Goal: Task Accomplishment & Management: Use online tool/utility

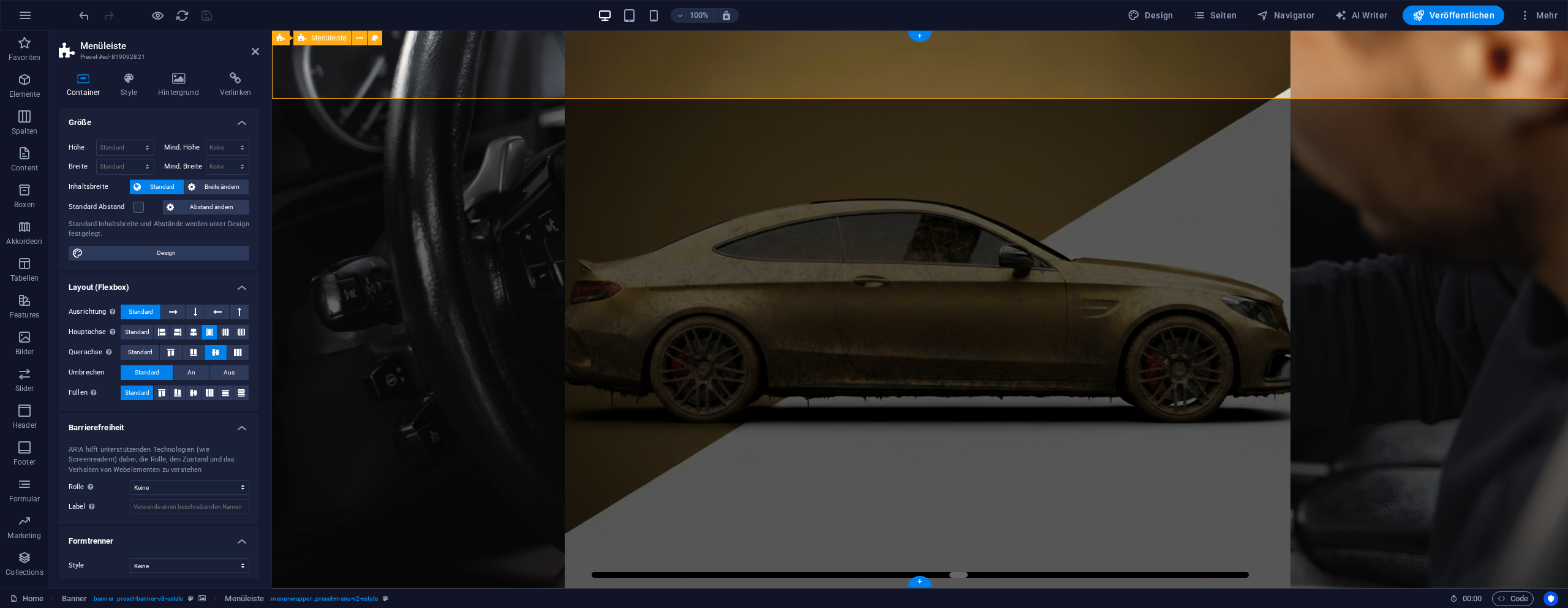
select select "px"
click at [208, 190] on span "Breite ändern" at bounding box center [222, 187] width 46 height 15
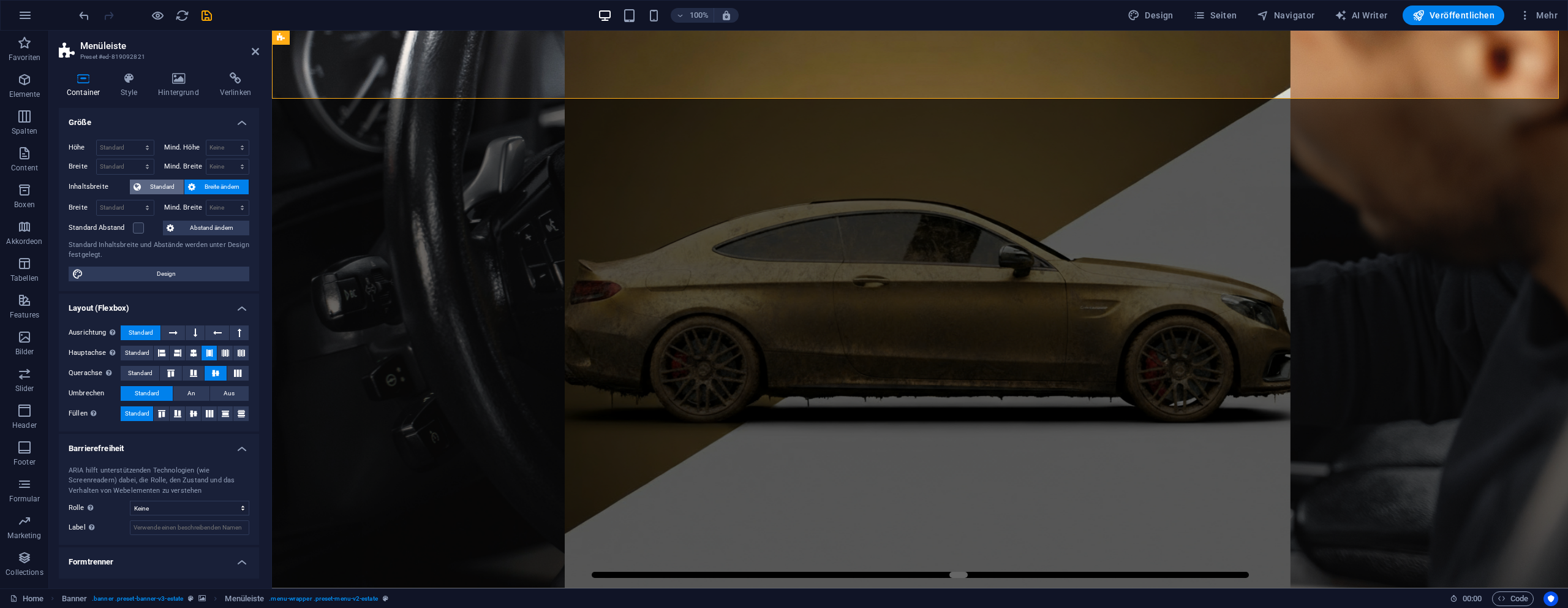
click at [168, 185] on span "Standard" at bounding box center [162, 187] width 35 height 15
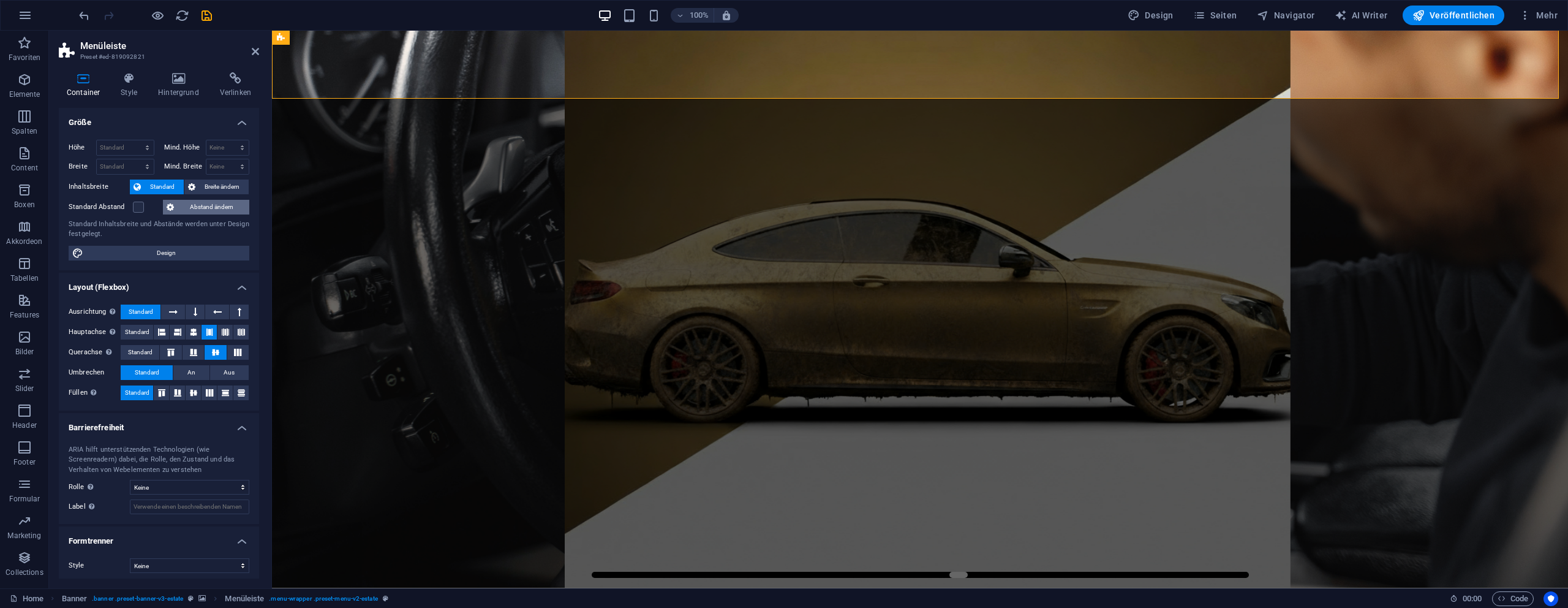
click at [190, 201] on span "Abstand ändern" at bounding box center [212, 207] width 68 height 15
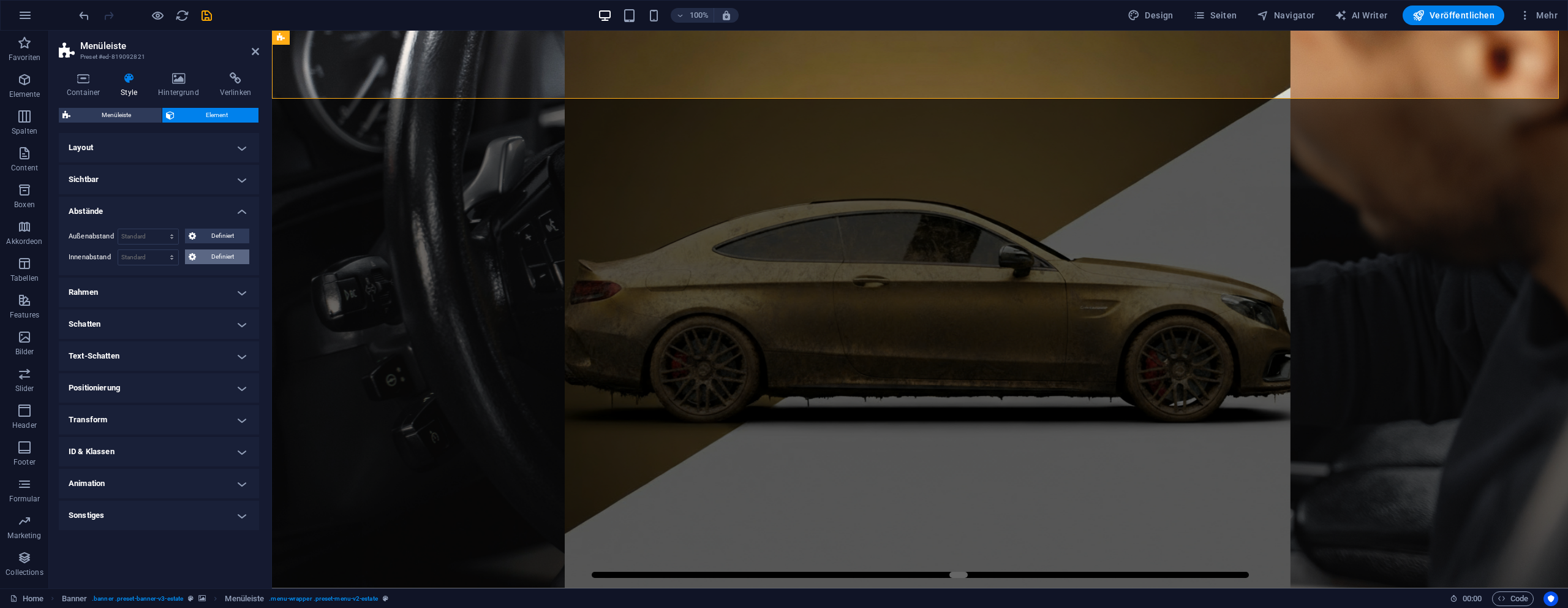
click at [235, 255] on span "Definiert" at bounding box center [223, 257] width 46 height 15
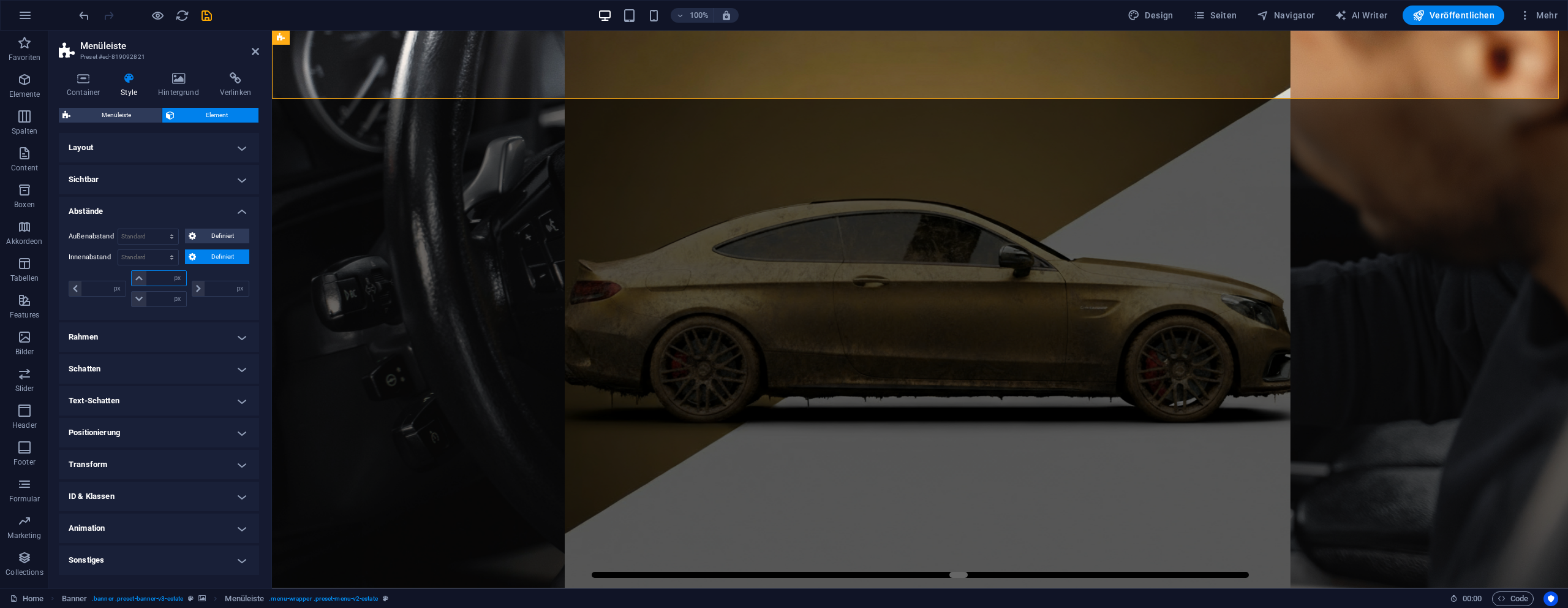
click at [157, 285] on input "number" at bounding box center [165, 278] width 39 height 15
type input "0"
select select "px"
type input "0"
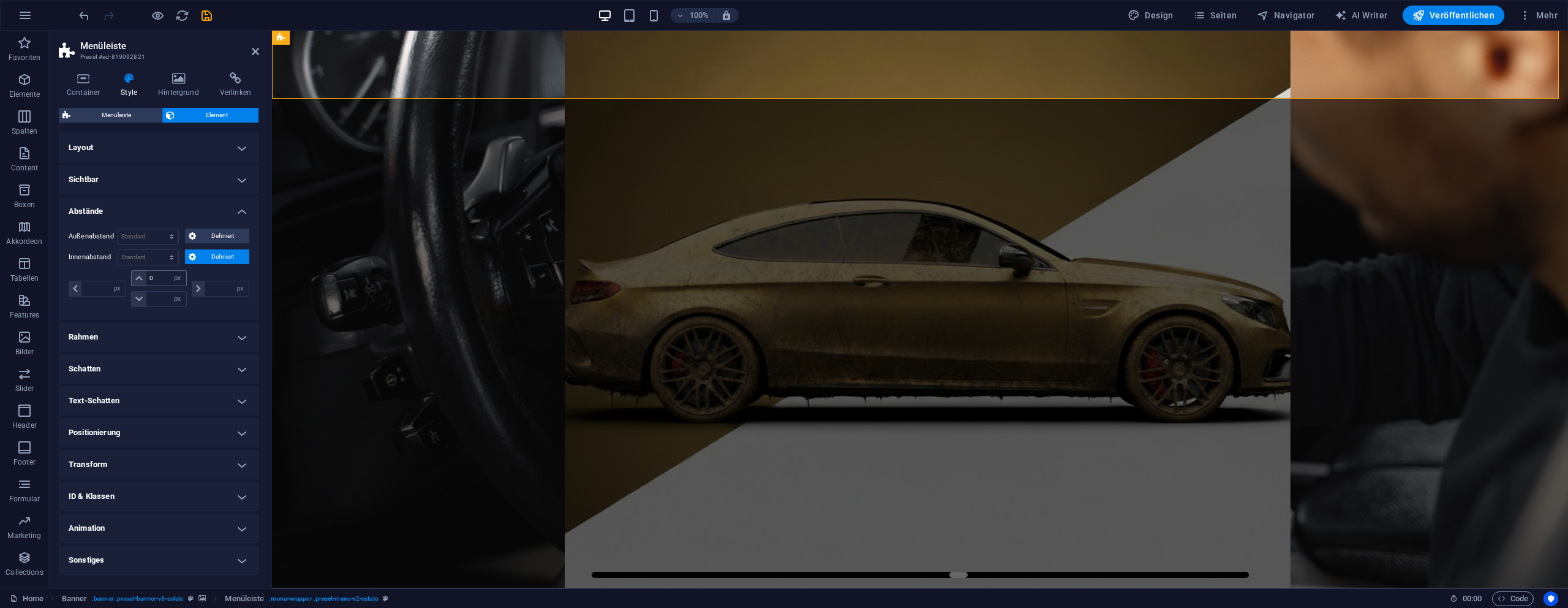
type input "0"
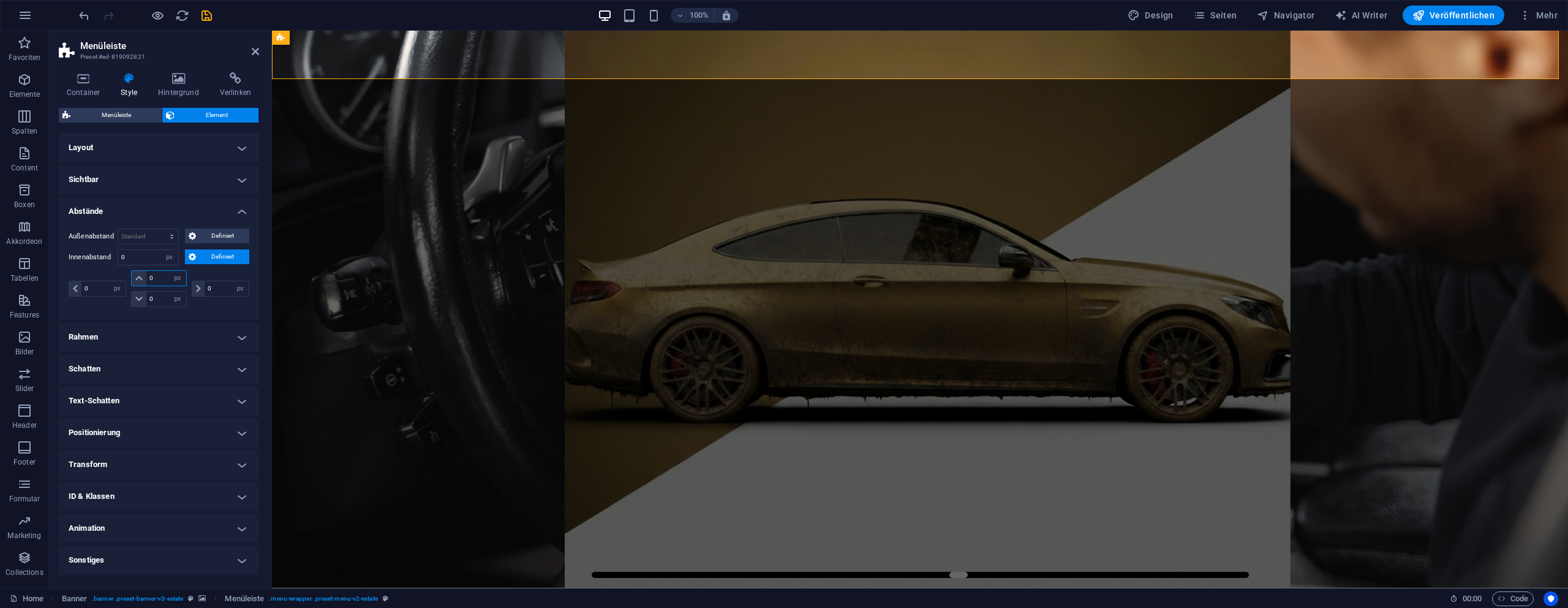
click at [157, 273] on input "0" at bounding box center [165, 278] width 39 height 15
click at [82, 15] on icon "undo" at bounding box center [84, 15] width 14 height 14
select select "DISABLED_OPTION_VALUE"
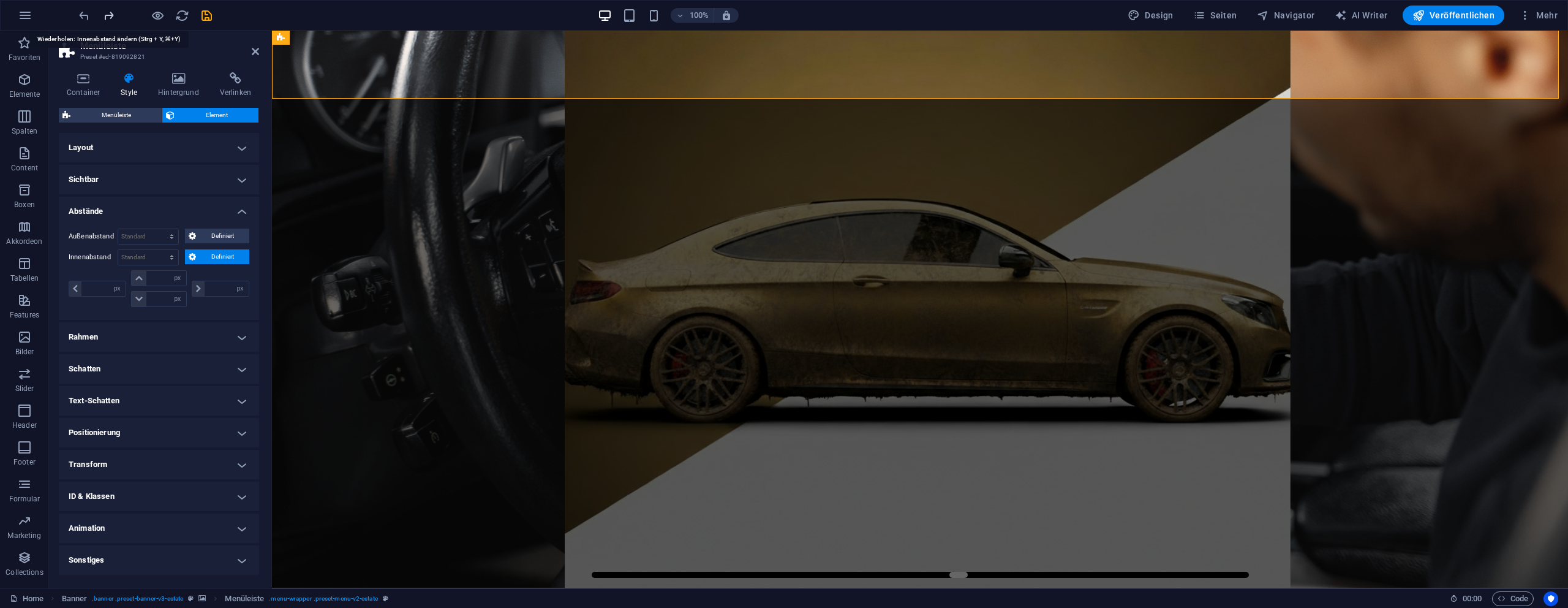
click at [104, 18] on icon "redo" at bounding box center [108, 15] width 14 height 14
type input "0"
select select "px"
type input "0"
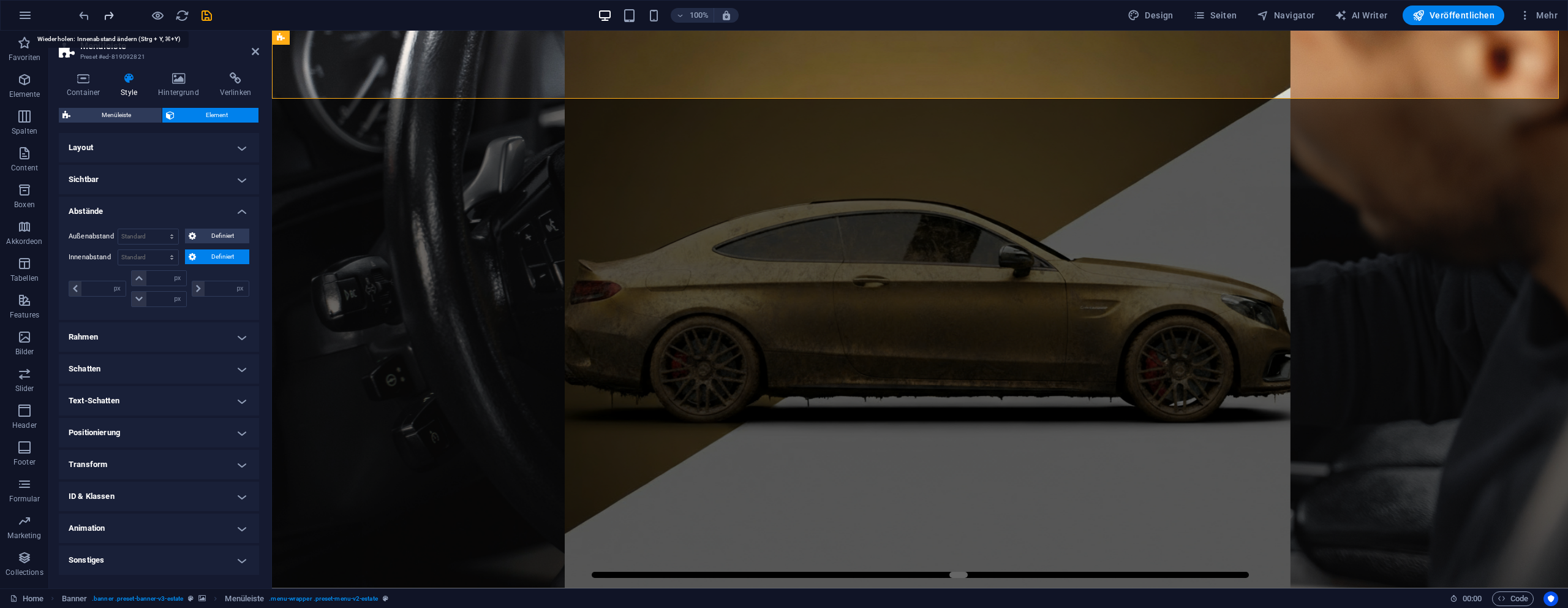
type input "0"
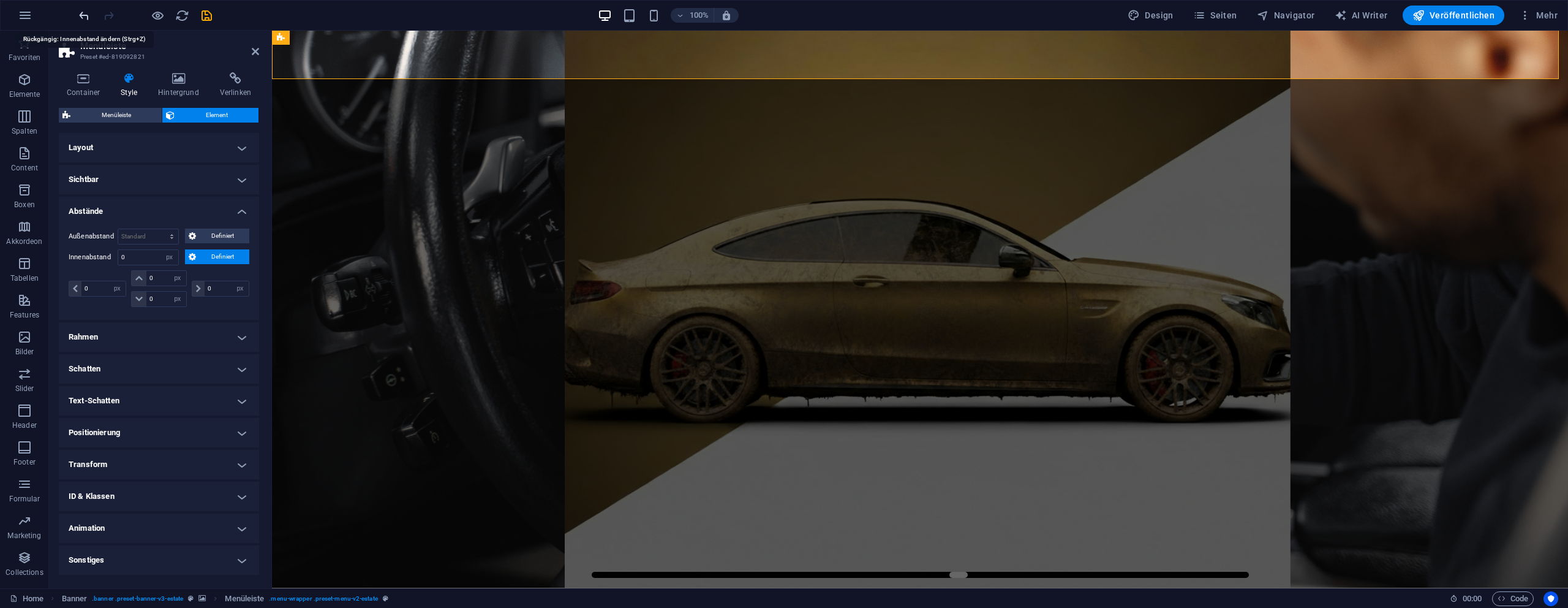
click at [88, 14] on icon "undo" at bounding box center [84, 15] width 14 height 14
select select "DISABLED_OPTION_VALUE"
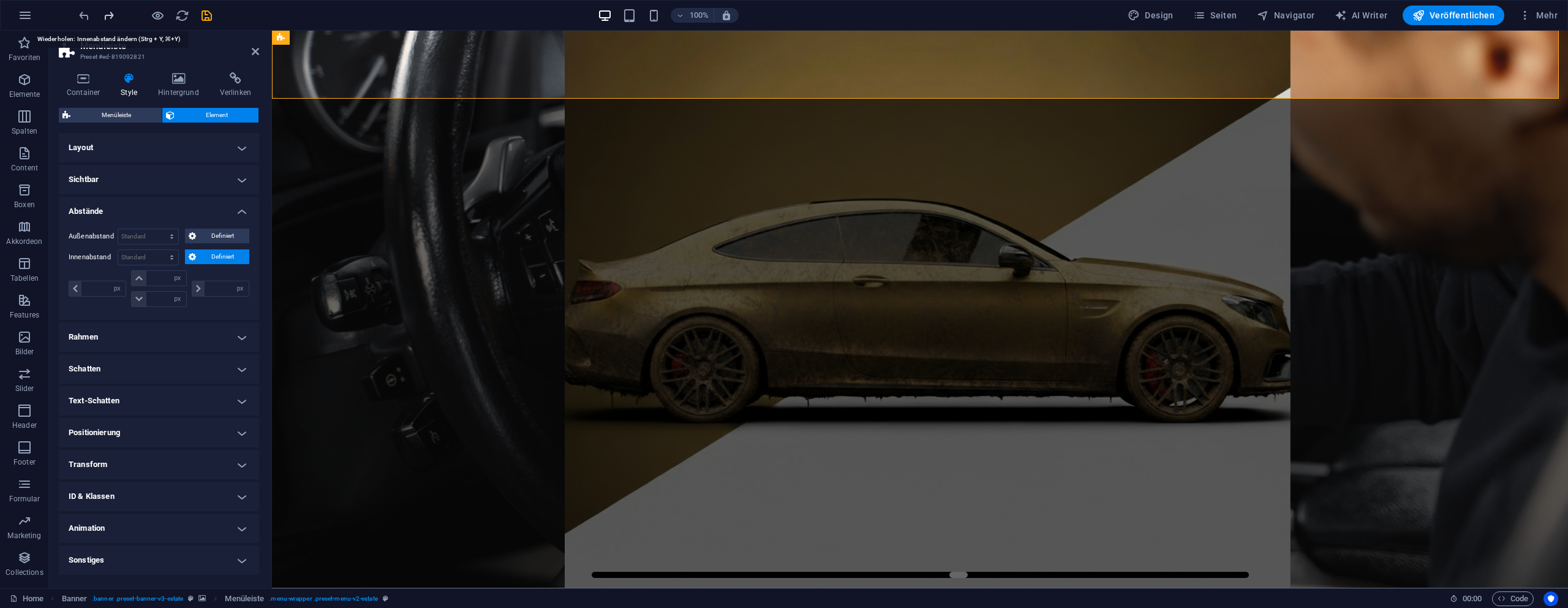
click at [108, 15] on icon "redo" at bounding box center [108, 15] width 14 height 14
type input "0"
select select "px"
type input "0"
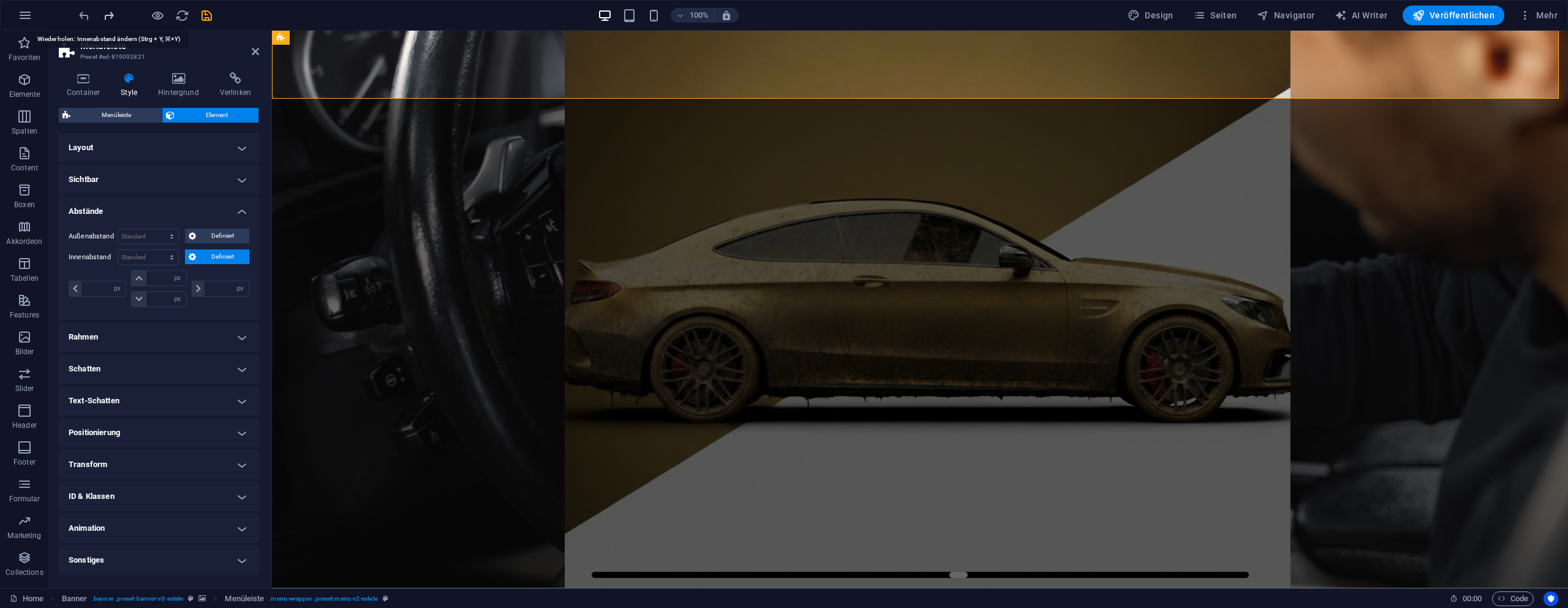
type input "0"
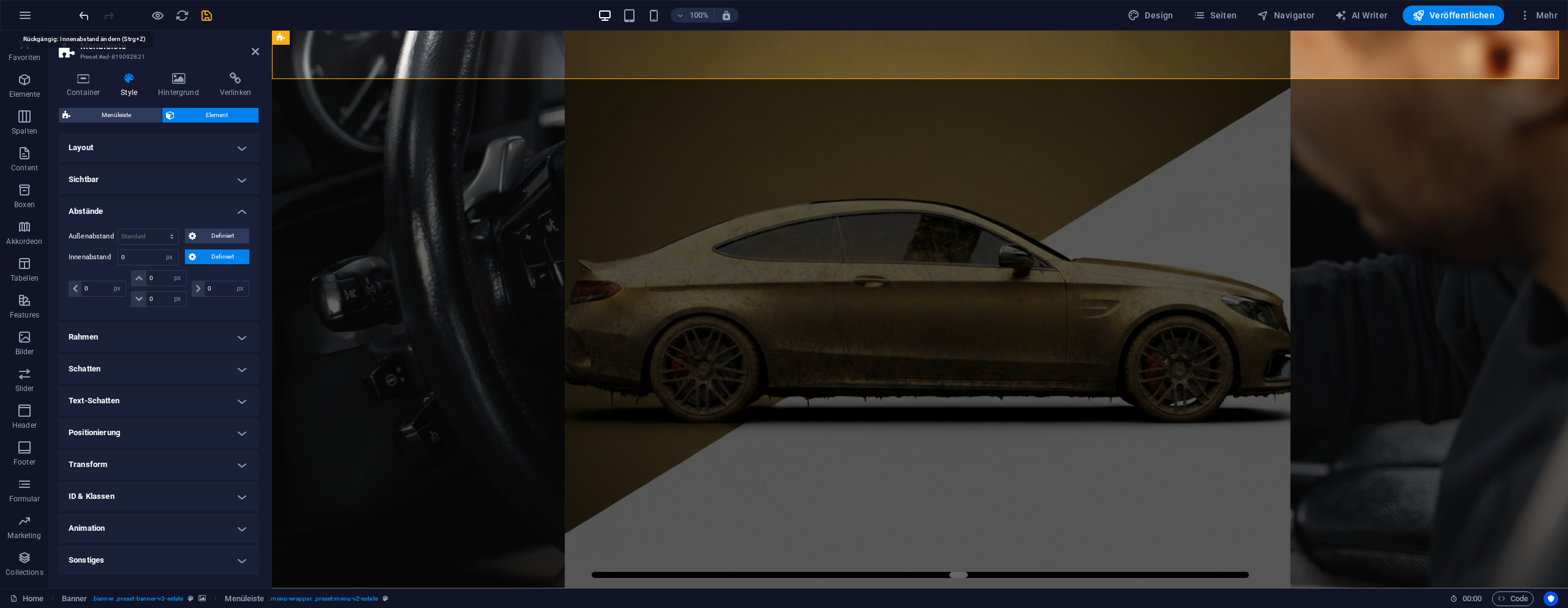
click at [85, 16] on icon "undo" at bounding box center [84, 15] width 14 height 14
select select "DISABLED_OPTION_VALUE"
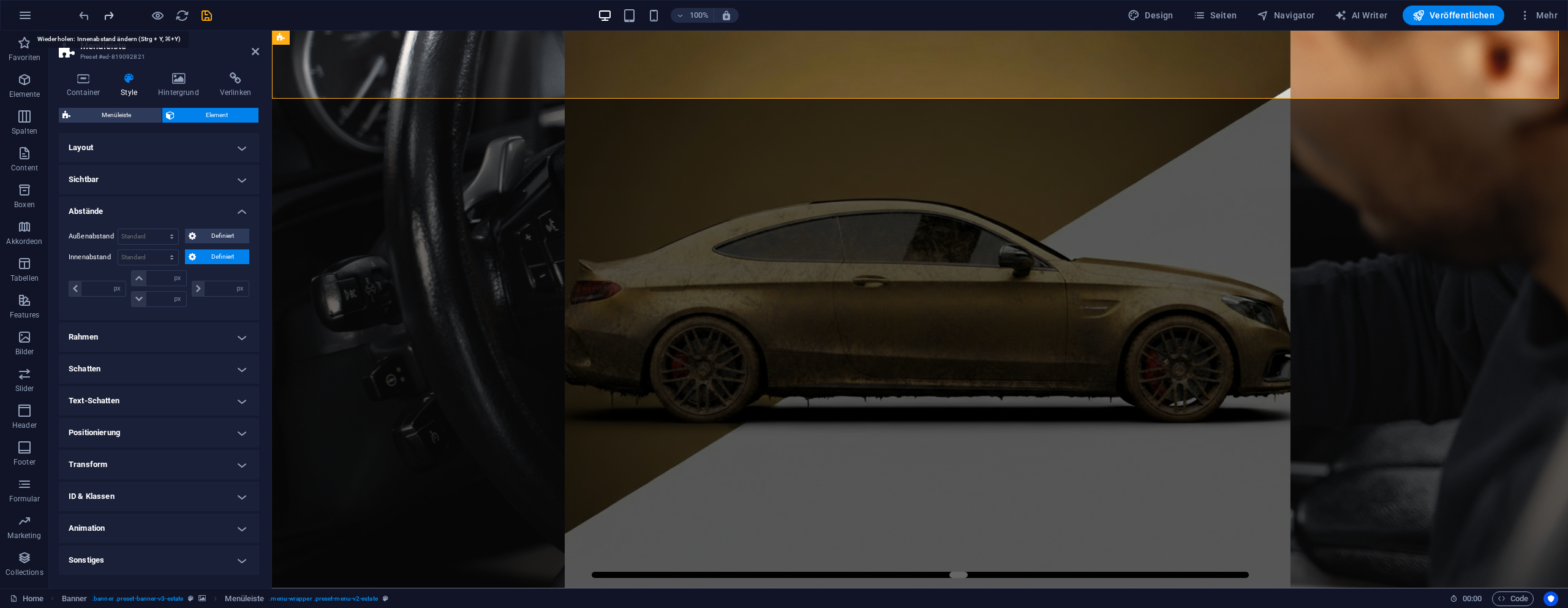
click at [102, 12] on icon "redo" at bounding box center [108, 15] width 14 height 14
type input "0"
select select "px"
type input "0"
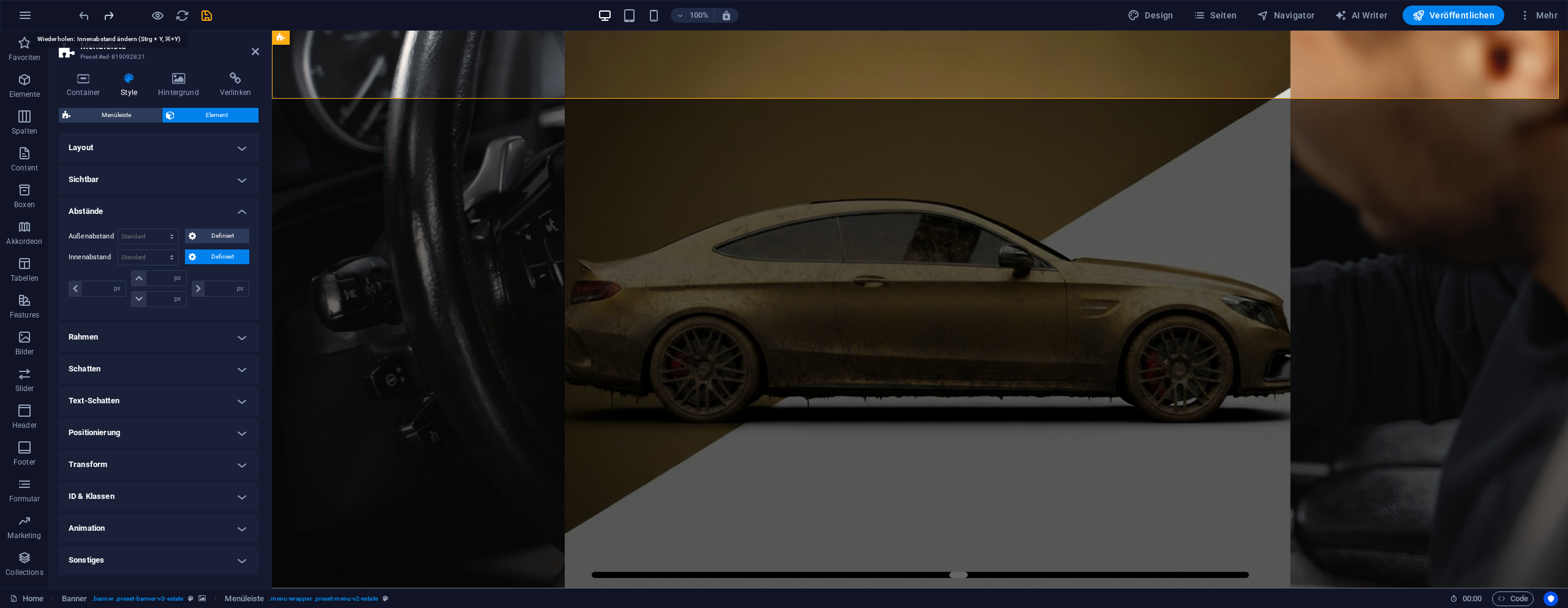
type input "0"
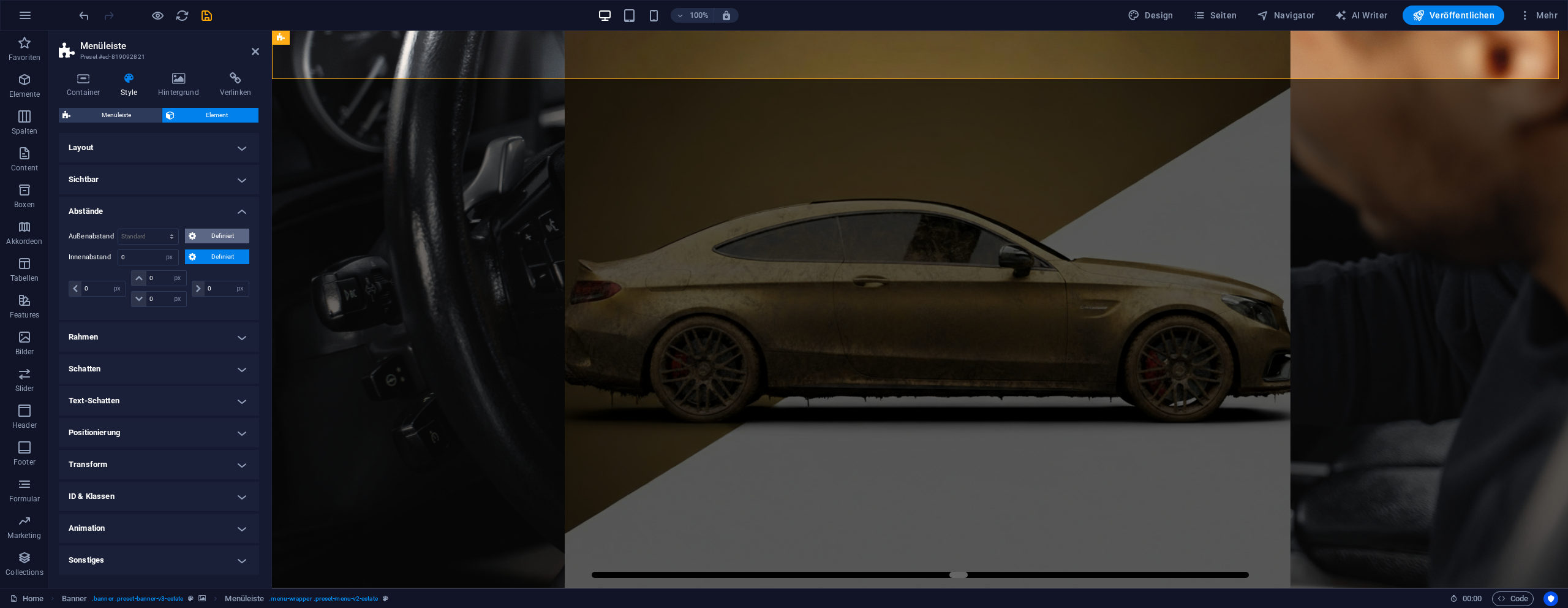
click at [229, 238] on span "Definiert" at bounding box center [223, 236] width 46 height 15
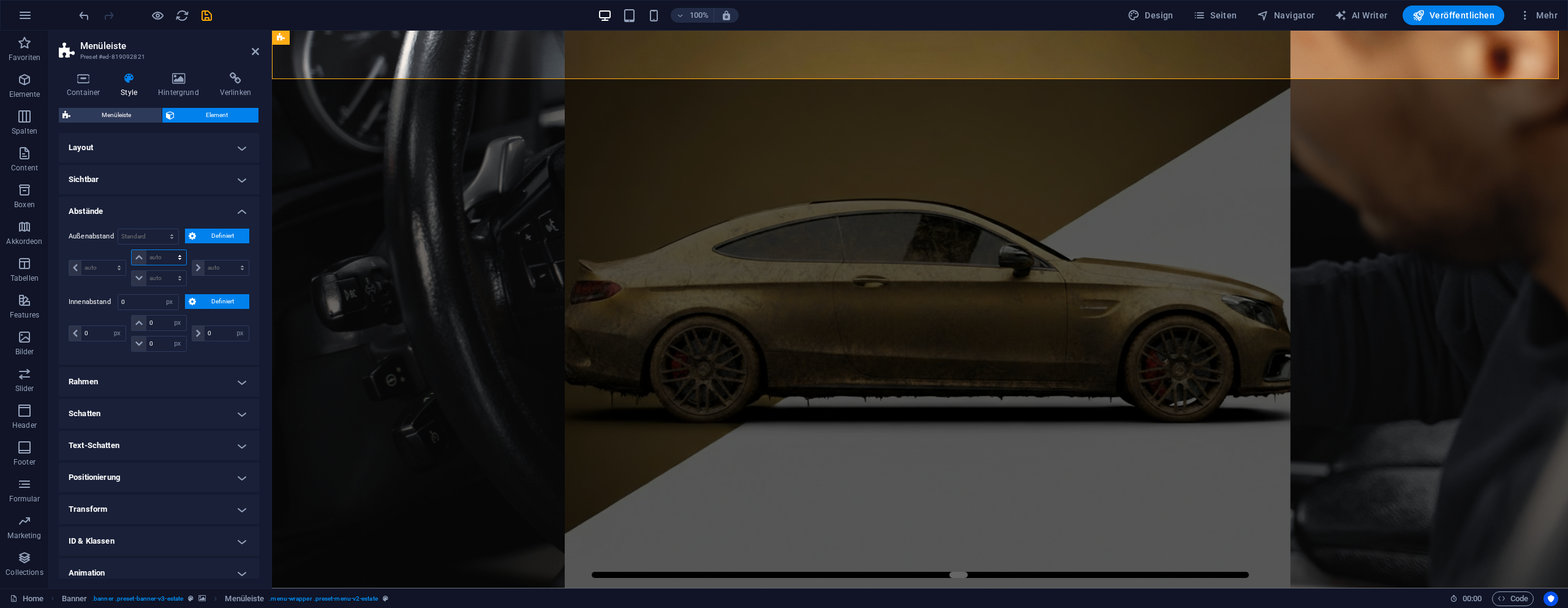
click at [160, 259] on select "auto px % rem vw vh" at bounding box center [158, 257] width 54 height 15
select select "px"
click at [167, 250] on select "auto px % rem vw vh" at bounding box center [158, 257] width 54 height 15
type input "0"
select select "px"
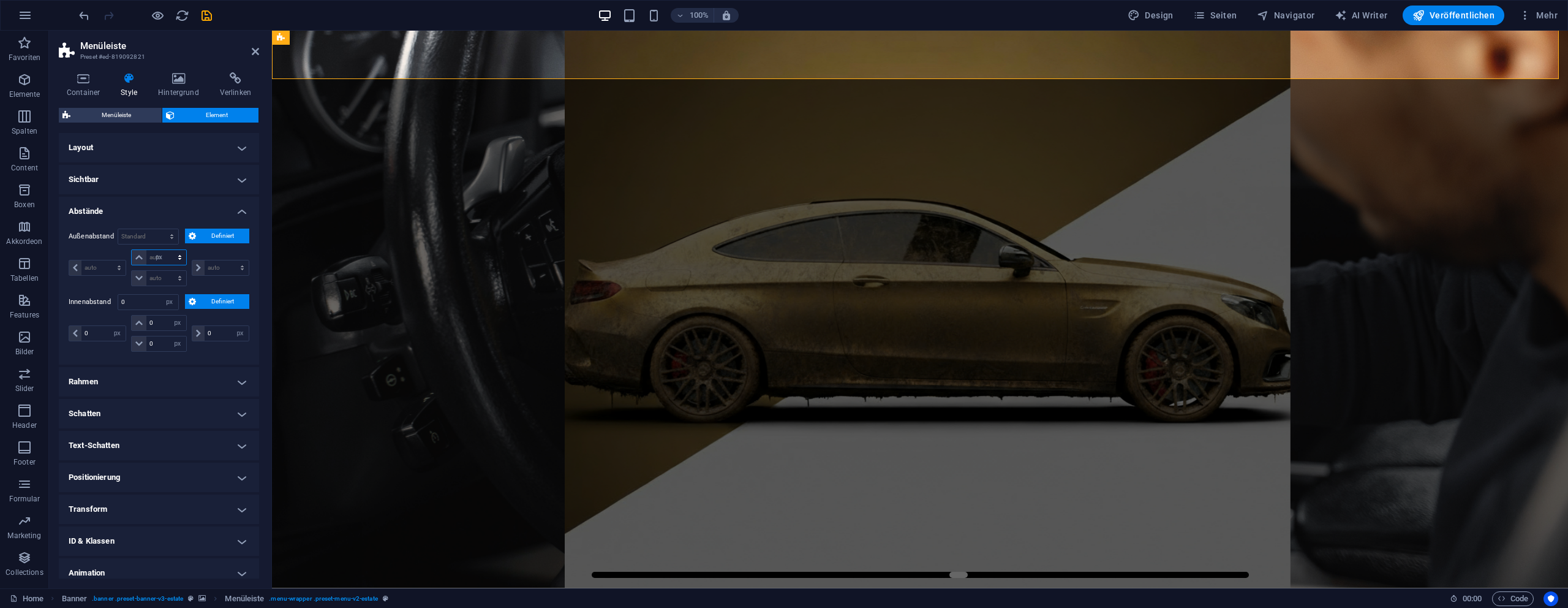
type input "0"
select select "px"
type input "0"
select select "px"
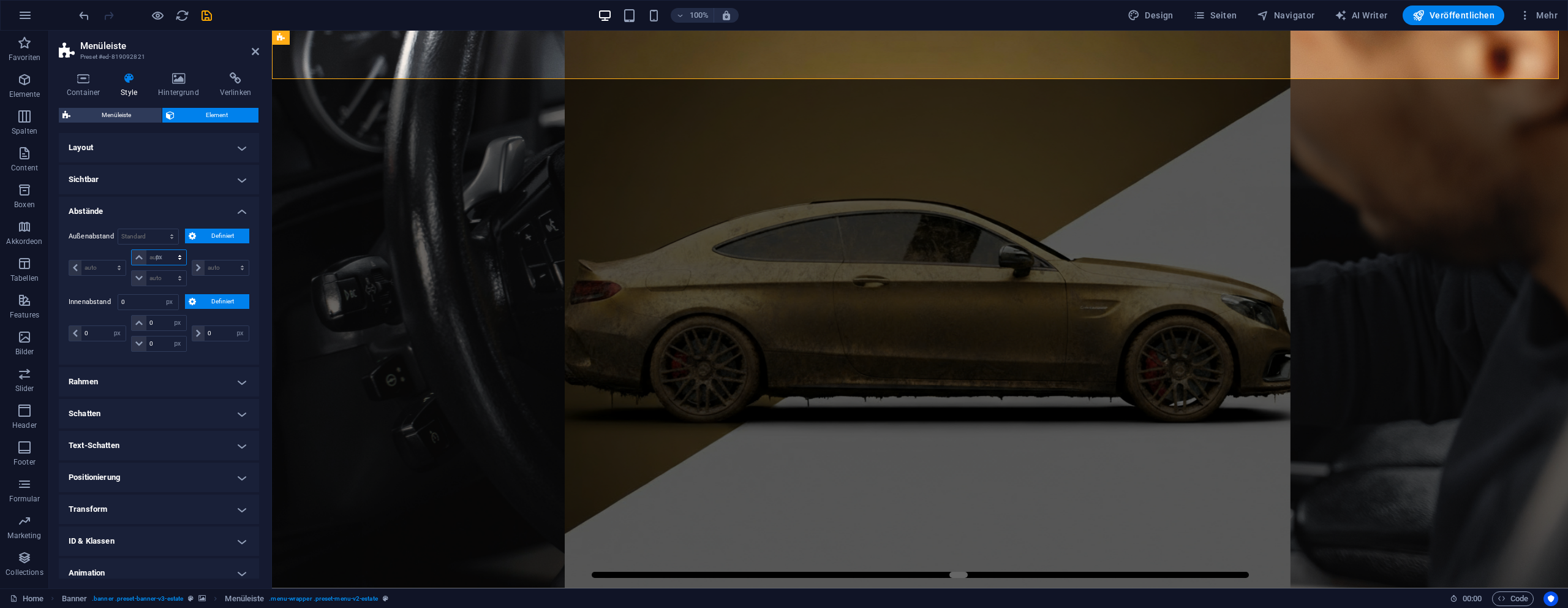
type input "0"
select select "px"
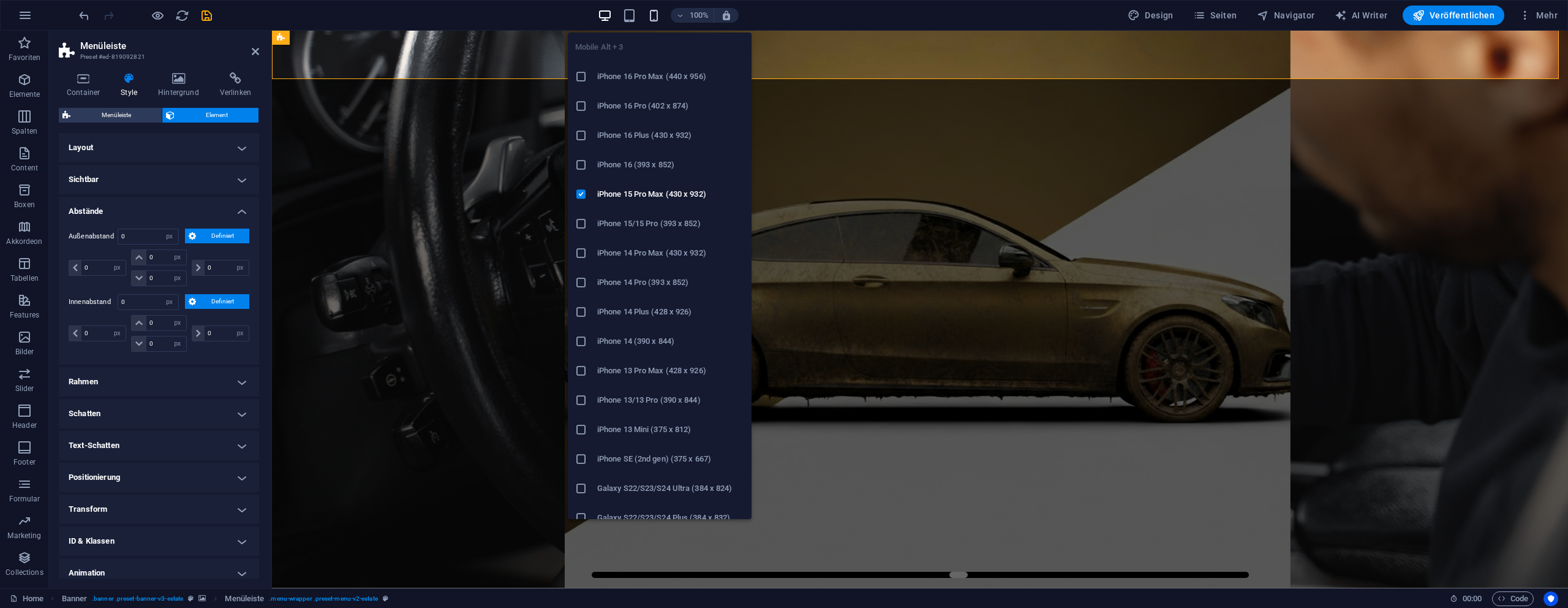
click at [658, 18] on icon "button" at bounding box center [654, 15] width 14 height 14
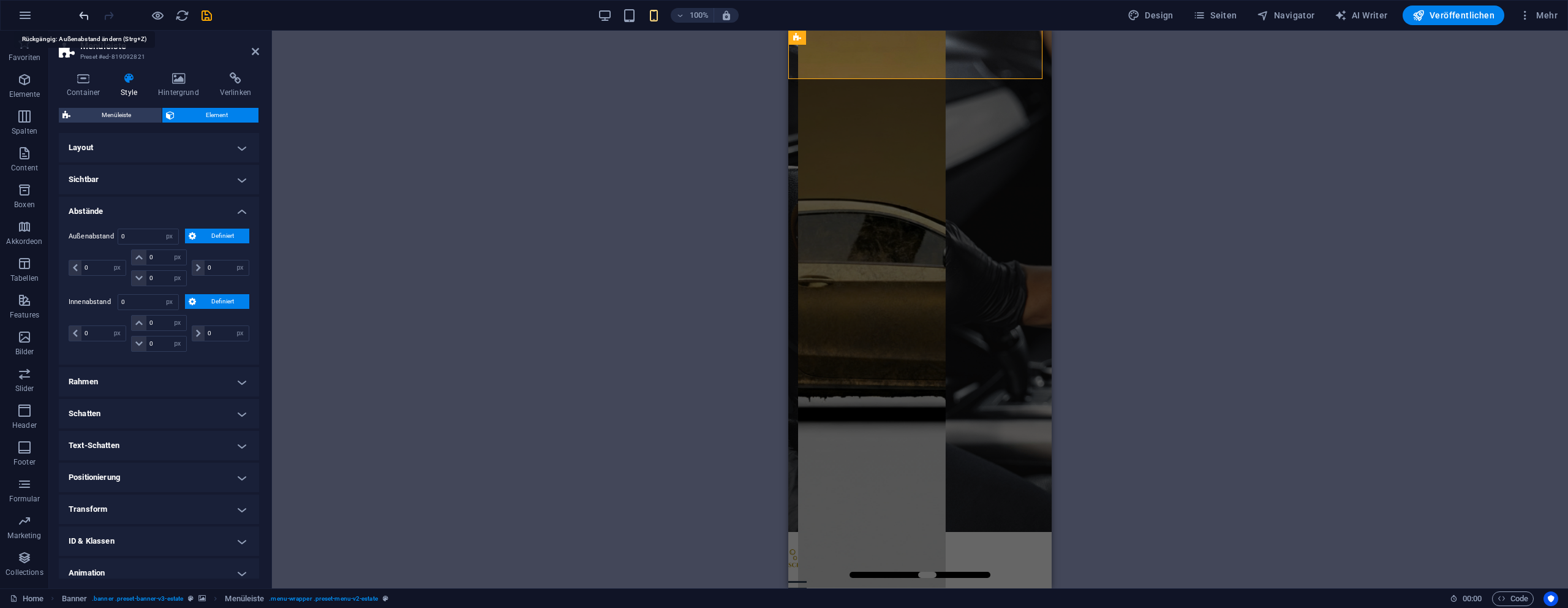
click at [85, 17] on icon "undo" at bounding box center [84, 15] width 14 height 14
select select "DISABLED_OPTION_VALUE"
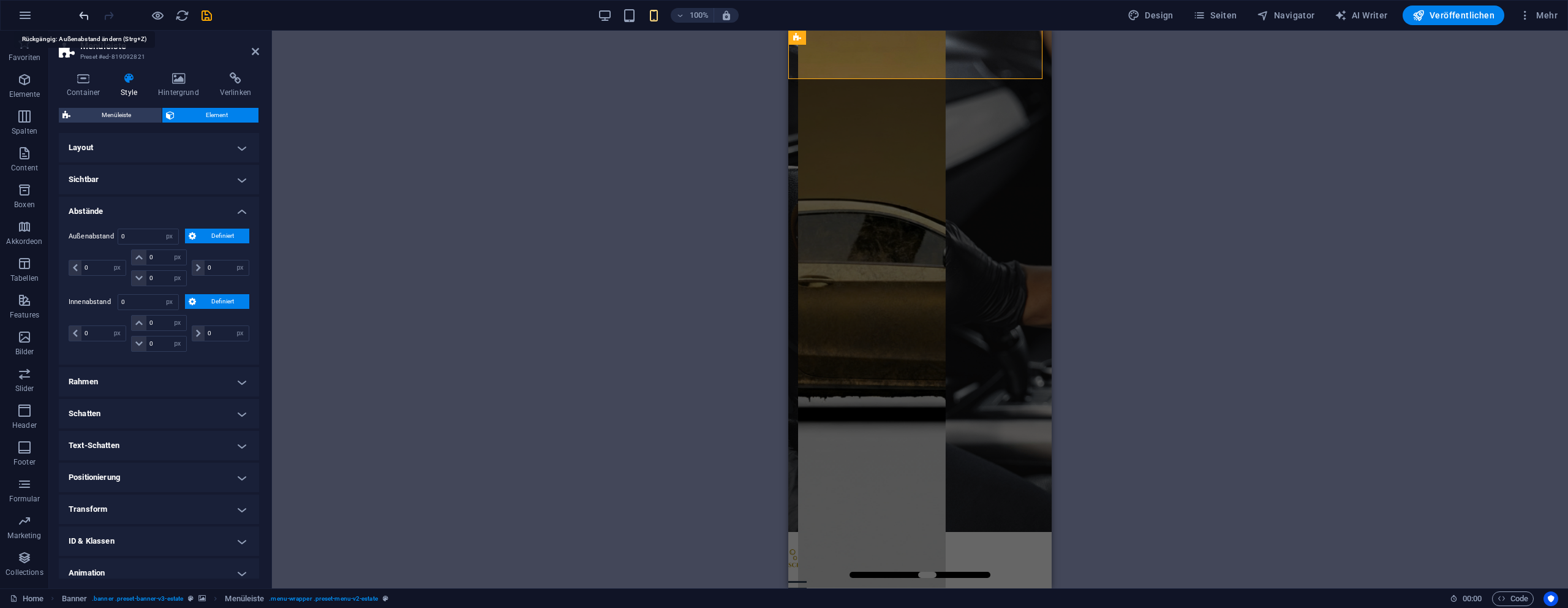
select select "DISABLED_OPTION_VALUE"
click at [85, 17] on icon "undo" at bounding box center [84, 15] width 14 height 14
select select "DISABLED_OPTION_VALUE"
click at [159, 342] on input "number" at bounding box center [165, 343] width 39 height 15
click at [166, 310] on div "Innenabstand Standard px rem % vh vw Definiert Definiert px rem % vh vw px rem …" at bounding box center [159, 324] width 181 height 60
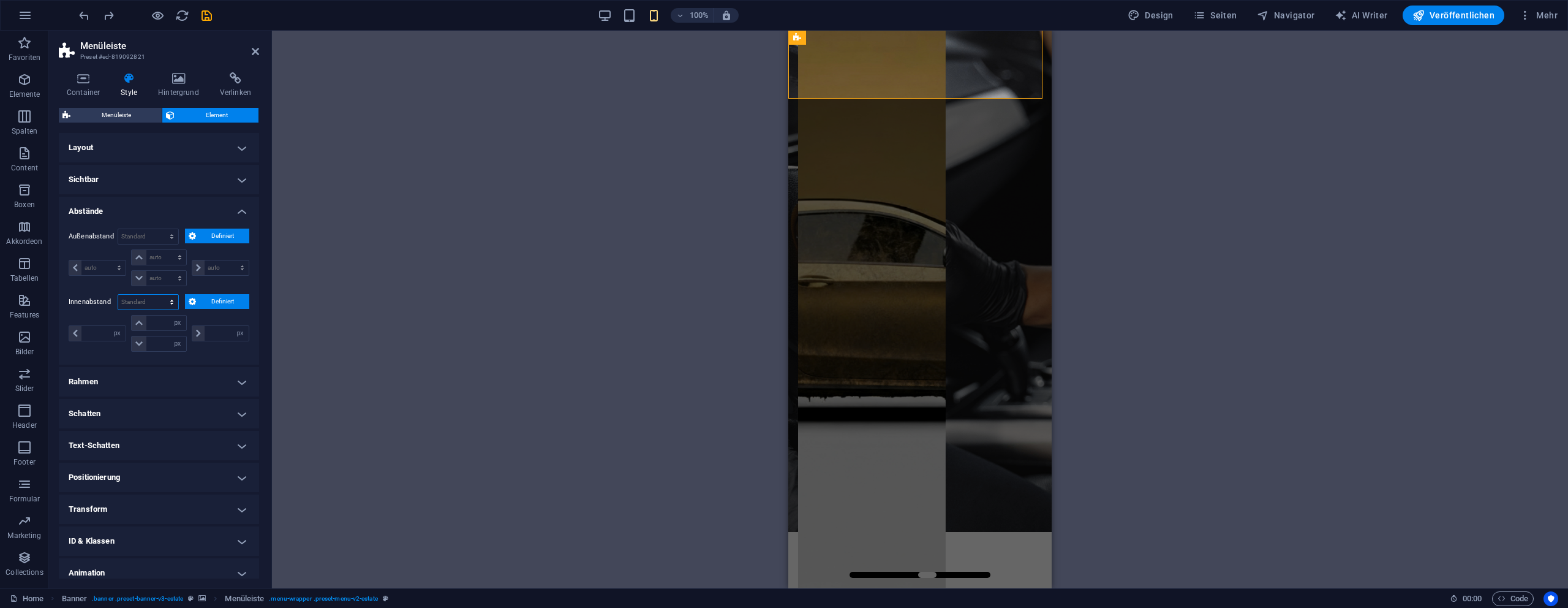
click at [167, 307] on select "Standard px rem % vh vw Definiert" at bounding box center [148, 302] width 60 height 15
click at [152, 339] on input "number" at bounding box center [165, 343] width 39 height 15
type input "0"
select select "px"
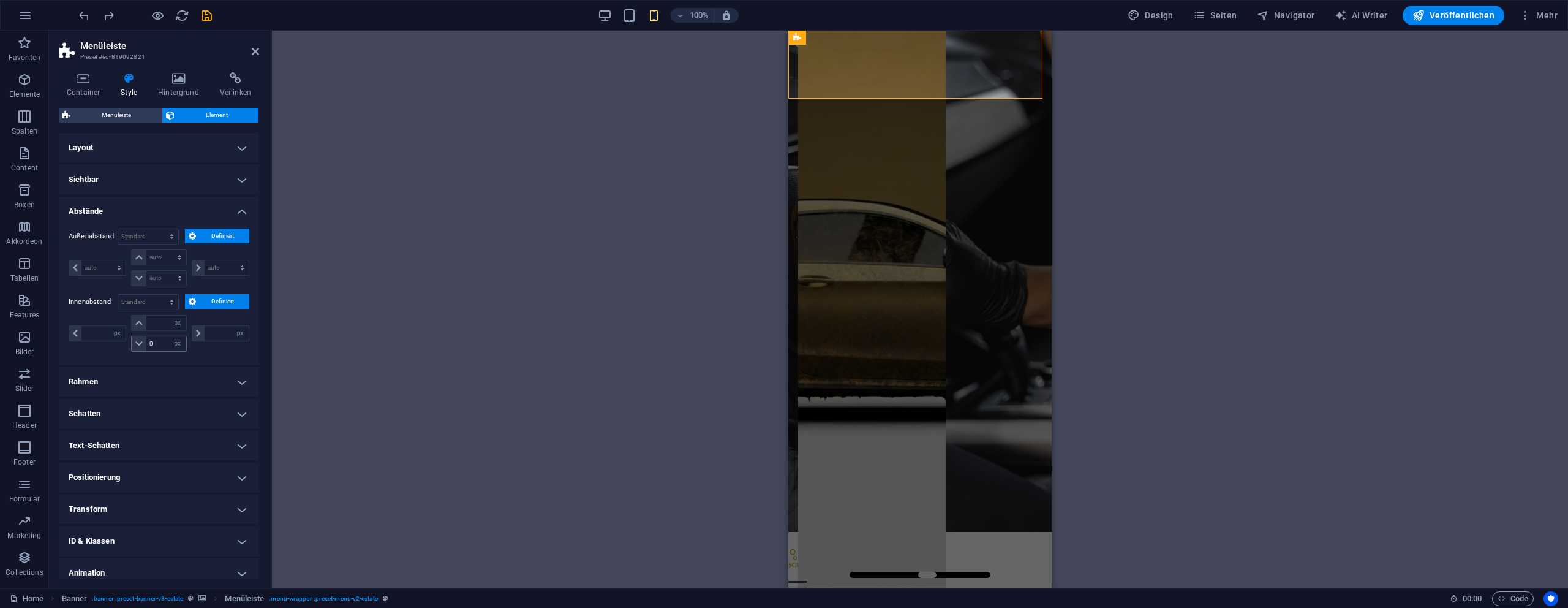
type input "0"
click at [148, 307] on input "0" at bounding box center [148, 302] width 60 height 15
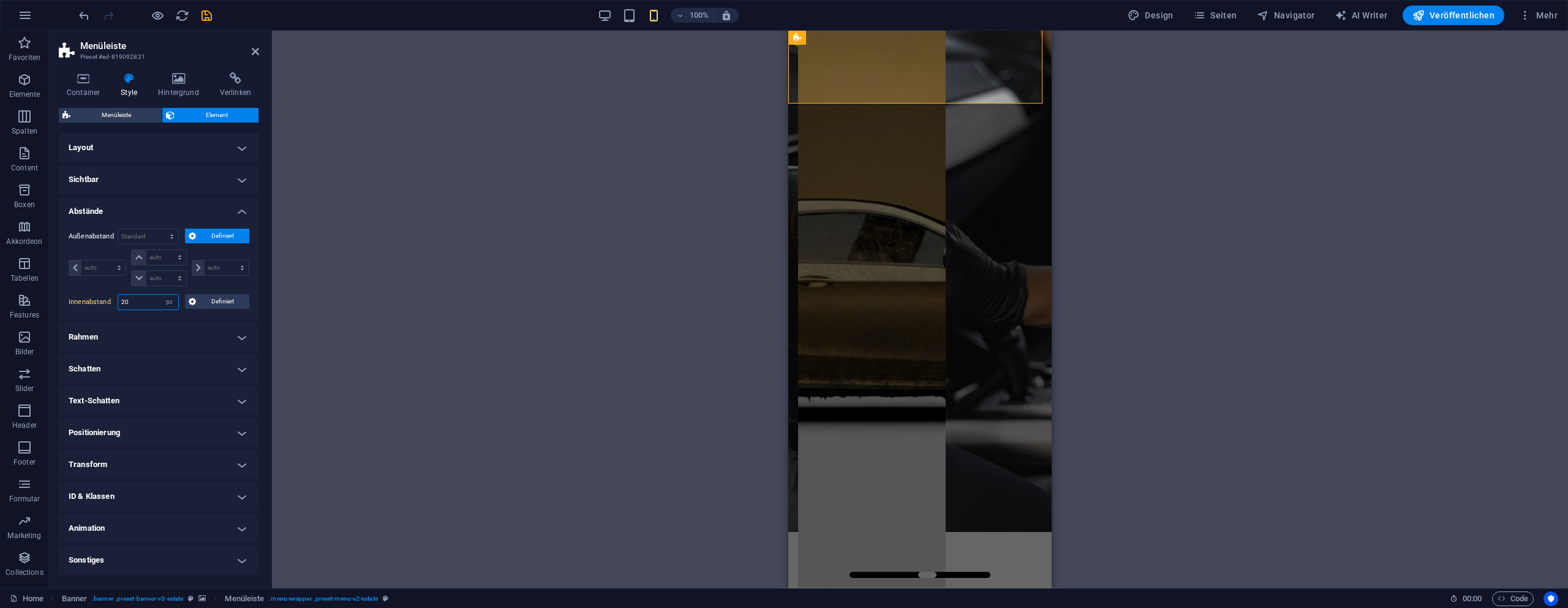
click at [148, 303] on input "20" at bounding box center [148, 302] width 60 height 15
click at [90, 18] on div at bounding box center [145, 15] width 137 height 20
click at [85, 19] on icon "undo" at bounding box center [84, 15] width 14 height 14
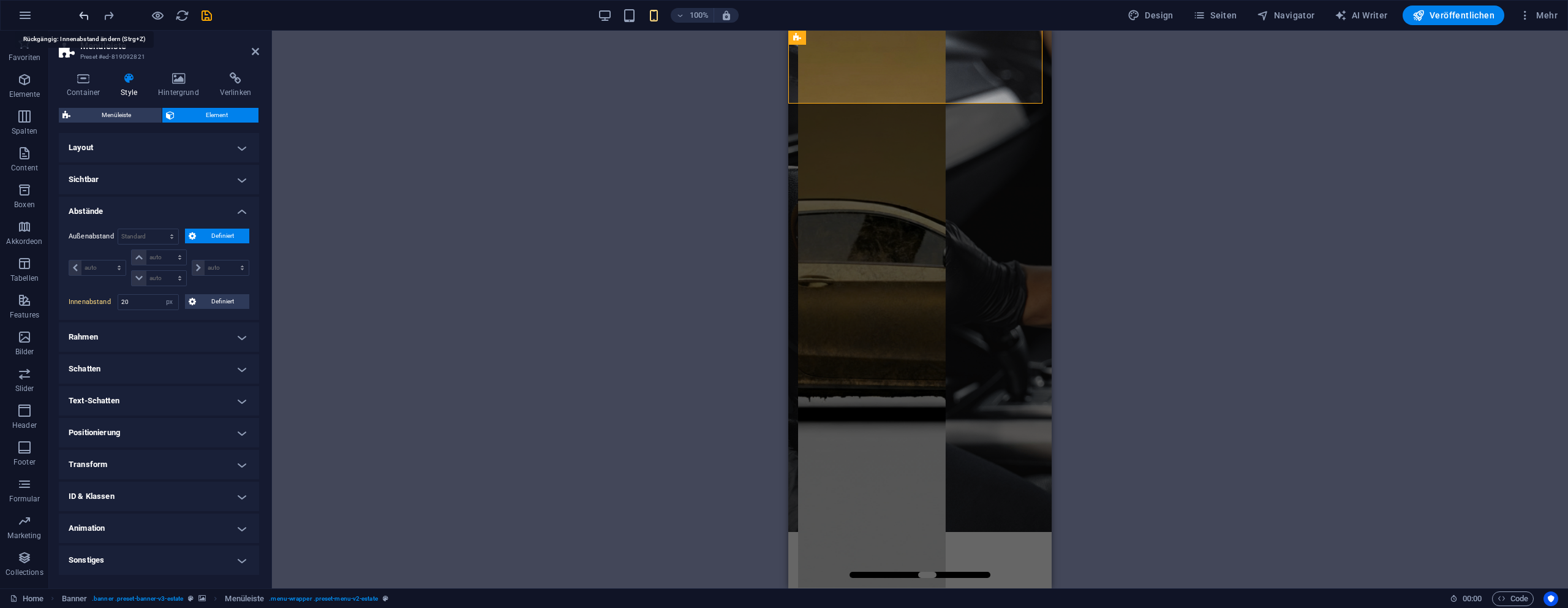
type input "0"
click at [85, 19] on icon "undo" at bounding box center [84, 15] width 14 height 14
select select "DISABLED_OPTION_VALUE"
click at [149, 239] on select "Standard auto px % rem vw vh Definiert" at bounding box center [148, 237] width 60 height 15
click at [118, 229] on select "Standard auto px % rem vw vh Definiert" at bounding box center [148, 237] width 60 height 15
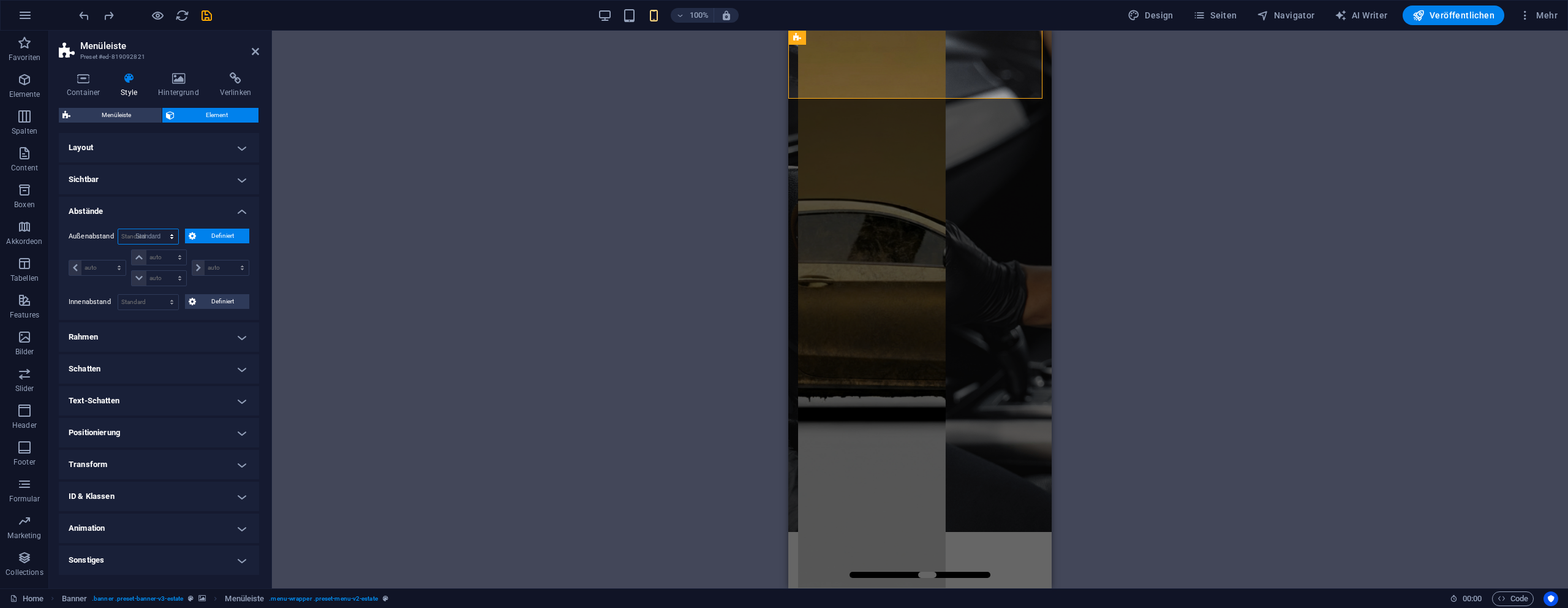
select select "DISABLED_OPTION_VALUE"
click at [157, 295] on select "Standard px rem % vh vw Definiert" at bounding box center [148, 302] width 60 height 15
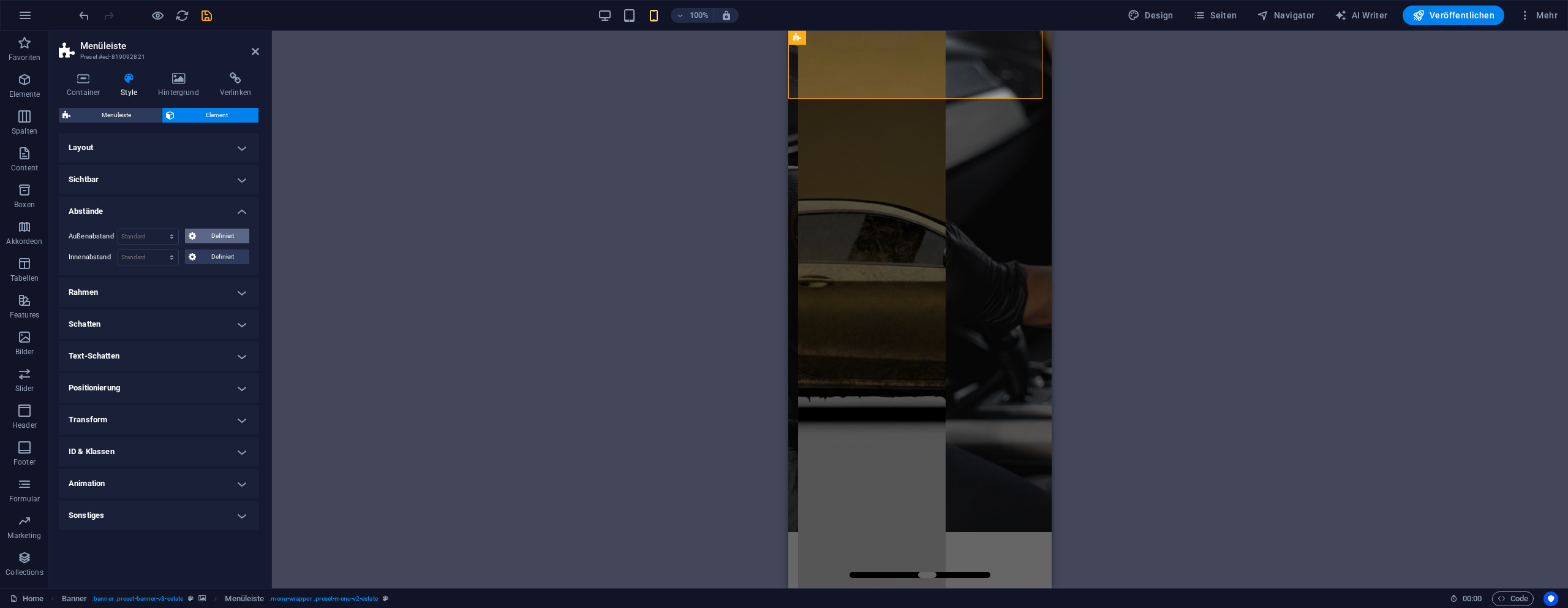
click at [189, 240] on icon at bounding box center [193, 236] width 7 height 15
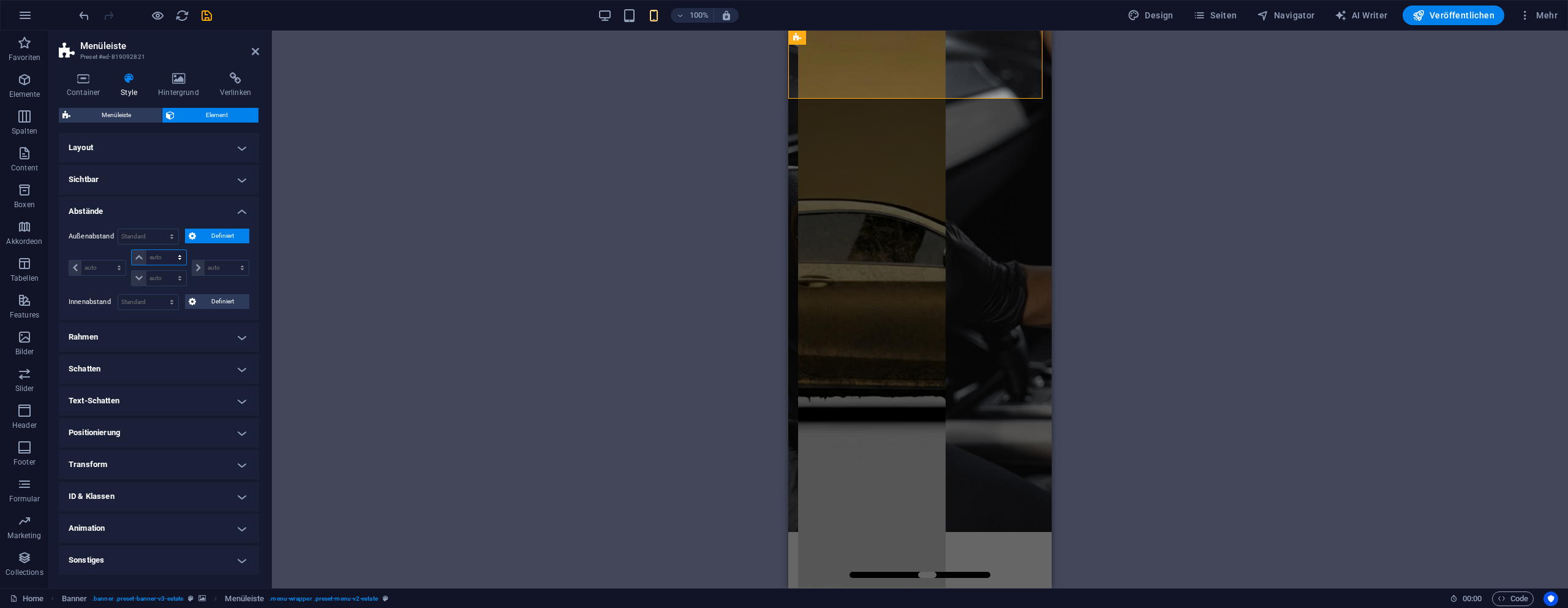
click at [157, 259] on select "auto px % rem vw vh" at bounding box center [158, 257] width 54 height 15
select select "px"
click at [168, 250] on select "auto px % rem vw vh" at bounding box center [158, 257] width 54 height 15
type input "0"
select select "px"
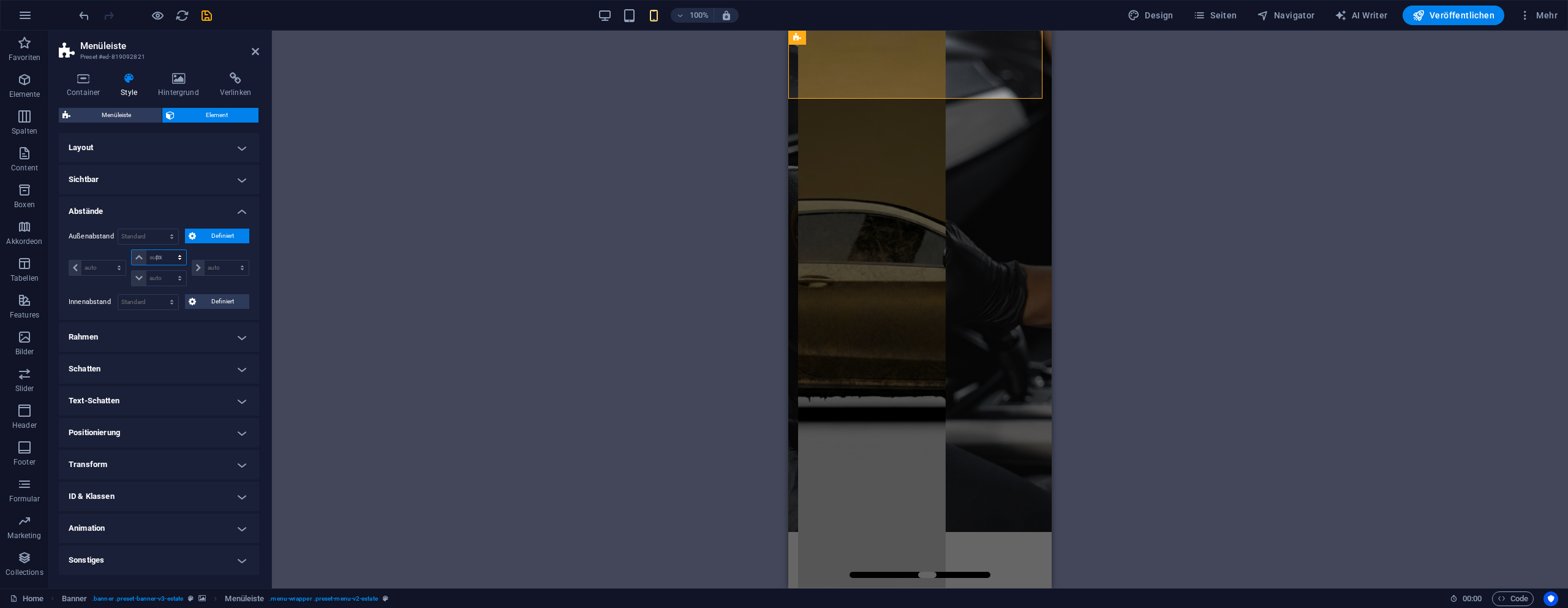
type input "0"
select select "px"
type input "0"
select select "px"
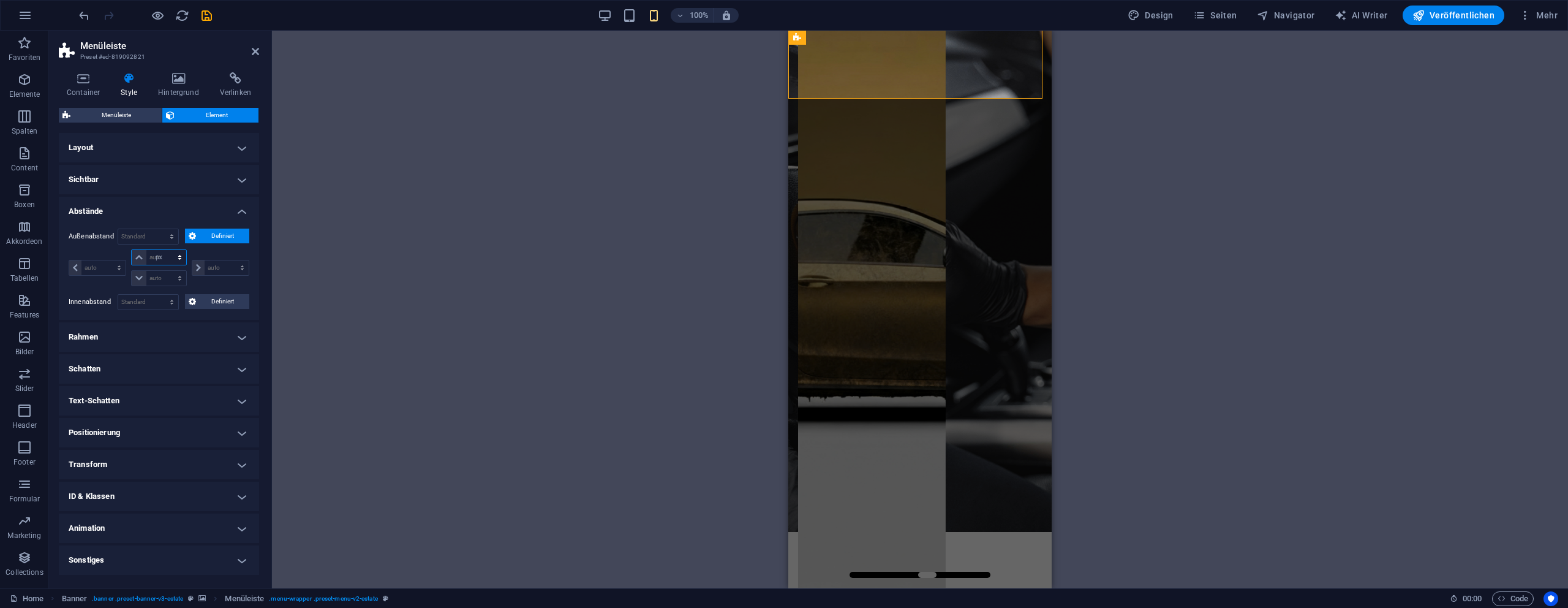
type input "0"
select select "px"
click at [160, 247] on div "Außenabstand 0 Standard auto px % rem vw vh Definiert Definiert 0 auto px % rem…" at bounding box center [159, 259] width 181 height 60
click at [153, 245] on div "Außenabstand 0 Standard auto px % rem vw vh Definiert Definiert 0 auto px % rem…" at bounding box center [159, 259] width 181 height 60
click at [148, 237] on input "0" at bounding box center [148, 237] width 60 height 15
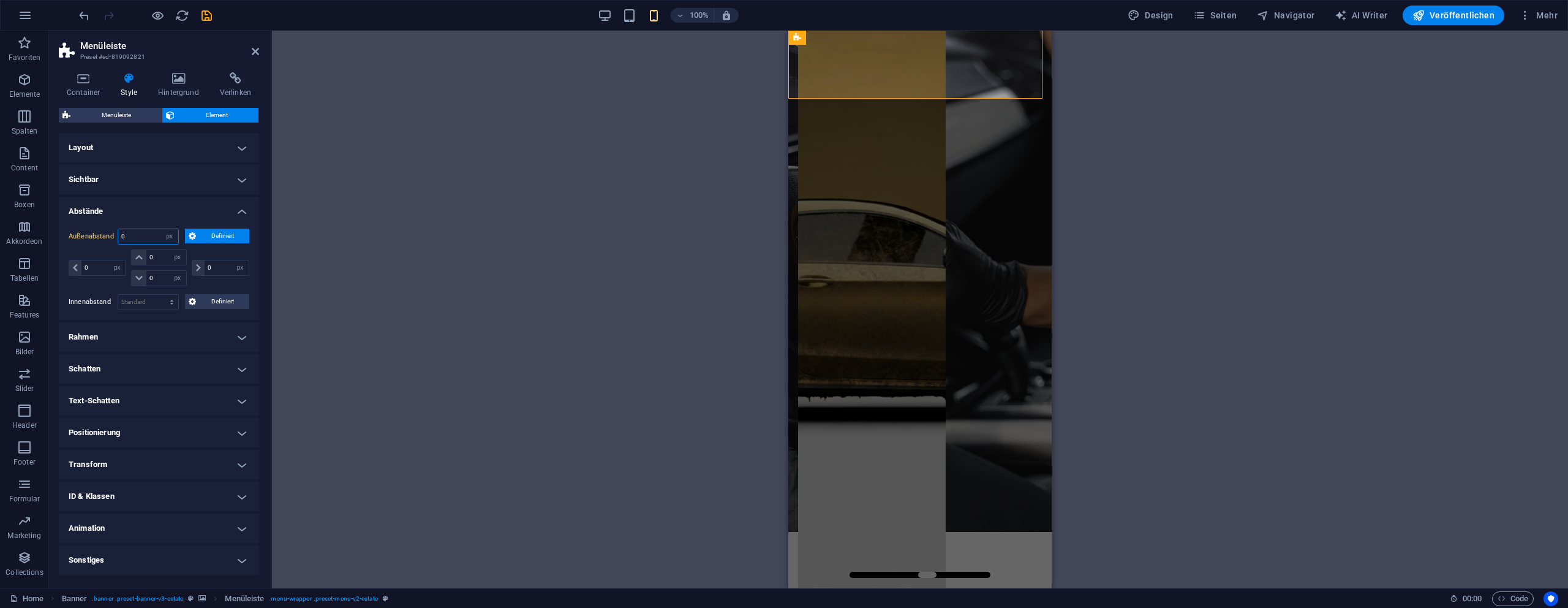
click at [148, 237] on input "0" at bounding box center [148, 237] width 60 height 15
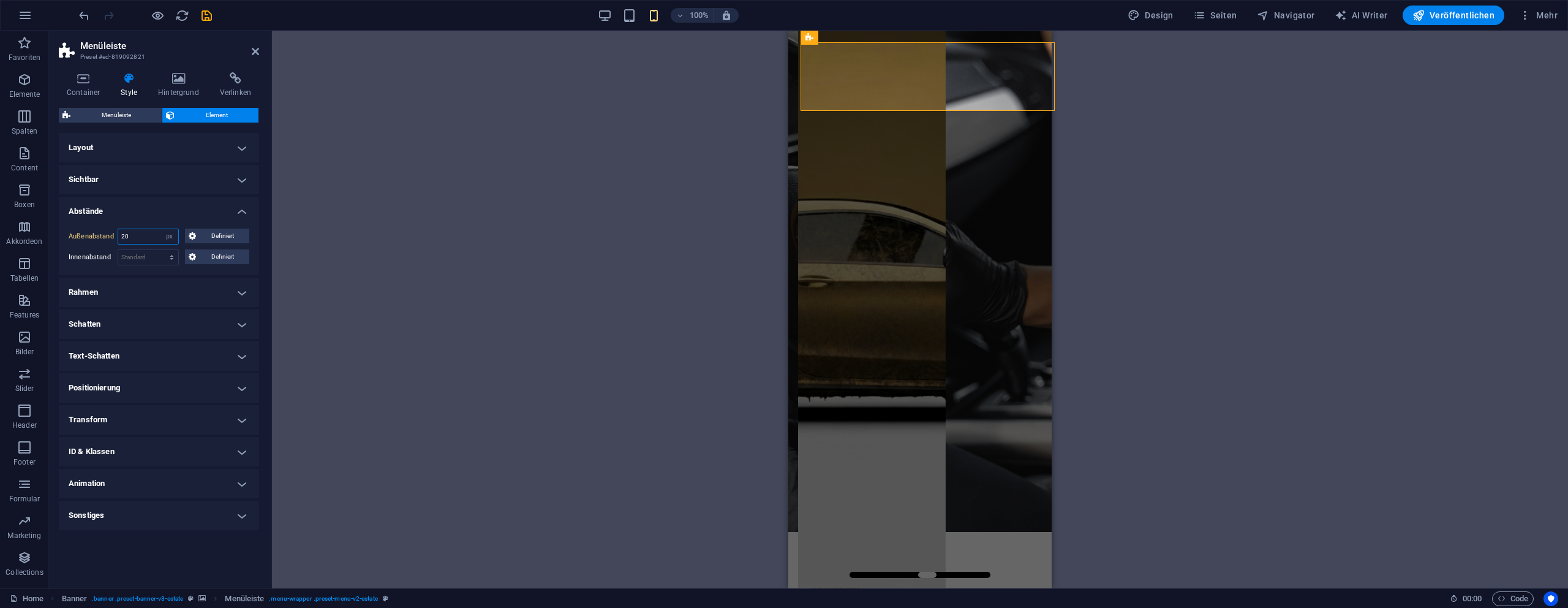
click at [148, 234] on input "20" at bounding box center [148, 237] width 60 height 15
click at [201, 237] on span "Definiert" at bounding box center [223, 236] width 46 height 15
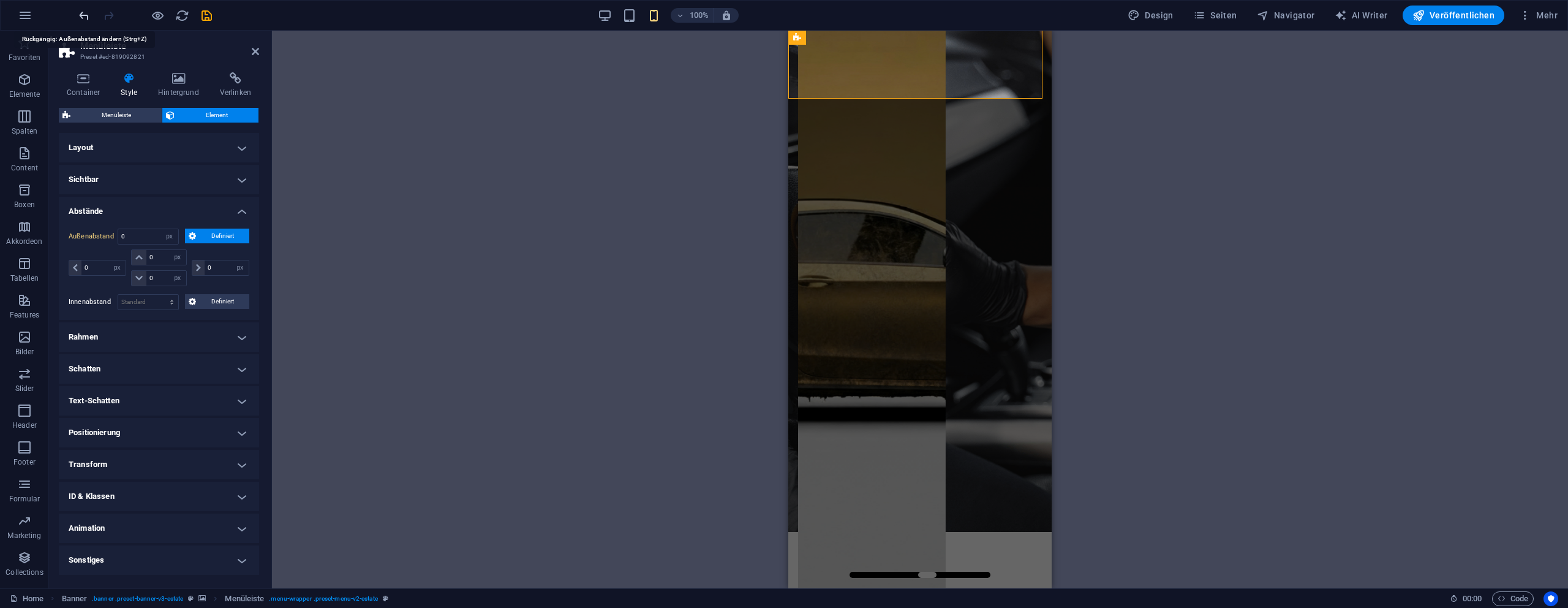
click at [79, 16] on icon "undo" at bounding box center [84, 15] width 14 height 14
type input "20"
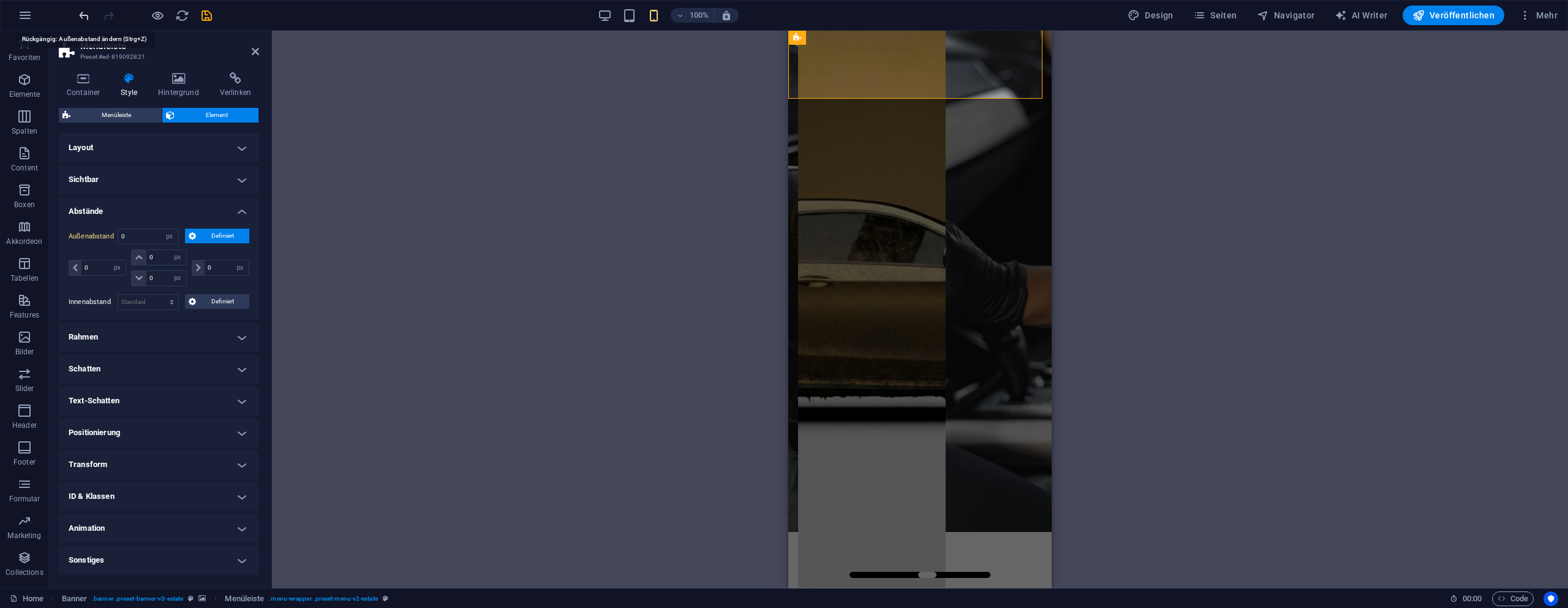
type input "20"
click at [79, 16] on icon "undo" at bounding box center [84, 15] width 14 height 14
type input "0"
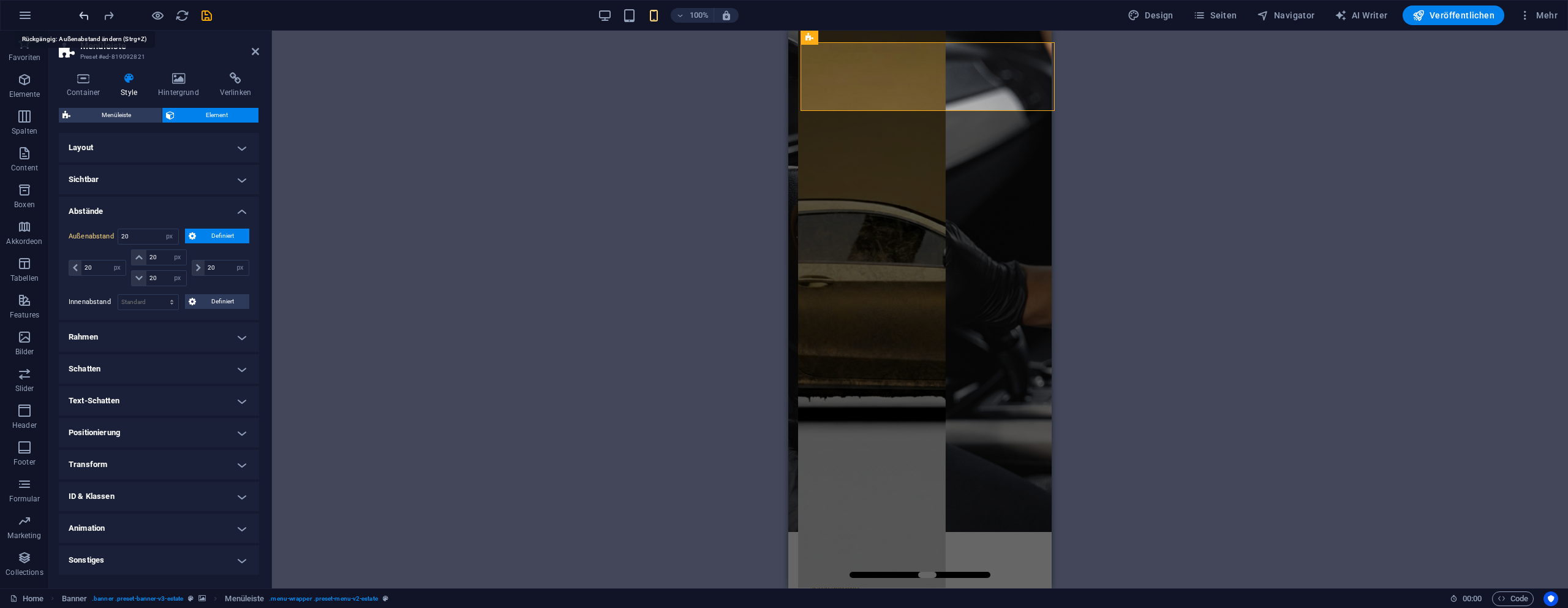
type input "0"
click at [79, 16] on icon "undo" at bounding box center [84, 15] width 14 height 14
select select "DISABLED_OPTION_VALUE"
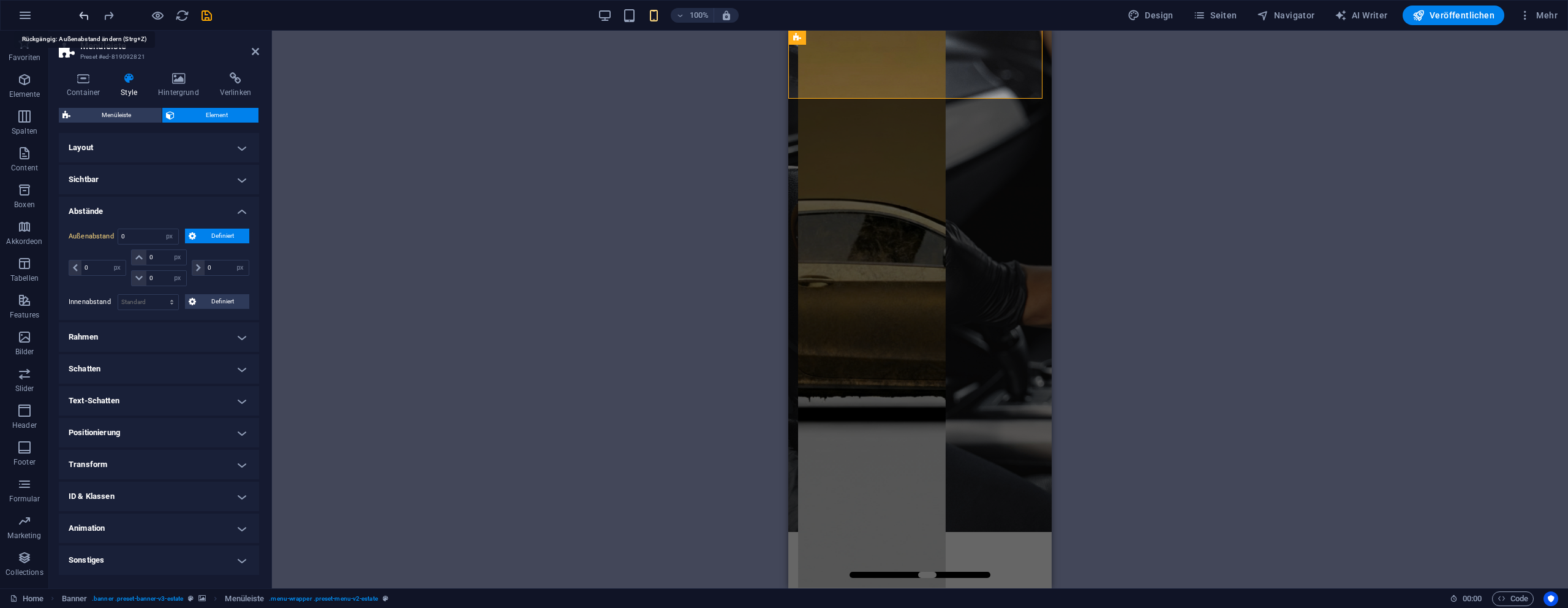
select select "DISABLED_OPTION_VALUE"
click at [136, 296] on select "Standard px rem % vh vw Definiert" at bounding box center [148, 302] width 60 height 15
select select "px"
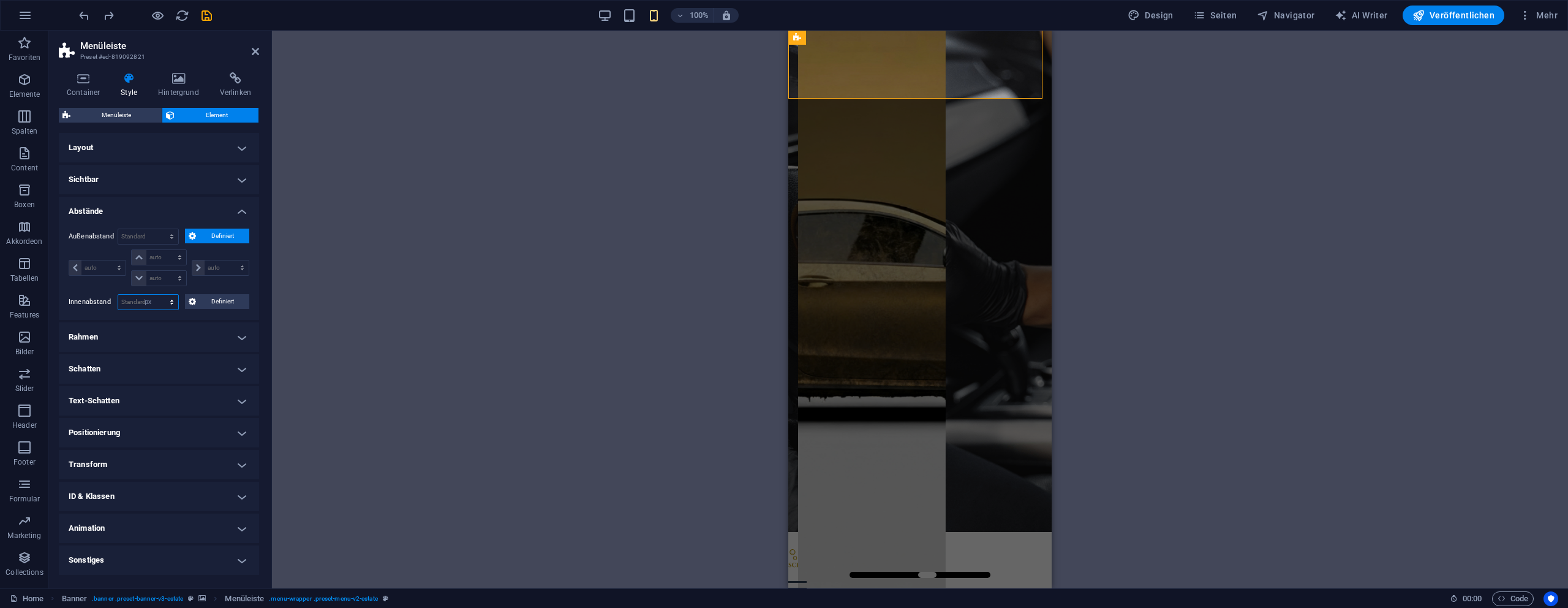
click at [160, 295] on select "Standard px rem % vh vw Definiert" at bounding box center [148, 302] width 60 height 15
type input "0"
click at [582, 293] on div "H1 Banner Container Banner Menüleiste Menü Abstand Logo Abstand Bild-Vergleich …" at bounding box center [920, 310] width 1296 height 557
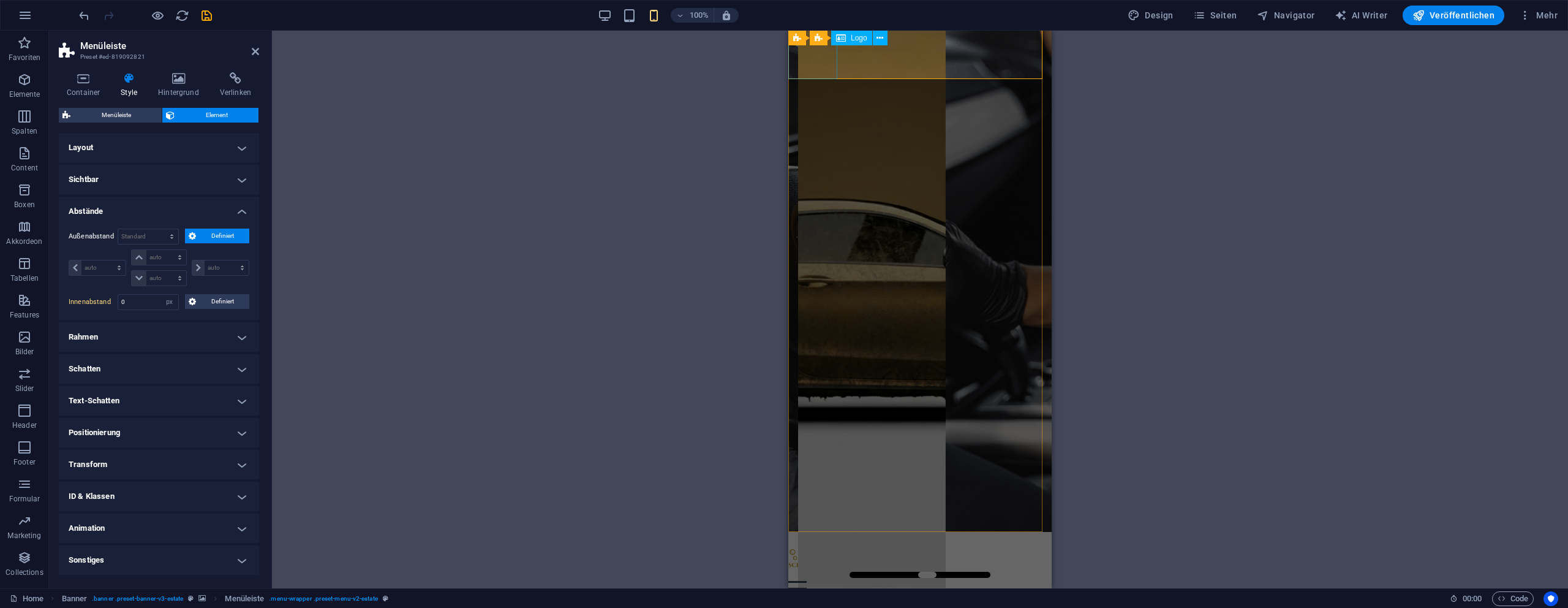
click at [818, 532] on div at bounding box center [920, 556] width 263 height 49
select select "px"
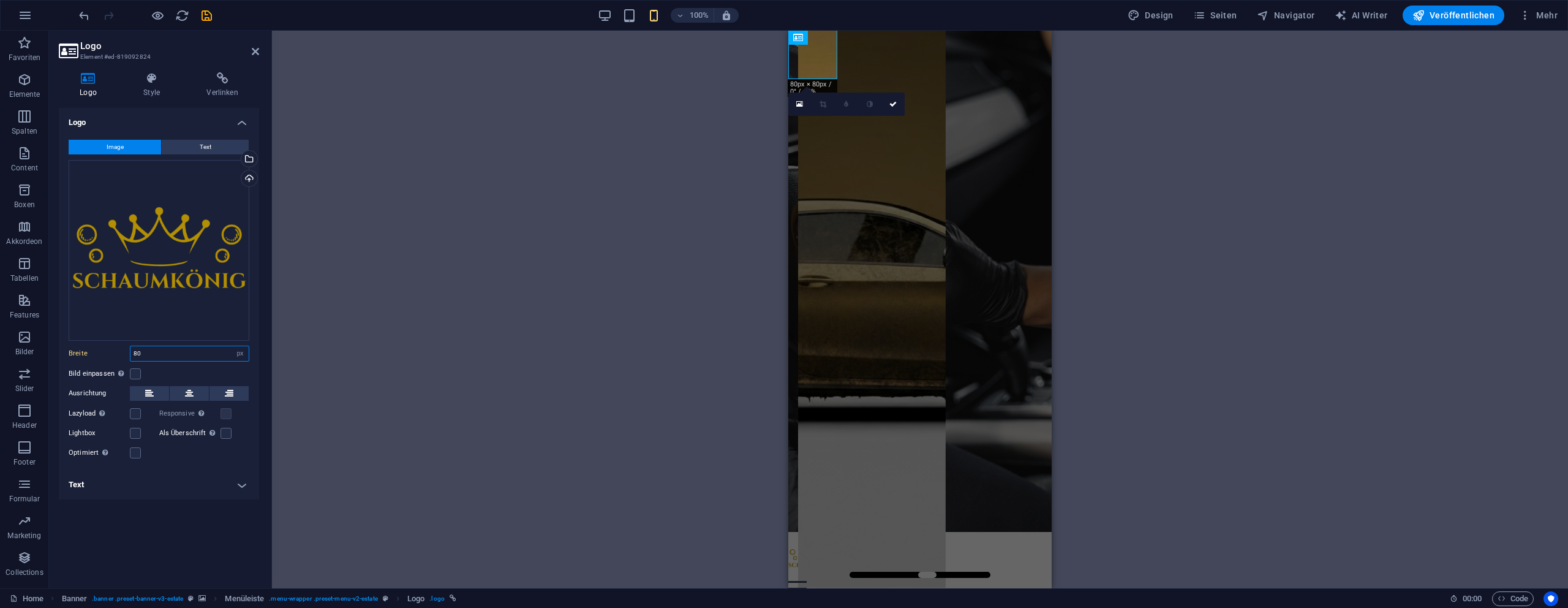
click at [160, 354] on input "80" at bounding box center [189, 354] width 118 height 15
type input "100"
click at [892, 104] on icon at bounding box center [893, 104] width 7 height 7
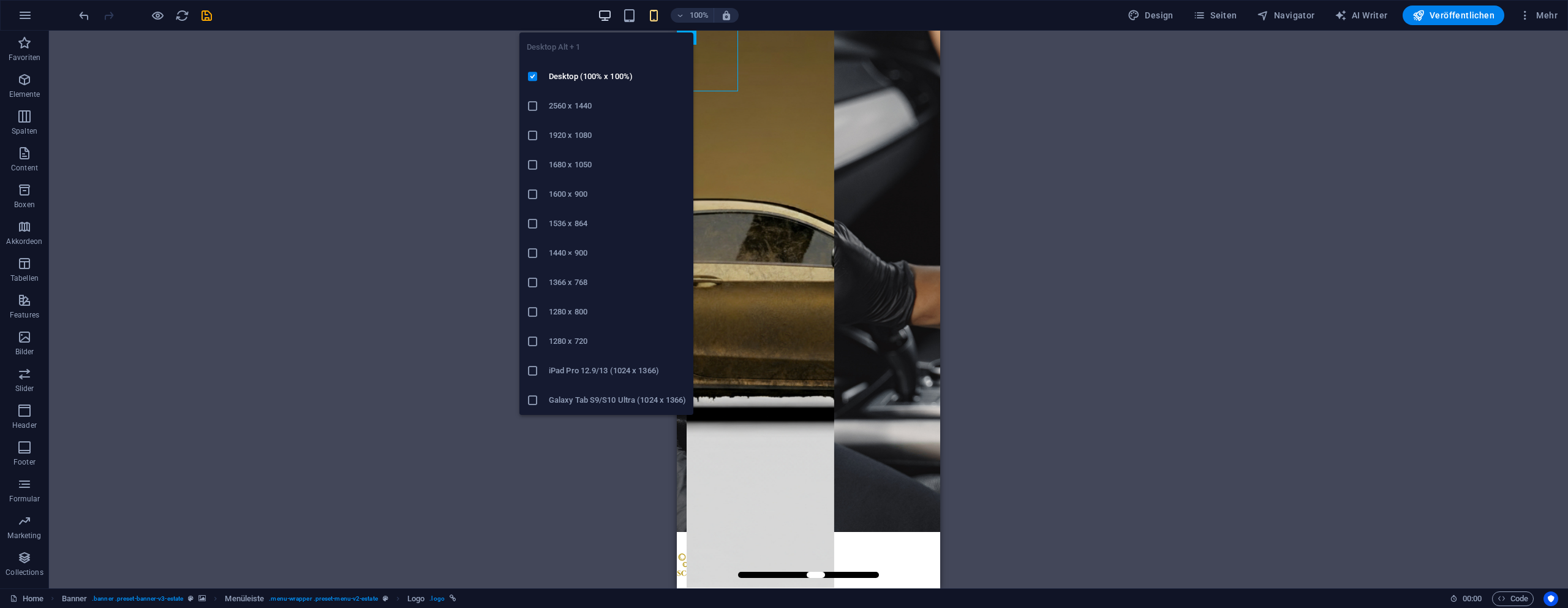
click at [600, 16] on icon "button" at bounding box center [604, 15] width 14 height 14
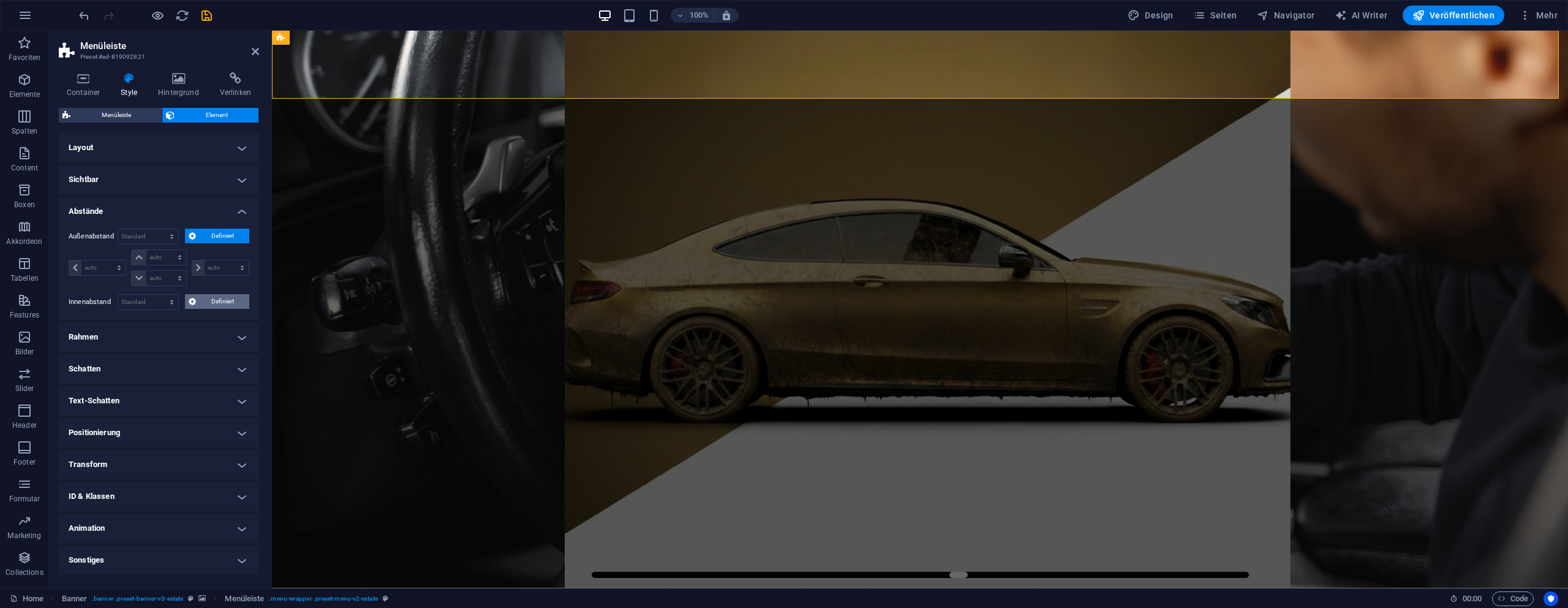
click at [204, 297] on span "Definiert" at bounding box center [223, 301] width 46 height 15
click at [161, 322] on input "number" at bounding box center [165, 323] width 39 height 15
type input "0"
select select "px"
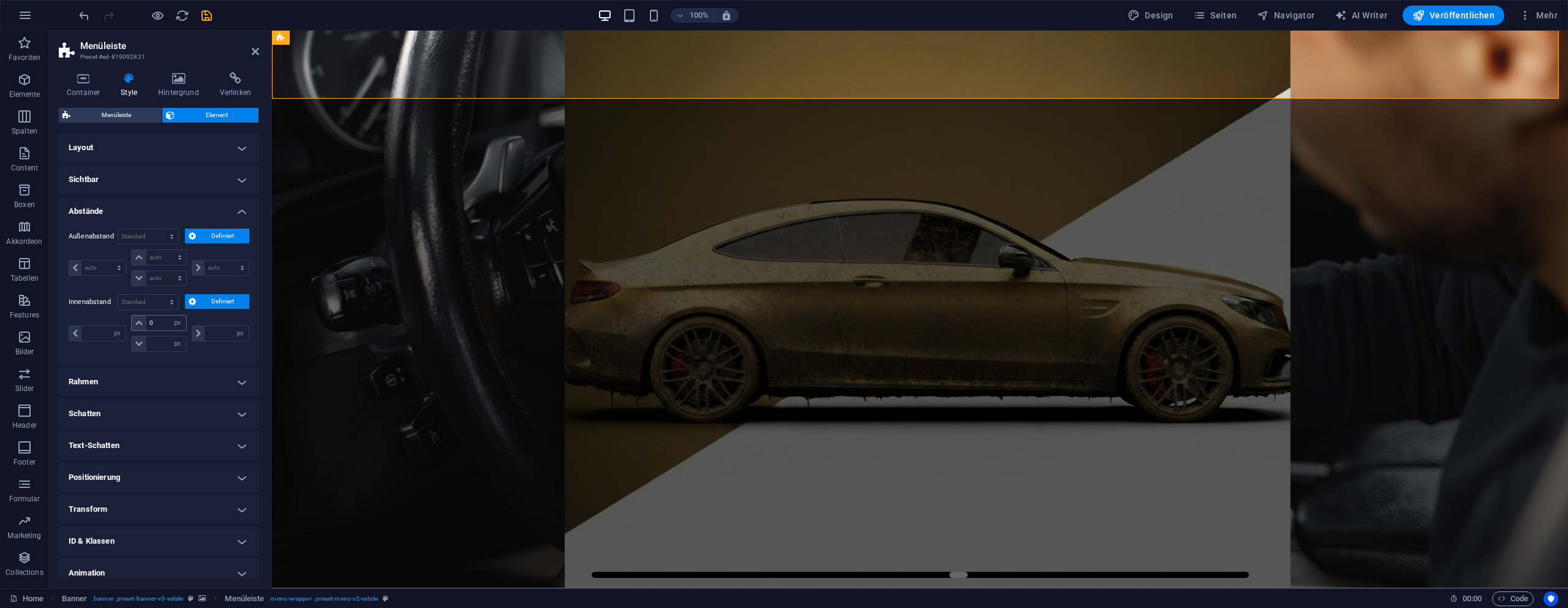
type input "0"
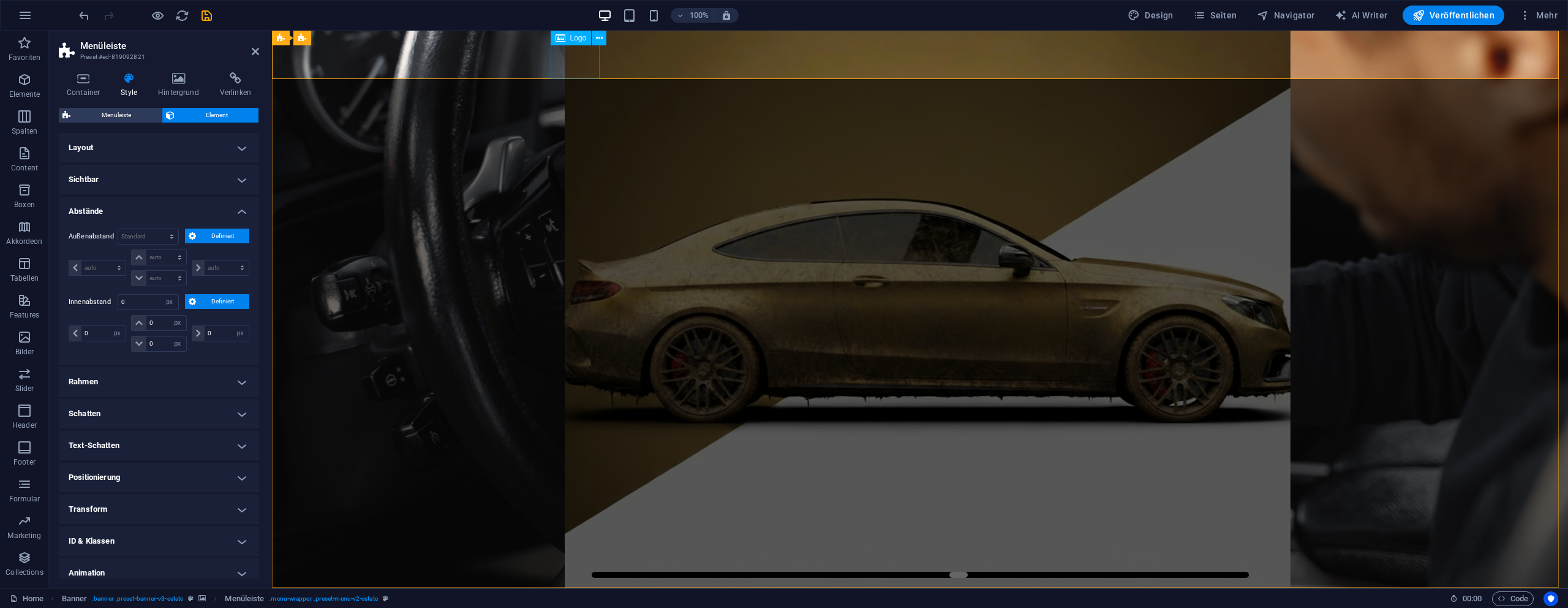
click at [583, 587] on div at bounding box center [920, 612] width 730 height 49
select select "px"
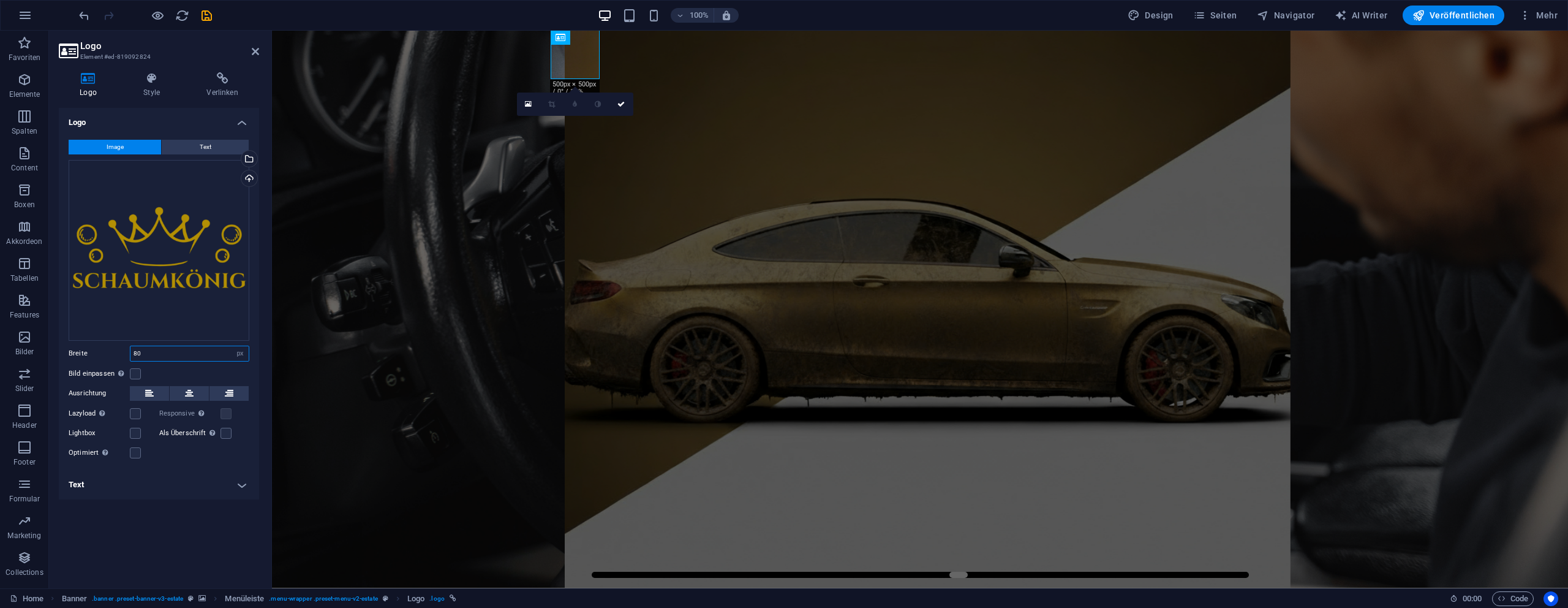
click at [164, 356] on input "100" at bounding box center [189, 354] width 118 height 15
type input "100"
click at [623, 107] on icon at bounding box center [621, 104] width 7 height 7
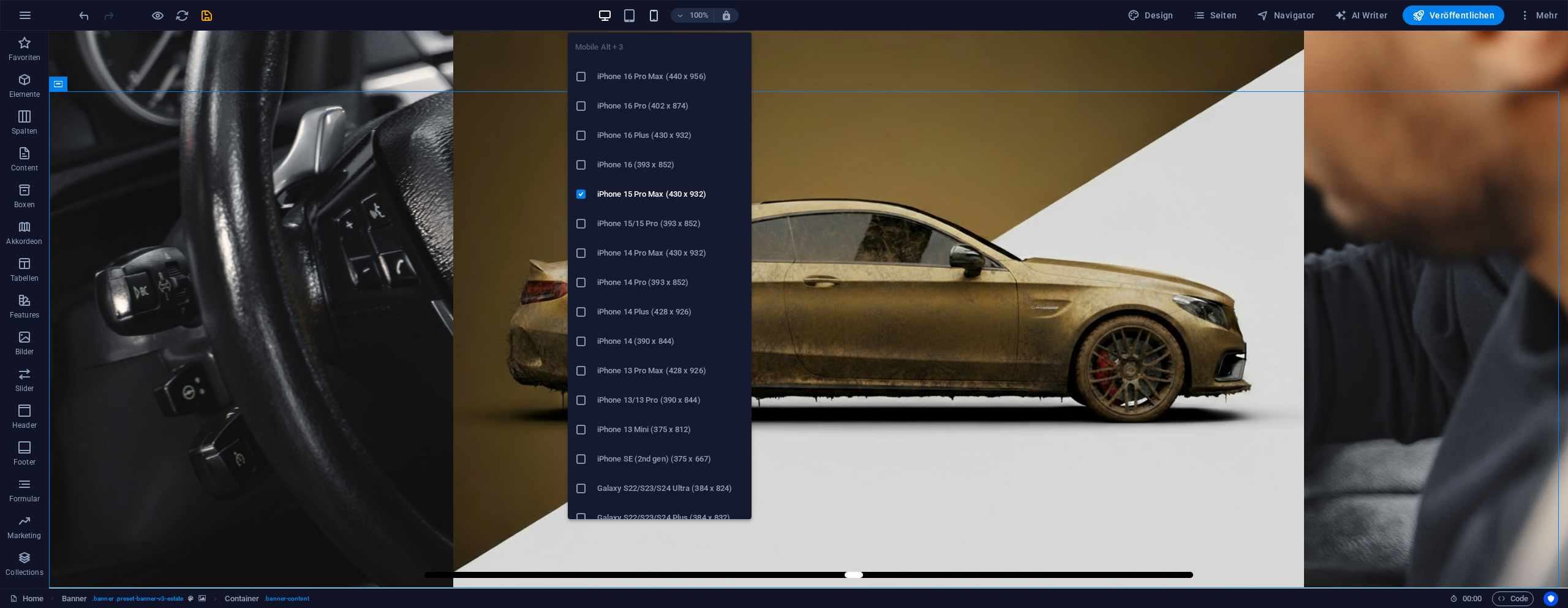
click at [655, 17] on icon "button" at bounding box center [654, 15] width 14 height 14
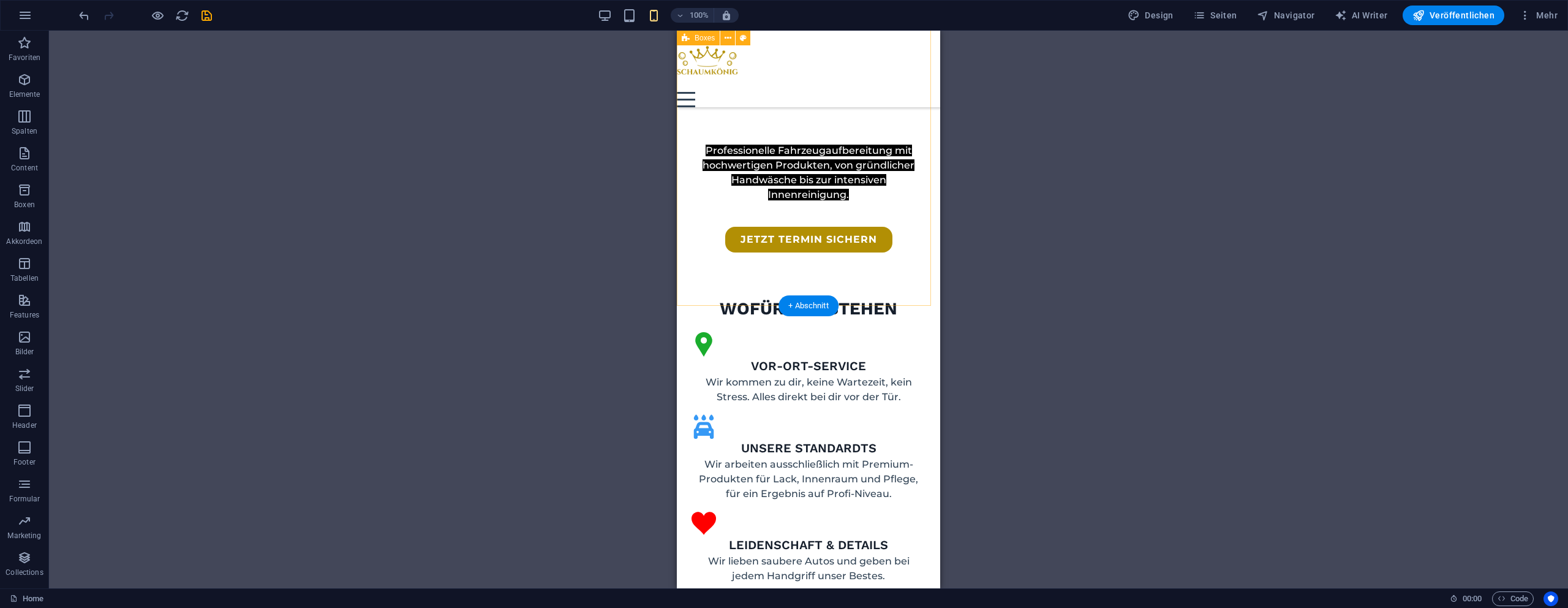
scroll to position [788, 0]
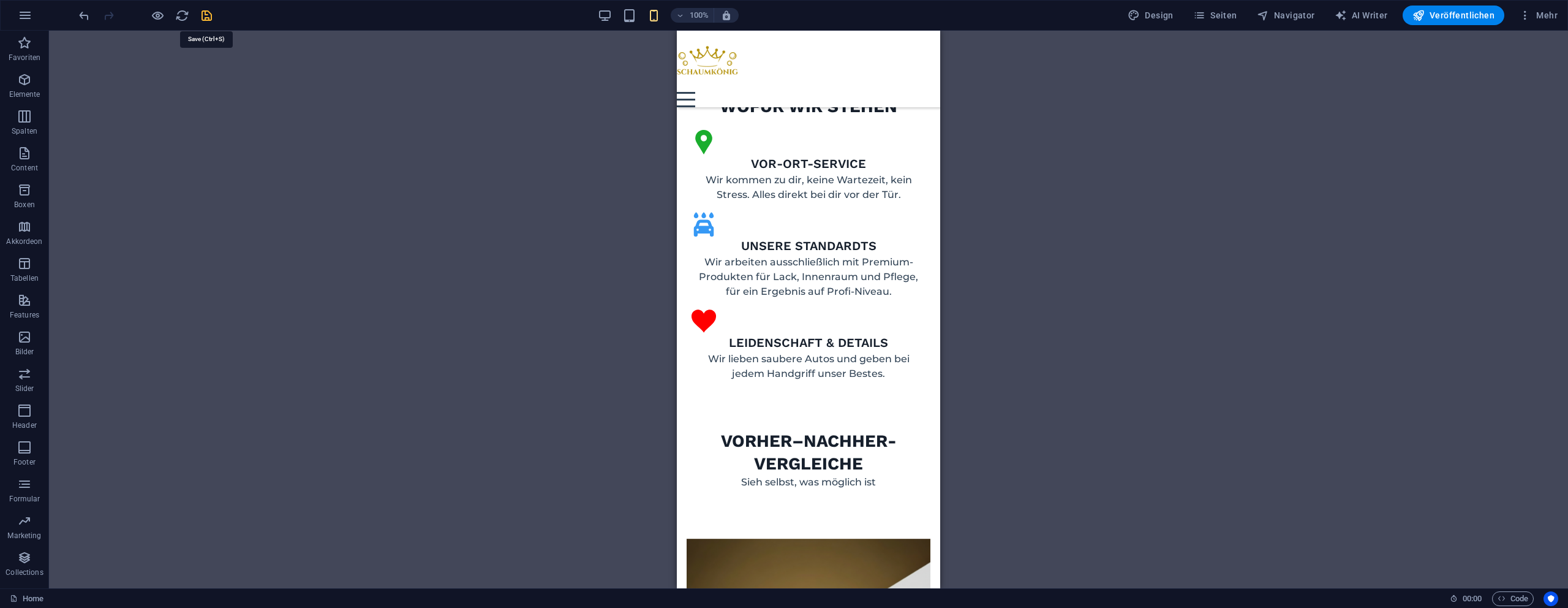
click at [213, 20] on icon "save" at bounding box center [207, 15] width 14 height 14
click at [1454, 24] on button "Veröffentlichen" at bounding box center [1453, 15] width 101 height 20
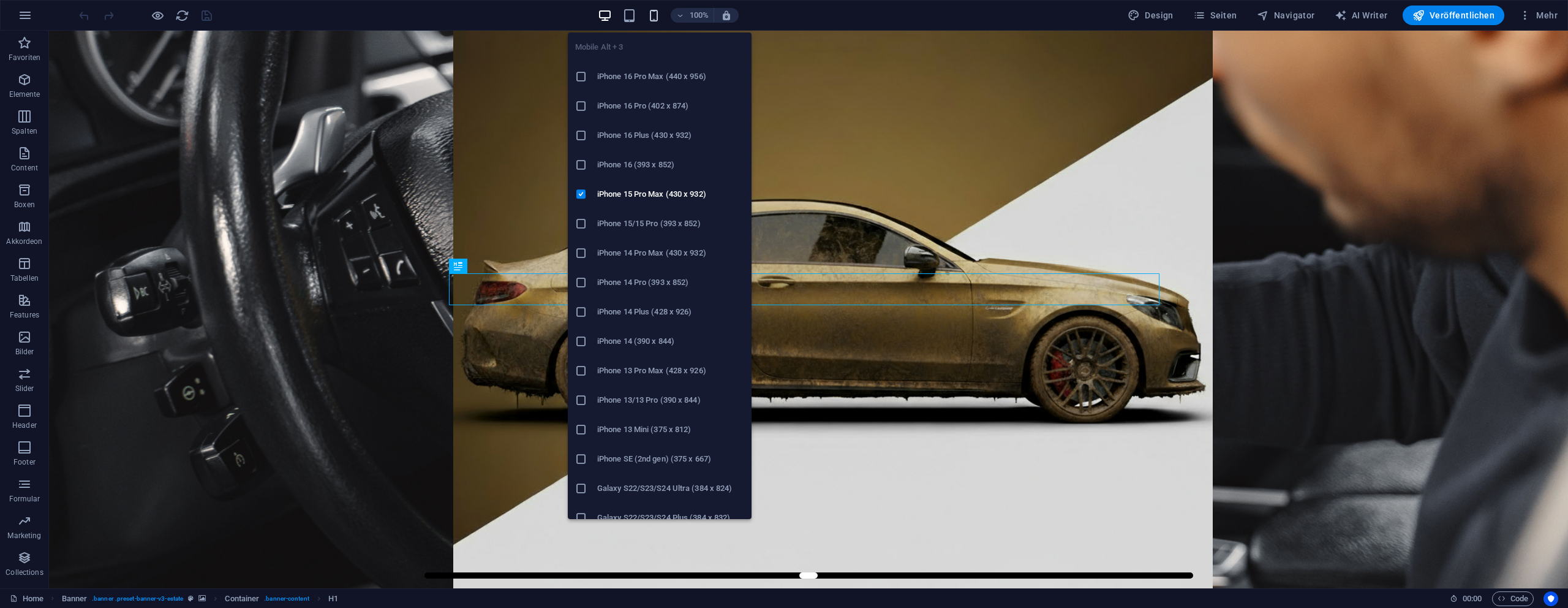
click at [656, 18] on icon "button" at bounding box center [654, 15] width 14 height 14
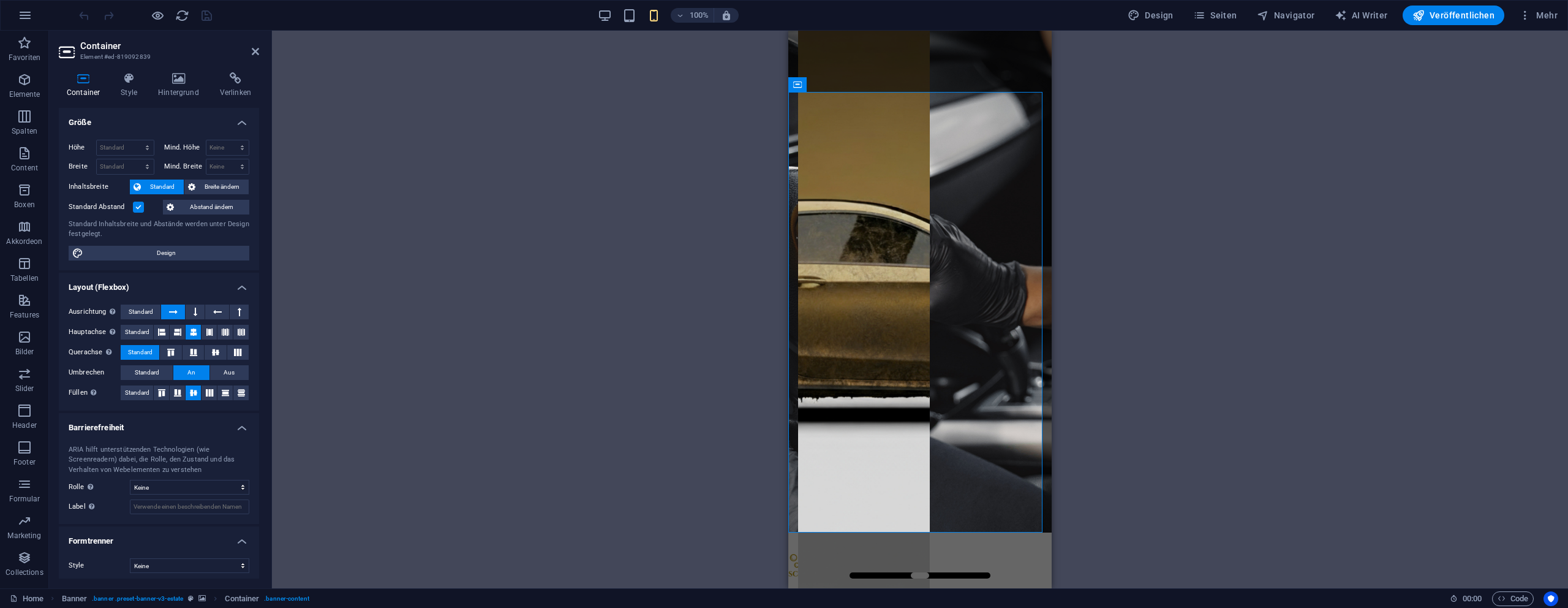
click at [751, 151] on div "Ziehe hier rein, um den vorhandenen Inhalt zu ersetzen. Drücke "Strg", wenn du …" at bounding box center [920, 310] width 1296 height 557
click at [154, 79] on icon at bounding box center [178, 78] width 57 height 12
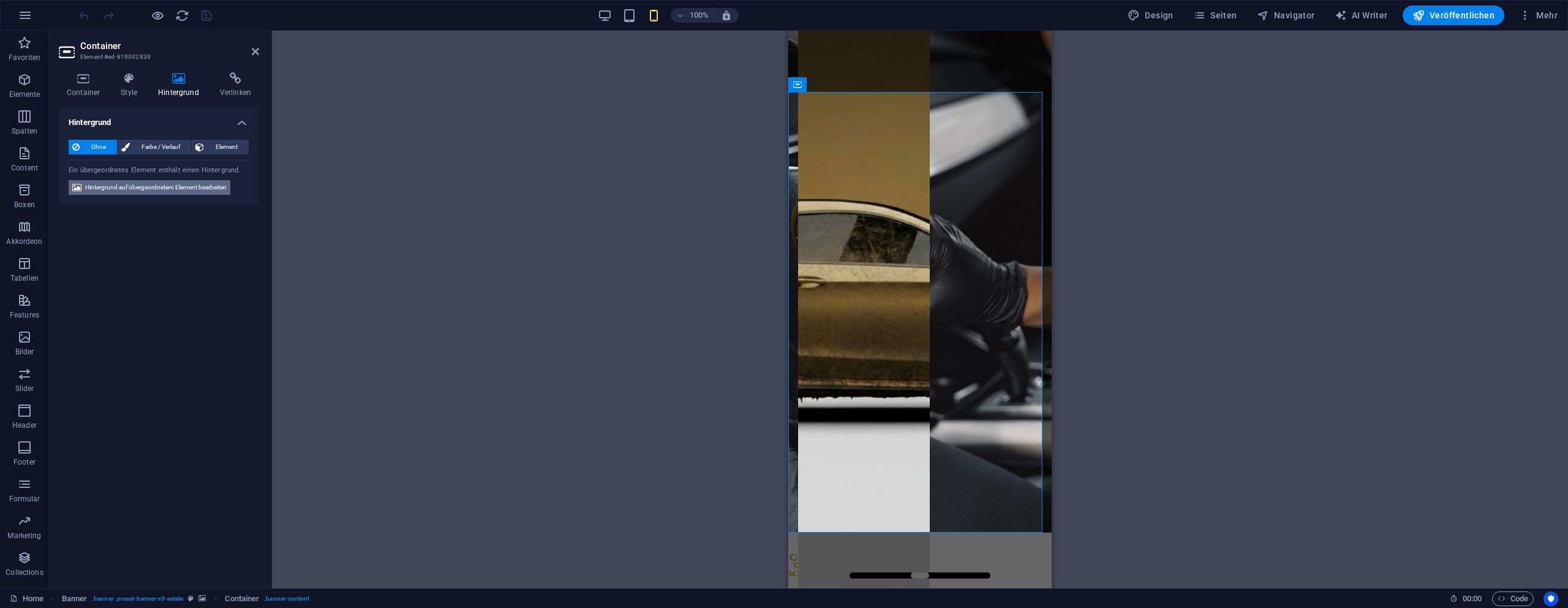
click at [153, 181] on span "Hintergrund auf übergeordnetem Element bearbeiten" at bounding box center [156, 187] width 141 height 15
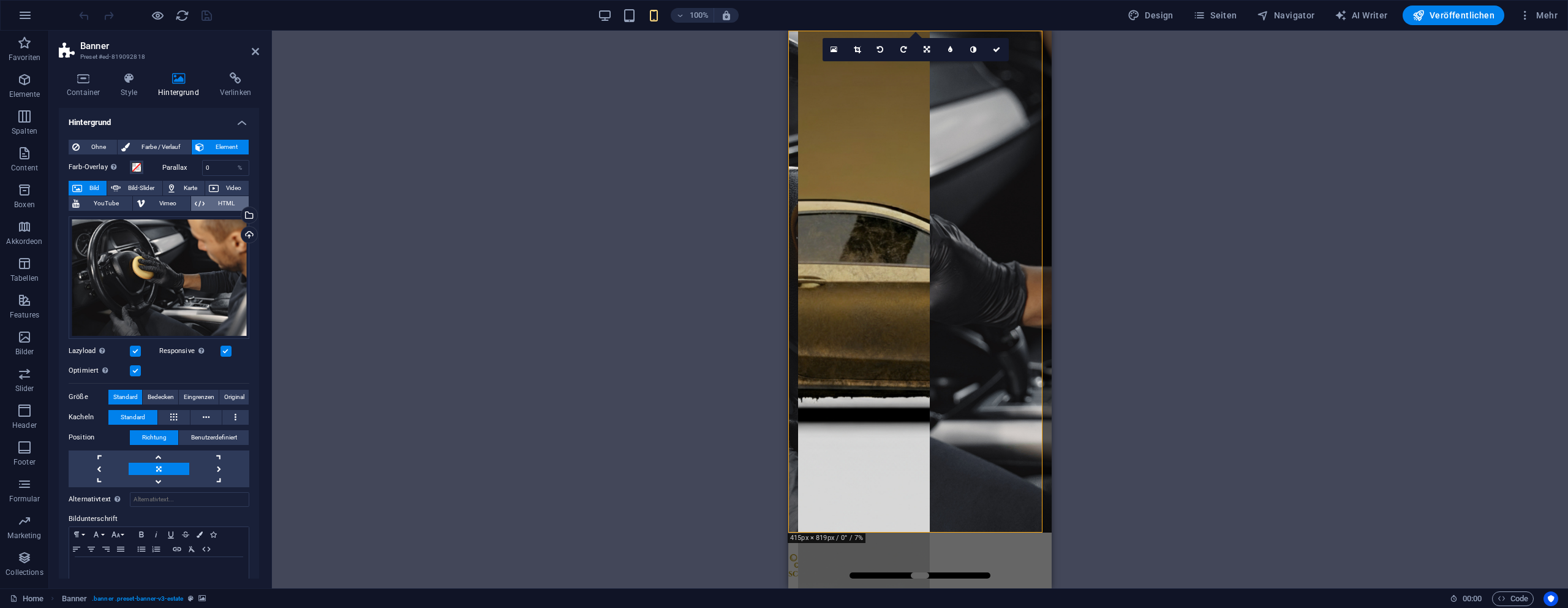
click at [208, 205] on span "HTML" at bounding box center [226, 204] width 37 height 15
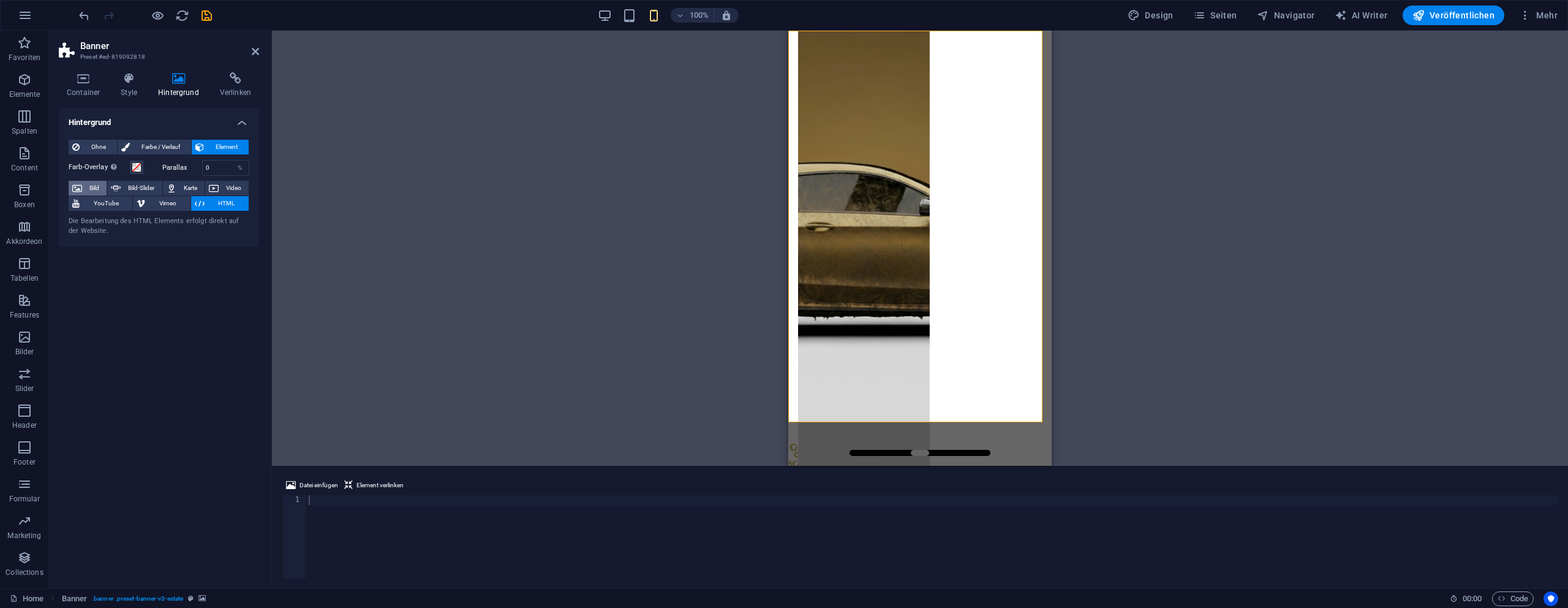
click at [68, 189] on button "Bild" at bounding box center [87, 188] width 38 height 15
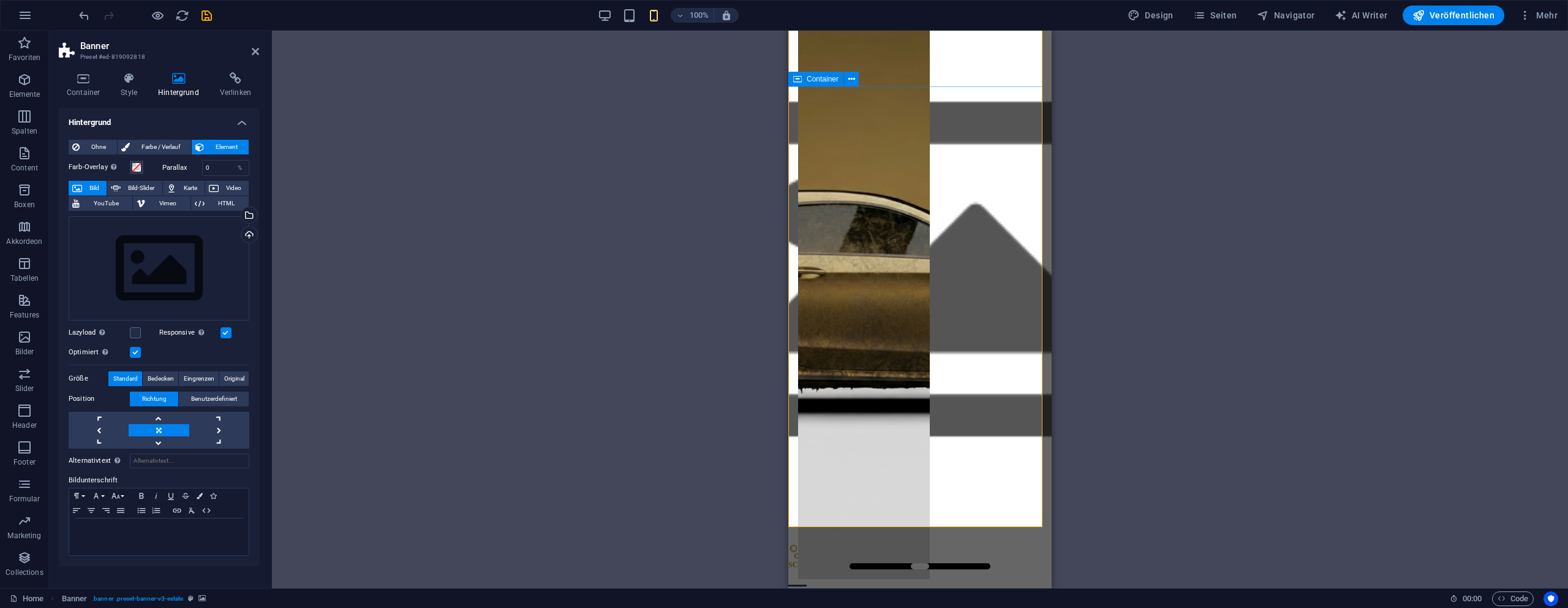
scroll to position [17, 0]
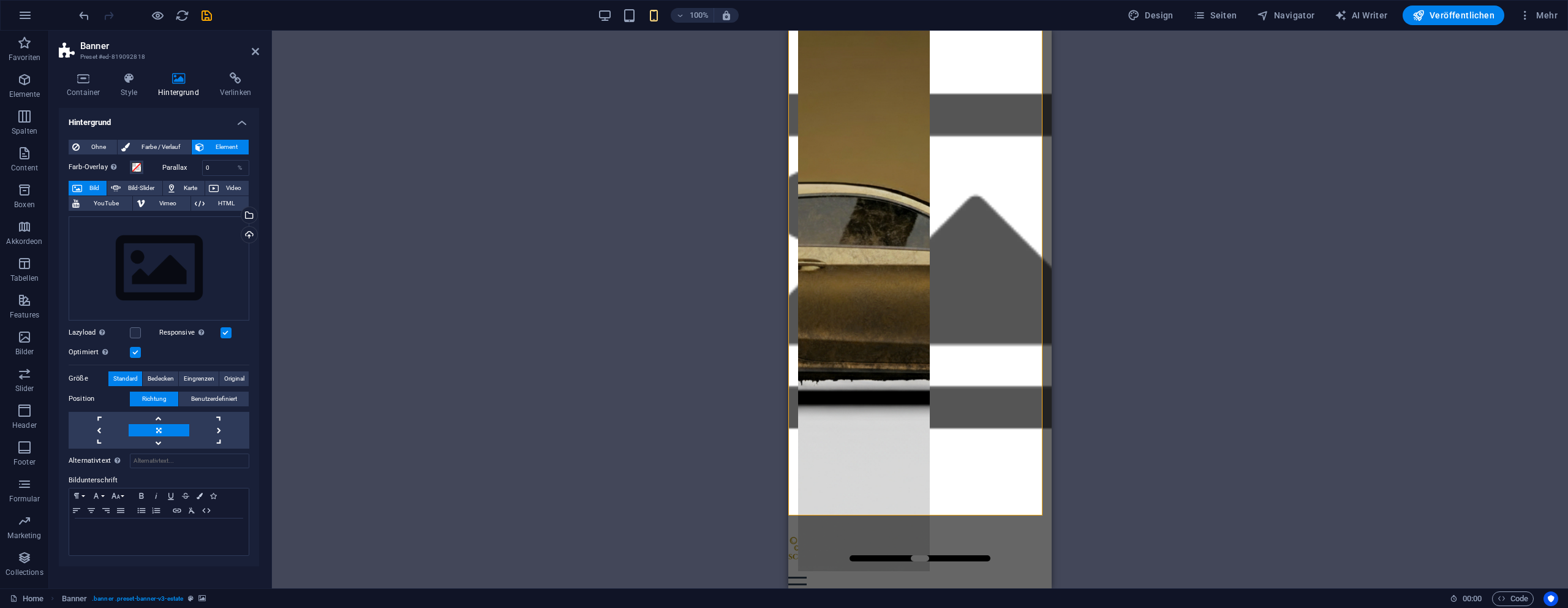
click at [754, 200] on div "Ziehe hier rein, um den vorhandenen Inhalt zu ersetzen. Drücke "Strg", wenn du …" at bounding box center [920, 310] width 1296 height 557
click at [77, 12] on icon "undo" at bounding box center [84, 15] width 14 height 14
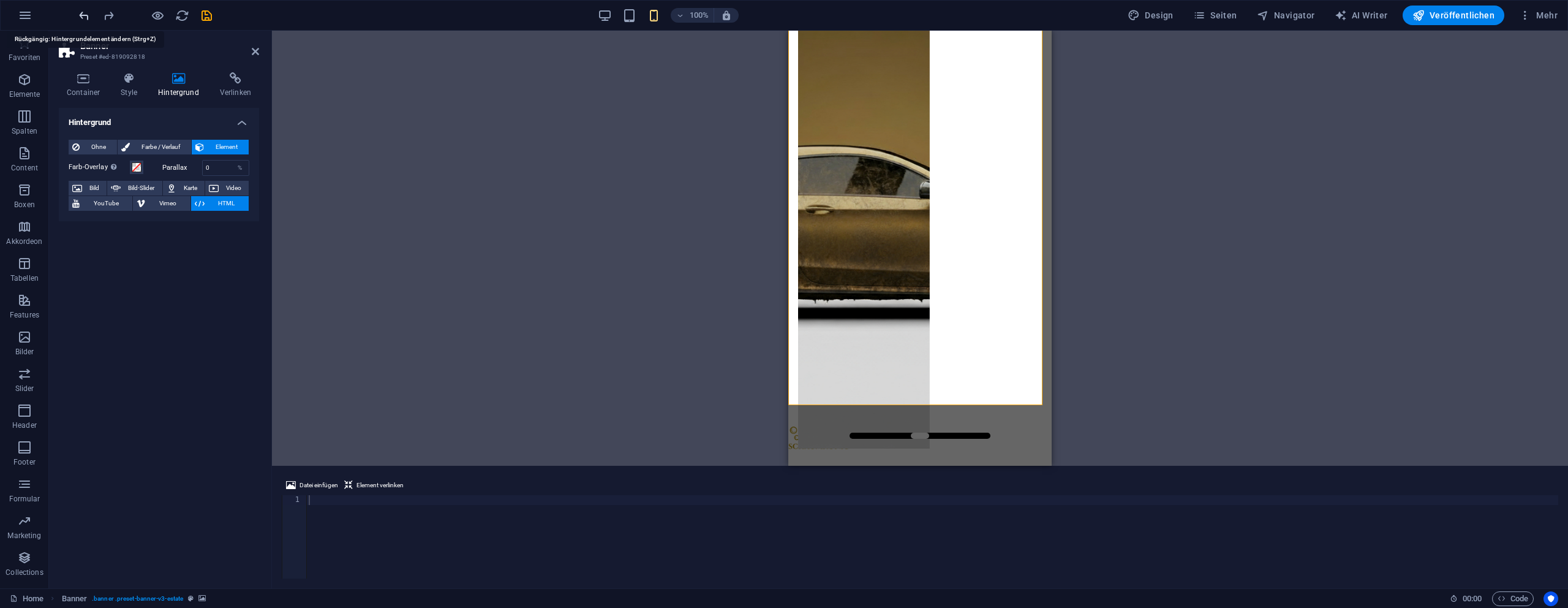
click at [77, 12] on icon "undo" at bounding box center [84, 15] width 14 height 14
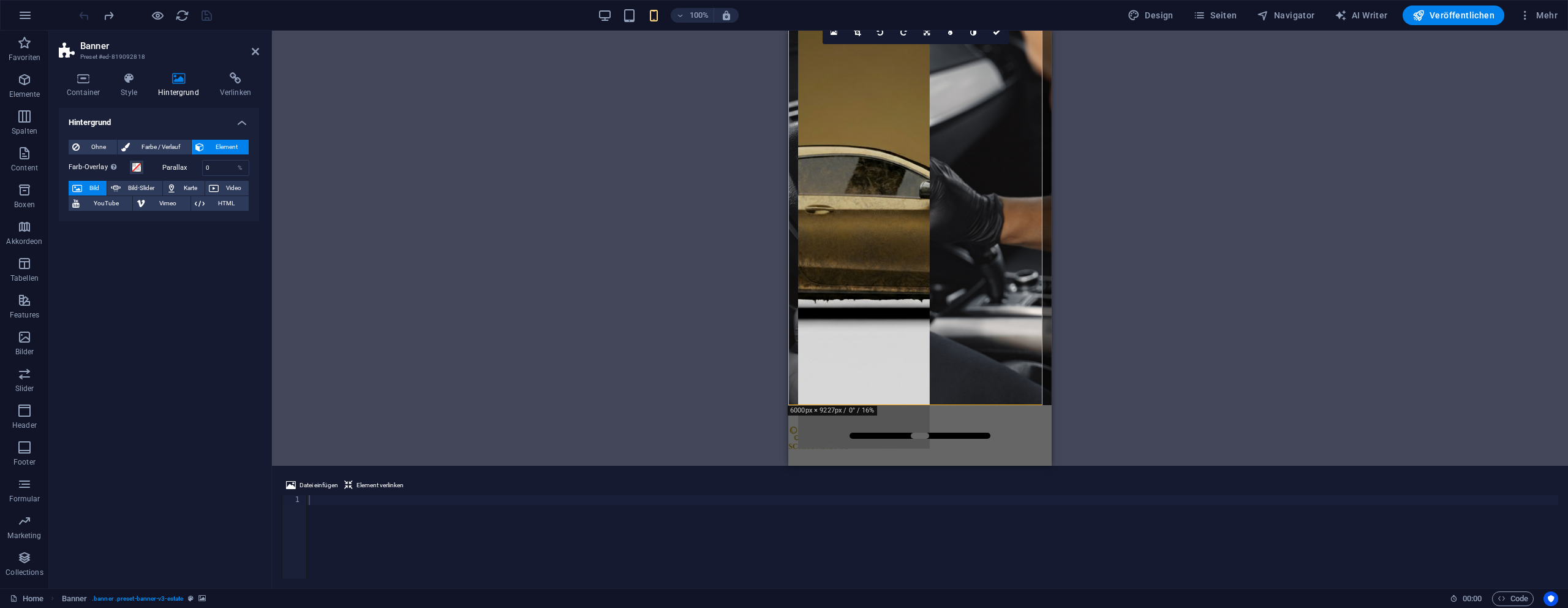
click at [676, 276] on div "Ziehe hier rein, um den vorhandenen Inhalt zu ersetzen. Drücke "Strg", wenn du …" at bounding box center [920, 248] width 1296 height 435
click at [251, 53] on header "Banner Preset #ed-819092818" at bounding box center [159, 46] width 200 height 32
click at [255, 49] on icon at bounding box center [255, 51] width 7 height 10
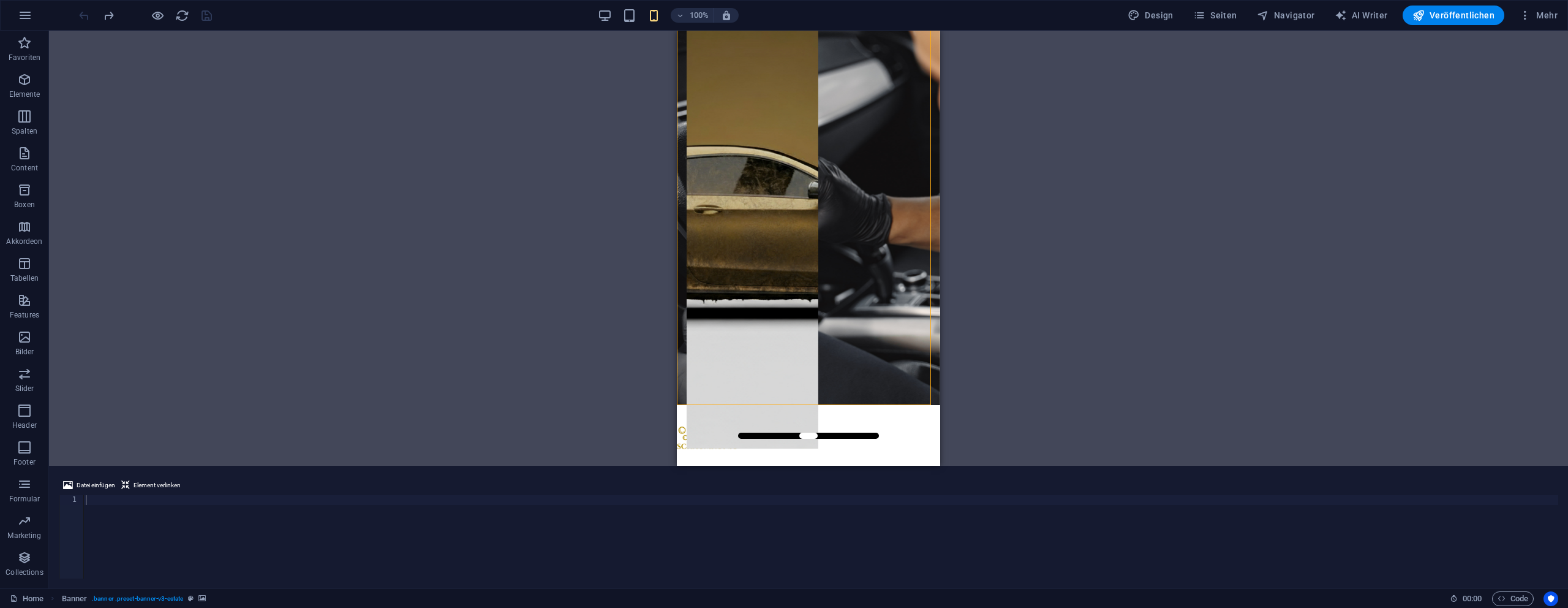
drag, startPoint x: 980, startPoint y: 511, endPoint x: 944, endPoint y: 471, distance: 53.8
click at [979, 505] on div at bounding box center [820, 546] width 1475 height 103
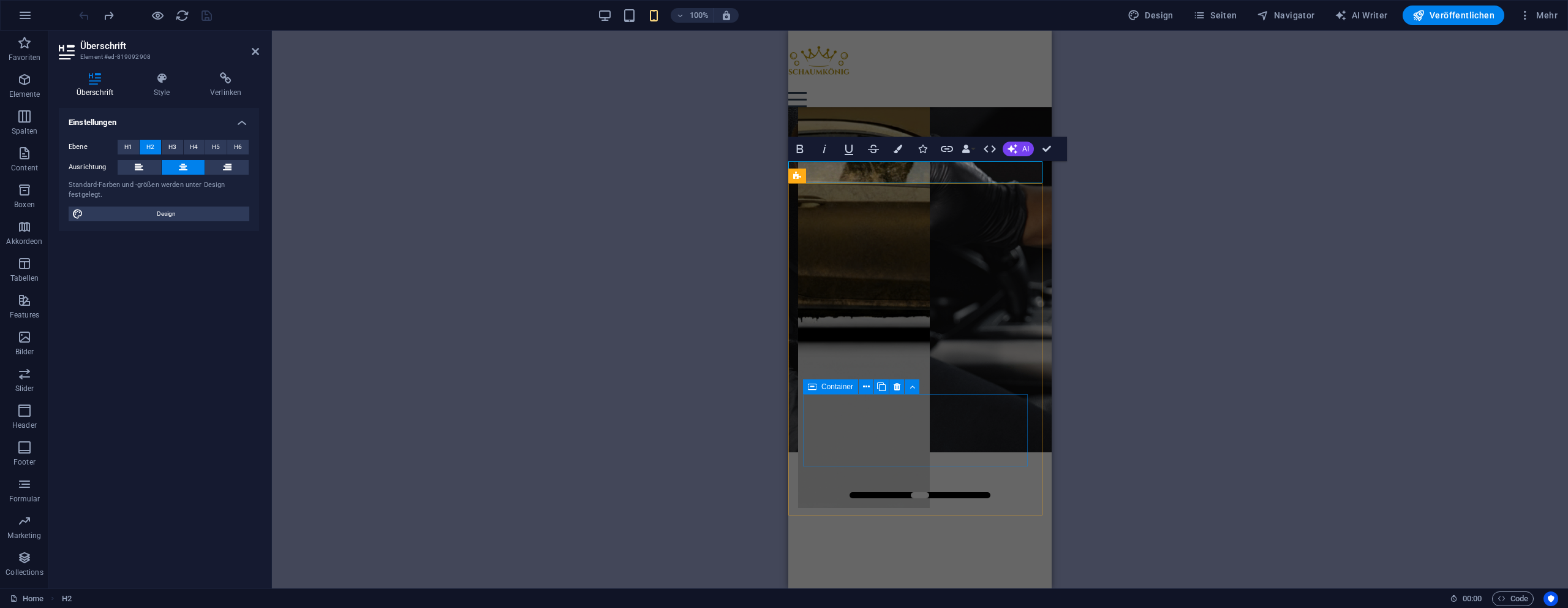
scroll to position [464, 0]
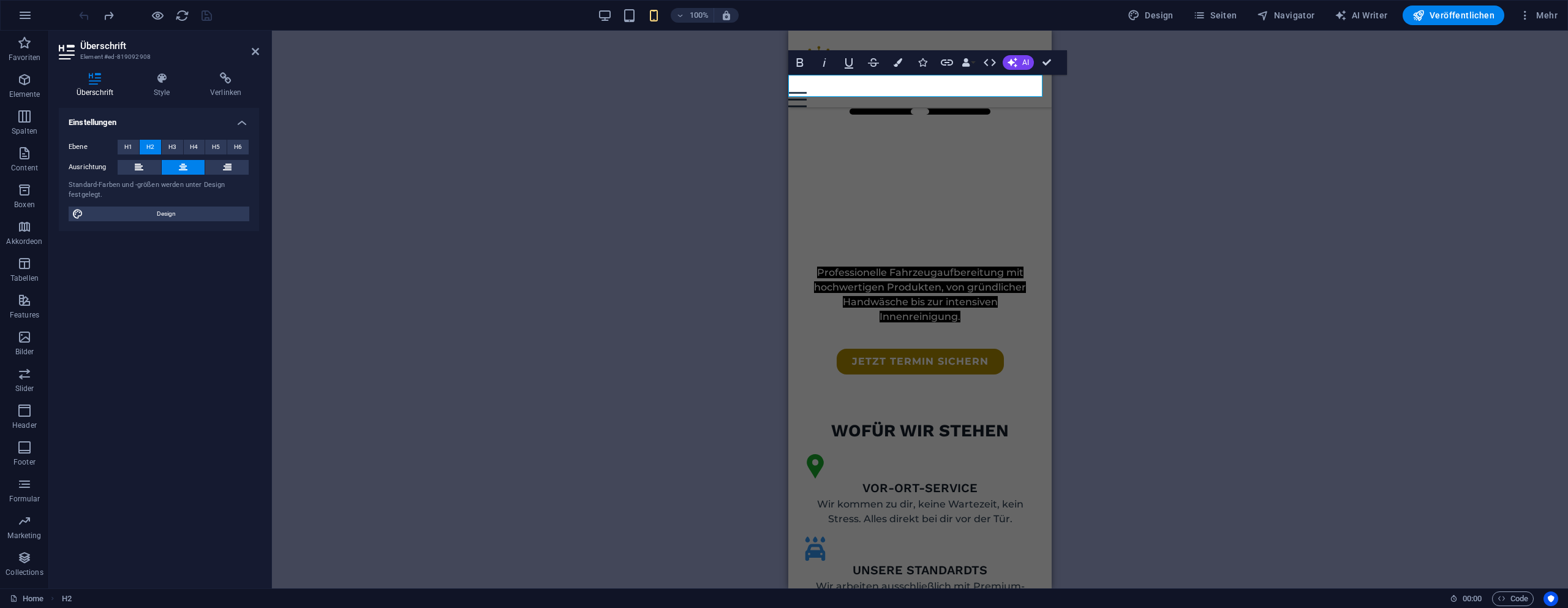
click at [662, 233] on div "H1 Banner Container Banner Menüleiste Menü Button Abstand Text H2 Boxes Abstand…" at bounding box center [920, 310] width 1296 height 557
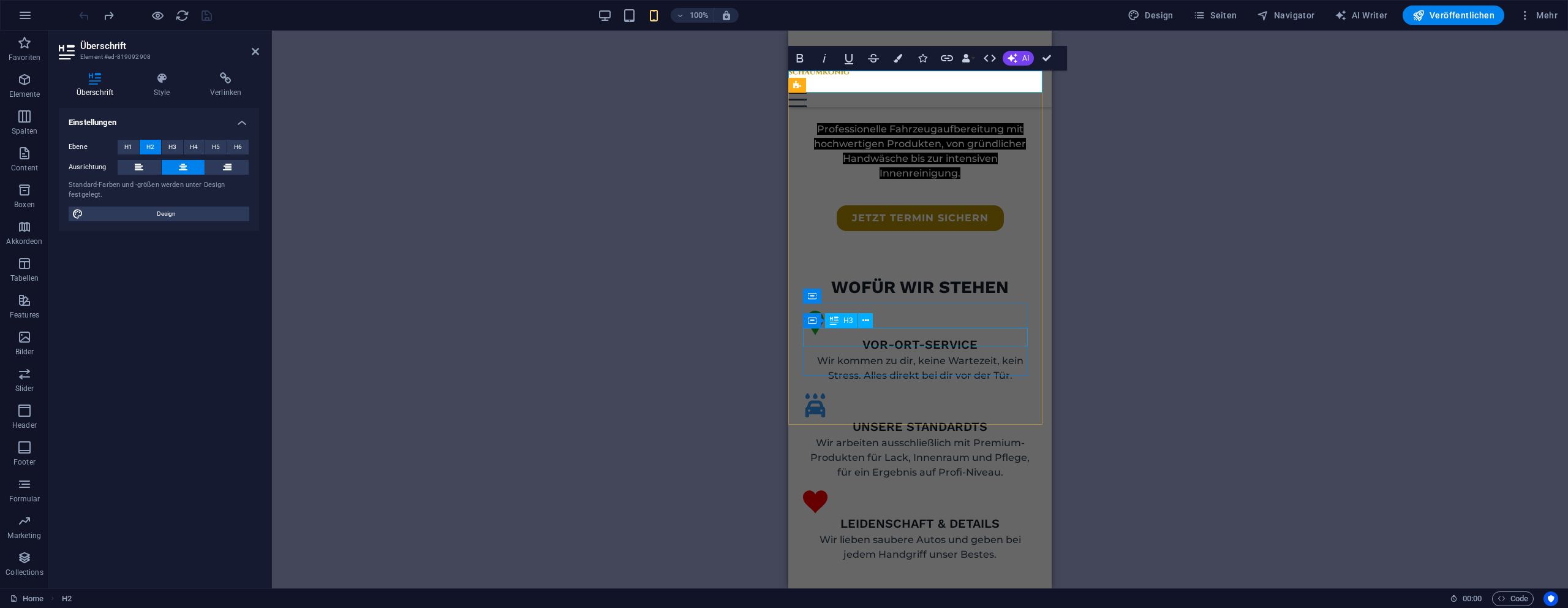
scroll to position [638, 0]
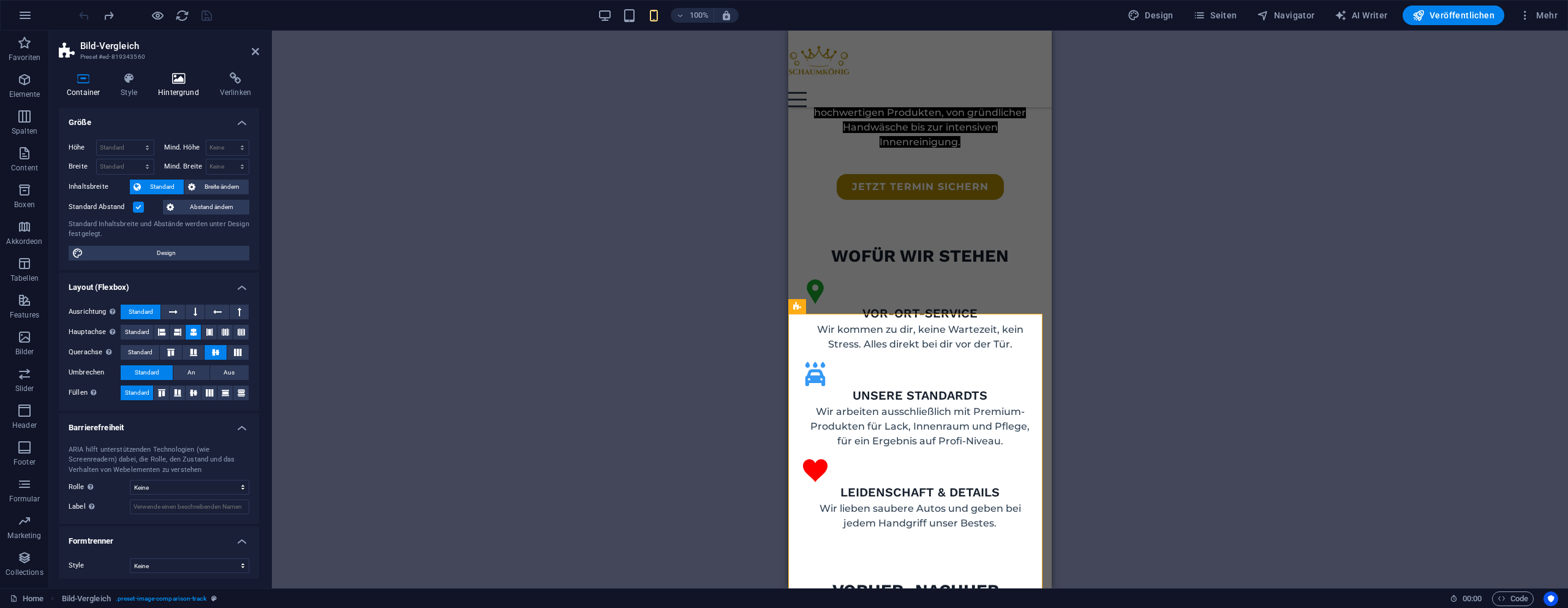
click at [161, 75] on icon at bounding box center [178, 78] width 57 height 12
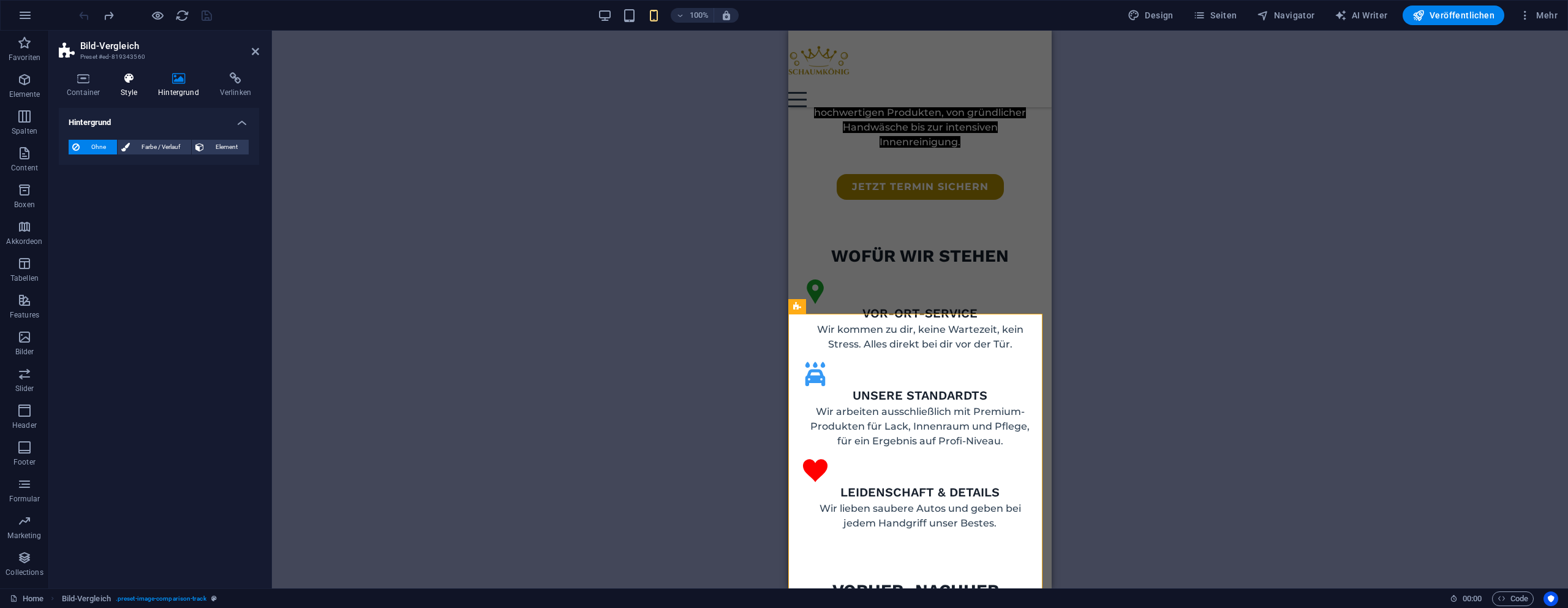
click at [134, 79] on icon at bounding box center [129, 78] width 32 height 12
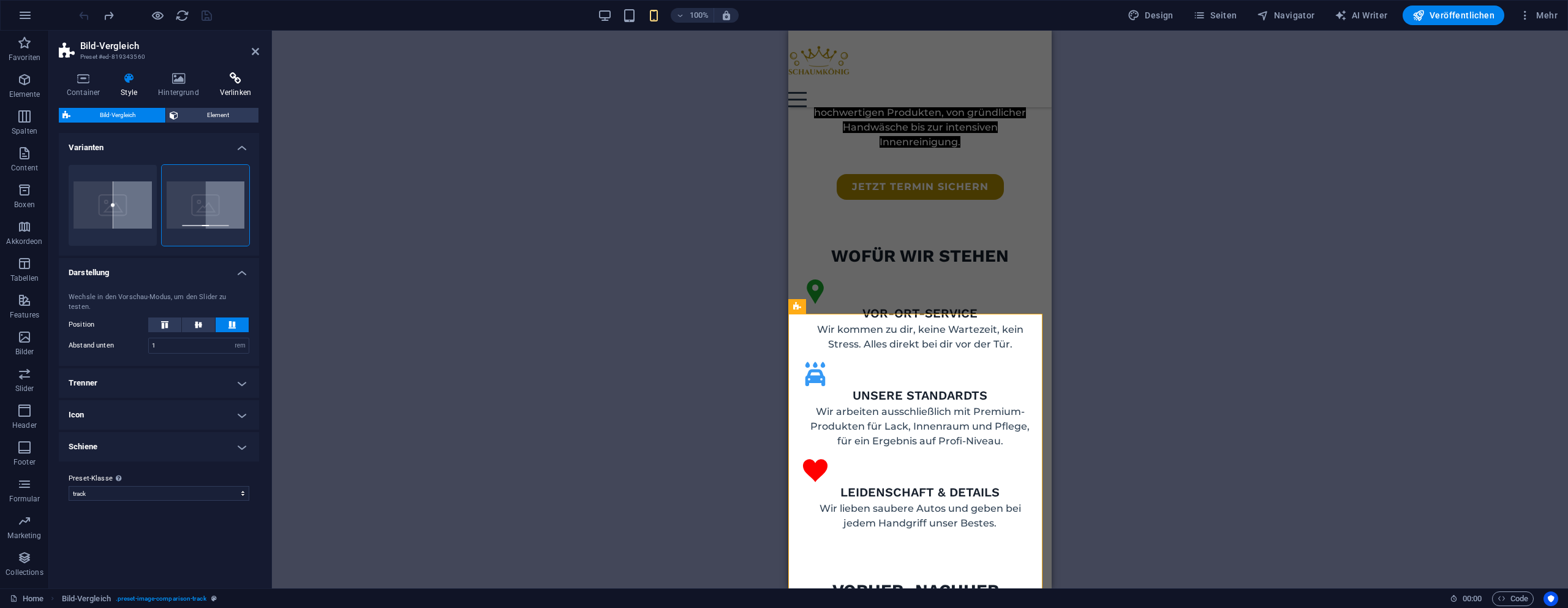
click at [218, 81] on icon at bounding box center [235, 78] width 47 height 12
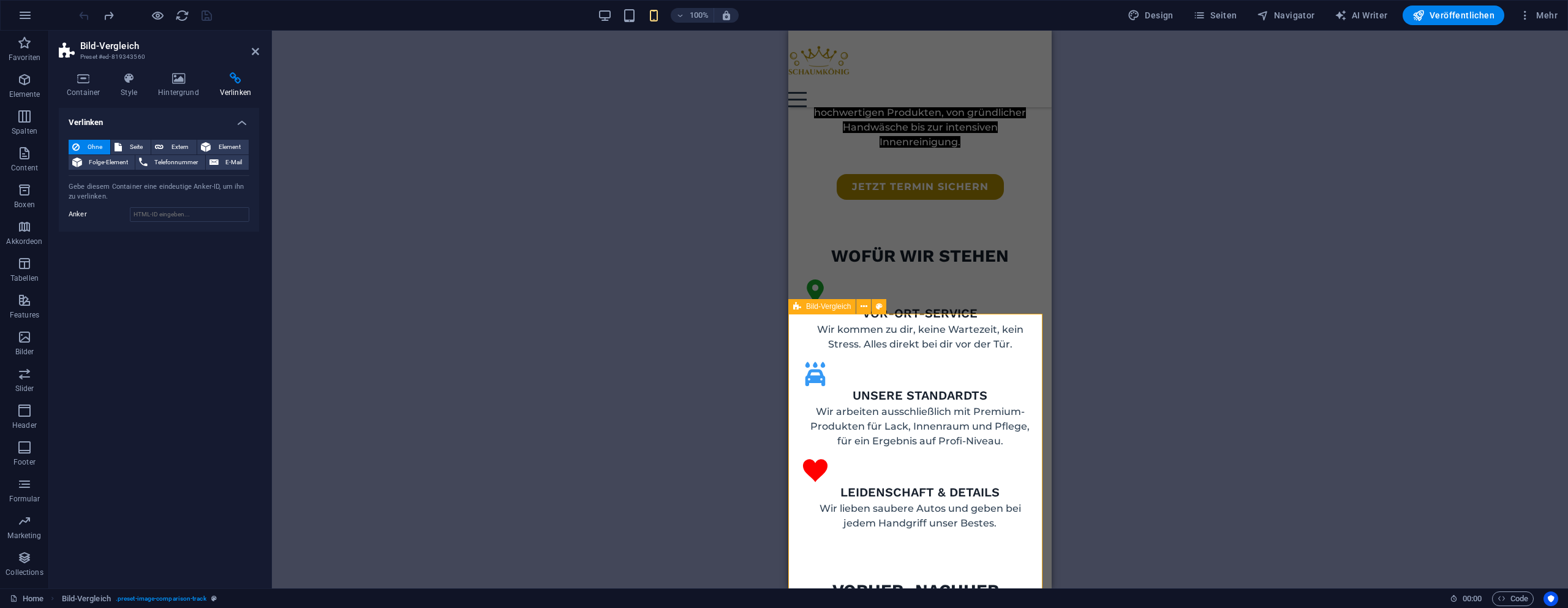
click at [182, 84] on icon at bounding box center [178, 78] width 57 height 12
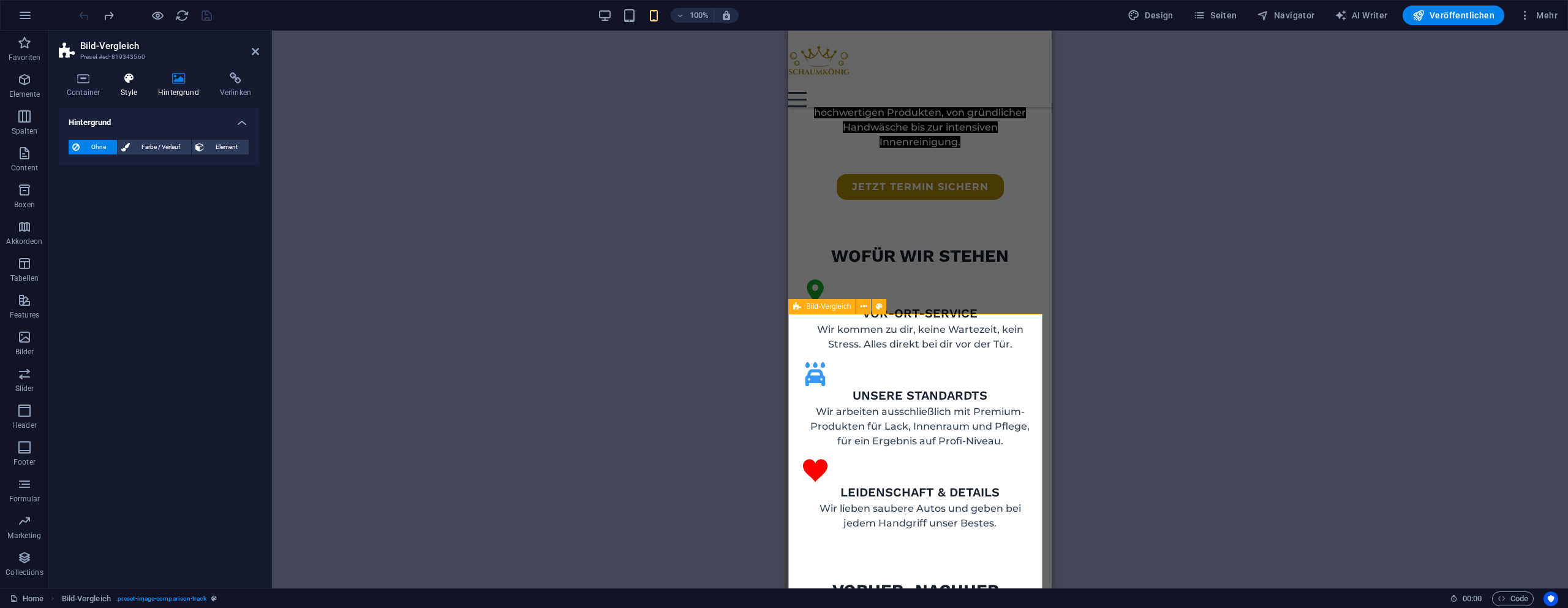
click at [140, 84] on icon at bounding box center [129, 78] width 32 height 12
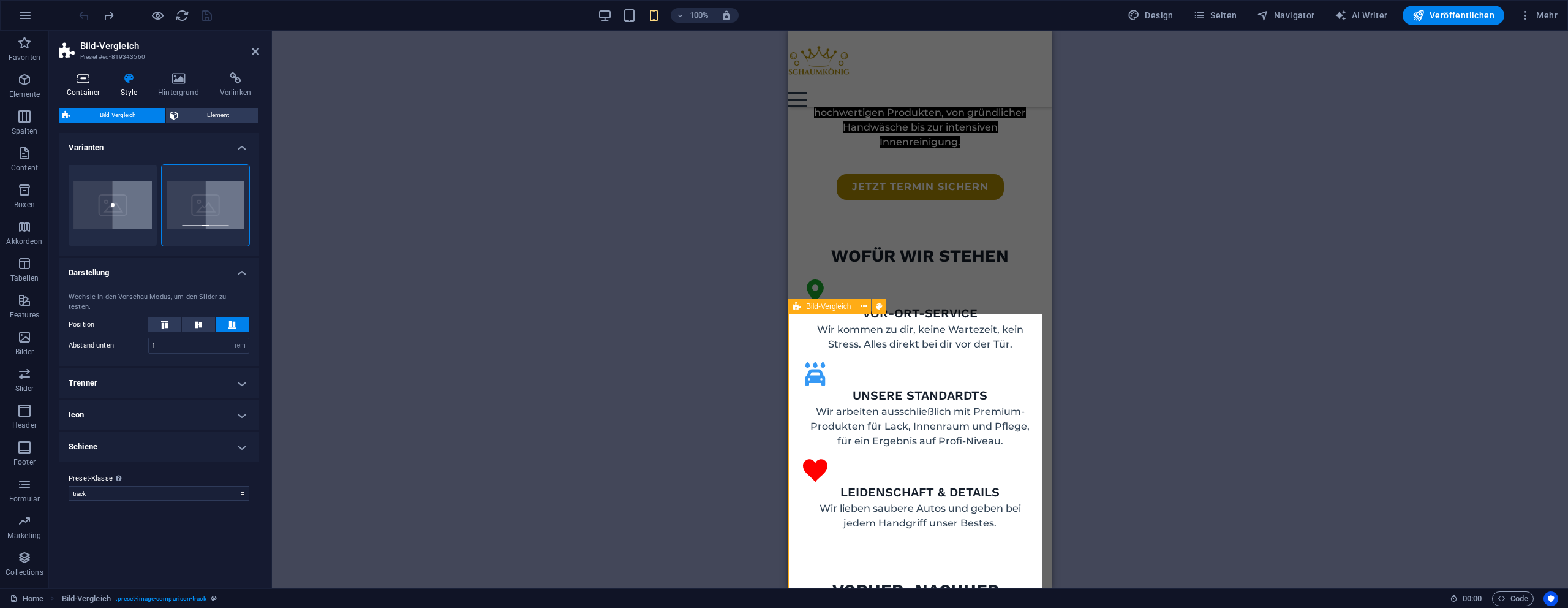
click at [74, 80] on icon at bounding box center [83, 78] width 49 height 12
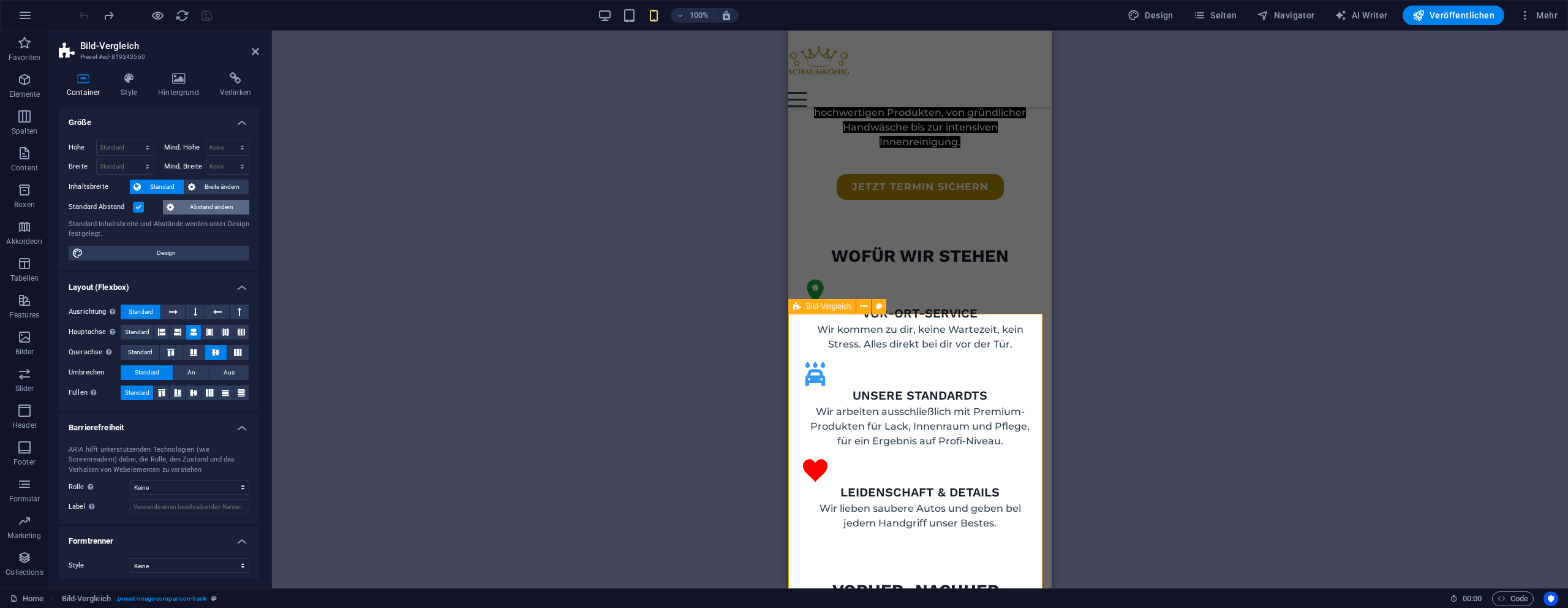
click at [207, 203] on span "Abstand ändern" at bounding box center [212, 207] width 68 height 15
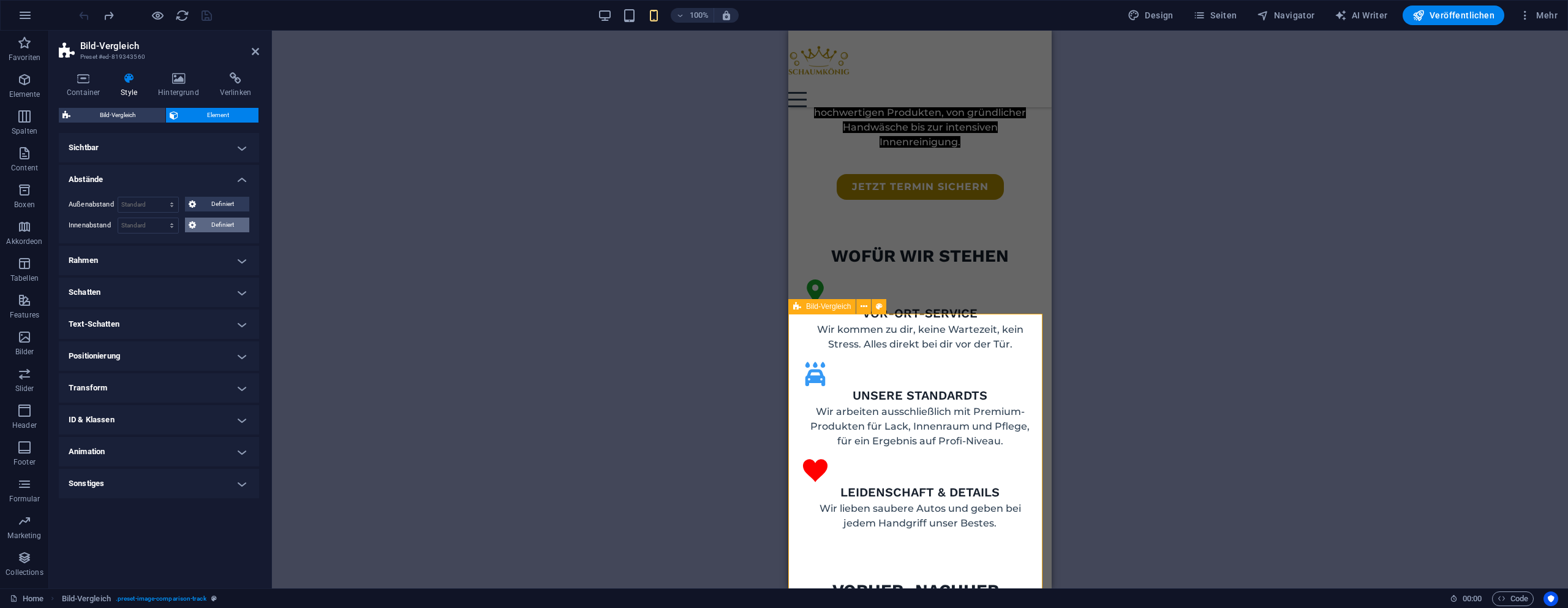
click at [218, 222] on span "Definiert" at bounding box center [223, 225] width 46 height 15
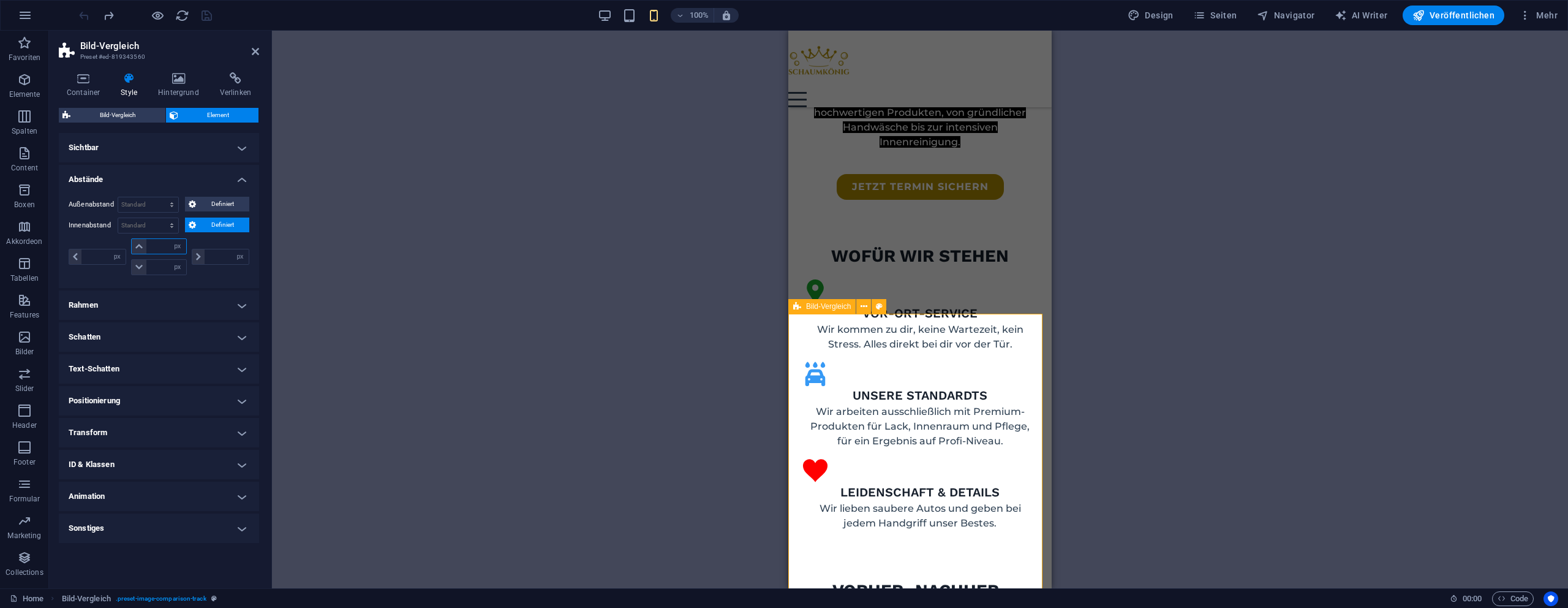
click at [162, 243] on input "number" at bounding box center [165, 246] width 39 height 15
type input "0"
select select "px"
type input "0"
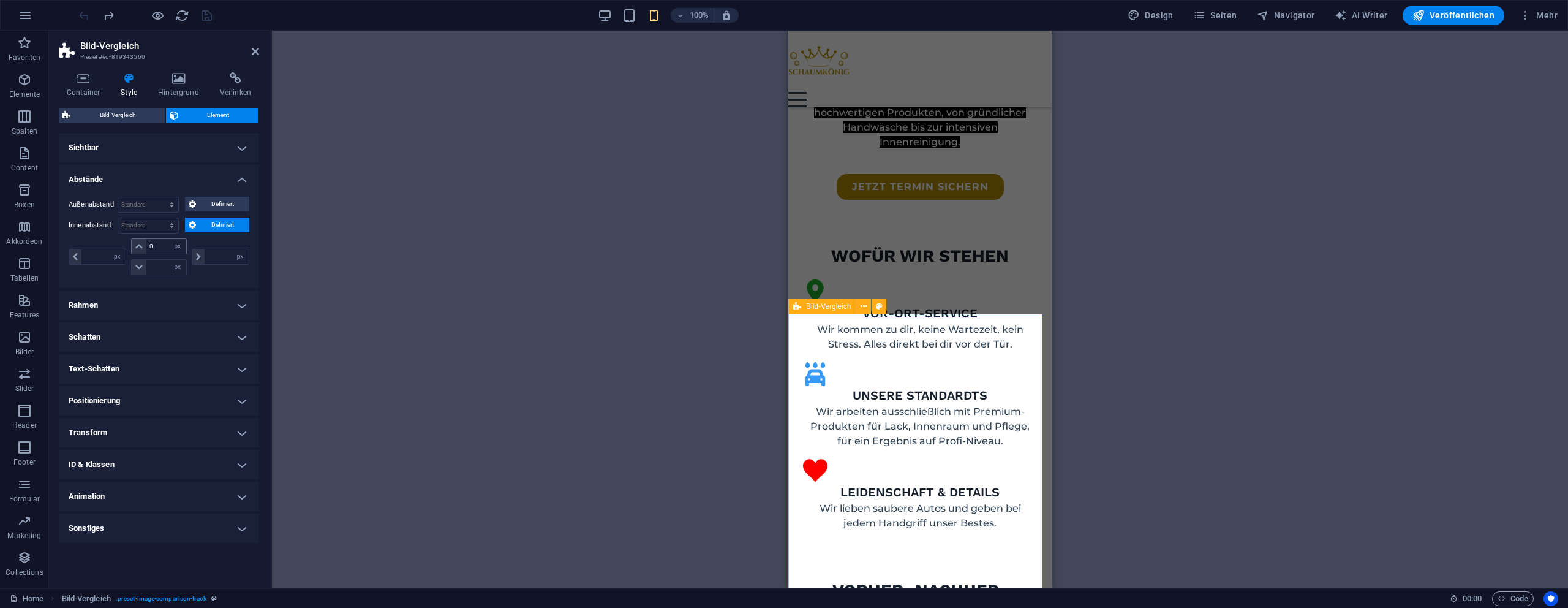
type input "0"
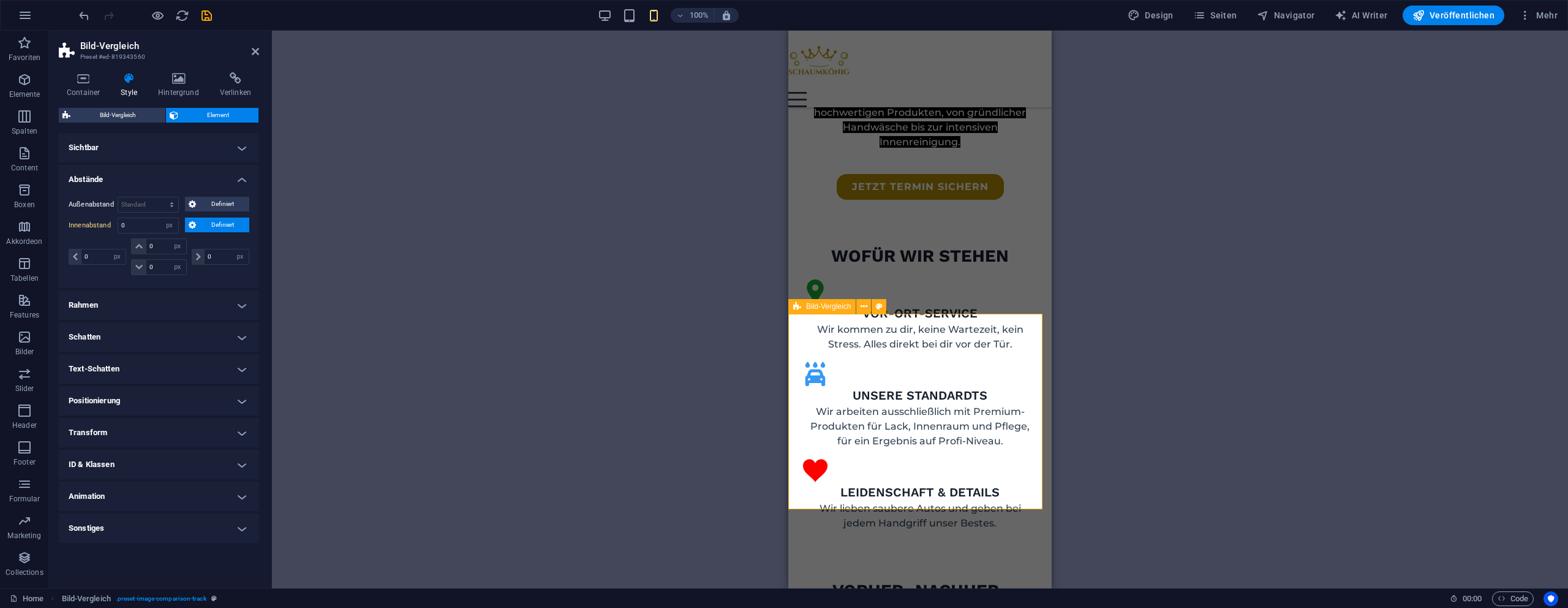
click at [623, 406] on div "Ziehe hier rein, um den vorhandenen Inhalt zu ersetzen. Drücke "Strg", wenn du …" at bounding box center [920, 310] width 1296 height 557
click at [254, 53] on icon at bounding box center [255, 51] width 7 height 10
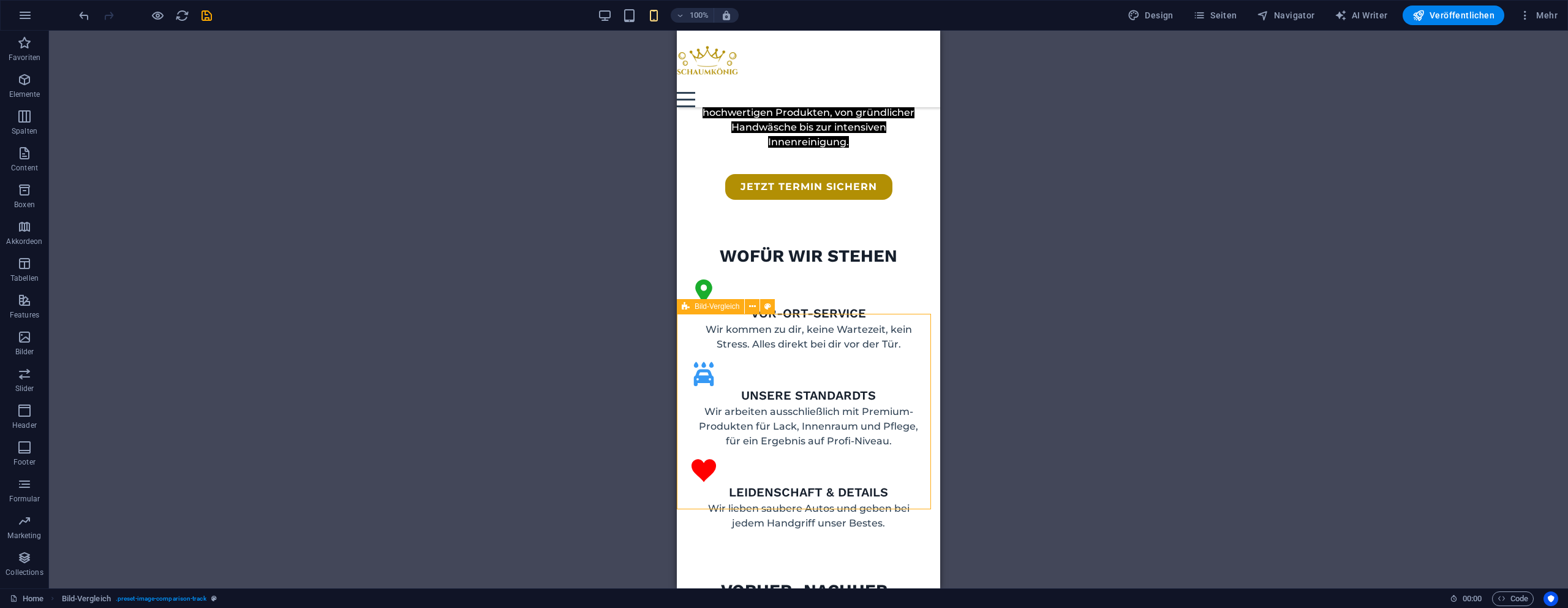
click at [425, 146] on div "Ziehe hier rein, um den vorhandenen Inhalt zu ersetzen. Drücke "Strg", wenn du …" at bounding box center [809, 310] width 1519 height 557
click at [201, 13] on icon "save" at bounding box center [207, 15] width 14 height 14
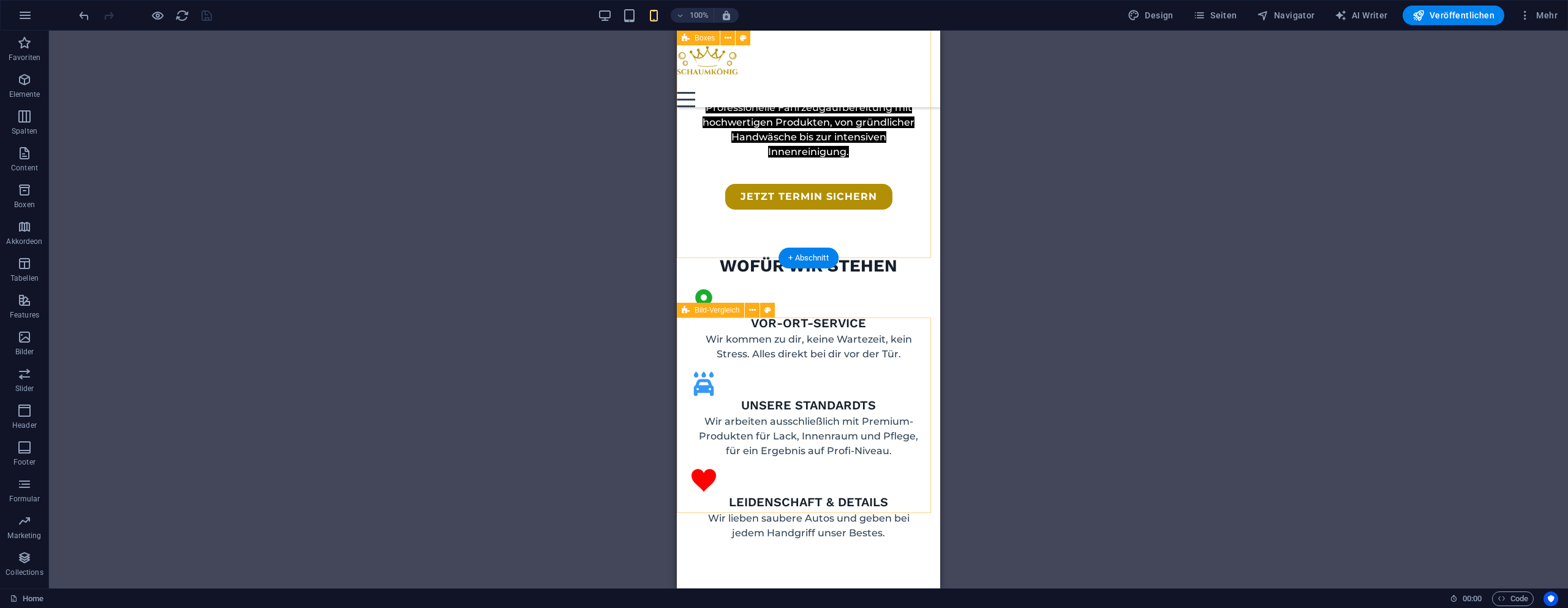
scroll to position [627, 0]
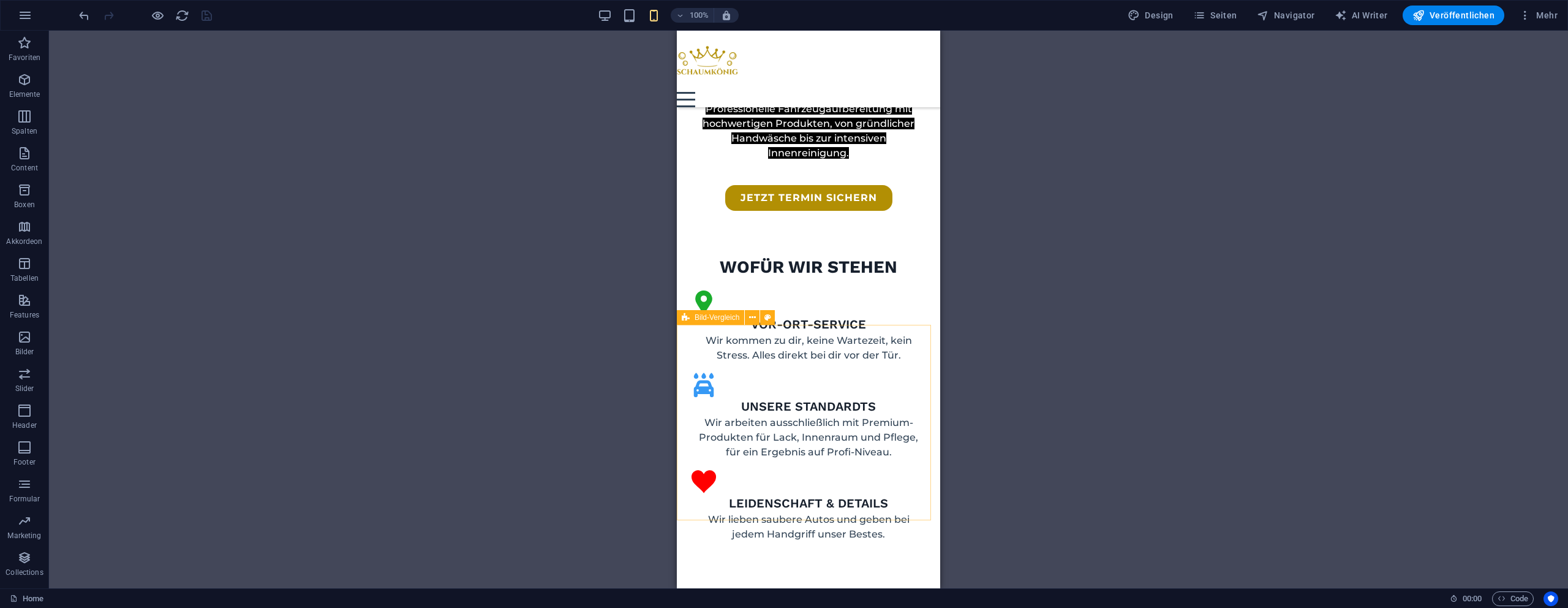
drag, startPoint x: 321, startPoint y: 208, endPoint x: 334, endPoint y: 207, distance: 13.0
click at [324, 208] on div "Ziehe hier rein, um den vorhandenen Inhalt zu ersetzen. Drücke "Strg", wenn du …" at bounding box center [809, 310] width 1519 height 557
click at [1248, 215] on div "Ziehe hier rein, um den vorhandenen Inhalt zu ersetzen. Drücke "Strg", wenn du …" at bounding box center [809, 310] width 1519 height 557
click at [836, 512] on div "Wir lieben saubere Autos und geben bei jedem Handgriff unser Bestes." at bounding box center [809, 527] width 234 height 29
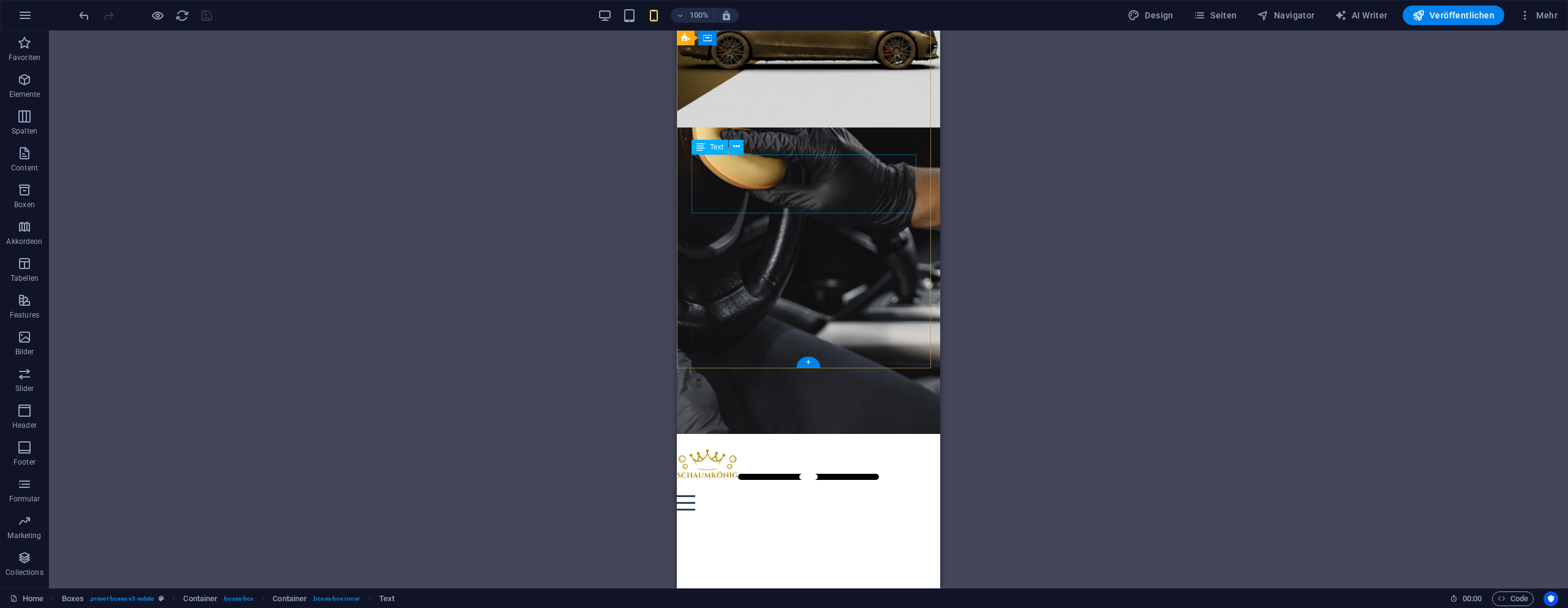
scroll to position [0, 0]
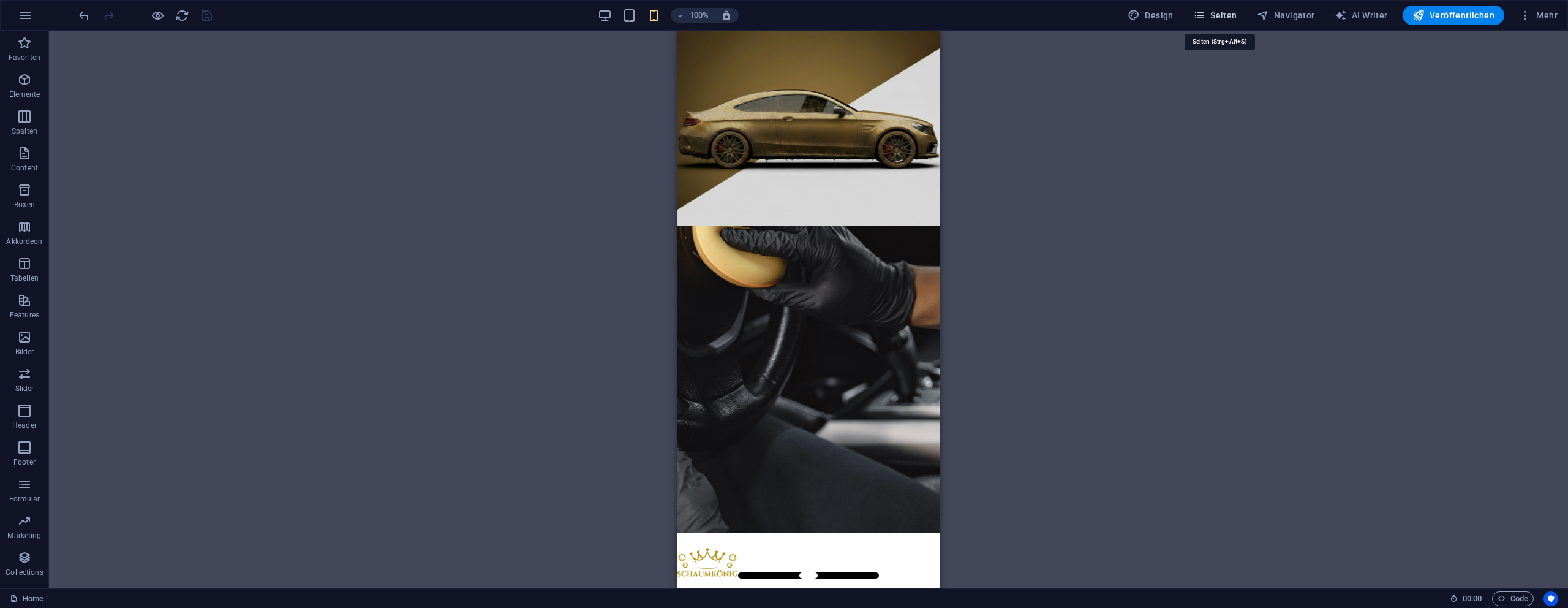
click at [1211, 17] on span "Seiten" at bounding box center [1215, 15] width 44 height 12
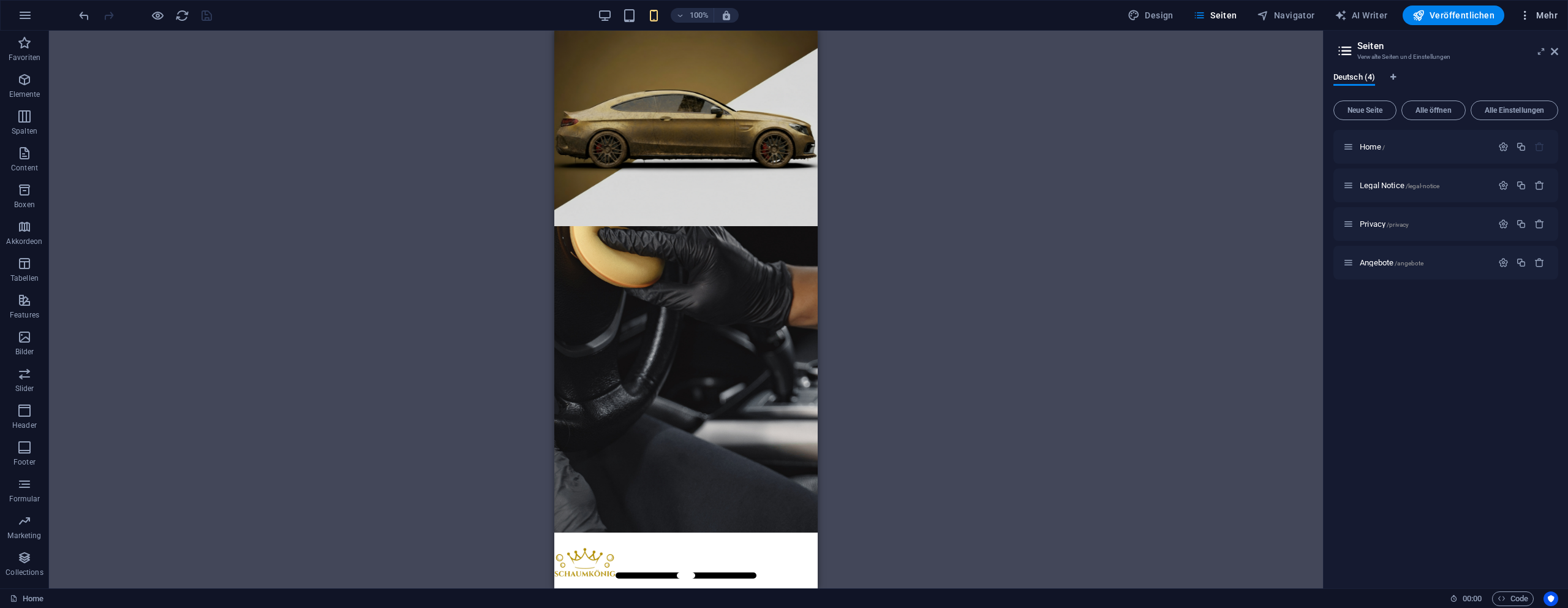
click at [1536, 21] on span "Mehr" at bounding box center [1539, 15] width 38 height 12
click at [1481, 13] on div at bounding box center [784, 304] width 1568 height 608
click at [1481, 18] on span "Veröffentlichen" at bounding box center [1454, 15] width 82 height 12
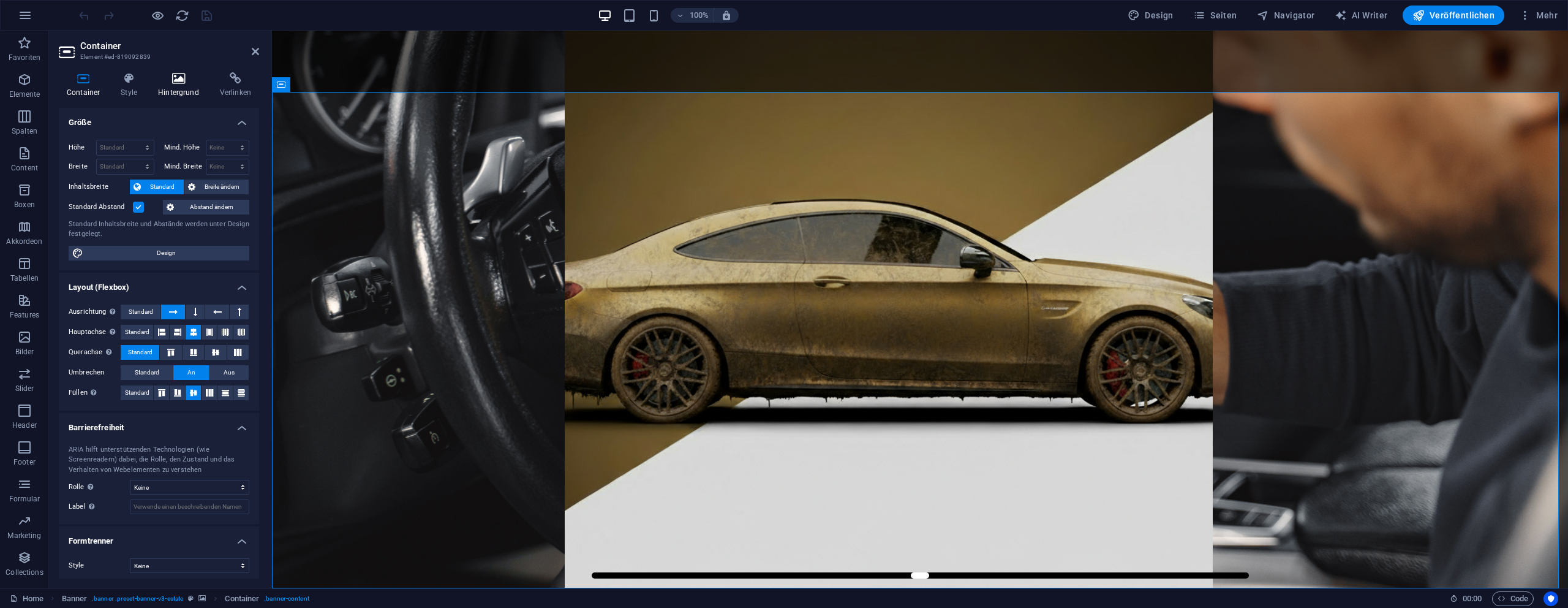
click at [168, 75] on icon at bounding box center [178, 78] width 57 height 12
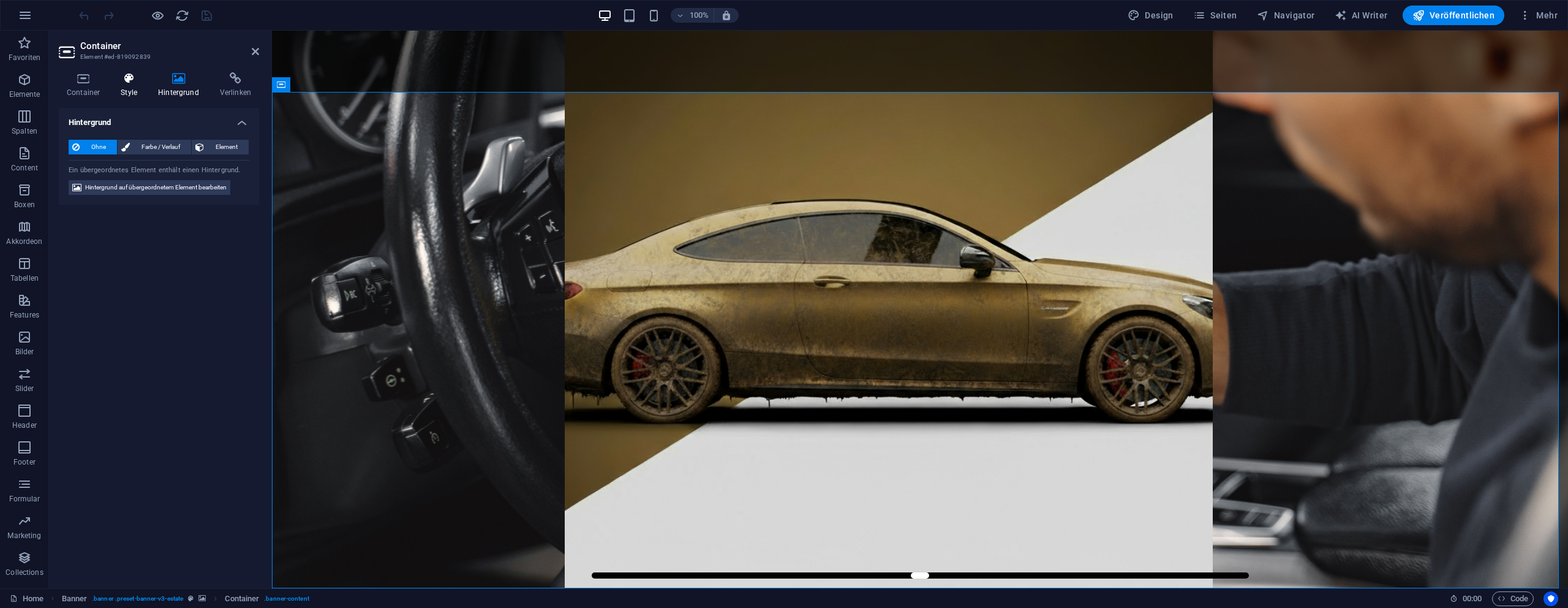
click at [142, 78] on icon at bounding box center [129, 78] width 32 height 12
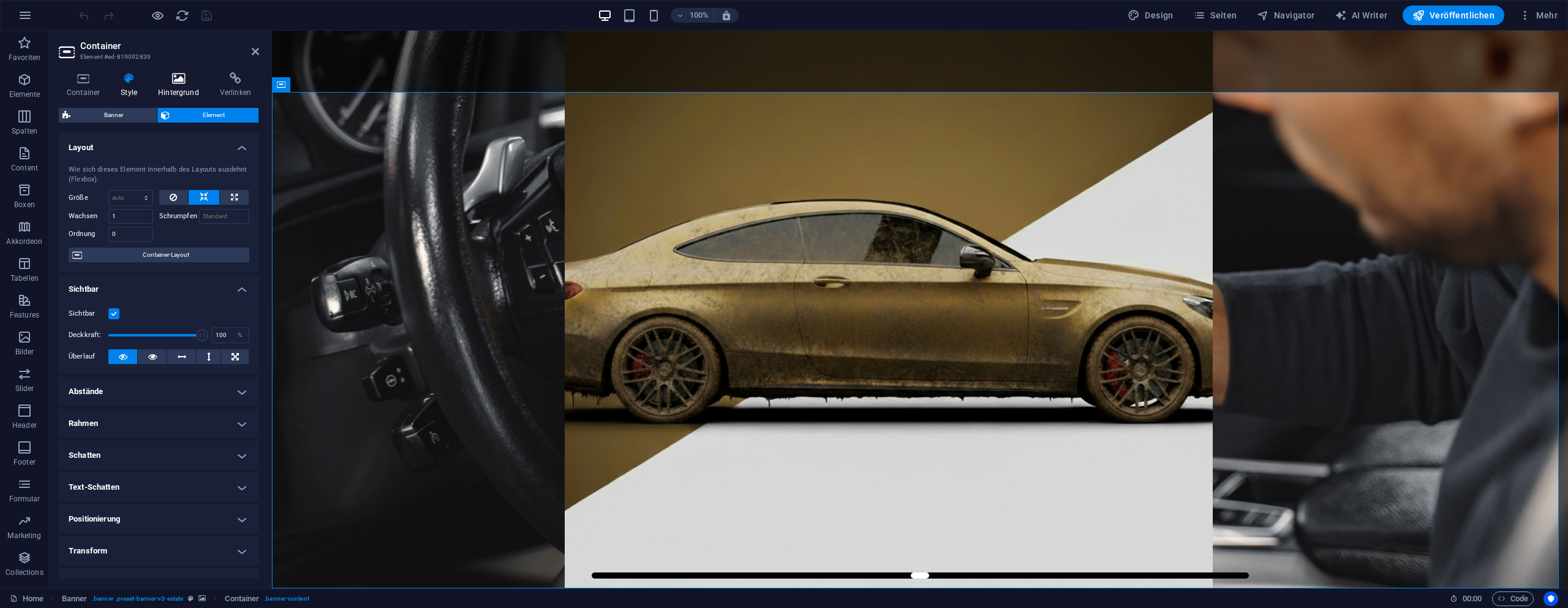
click at [162, 79] on icon at bounding box center [178, 78] width 57 height 12
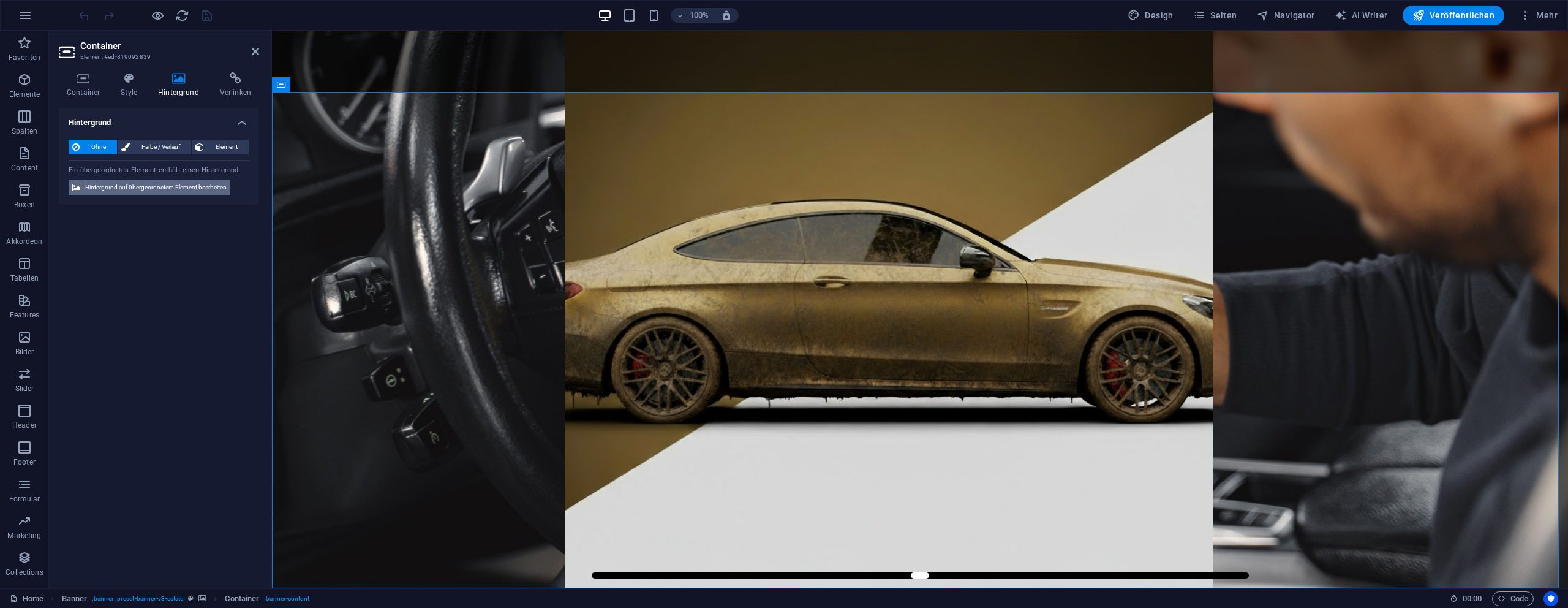
click at [119, 185] on span "Hintergrund auf übergeordnetem Element bearbeiten" at bounding box center [156, 187] width 141 height 15
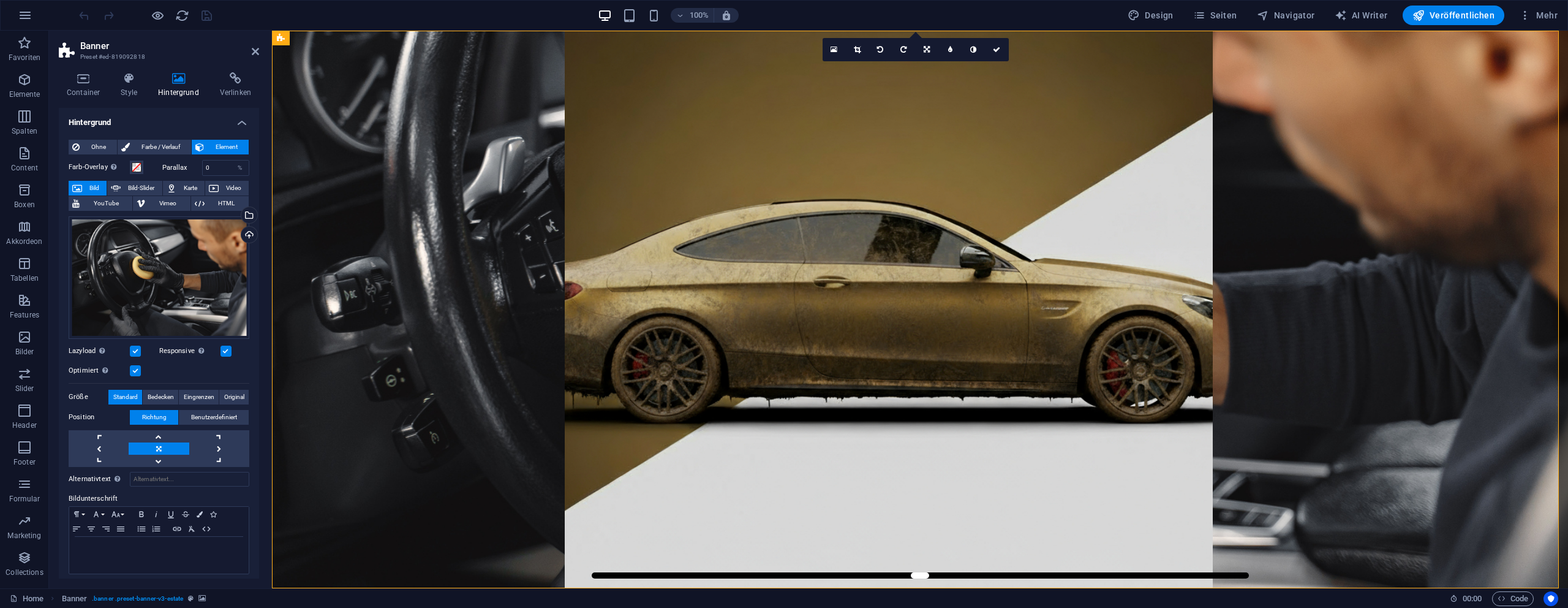
click at [139, 367] on label at bounding box center [135, 371] width 11 height 11
click at [0, 0] on input "Optimiert Bilder werden komprimiert für eine bessere Ladegeschwindigkeit der We…" at bounding box center [0, 0] width 0 height 0
click at [208, 16] on icon "save" at bounding box center [207, 15] width 14 height 14
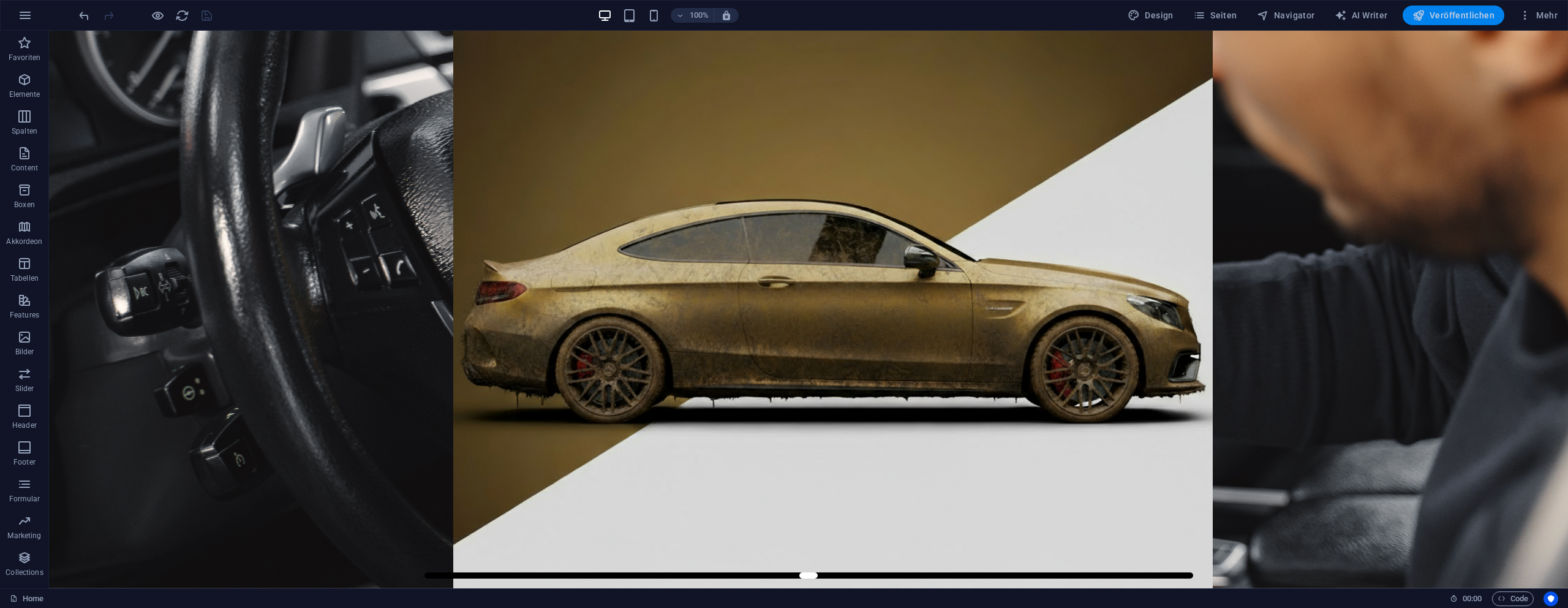
click at [1438, 19] on span "Veröffentlichen" at bounding box center [1454, 15] width 82 height 12
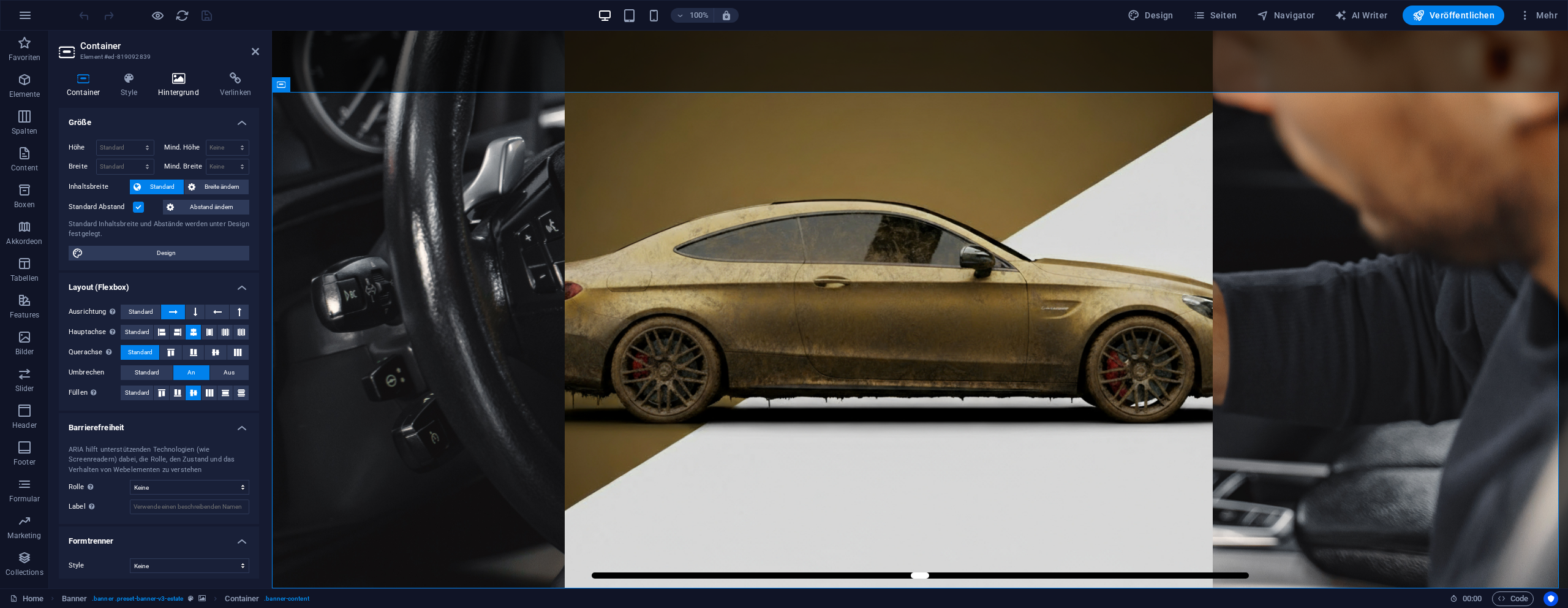
click at [193, 81] on icon at bounding box center [178, 78] width 57 height 12
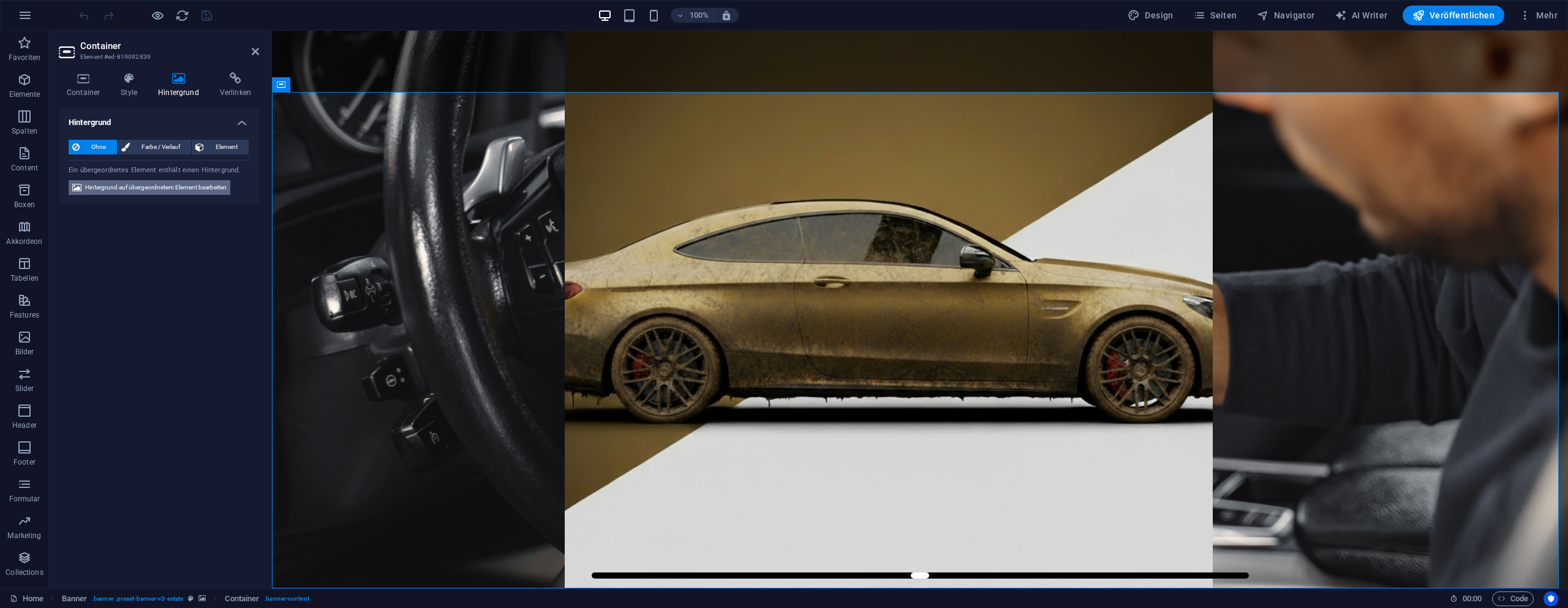
click at [150, 187] on span "Hintergrund auf übergeordnetem Element bearbeiten" at bounding box center [156, 187] width 141 height 15
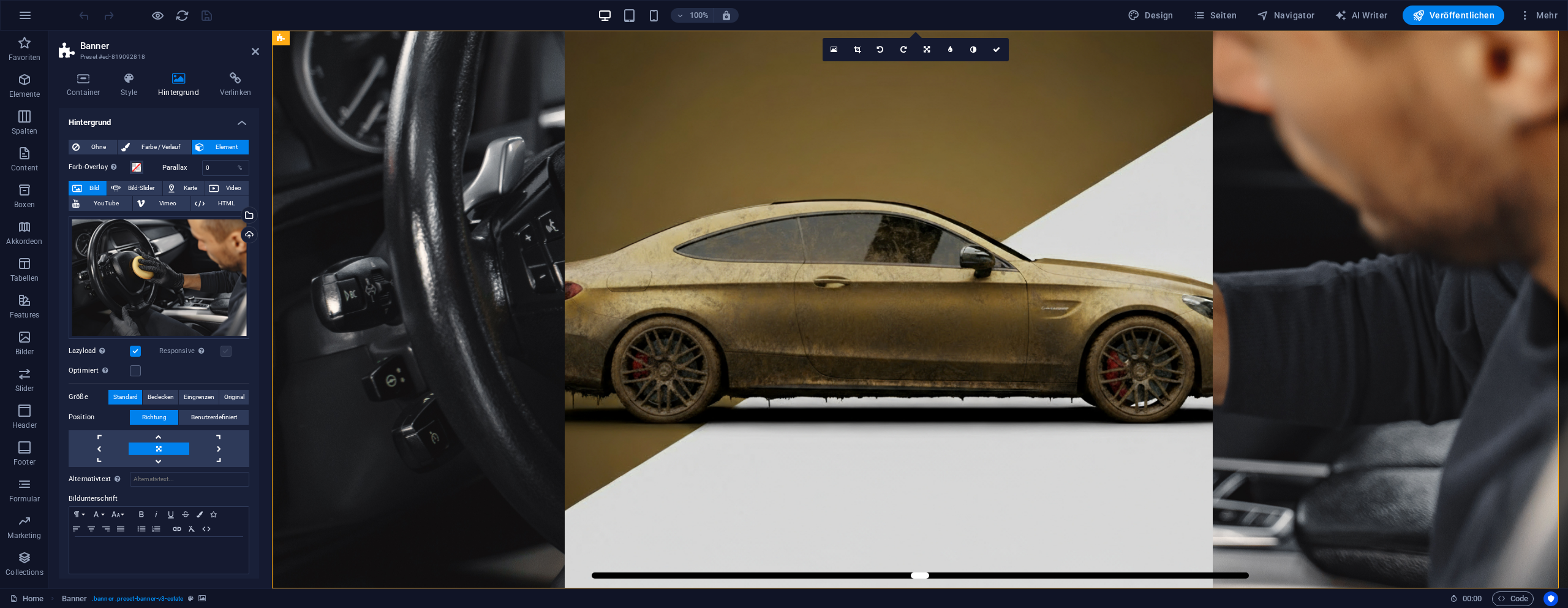
click at [226, 346] on label at bounding box center [226, 351] width 11 height 11
click at [135, 369] on label at bounding box center [135, 371] width 11 height 11
click at [0, 0] on input "Optimiert Bilder werden komprimiert für eine bessere Ladegeschwindigkeit der We…" at bounding box center [0, 0] width 0 height 0
click at [229, 351] on label at bounding box center [226, 351] width 11 height 11
click at [0, 0] on input "Responsive Automatisch Retina-Bilder und kleinere Bilder auf Smartphones laden" at bounding box center [0, 0] width 0 height 0
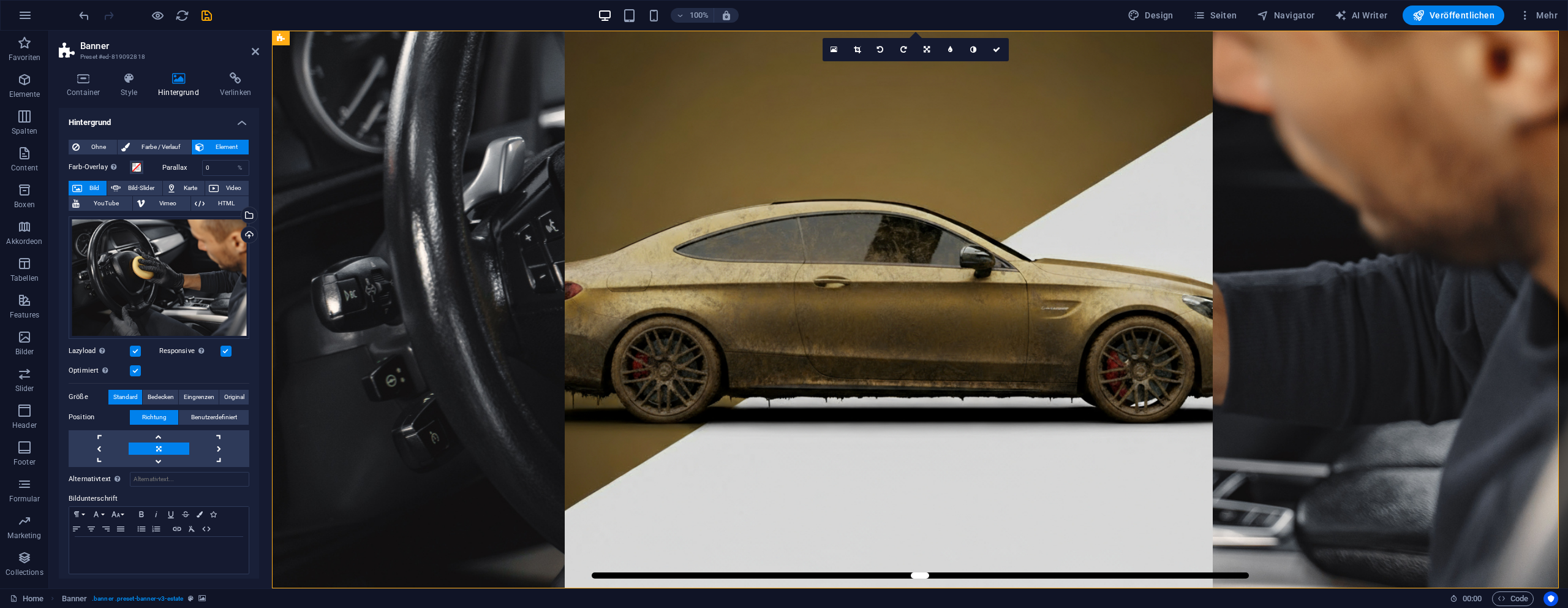
click at [229, 351] on label at bounding box center [226, 351] width 11 height 11
click at [0, 0] on input "Responsive Automatisch Retina-Bilder und kleinere Bilder auf Smartphones laden" at bounding box center [0, 0] width 0 height 0
drag, startPoint x: 137, startPoint y: 370, endPoint x: 130, endPoint y: 345, distance: 26.0
click at [137, 370] on label at bounding box center [135, 371] width 11 height 11
click at [0, 0] on input "Optimiert Bilder werden komprimiert für eine bessere Ladegeschwindigkeit der We…" at bounding box center [0, 0] width 0 height 0
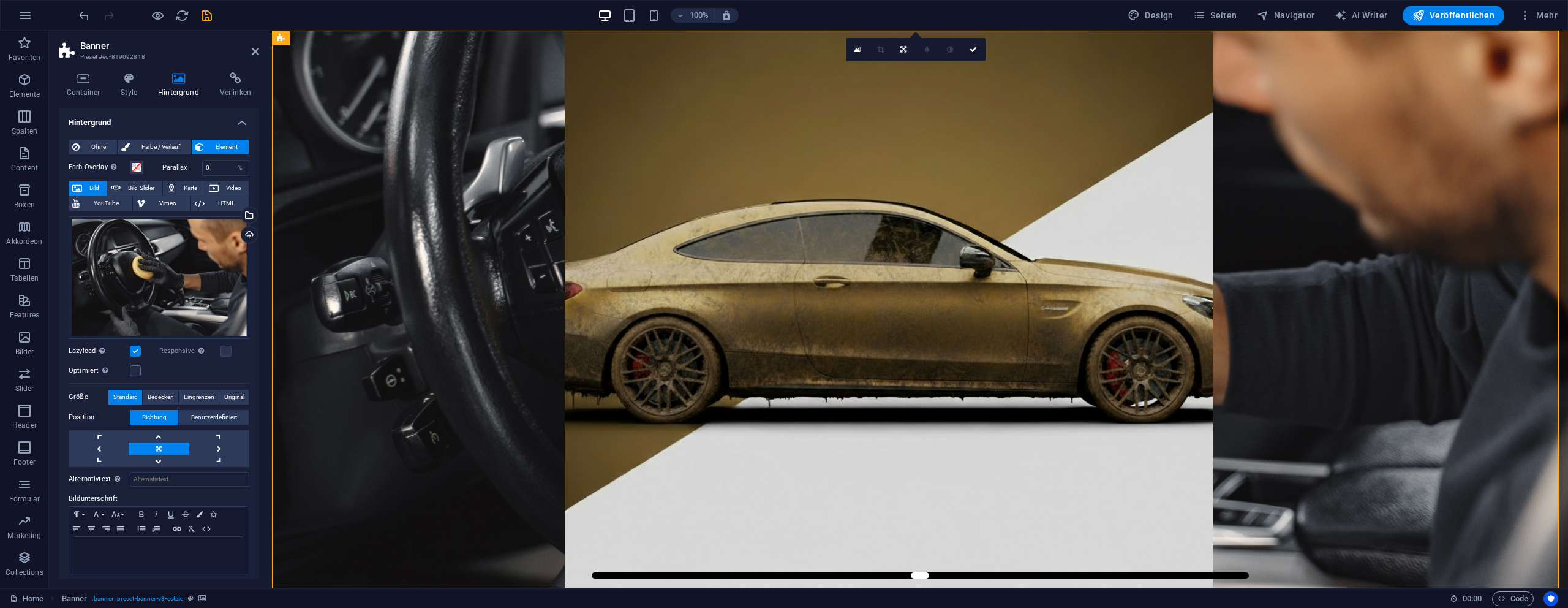
click at [136, 351] on label at bounding box center [135, 351] width 11 height 11
click at [0, 0] on input "Lazyload Bilder auf Seite nachträglich laden. Verbessert Ladezeit (Pagespeed)." at bounding box center [0, 0] width 0 height 0
click at [207, 18] on icon "save" at bounding box center [207, 15] width 14 height 14
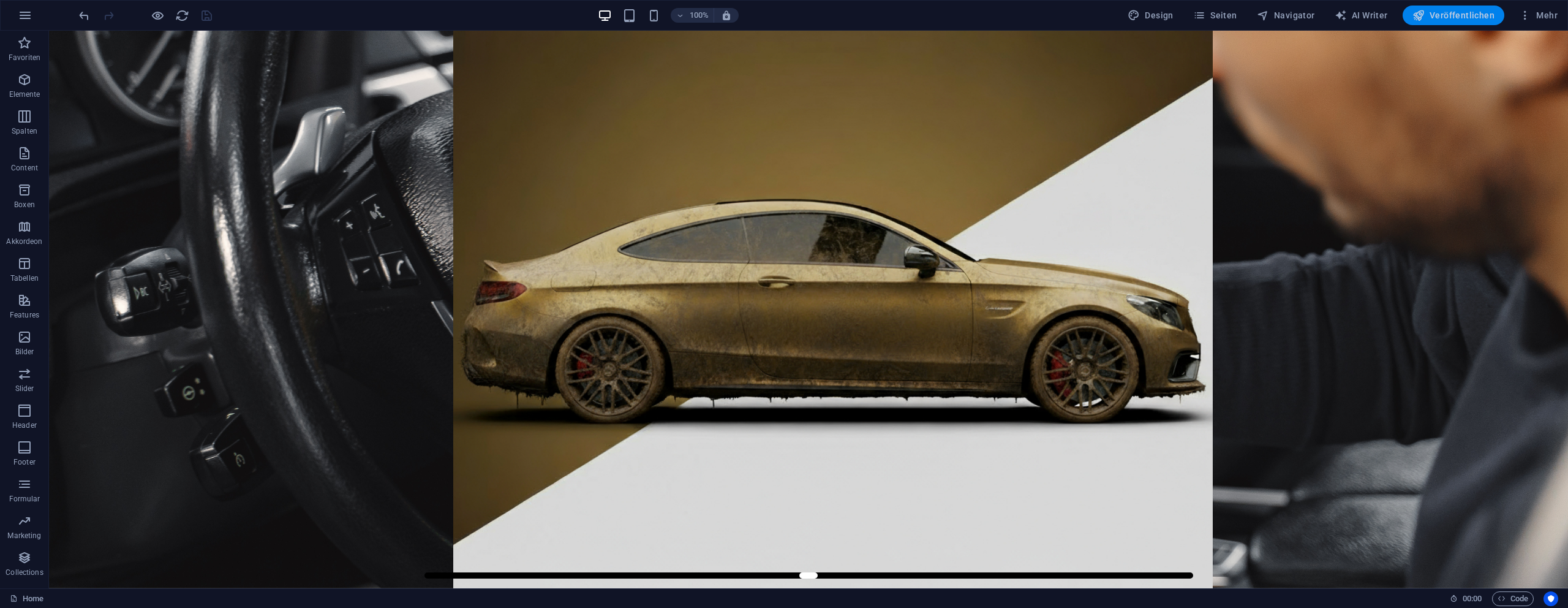
click at [1464, 13] on span "Veröffentlichen" at bounding box center [1454, 15] width 82 height 12
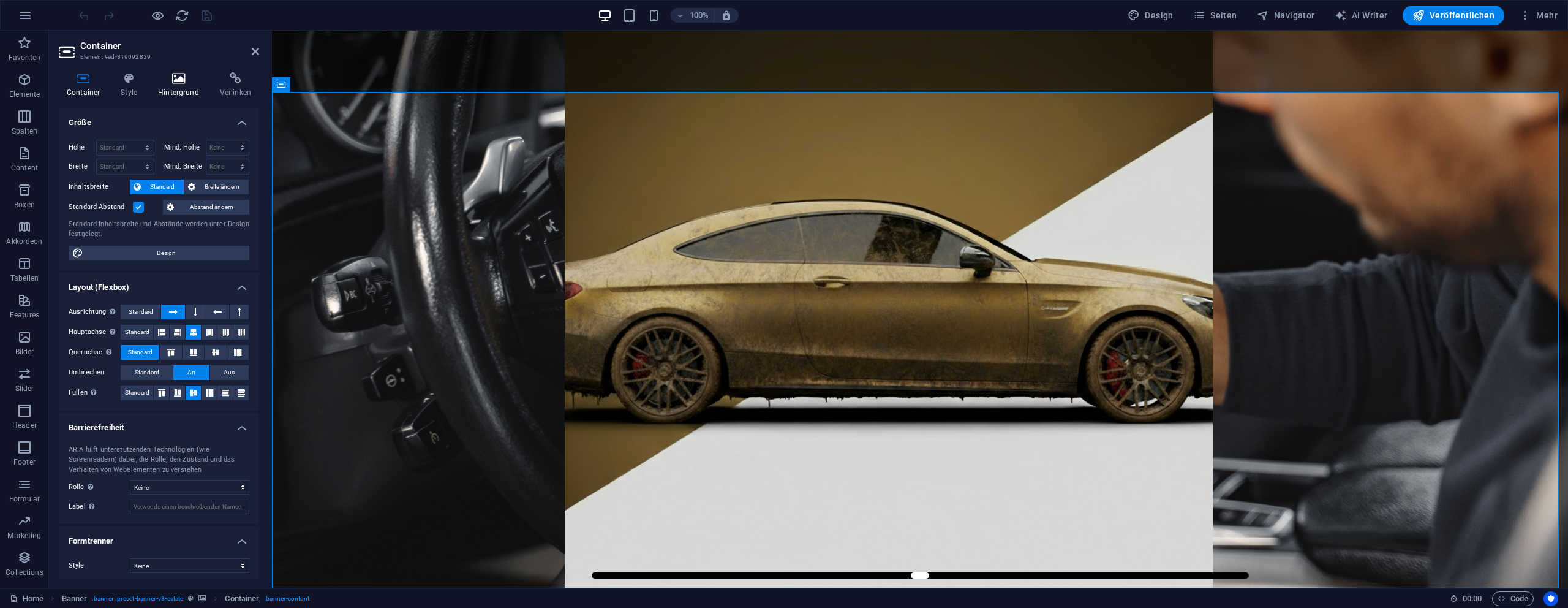
click at [178, 82] on icon at bounding box center [178, 78] width 57 height 12
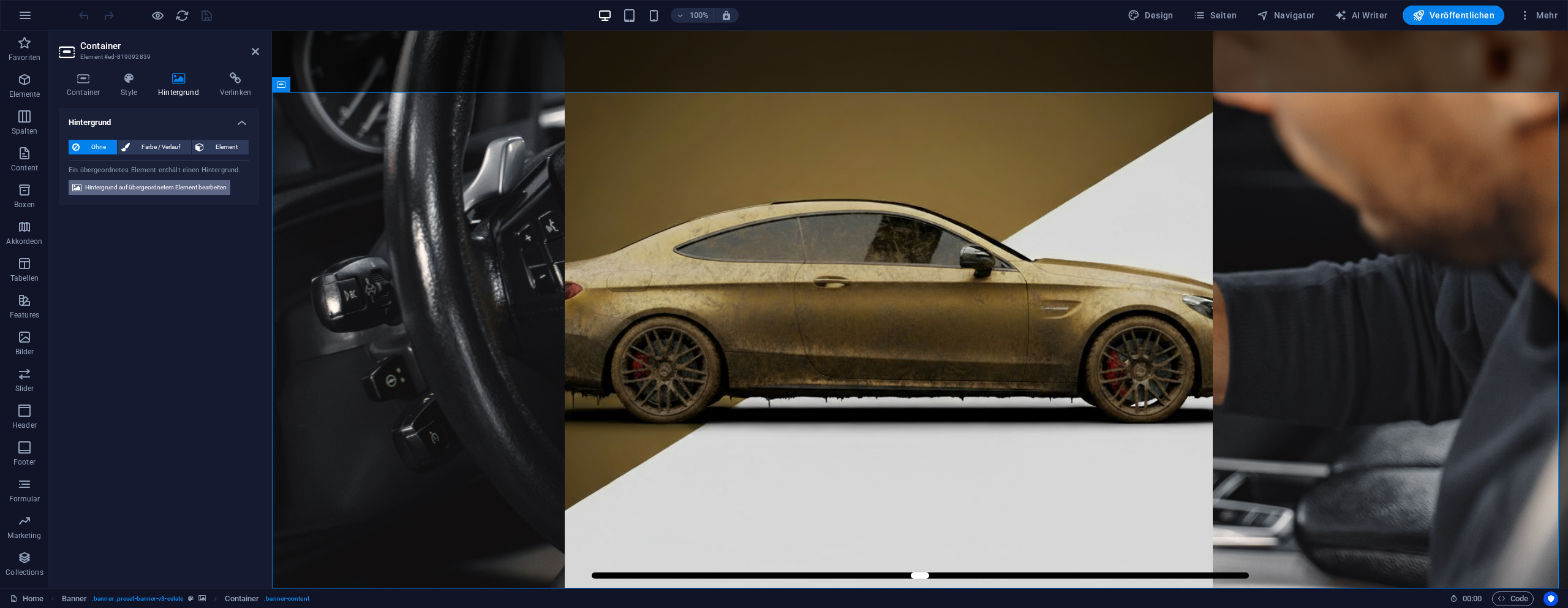
click at [111, 181] on span "Hintergrund auf übergeordnetem Element bearbeiten" at bounding box center [156, 187] width 141 height 15
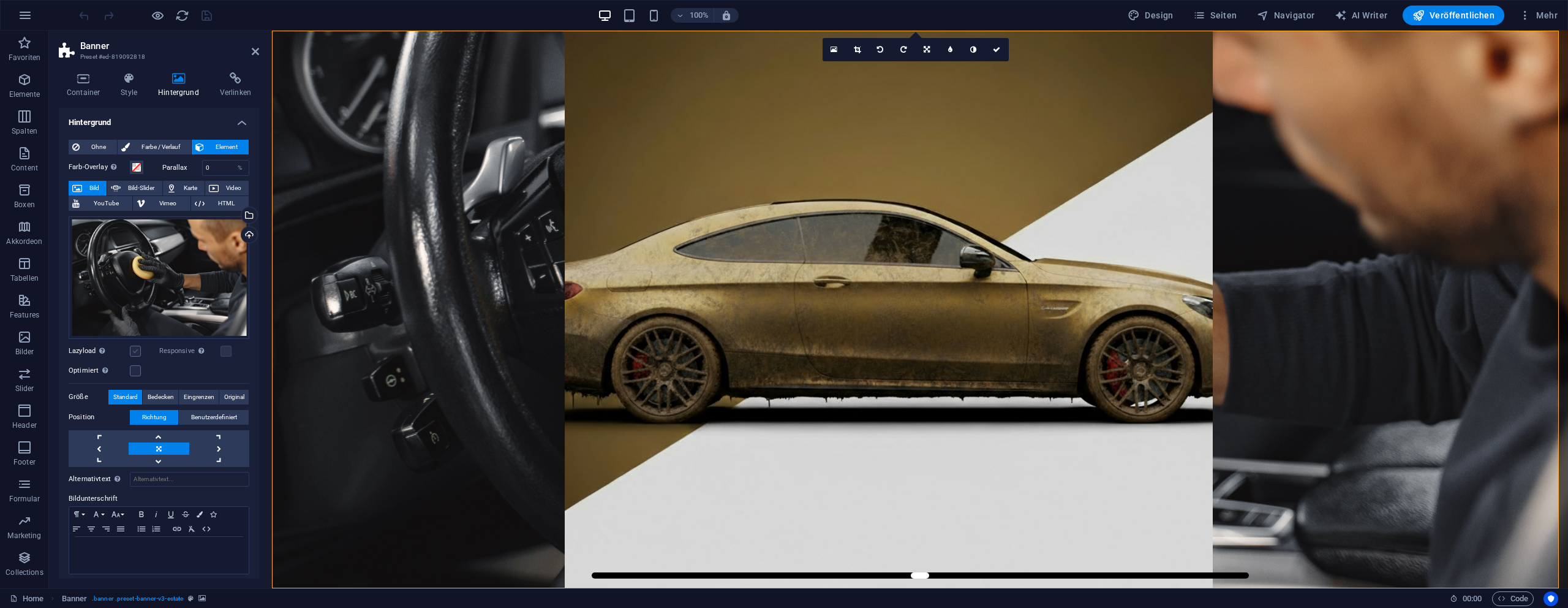
click at [136, 348] on label at bounding box center [135, 351] width 11 height 11
click at [0, 0] on input "Lazyload Bilder auf Seite nachträglich laden. Verbessert Ladezeit (Pagespeed)." at bounding box center [0, 0] width 0 height 0
click at [204, 14] on icon "save" at bounding box center [207, 15] width 14 height 14
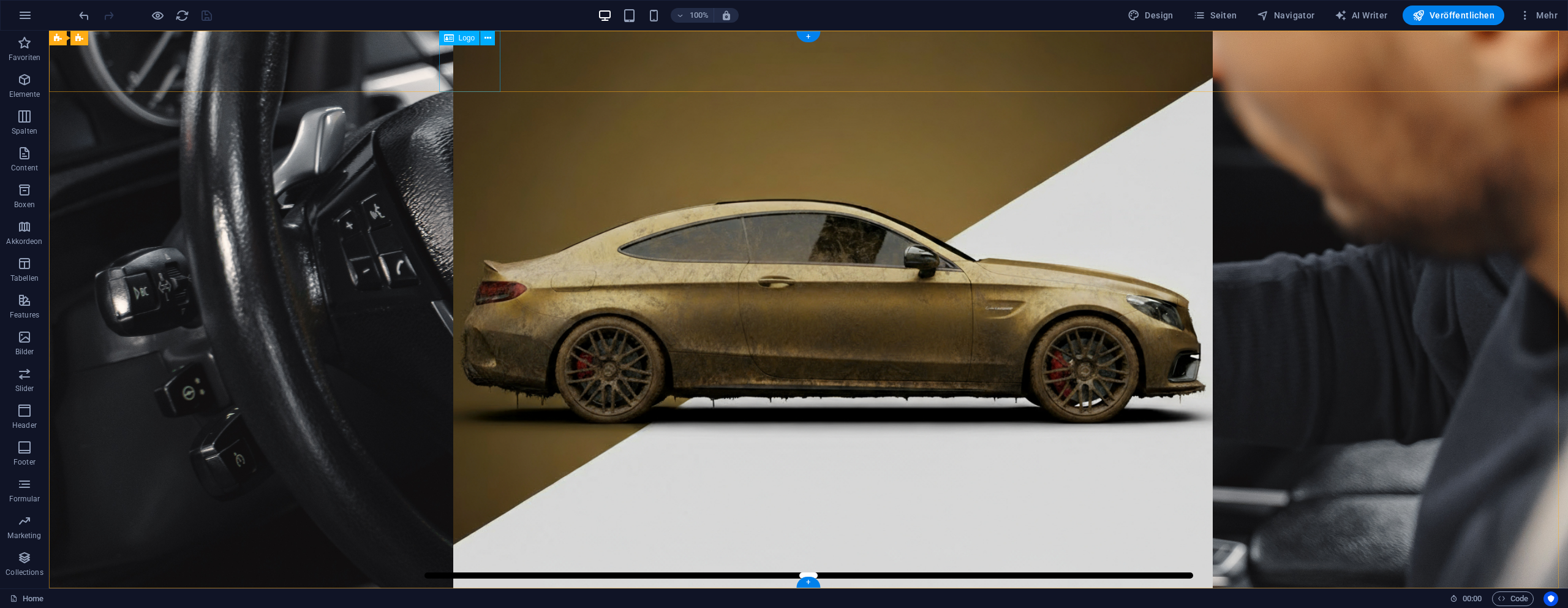
click at [452, 588] on div at bounding box center [808, 618] width 730 height 61
select select "px"
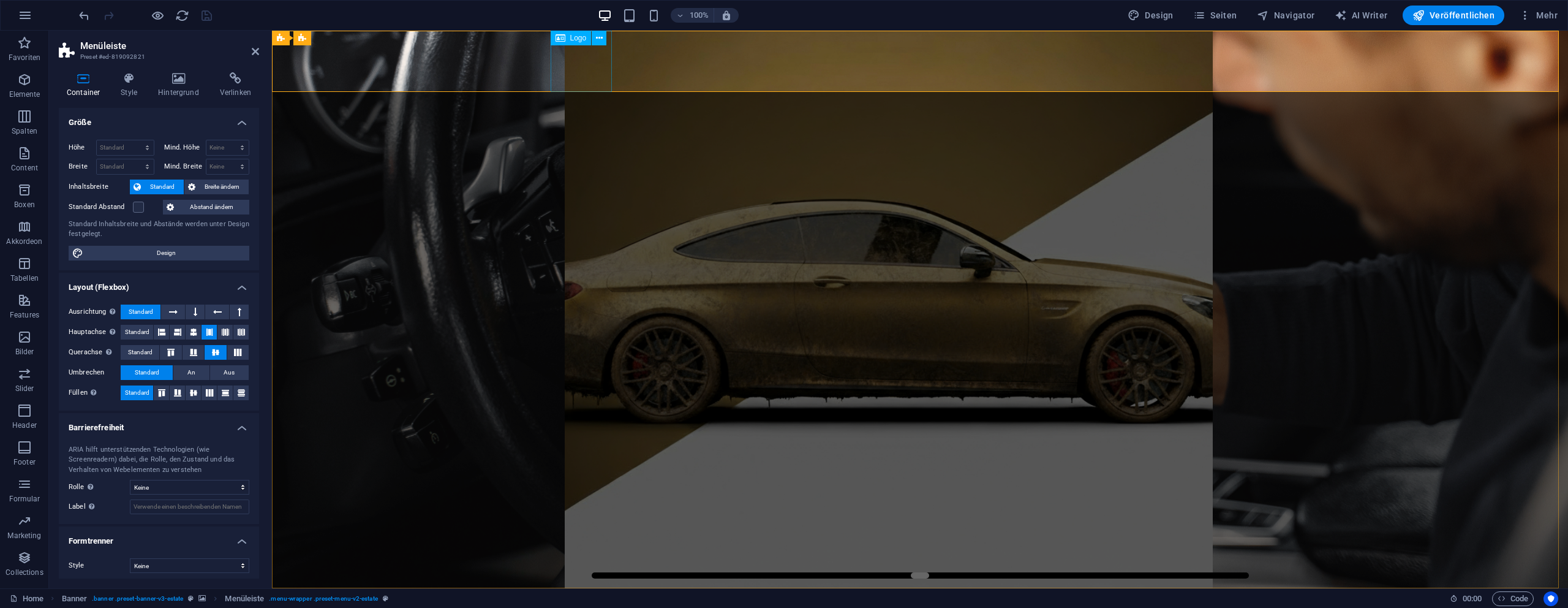
click at [590, 588] on div at bounding box center [920, 618] width 730 height 61
select select
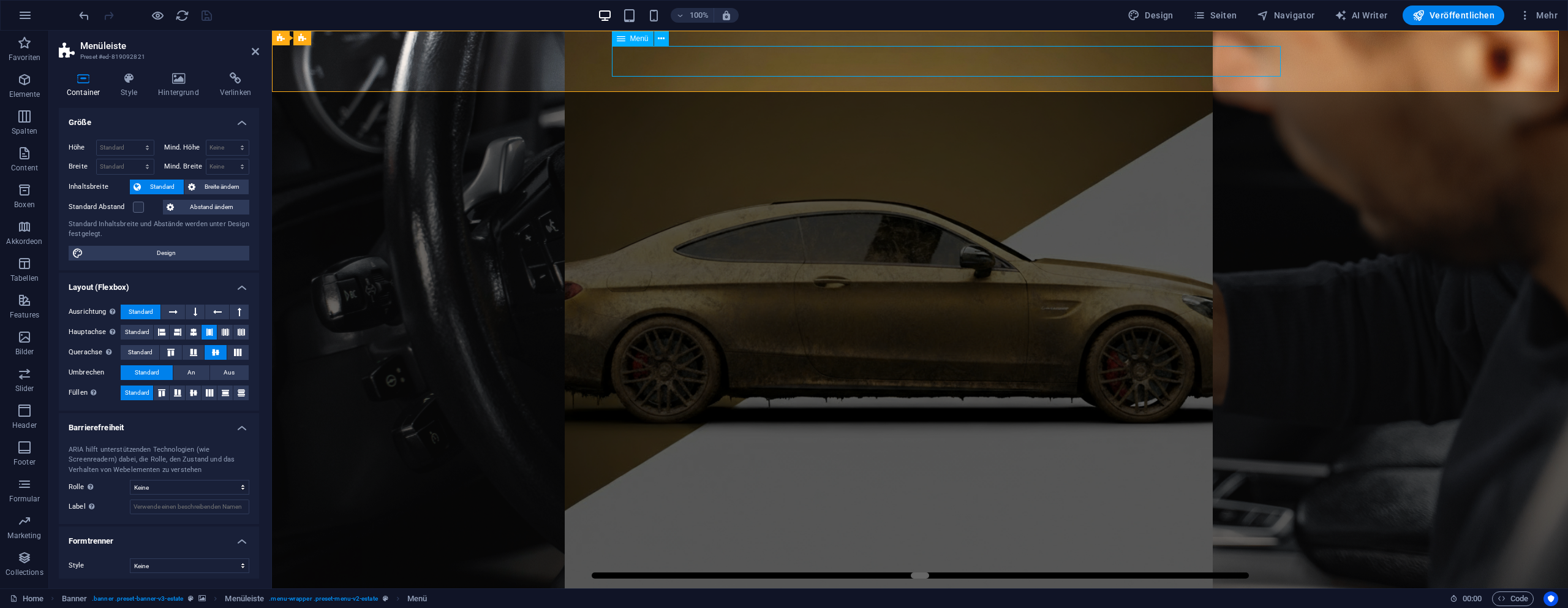
select select
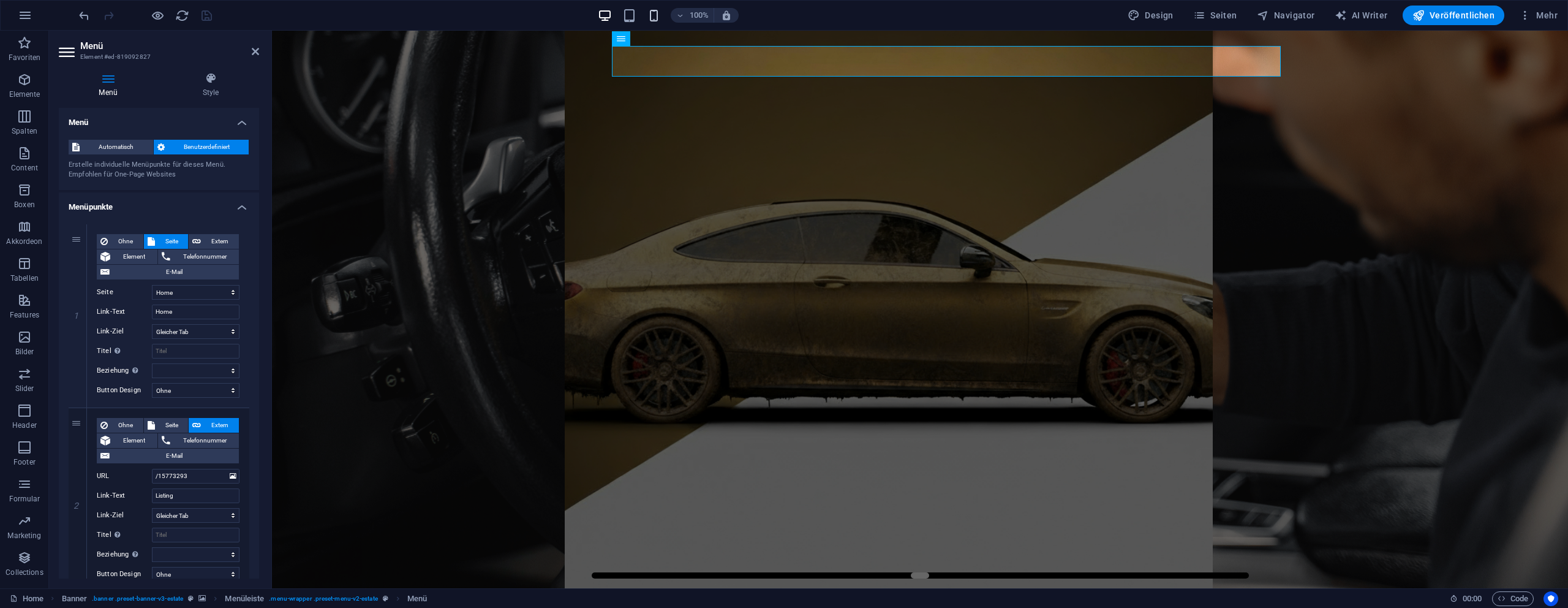
click at [652, 16] on icon "button" at bounding box center [654, 15] width 14 height 14
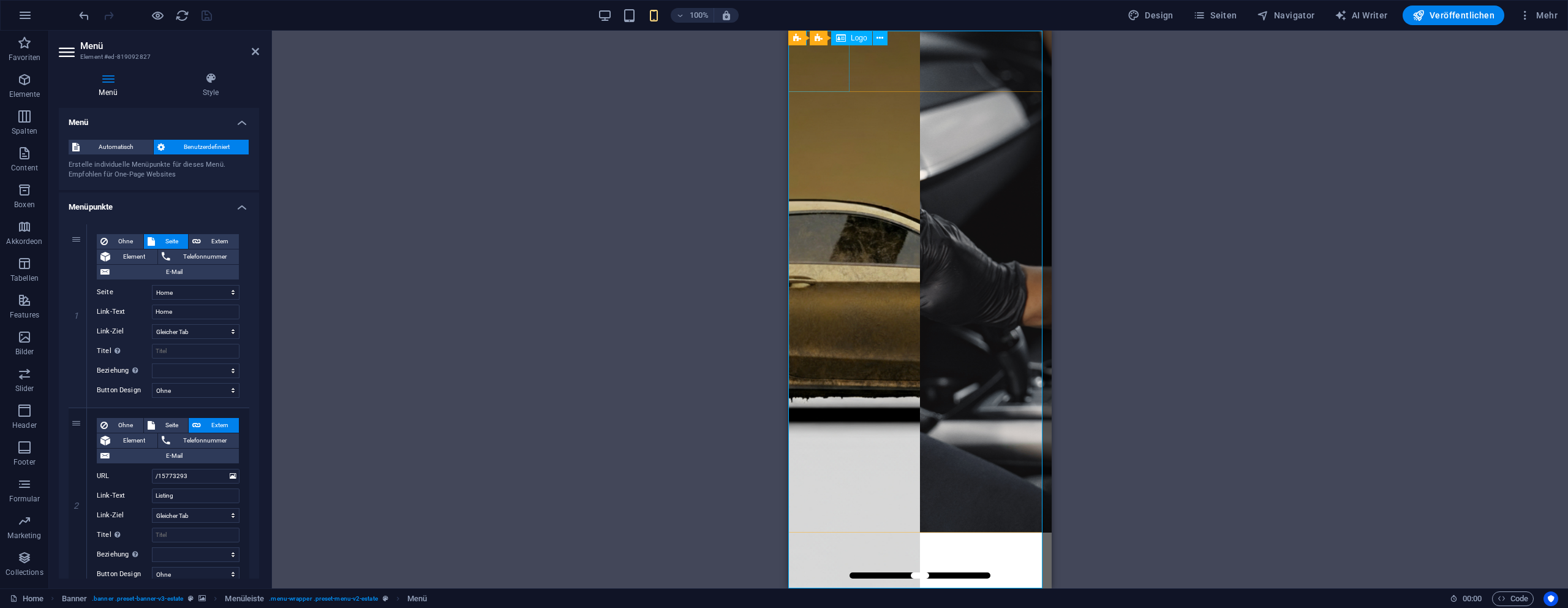
click at [821, 532] on div at bounding box center [920, 562] width 263 height 61
select select "px"
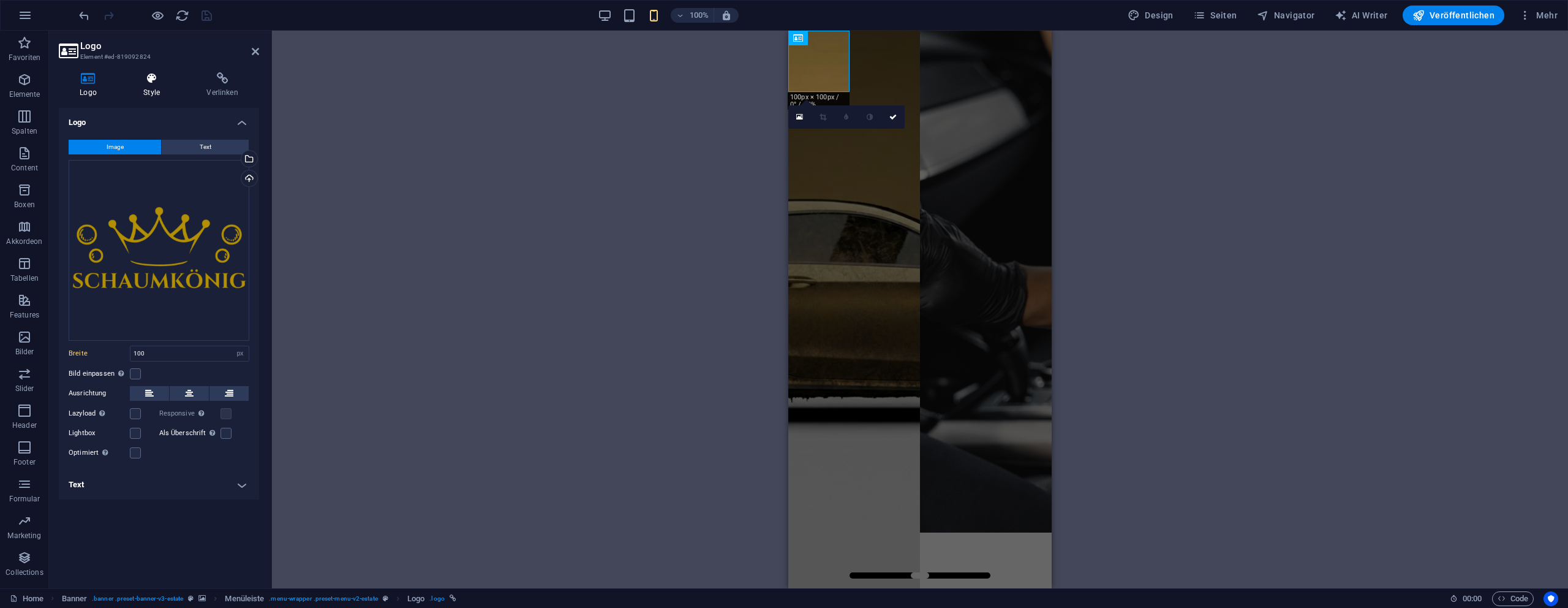
click at [152, 90] on h4 "Style" at bounding box center [154, 85] width 63 height 26
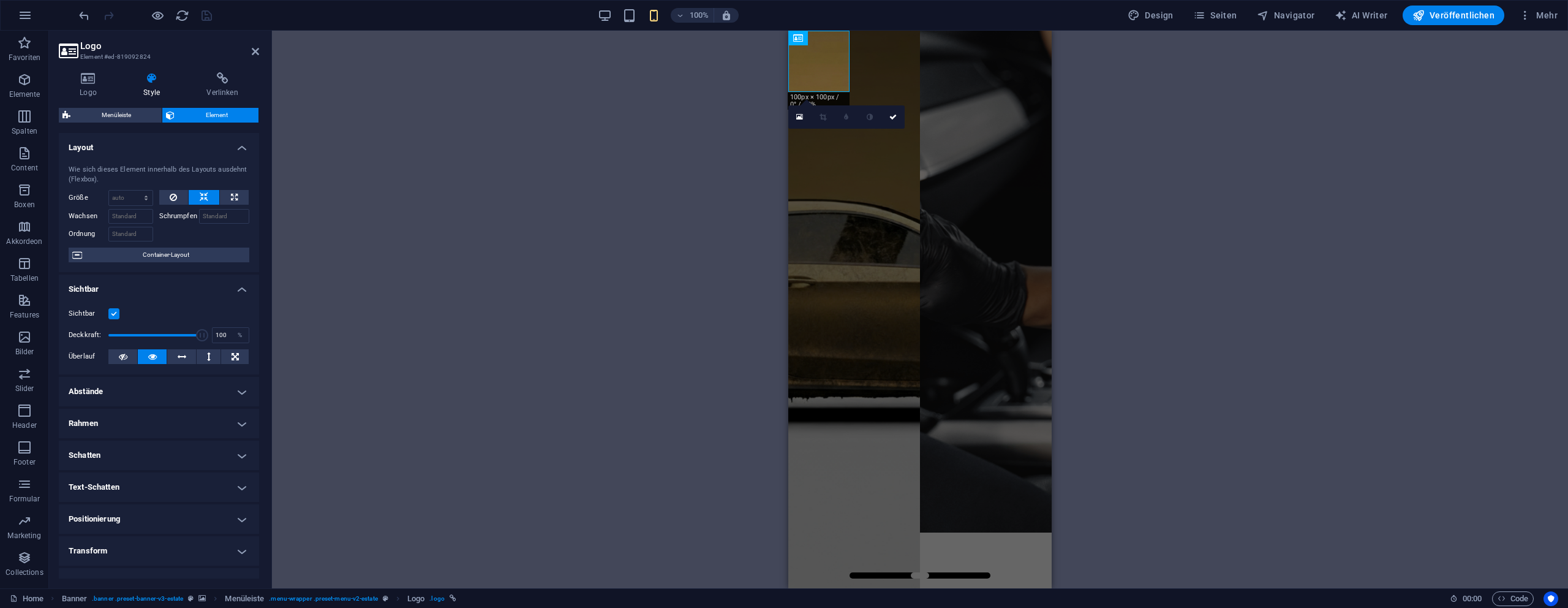
click at [174, 395] on h4 "Abstände" at bounding box center [159, 391] width 200 height 29
click at [210, 437] on span "Definiert" at bounding box center [223, 437] width 46 height 15
click at [90, 471] on input "number" at bounding box center [104, 468] width 44 height 15
type input "20"
type input "0"
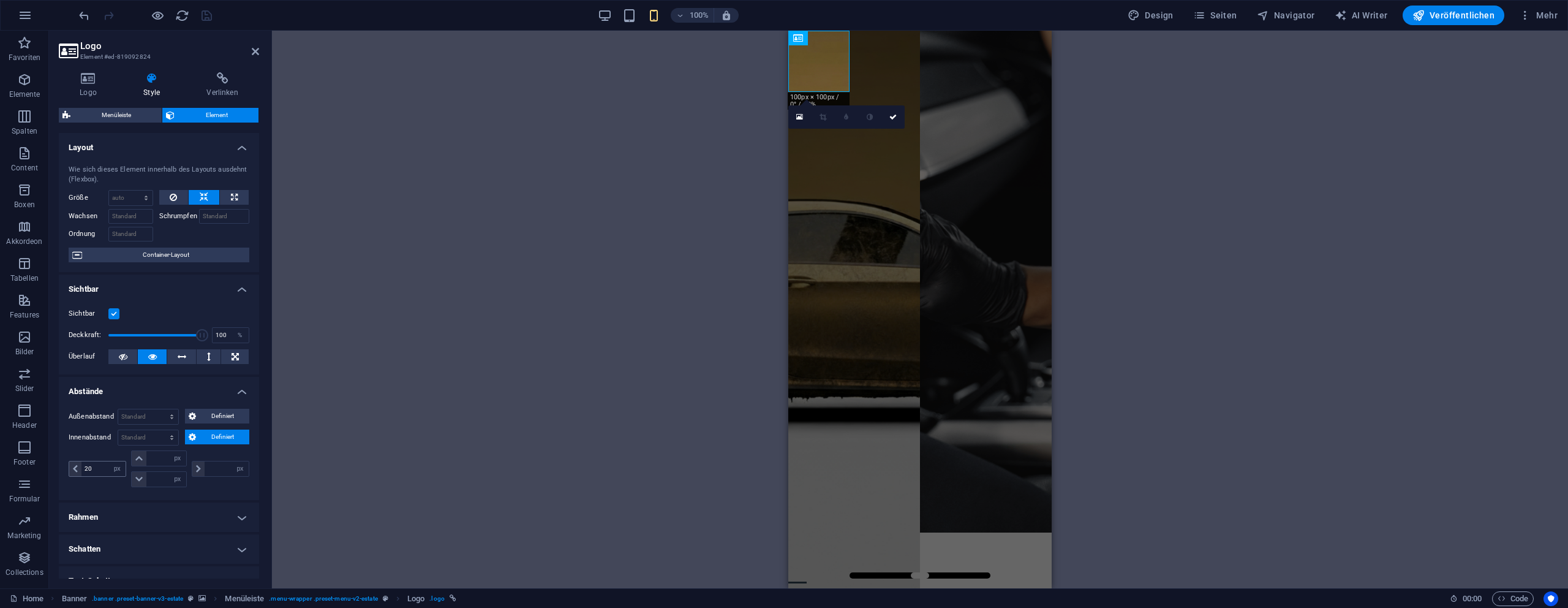
type input "0"
click at [552, 418] on div "H1 Banner Container Banner Menüleiste Menüleiste Banner Menü Menüleiste Logo 18…" at bounding box center [920, 310] width 1296 height 557
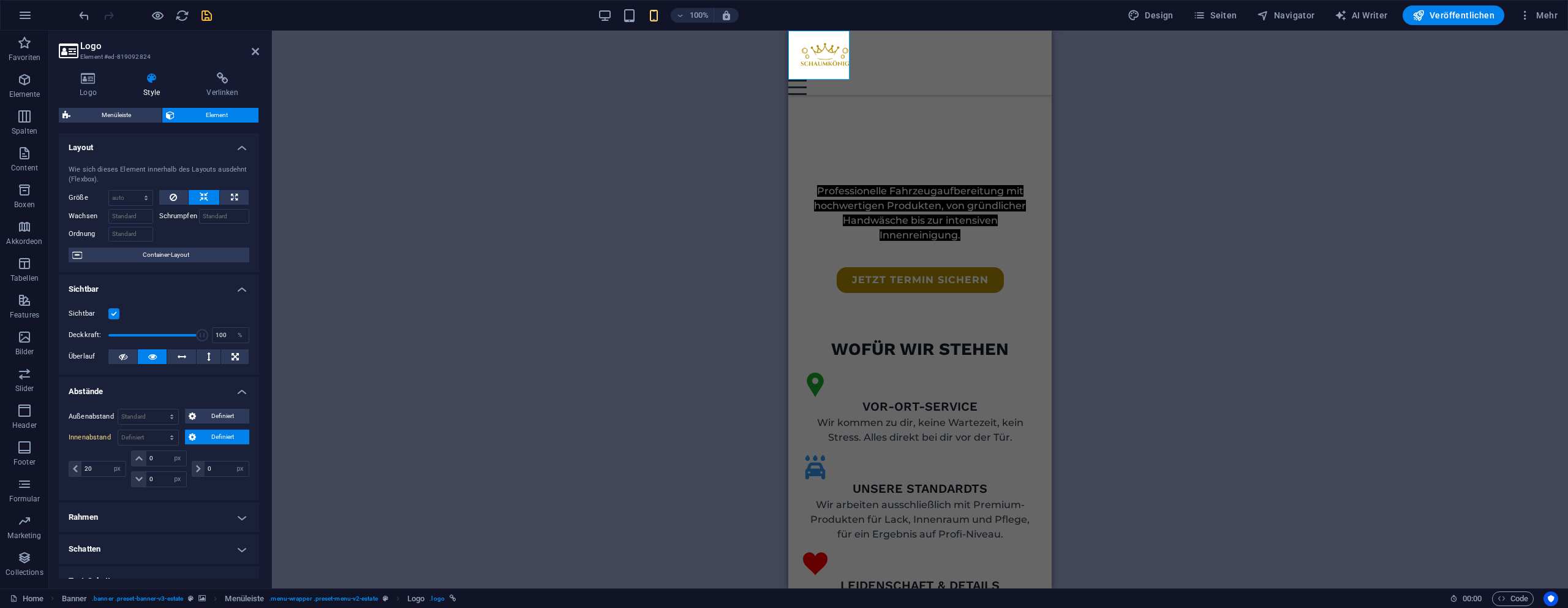
click at [1181, 251] on div "H1 Banner Container Banner Menüleiste Menüleiste Banner Menü Logo 180 170 160 1…" at bounding box center [920, 310] width 1296 height 557
click at [1080, 207] on div "H1 Banner Container Banner Menüleiste Menüleiste Banner Menü Logo 180 170 160 1…" at bounding box center [920, 310] width 1296 height 557
click at [151, 18] on icon "button" at bounding box center [157, 15] width 14 height 14
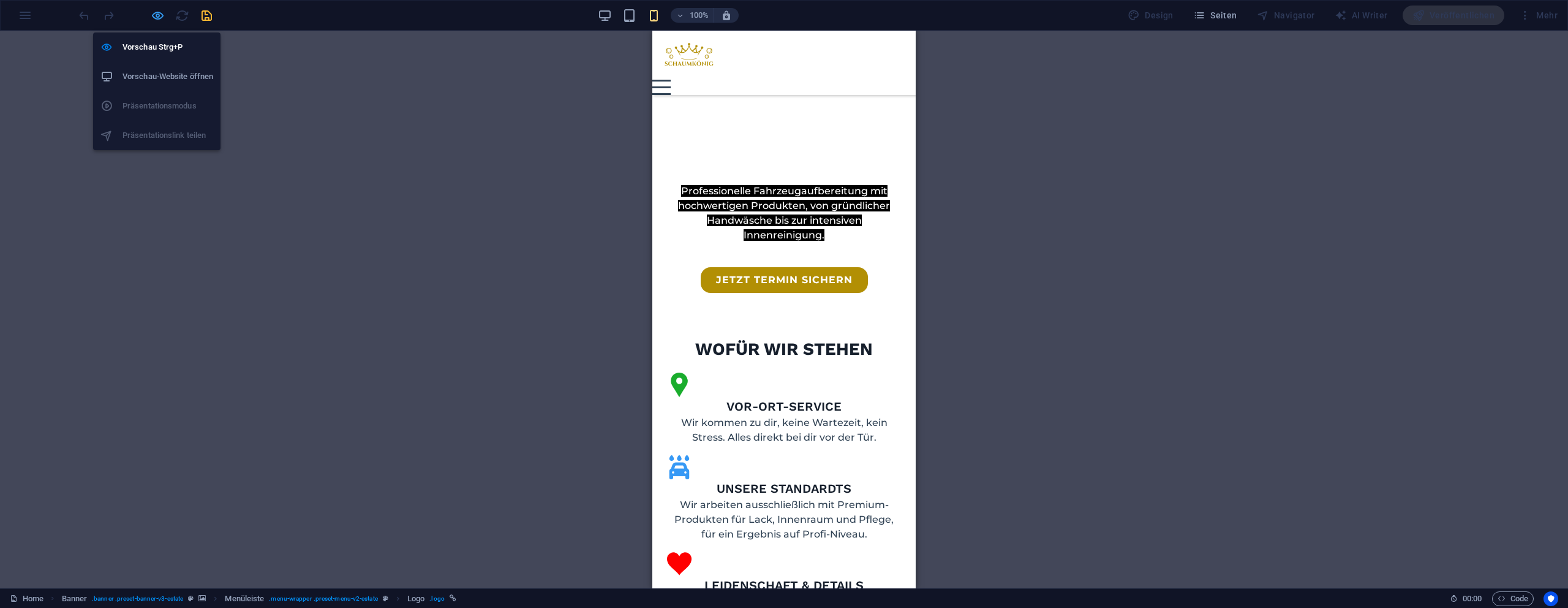
click at [155, 17] on icon "button" at bounding box center [157, 15] width 14 height 14
select select "px"
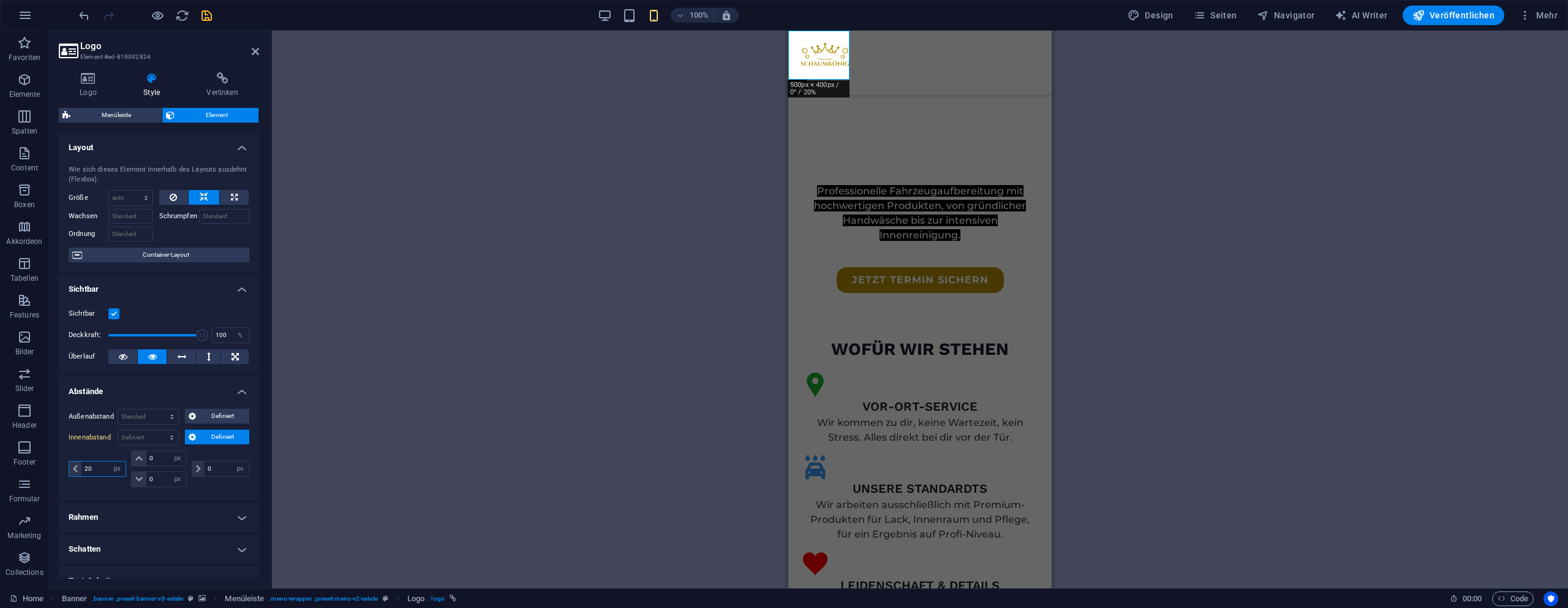
click at [107, 472] on input "20" at bounding box center [104, 468] width 44 height 15
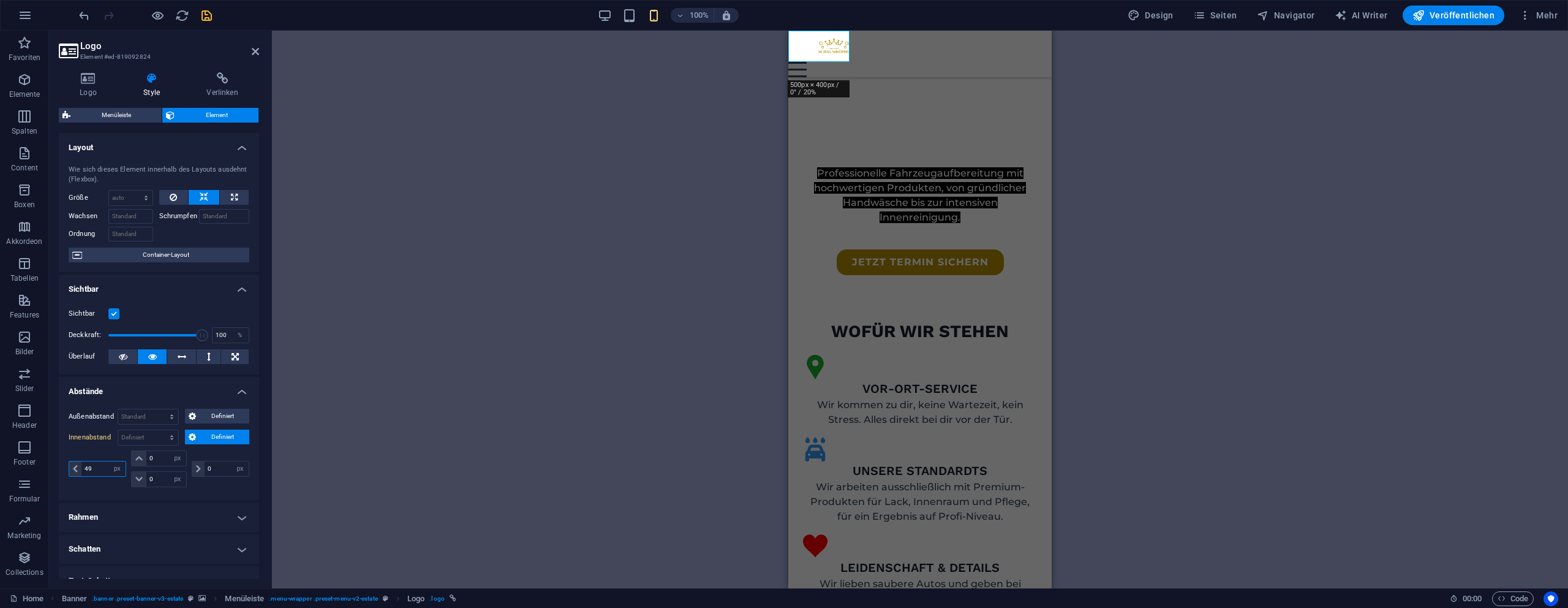
click at [103, 472] on input "49" at bounding box center [104, 468] width 44 height 15
type input "40"
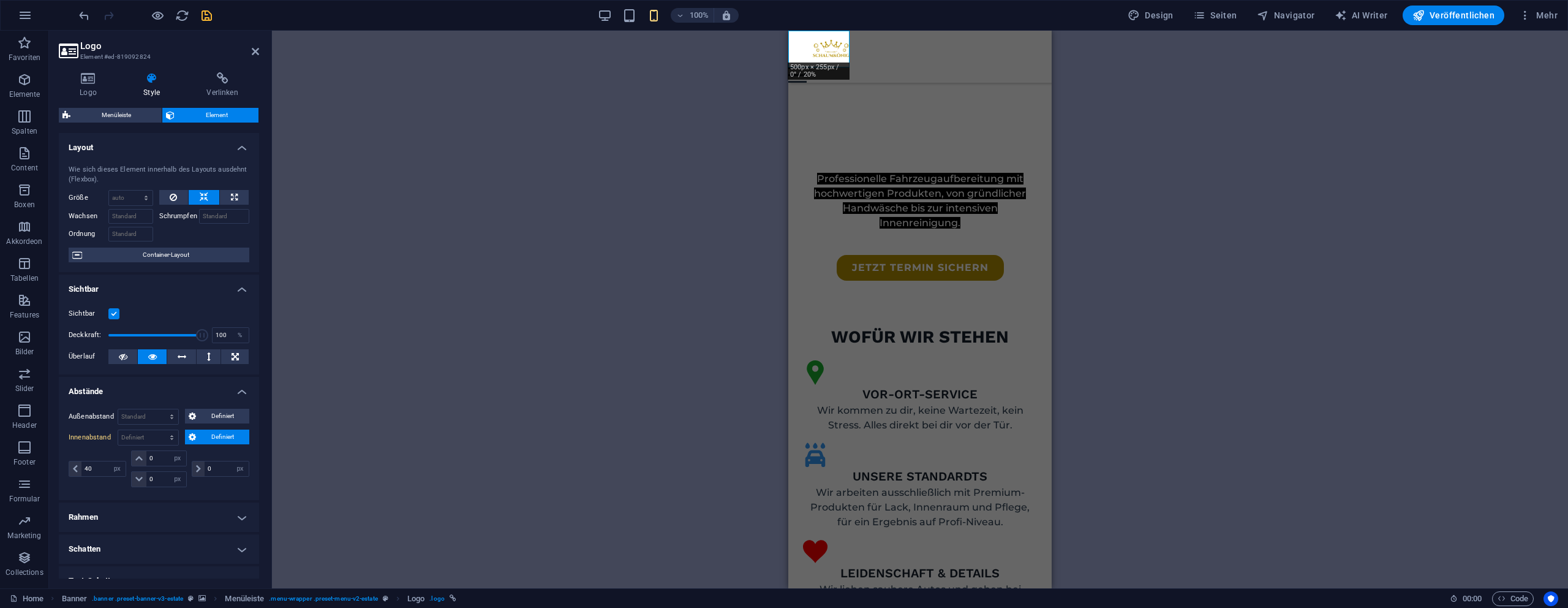
click at [710, 327] on div "H1 Banner Container Banner Menüleiste Menüleiste Banner Menü Logo Text Abstand …" at bounding box center [920, 310] width 1296 height 557
click at [156, 12] on icon "button" at bounding box center [157, 15] width 14 height 14
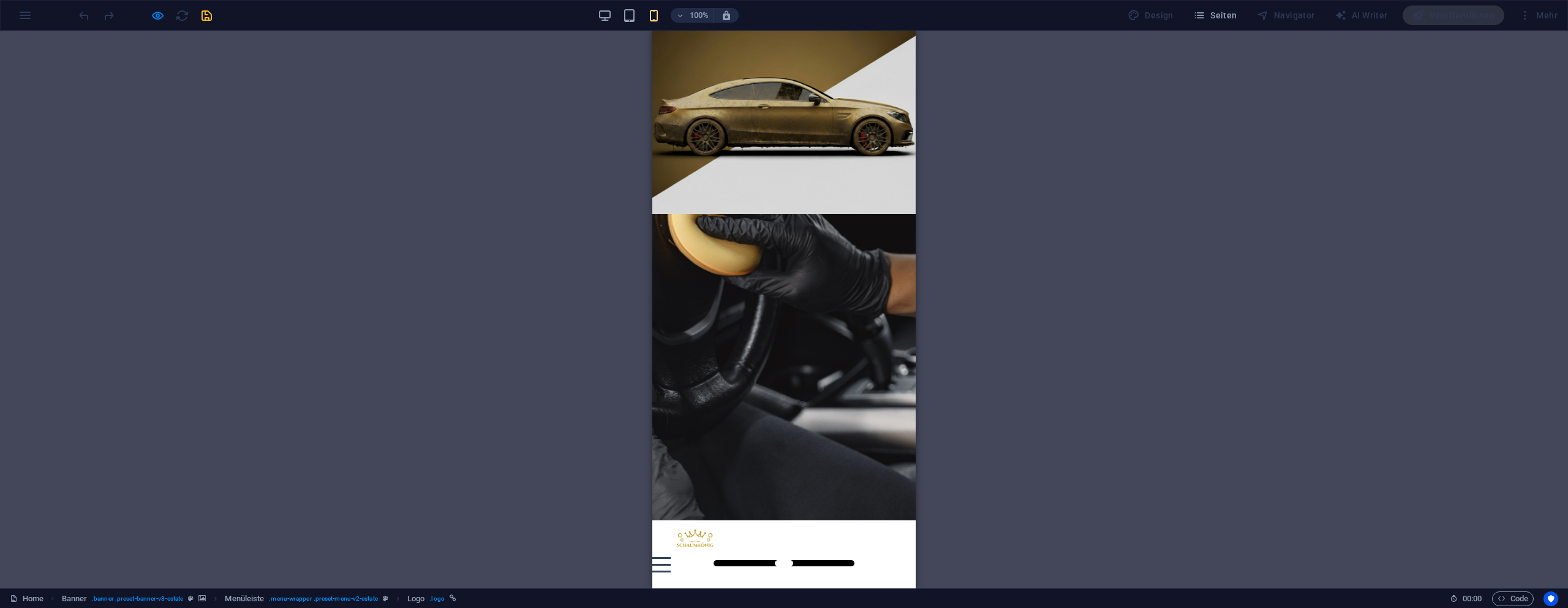
scroll to position [0, 0]
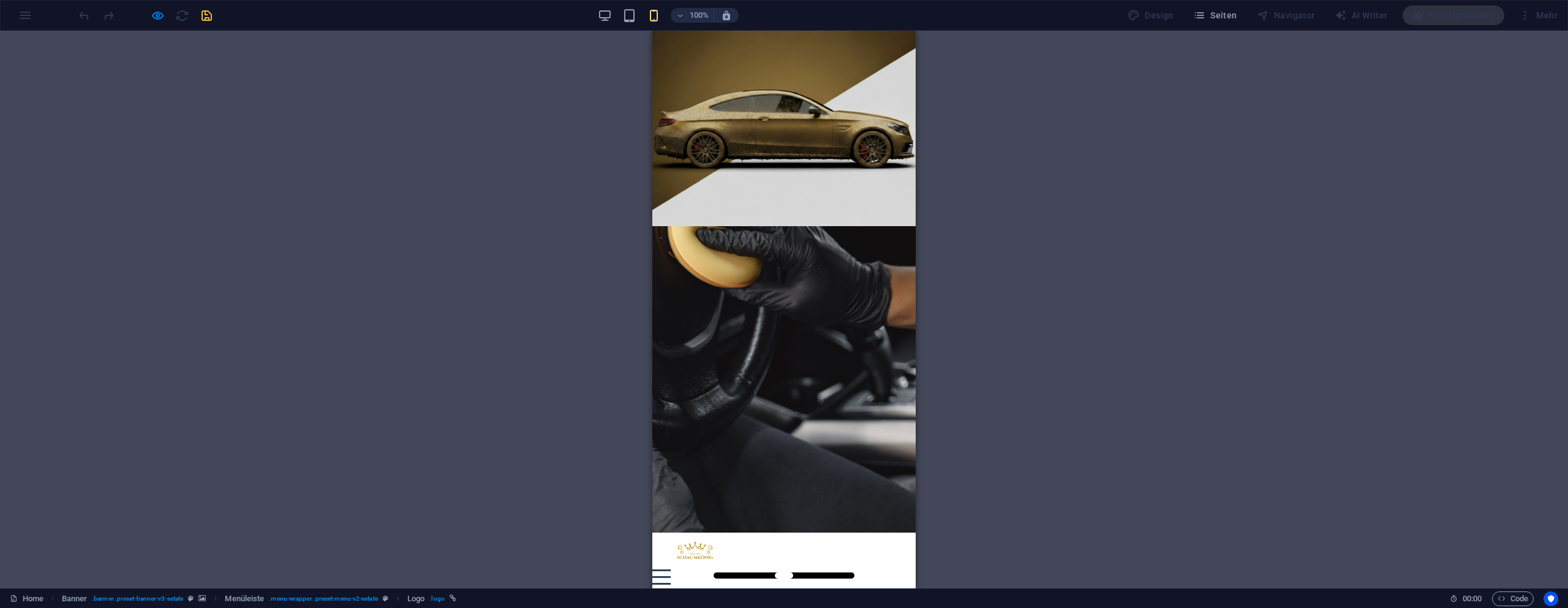
click at [702, 532] on img at bounding box center [682, 551] width 61 height 37
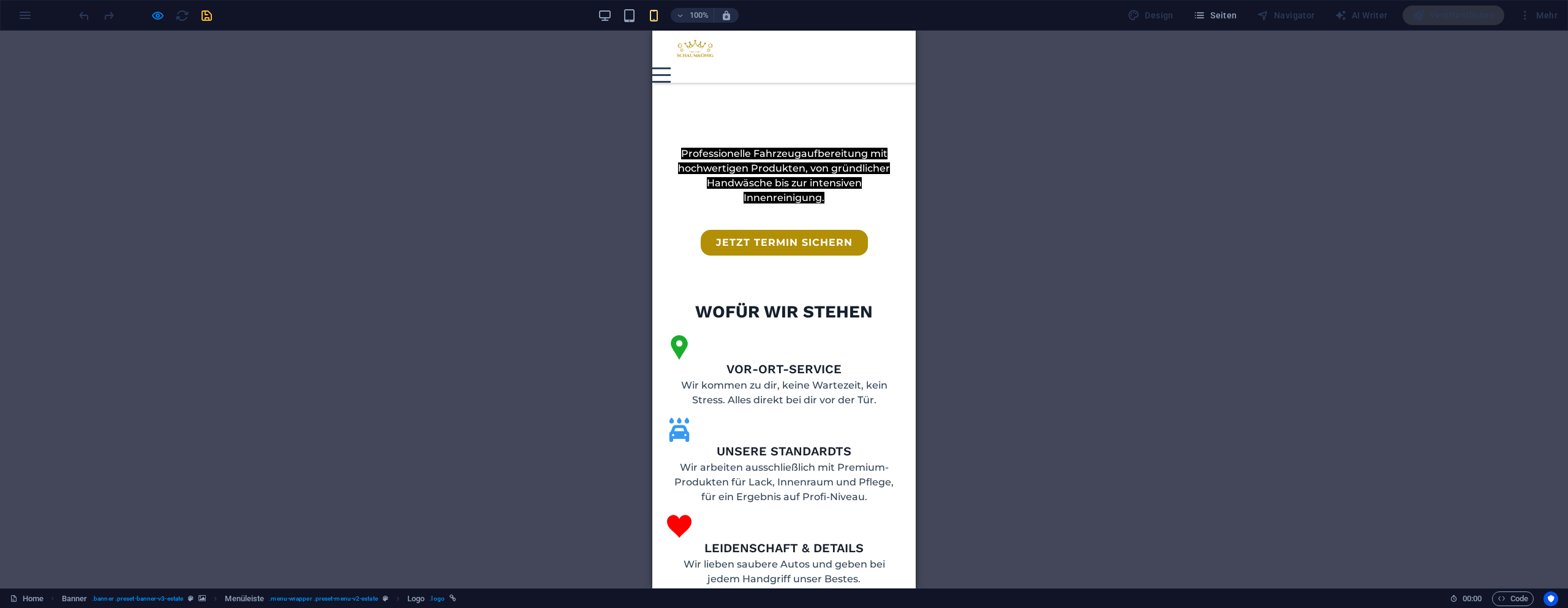
scroll to position [551, 0]
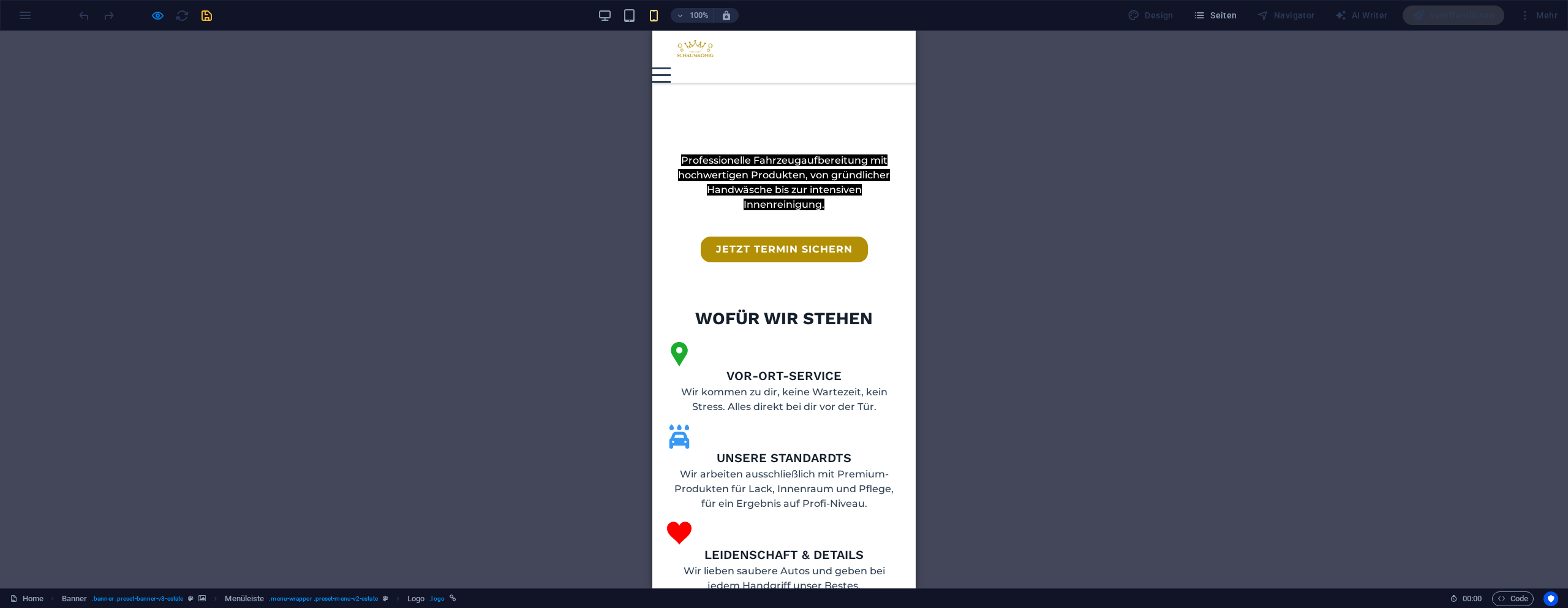
click at [699, 60] on img at bounding box center [682, 49] width 61 height 37
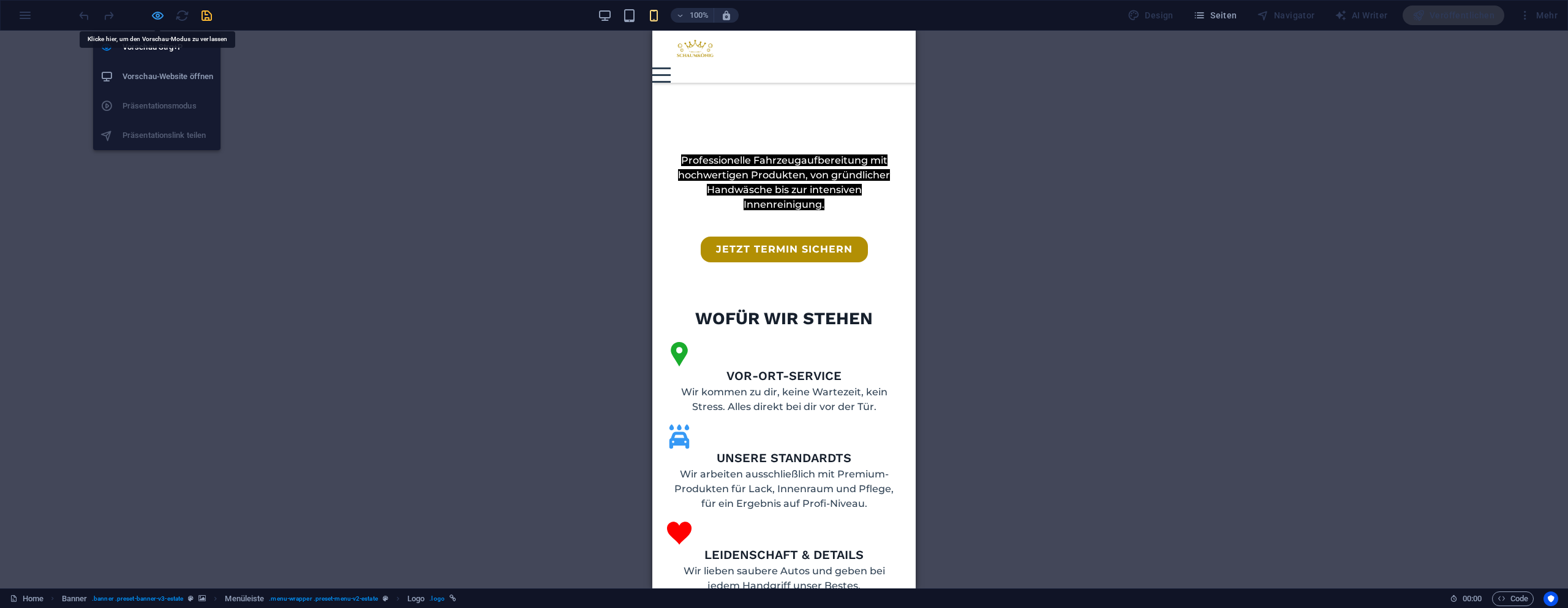
click at [156, 18] on icon "button" at bounding box center [157, 15] width 14 height 14
select select "px"
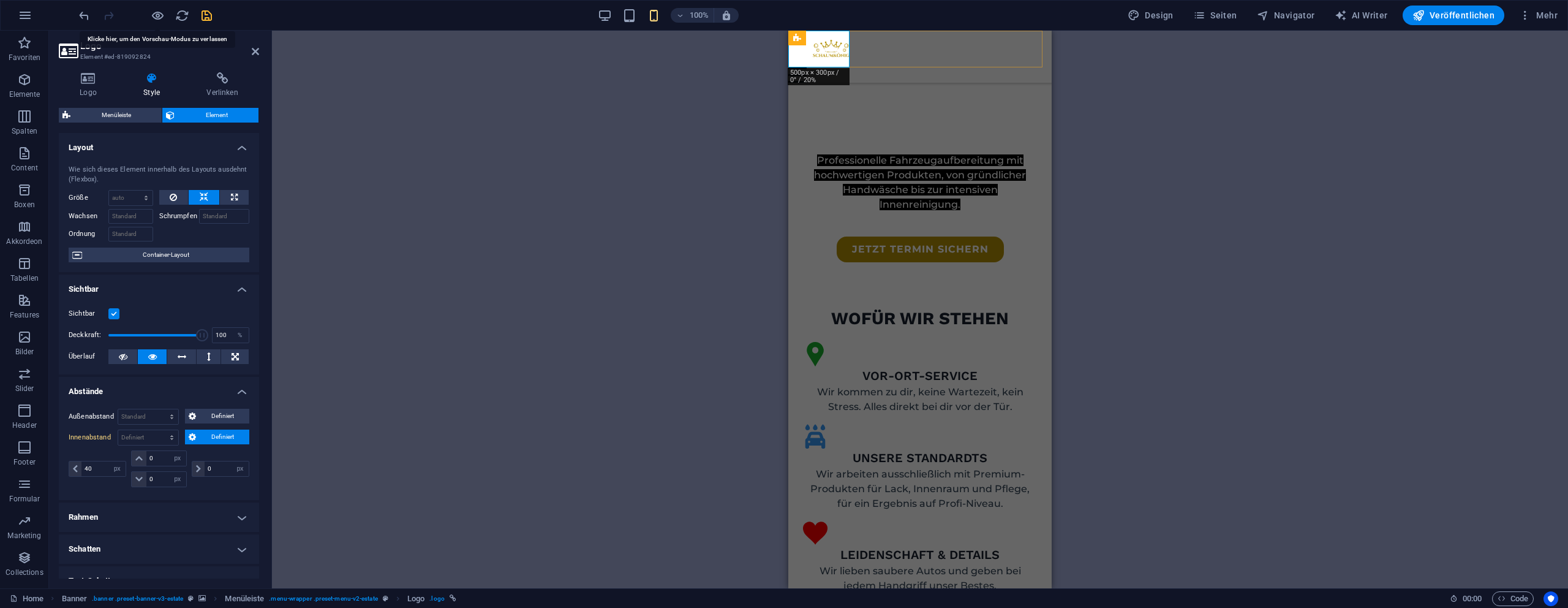
click at [814, 53] on div at bounding box center [920, 49] width 263 height 37
click at [826, 49] on div at bounding box center [920, 49] width 263 height 37
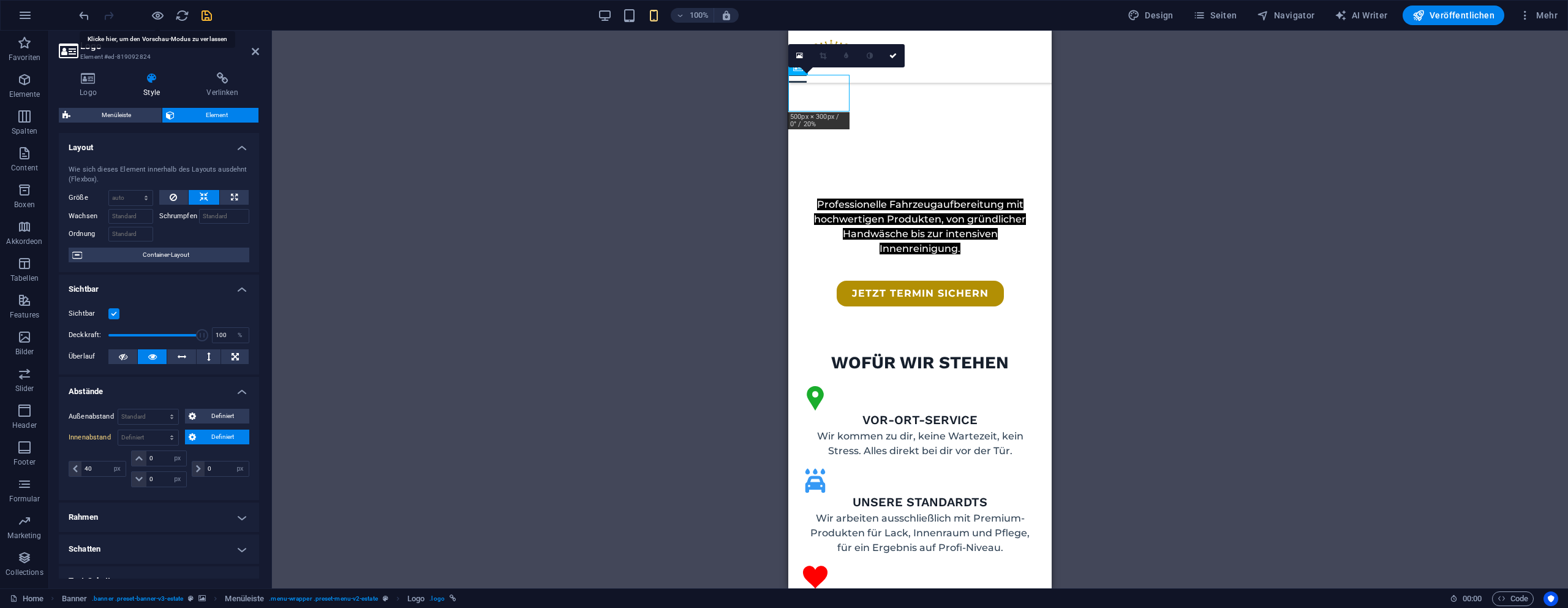
click at [826, 49] on link at bounding box center [823, 56] width 24 height 24
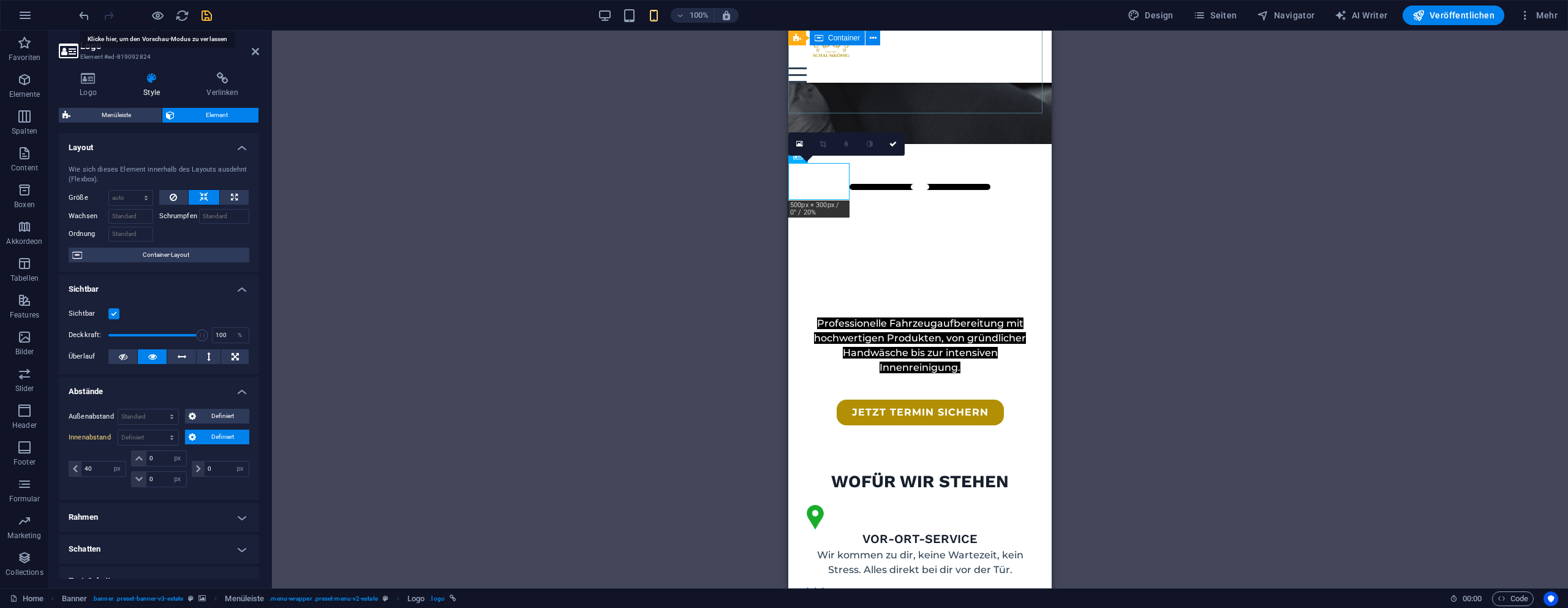
scroll to position [387, 0]
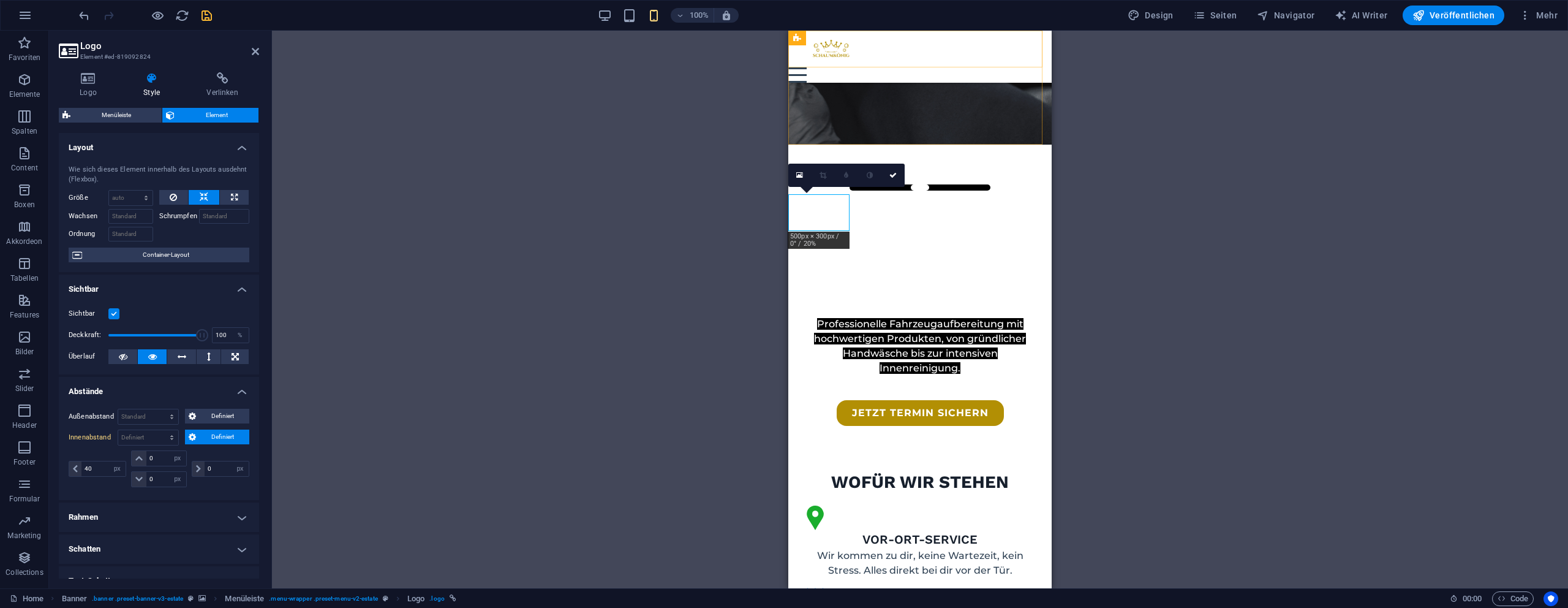
click at [824, 54] on div at bounding box center [920, 49] width 263 height 37
click at [825, 53] on div at bounding box center [920, 49] width 263 height 37
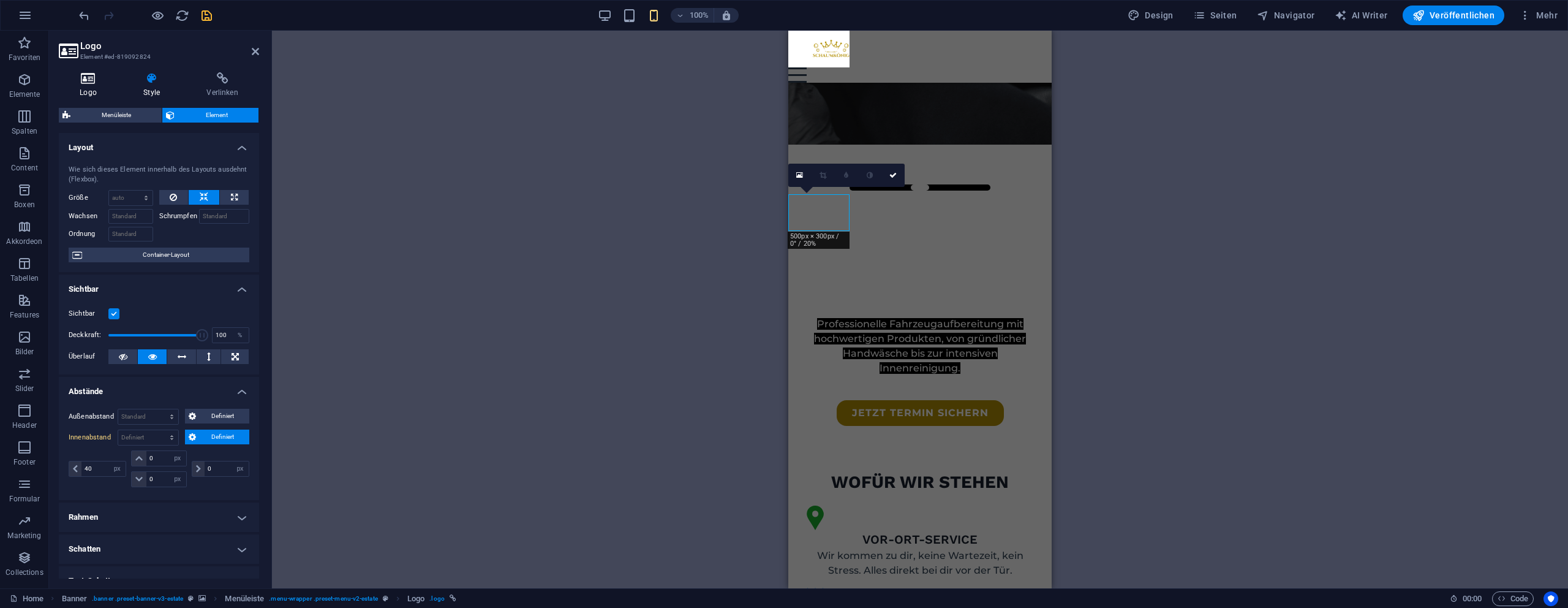
click at [90, 82] on icon at bounding box center [88, 78] width 59 height 12
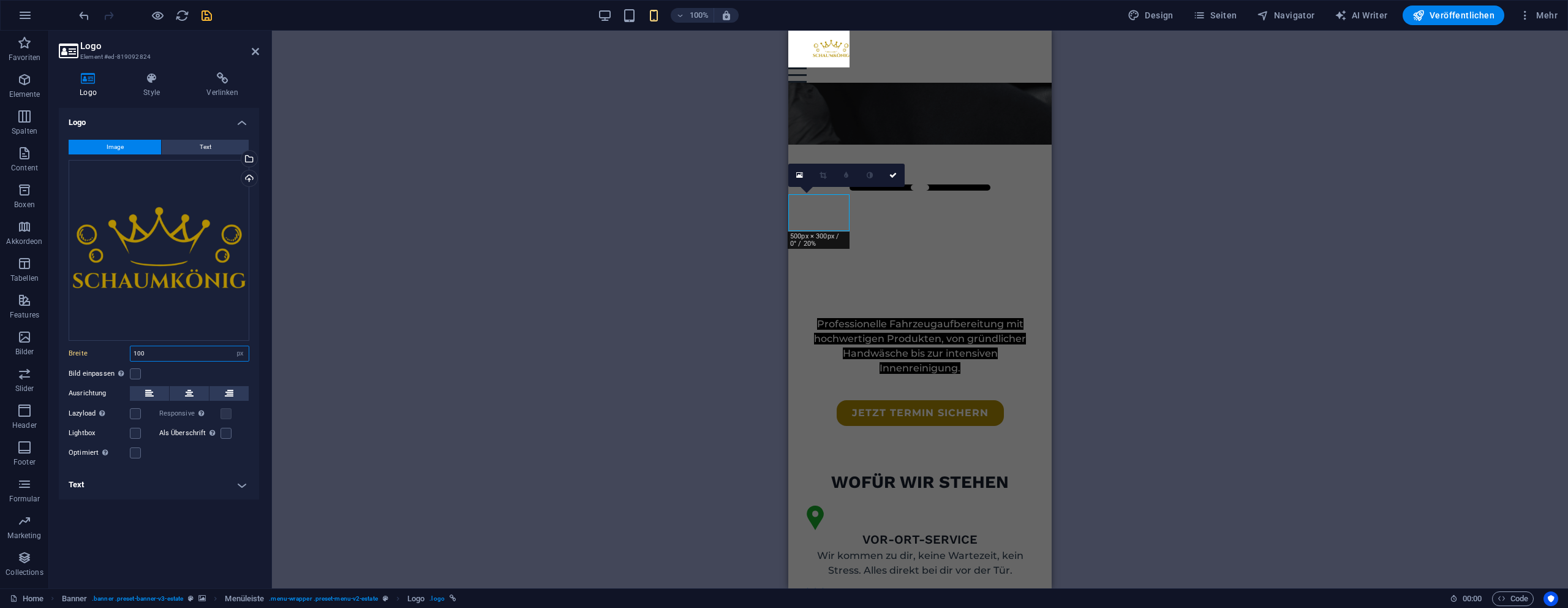
click at [154, 348] on input "100" at bounding box center [189, 354] width 118 height 15
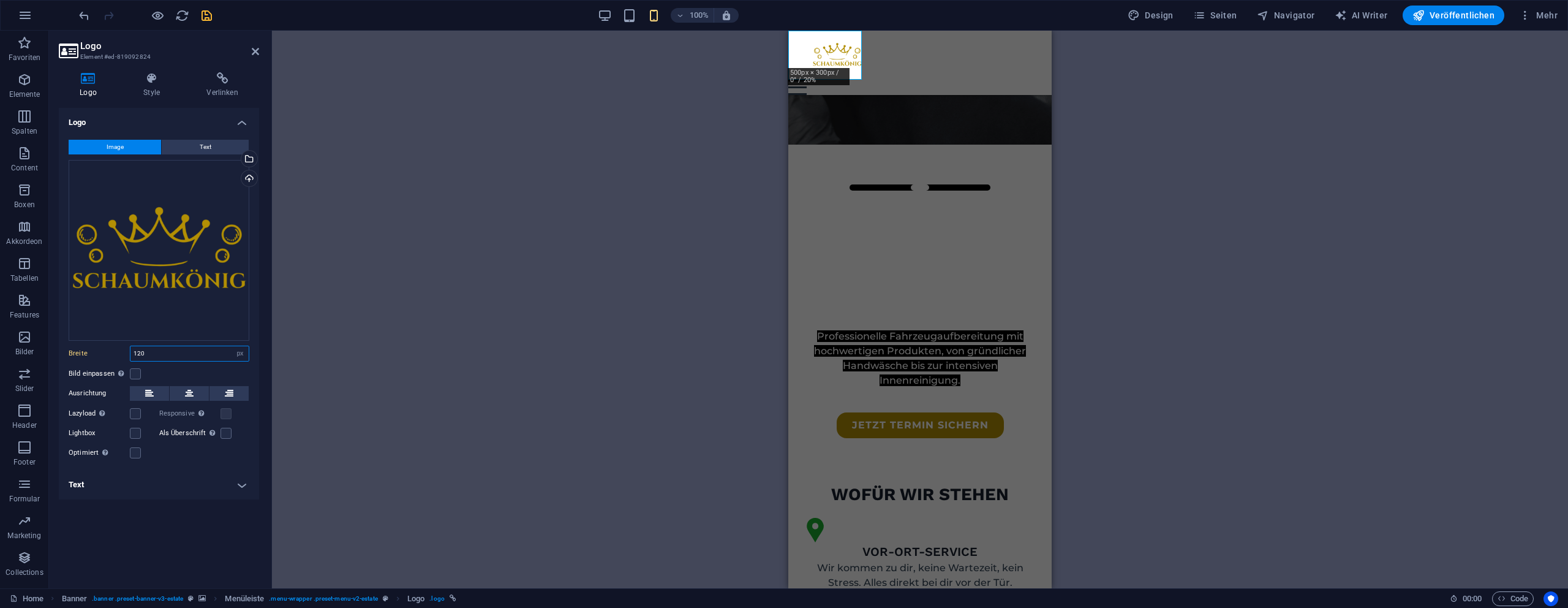
click at [140, 351] on input "120" at bounding box center [189, 354] width 118 height 15
type input "130"
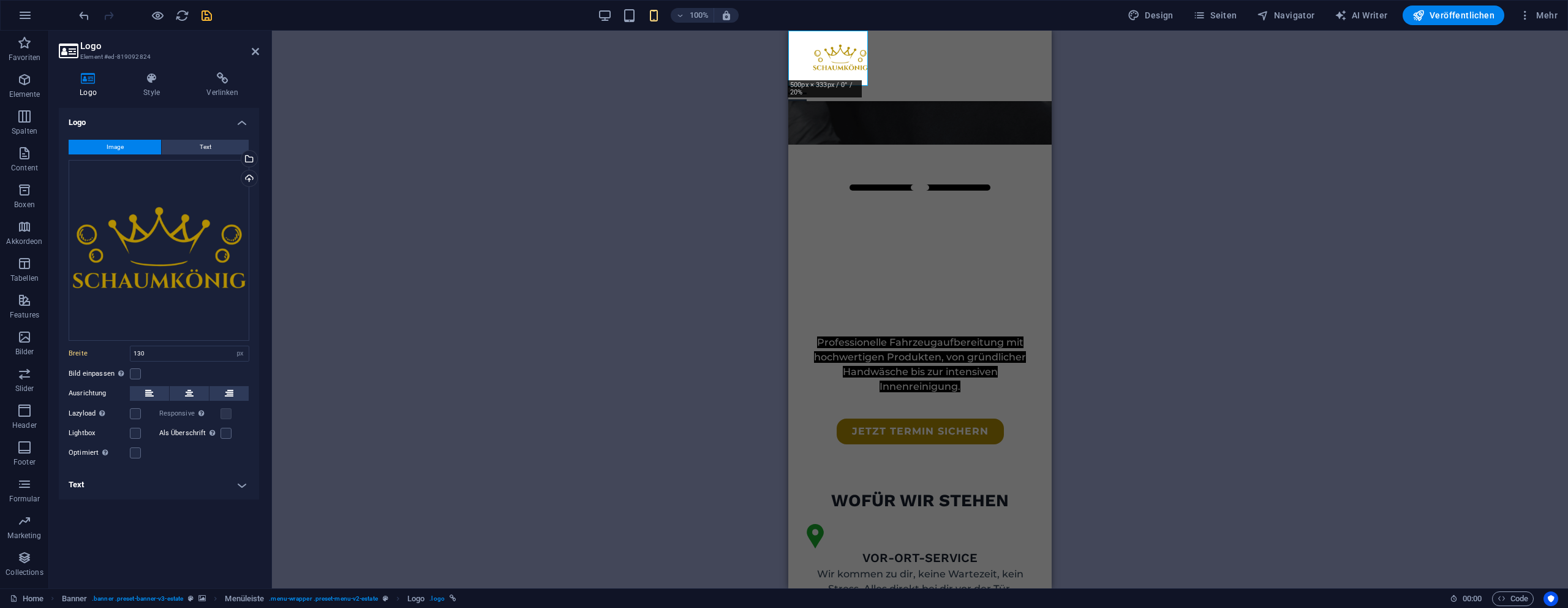
click at [494, 240] on div "H1 Banner Banner Container Menüleiste Menüleiste Banner Menü Menüleiste Logo Te…" at bounding box center [920, 310] width 1296 height 557
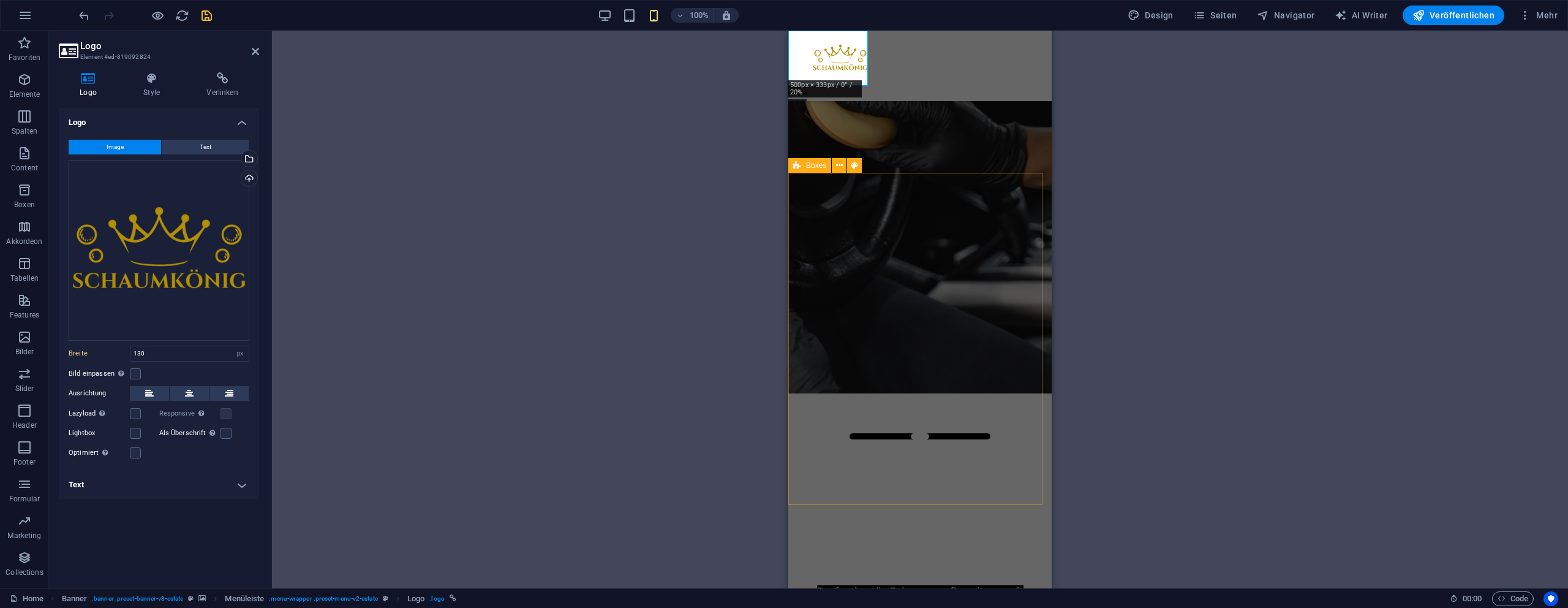
scroll to position [0, 0]
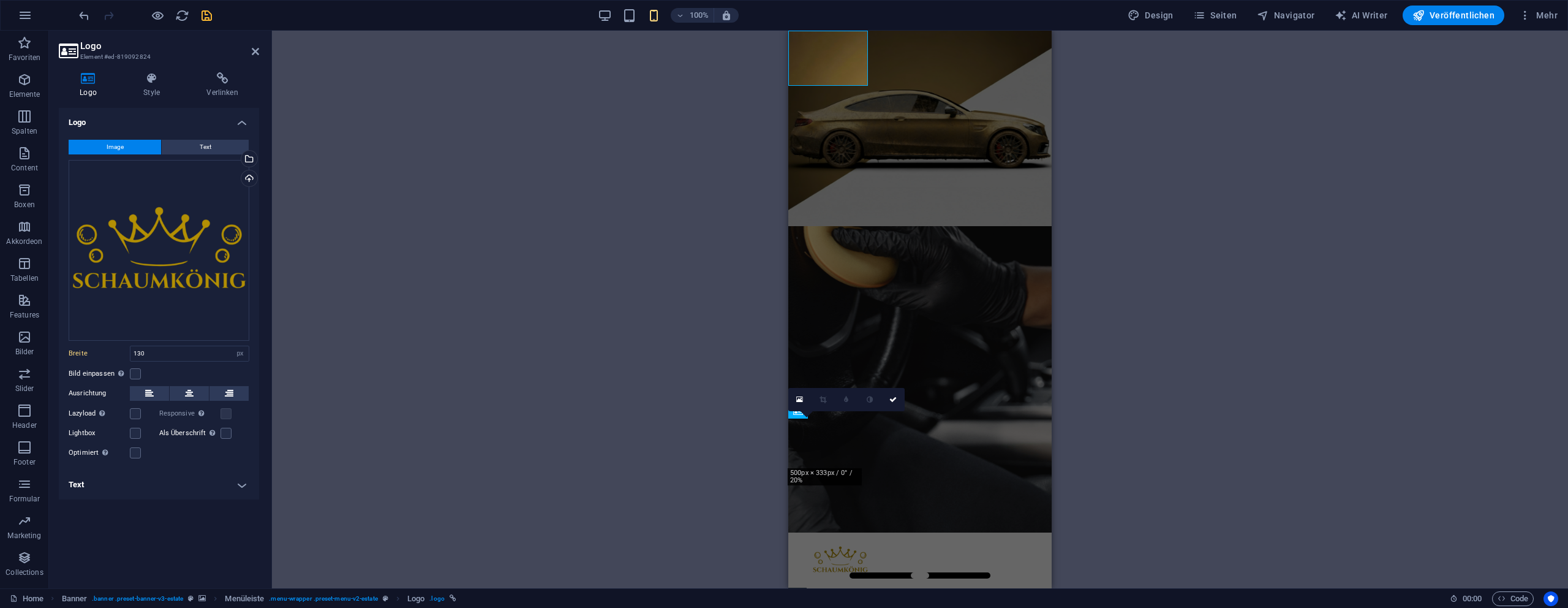
click at [1321, 180] on div "H1 Banner Container Menüleiste Menüleiste Banner Menü Menüleiste Logo Text Abst…" at bounding box center [920, 310] width 1296 height 557
click at [205, 16] on icon "save" at bounding box center [207, 15] width 14 height 14
select select "px"
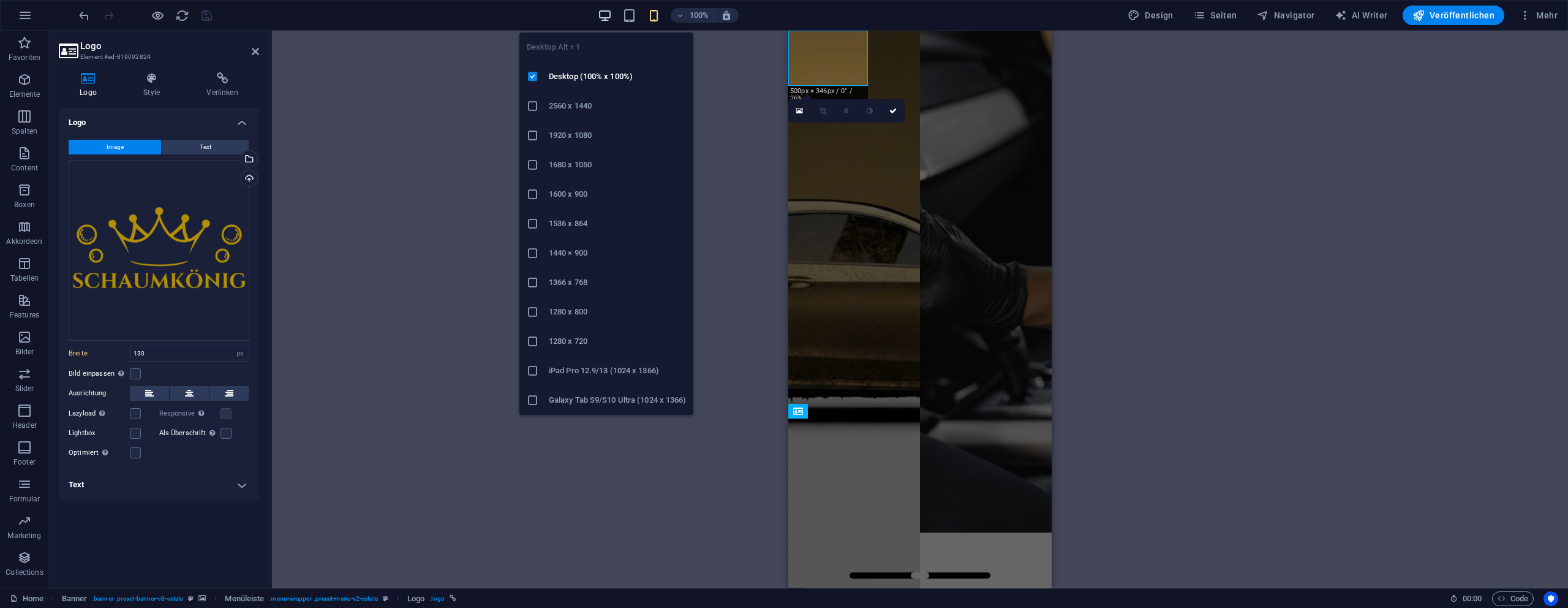
click at [606, 15] on icon "button" at bounding box center [604, 15] width 14 height 14
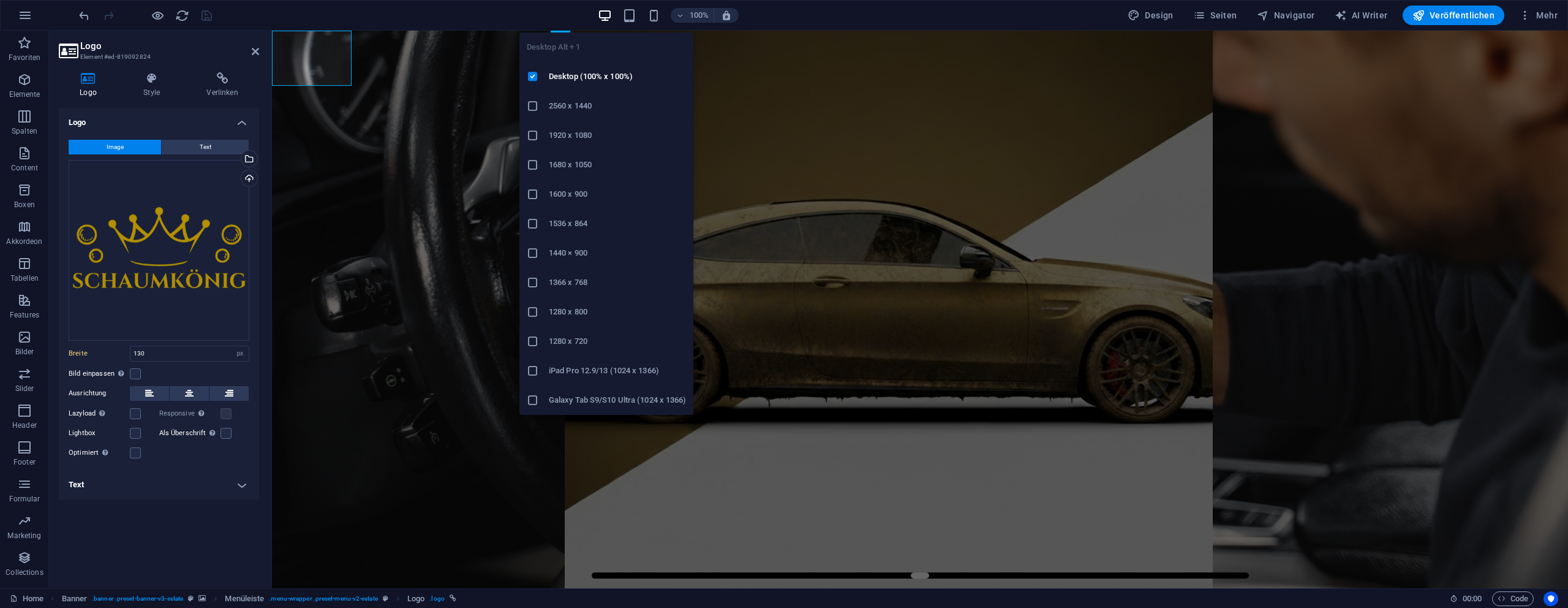
type input "100"
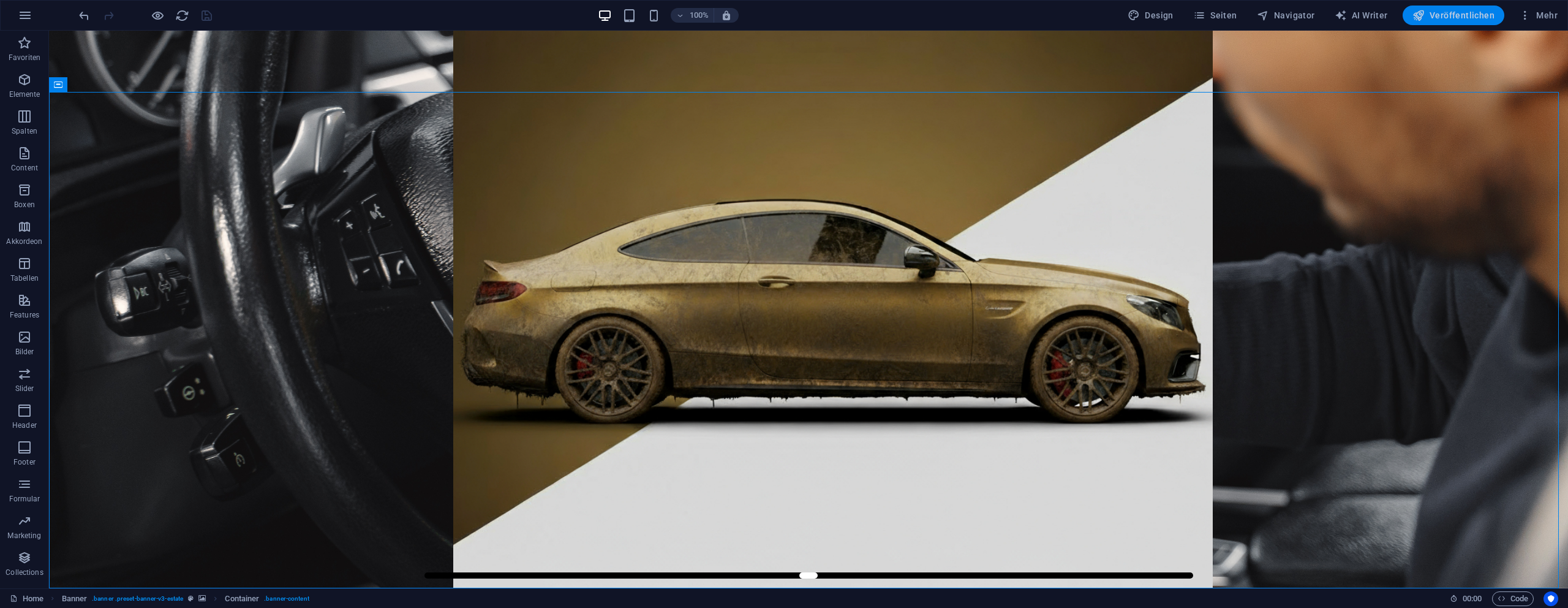
click at [1478, 12] on span "Veröffentlichen" at bounding box center [1454, 15] width 82 height 12
select select "px"
click at [478, 588] on div at bounding box center [808, 618] width 730 height 61
select select "px"
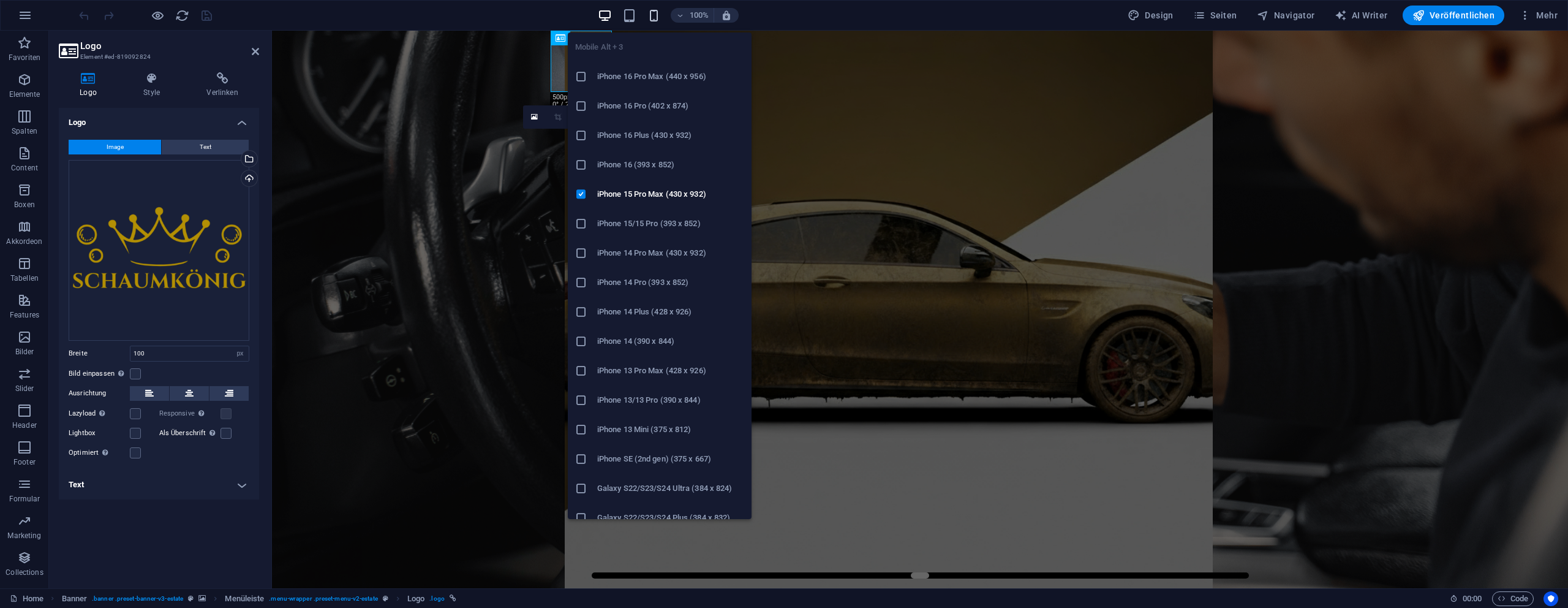
click at [654, 12] on icon "button" at bounding box center [654, 15] width 14 height 14
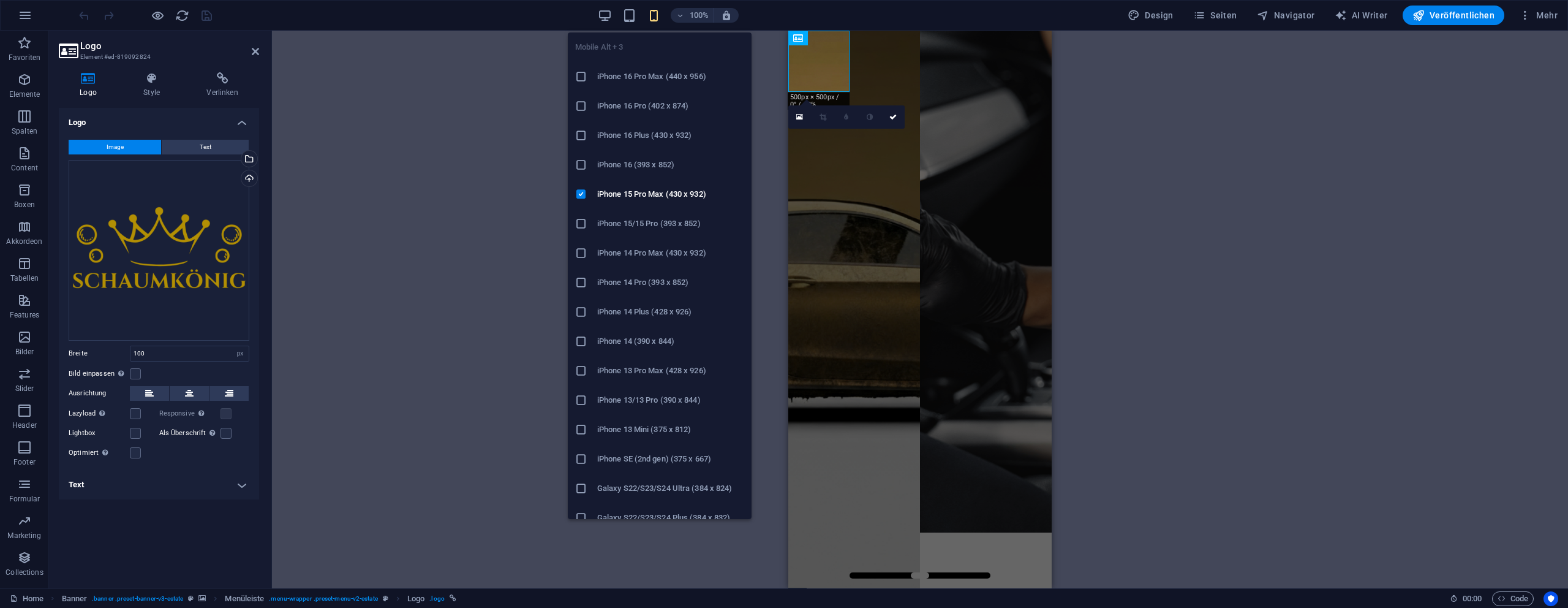
type input "130"
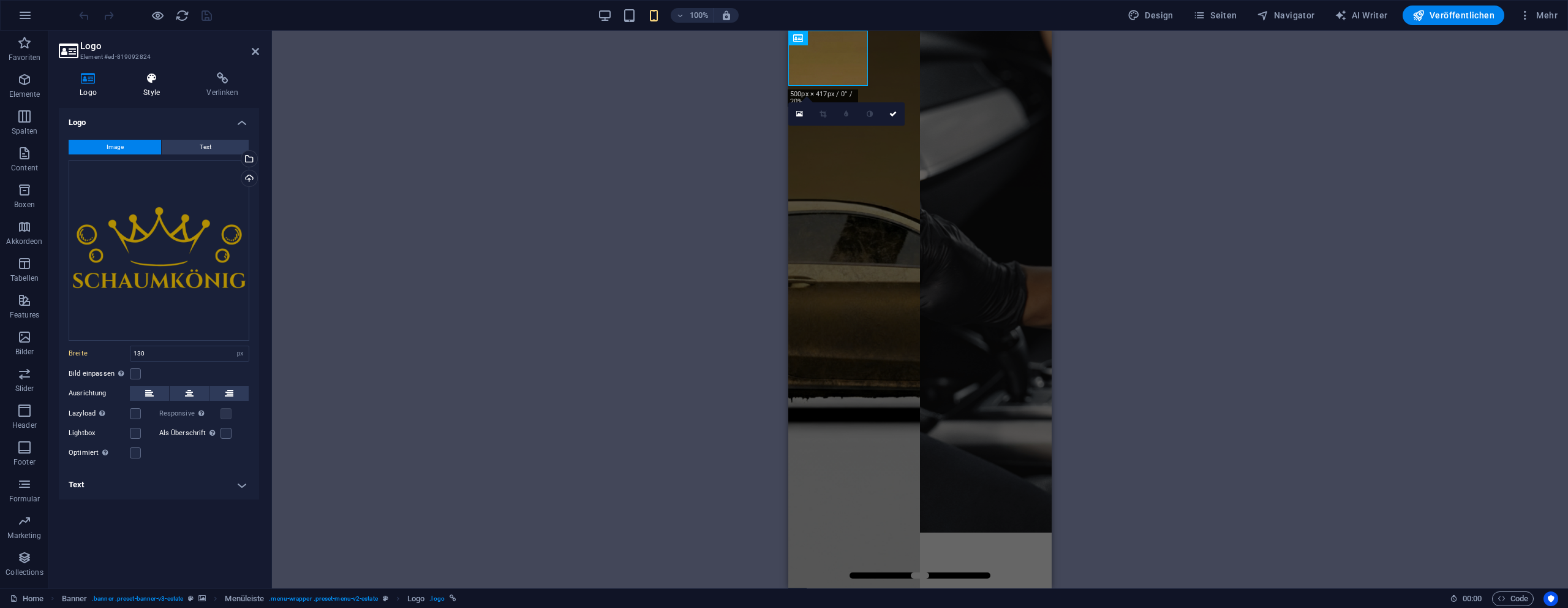
click at [148, 82] on icon at bounding box center [151, 78] width 58 height 12
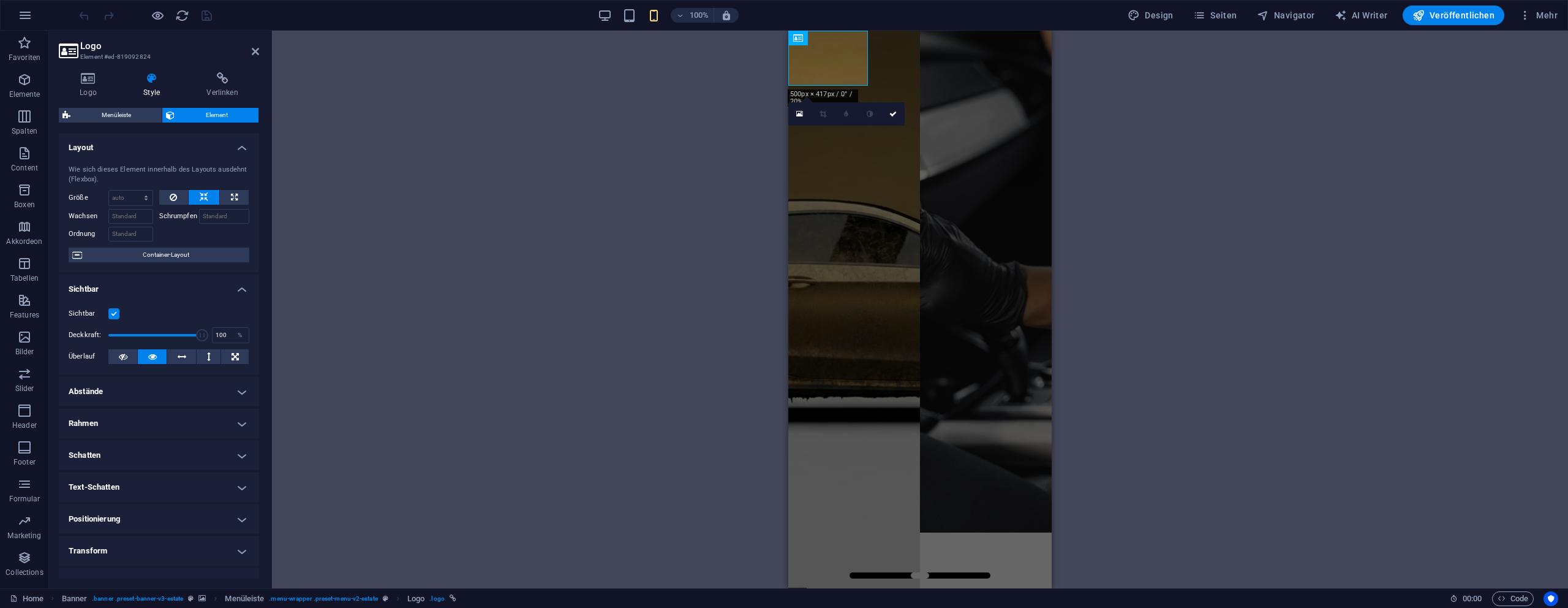
click at [168, 405] on h4 "Abstände" at bounding box center [159, 391] width 200 height 29
click at [173, 392] on h4 "Abstände" at bounding box center [159, 387] width 200 height 22
click at [173, 392] on h4 "Abstände" at bounding box center [159, 391] width 200 height 29
click at [93, 472] on input "40" at bounding box center [104, 468] width 44 height 15
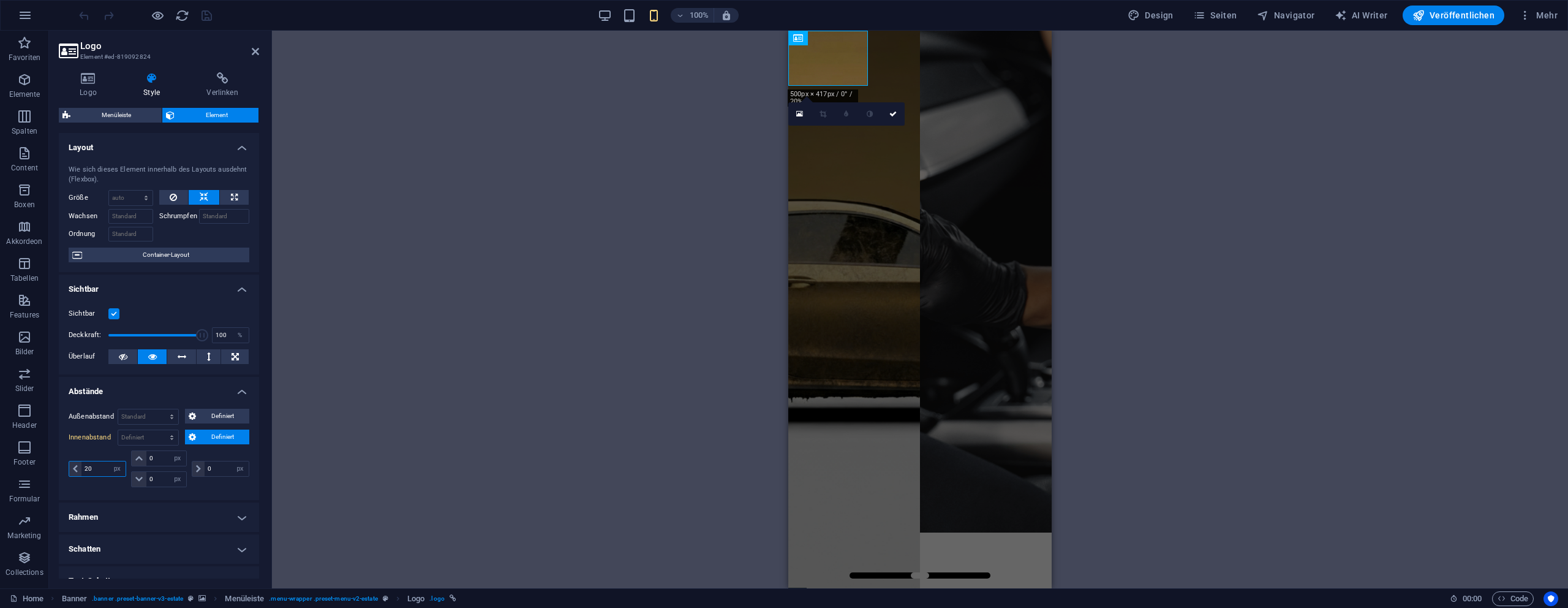
type input "20"
click at [891, 108] on icon at bounding box center [893, 111] width 7 height 7
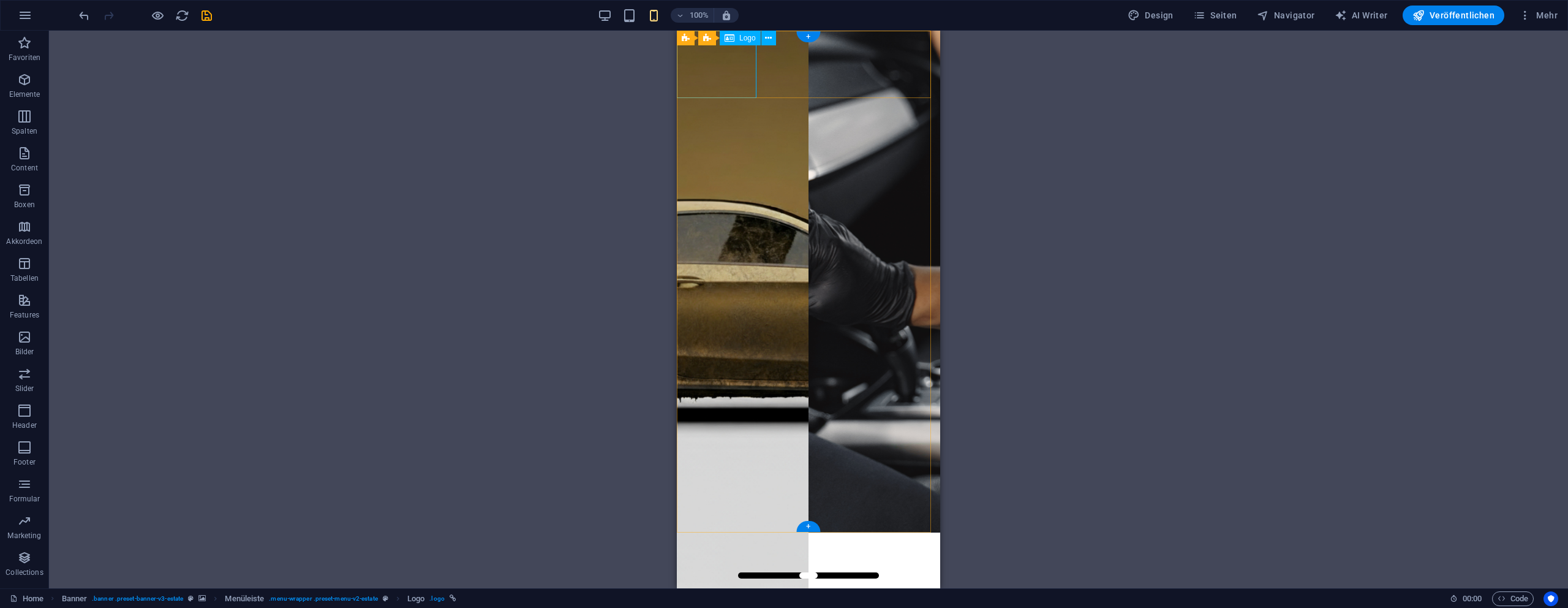
click at [729, 532] on div at bounding box center [809, 566] width 263 height 68
select select "px"
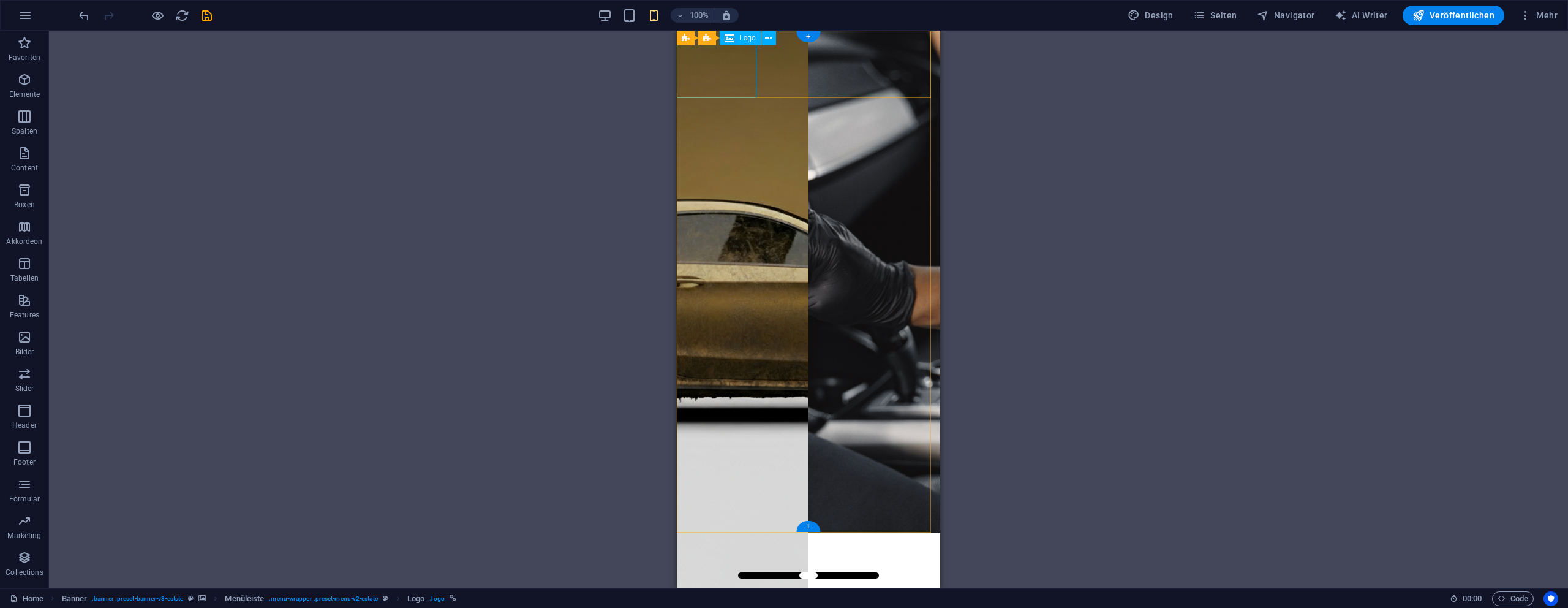
select select "px"
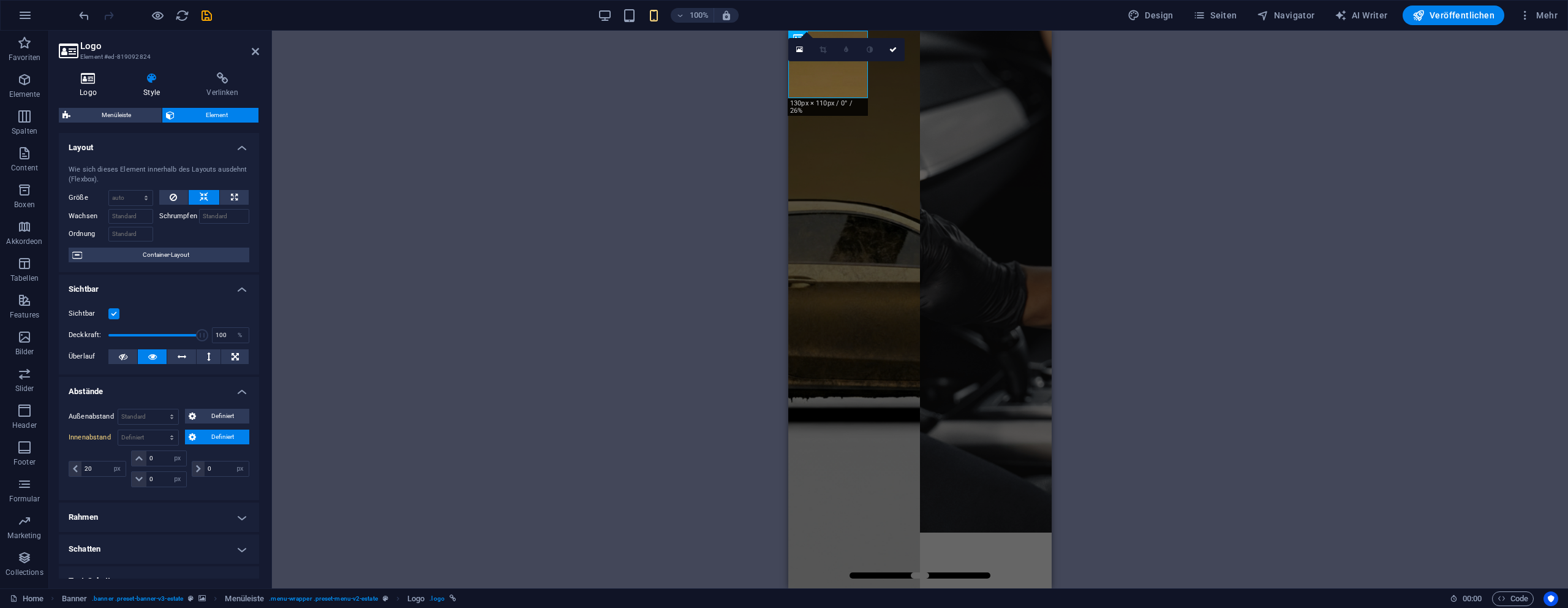
click at [84, 77] on icon at bounding box center [88, 78] width 59 height 12
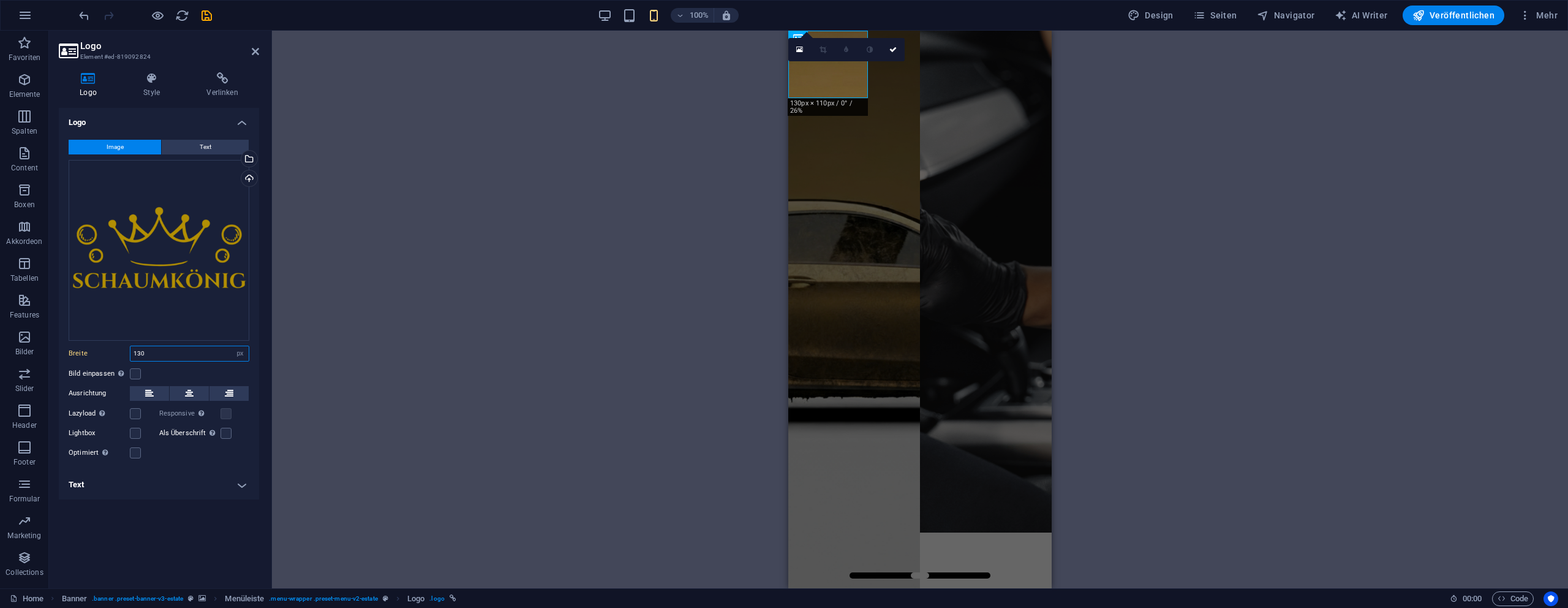
click at [219, 353] on input "130" at bounding box center [189, 354] width 118 height 15
click at [218, 353] on input "130" at bounding box center [189, 354] width 118 height 15
type input "100"
click at [898, 46] on link at bounding box center [893, 50] width 24 height 24
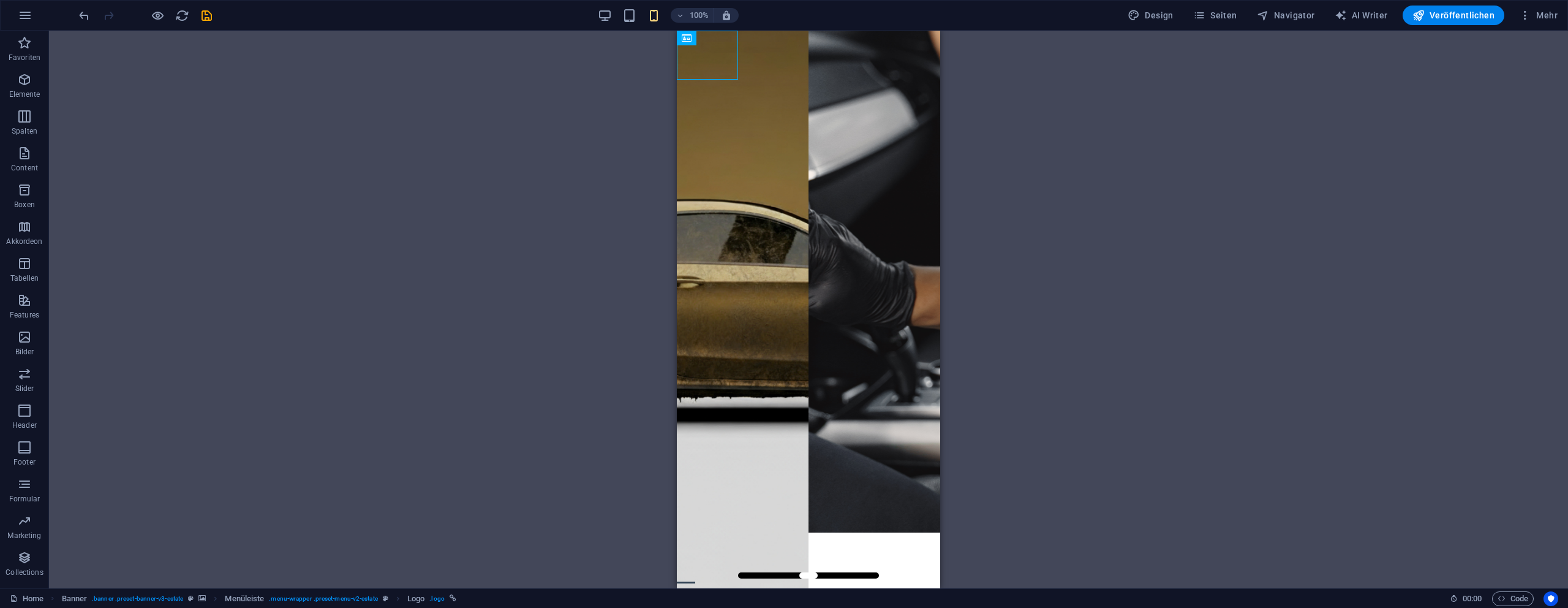
click at [461, 154] on div "H1 Banner Container Banner Logo Banner Menüleiste Container" at bounding box center [809, 310] width 1519 height 557
click at [200, 14] on icon "save" at bounding box center [207, 15] width 14 height 14
click at [316, 162] on div "H1 Banner Container Banner Logo Banner Menüleiste Container" at bounding box center [809, 310] width 1519 height 557
click at [718, 532] on div at bounding box center [809, 557] width 263 height 49
drag, startPoint x: 718, startPoint y: 60, endPoint x: 1222, endPoint y: 174, distance: 516.7
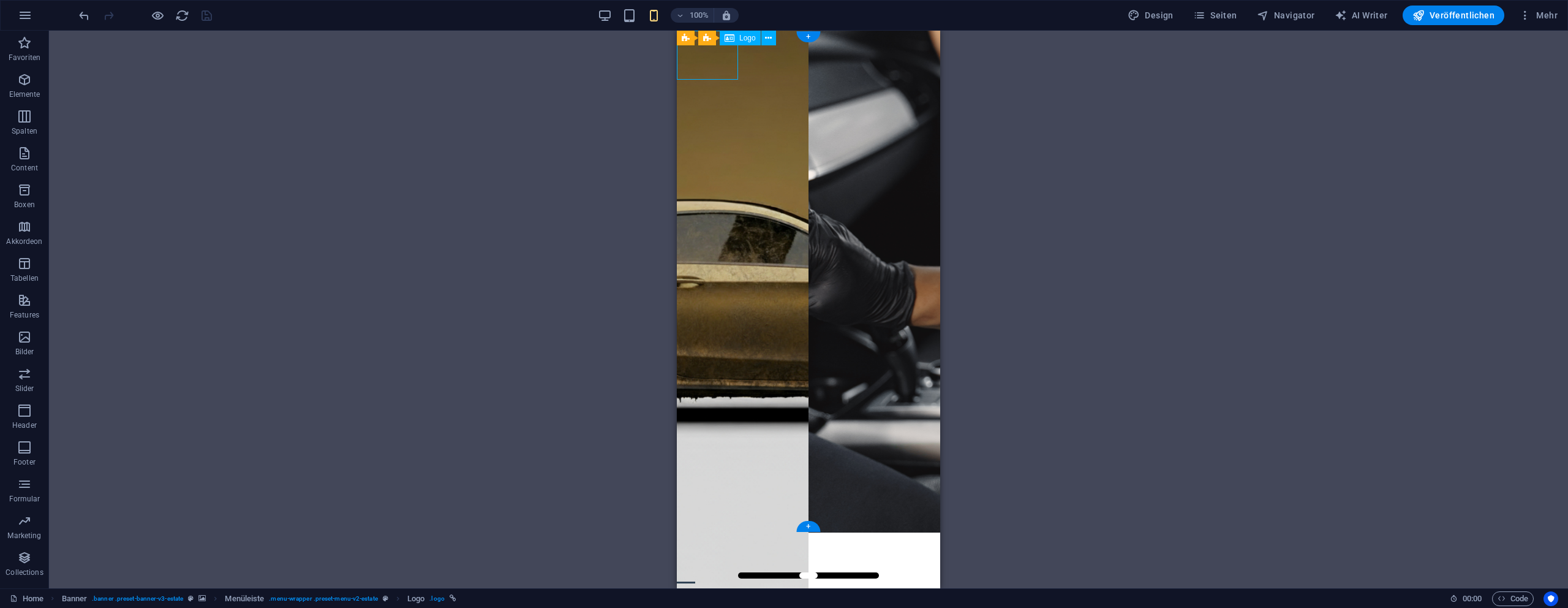
click at [718, 532] on div at bounding box center [809, 557] width 263 height 49
select select "px"
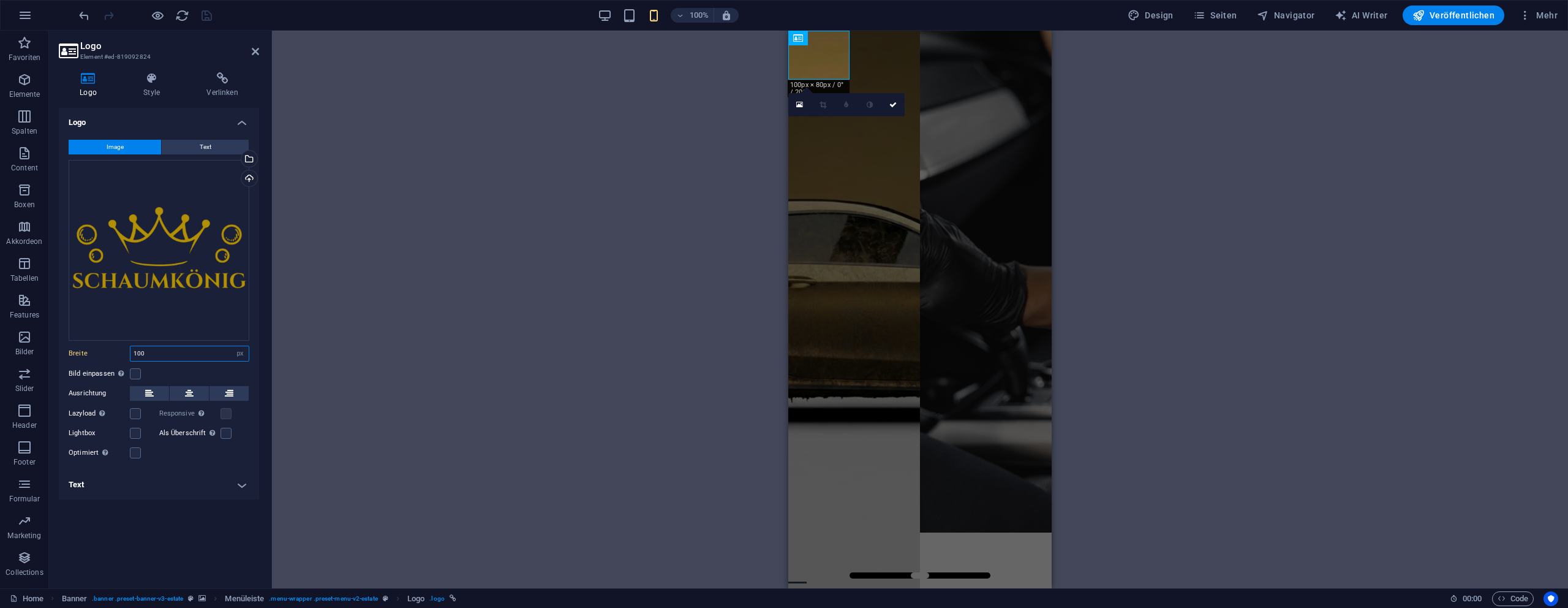
click at [193, 350] on input "100" at bounding box center [189, 354] width 118 height 15
type input "115"
click at [891, 63] on icon at bounding box center [893, 64] width 7 height 7
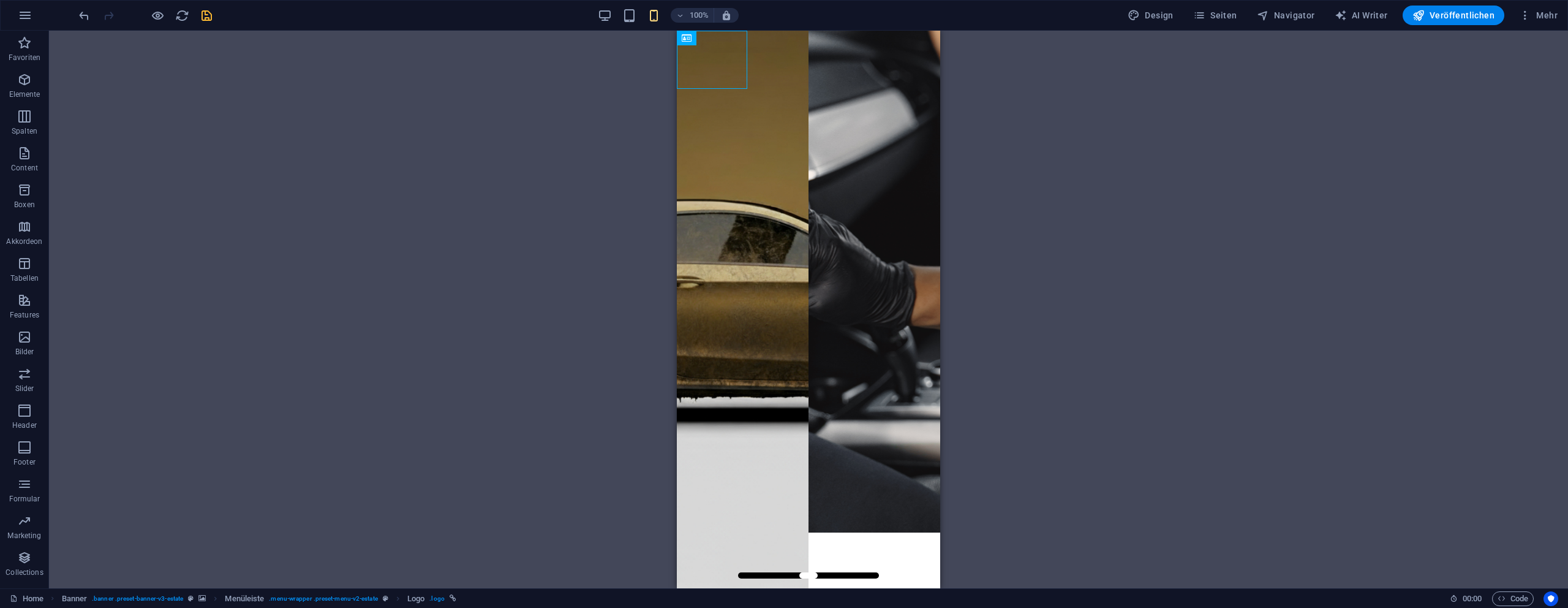
click at [473, 103] on div "H1 Banner Container Menüleiste Banner Logo Banner Menüleiste Container" at bounding box center [809, 310] width 1519 height 557
click at [203, 15] on icon "save" at bounding box center [207, 15] width 14 height 14
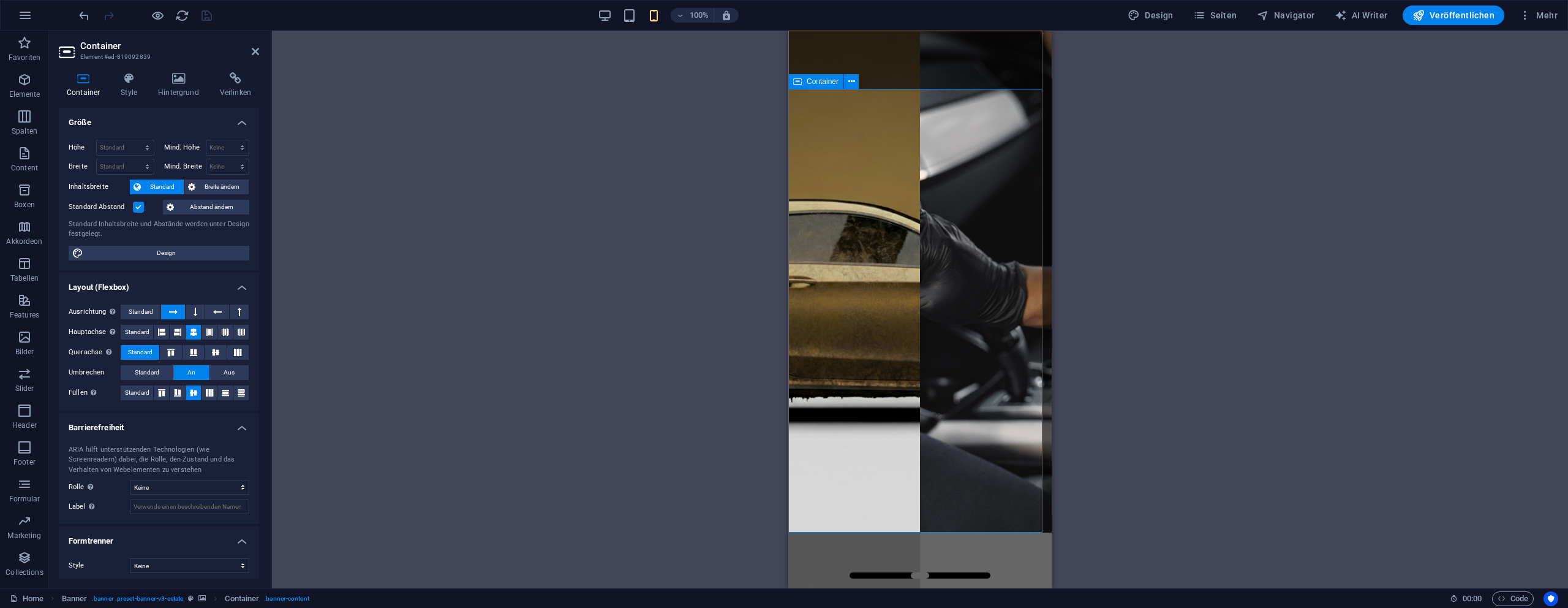
click at [140, 82] on icon at bounding box center [129, 78] width 32 height 12
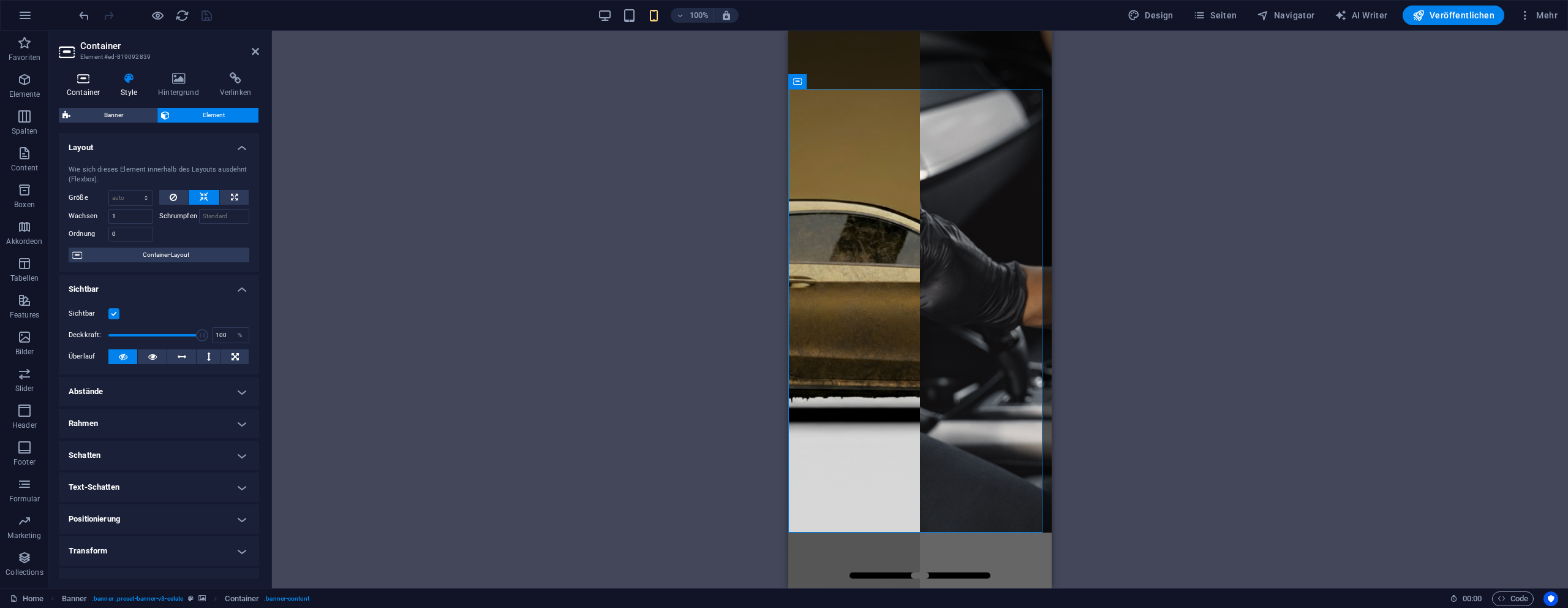
click at [63, 79] on icon at bounding box center [83, 78] width 49 height 12
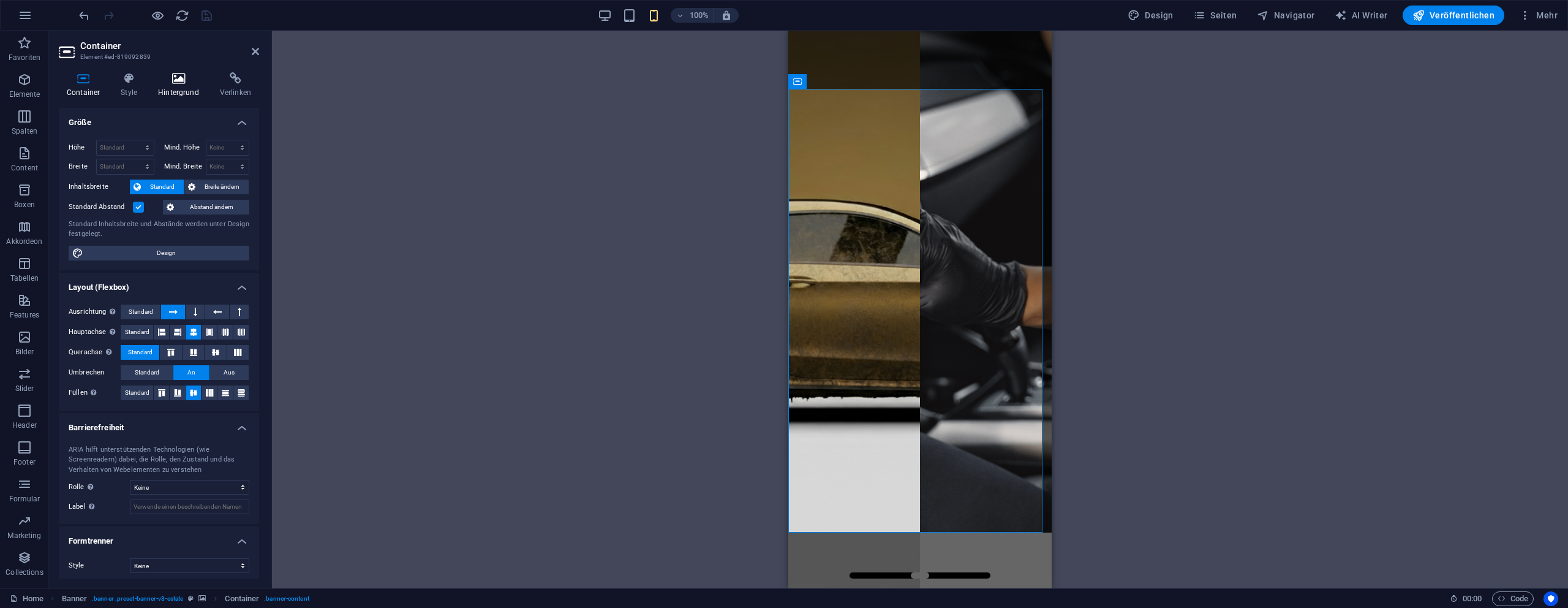
click at [181, 83] on icon at bounding box center [178, 78] width 57 height 12
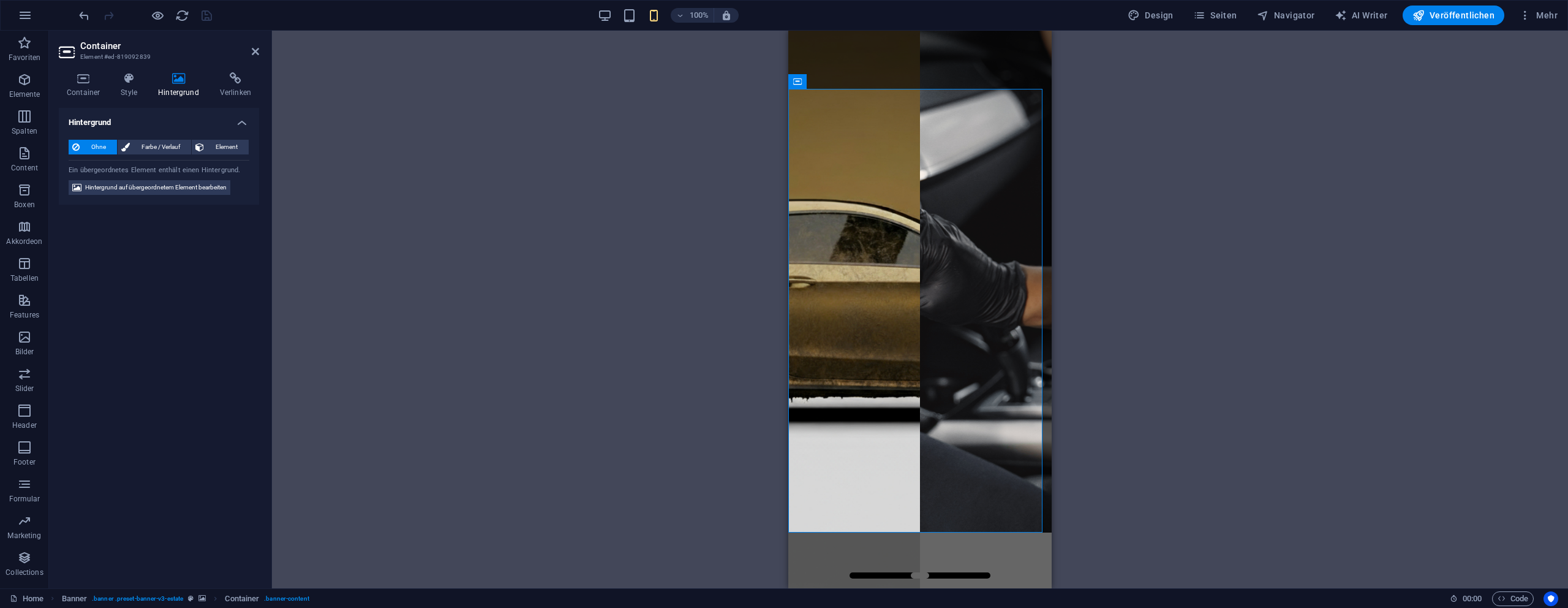
click at [121, 195] on div "Ohne Farbe / Verlauf Element Hintergrund über volle Breite strecken Farb-Overla…" at bounding box center [159, 168] width 200 height 75
click at [123, 190] on span "Hintergrund auf übergeordnetem Element bearbeiten" at bounding box center [156, 187] width 141 height 15
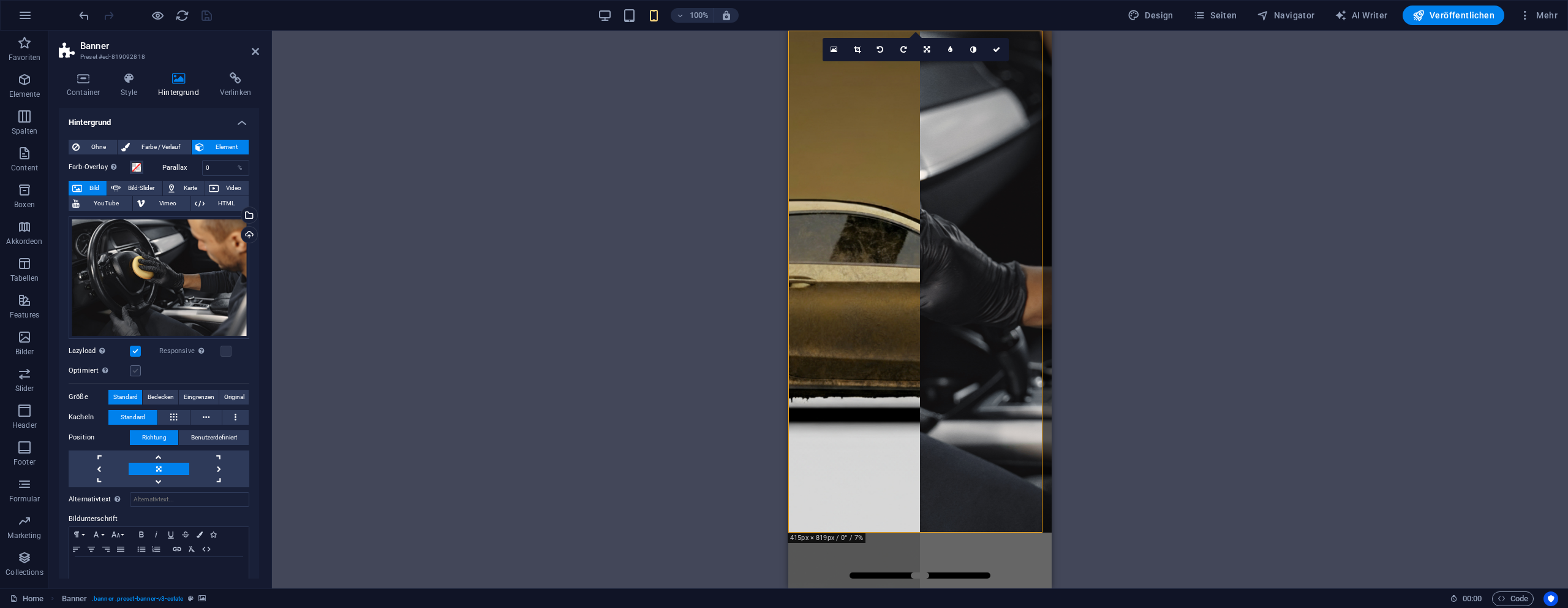
click at [137, 373] on label at bounding box center [135, 371] width 11 height 11
click at [0, 0] on input "Optimiert Bilder werden komprimiert für eine bessere Ladegeschwindigkeit der We…" at bounding box center [0, 0] width 0 height 0
click at [224, 349] on label at bounding box center [226, 351] width 11 height 11
click at [0, 0] on input "Responsive Automatisch Retina-Bilder und kleinere Bilder auf Smartphones laden" at bounding box center [0, 0] width 0 height 0
click at [205, 15] on icon "save" at bounding box center [207, 15] width 14 height 14
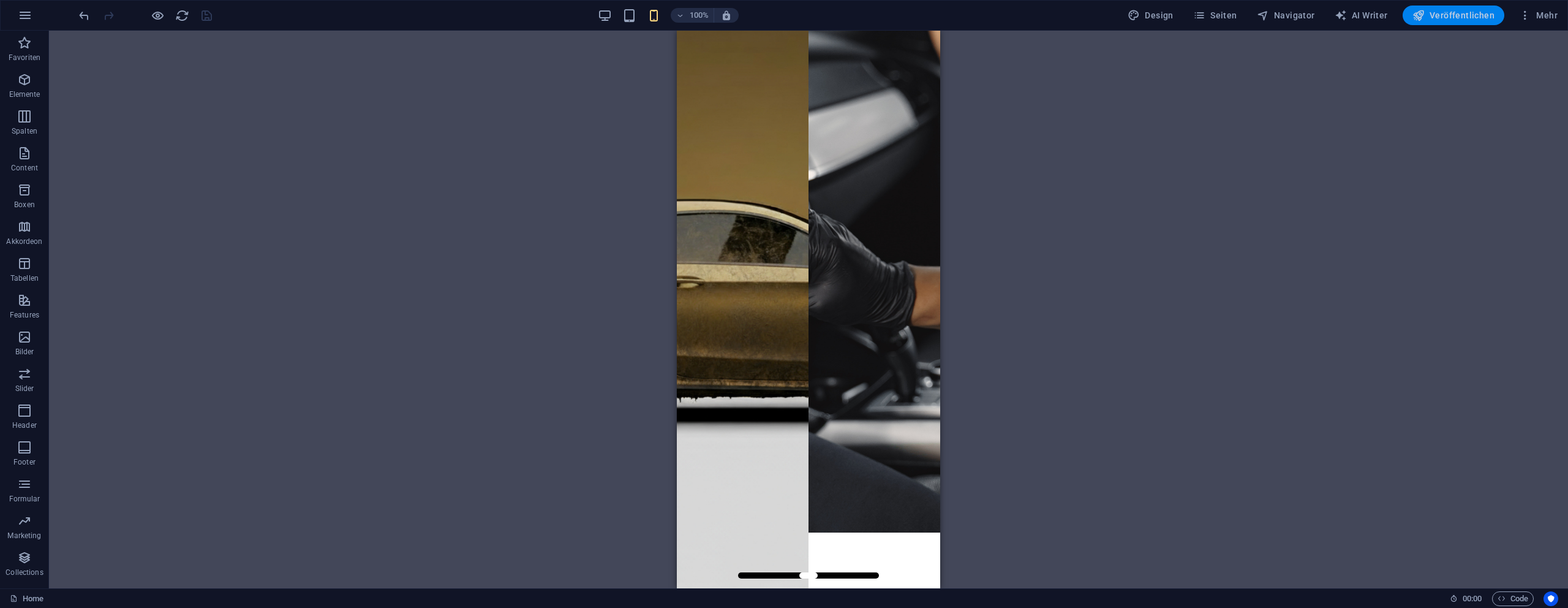
click at [1462, 18] on span "Veröffentlichen" at bounding box center [1454, 15] width 82 height 12
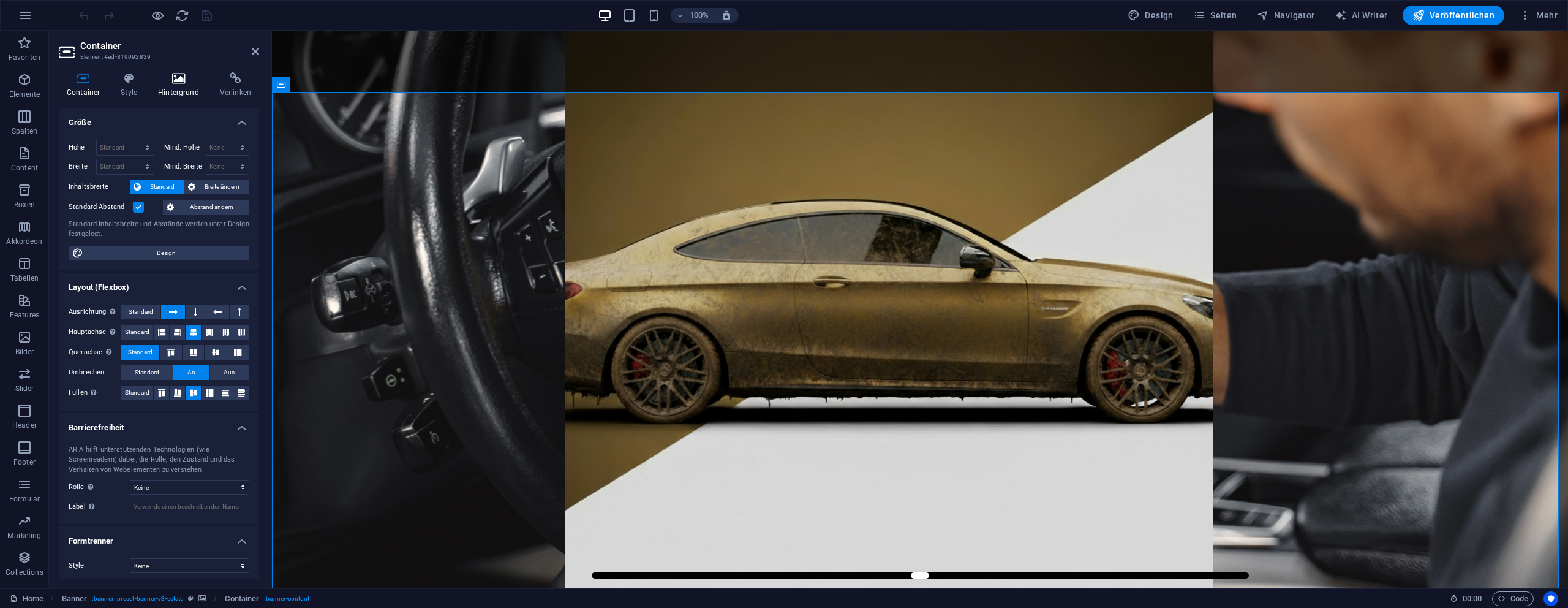
click at [191, 74] on icon at bounding box center [178, 78] width 57 height 12
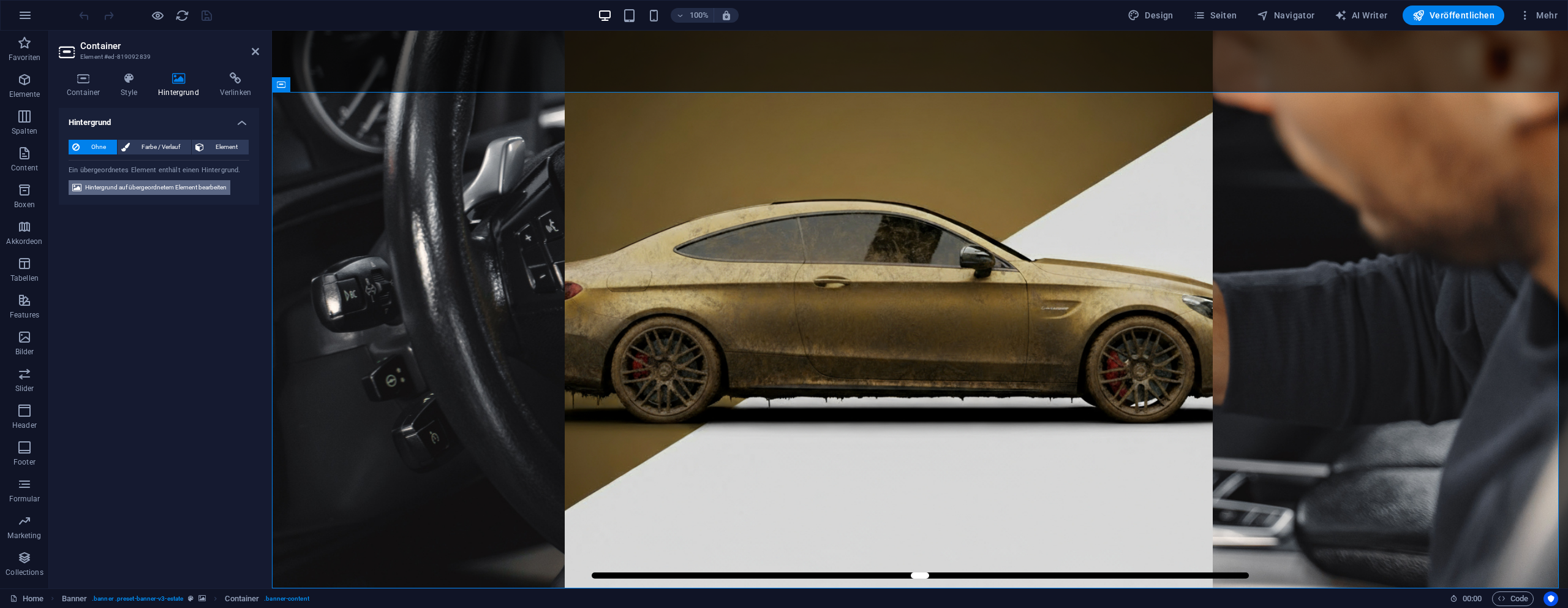
click at [186, 189] on span "Hintergrund auf übergeordnetem Element bearbeiten" at bounding box center [156, 187] width 141 height 15
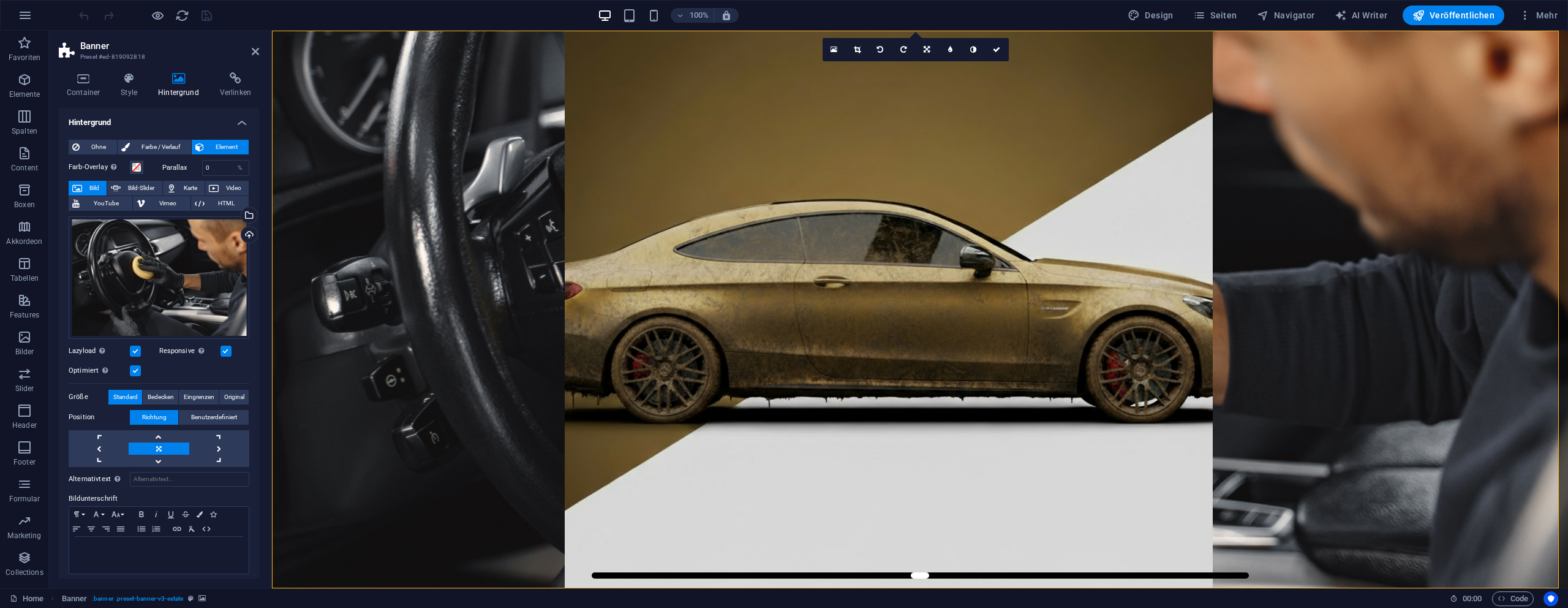
click at [229, 352] on label at bounding box center [226, 351] width 11 height 11
click at [0, 0] on input "Responsive Automatisch Retina-Bilder und kleinere Bilder auf Smartphones laden" at bounding box center [0, 0] width 0 height 0
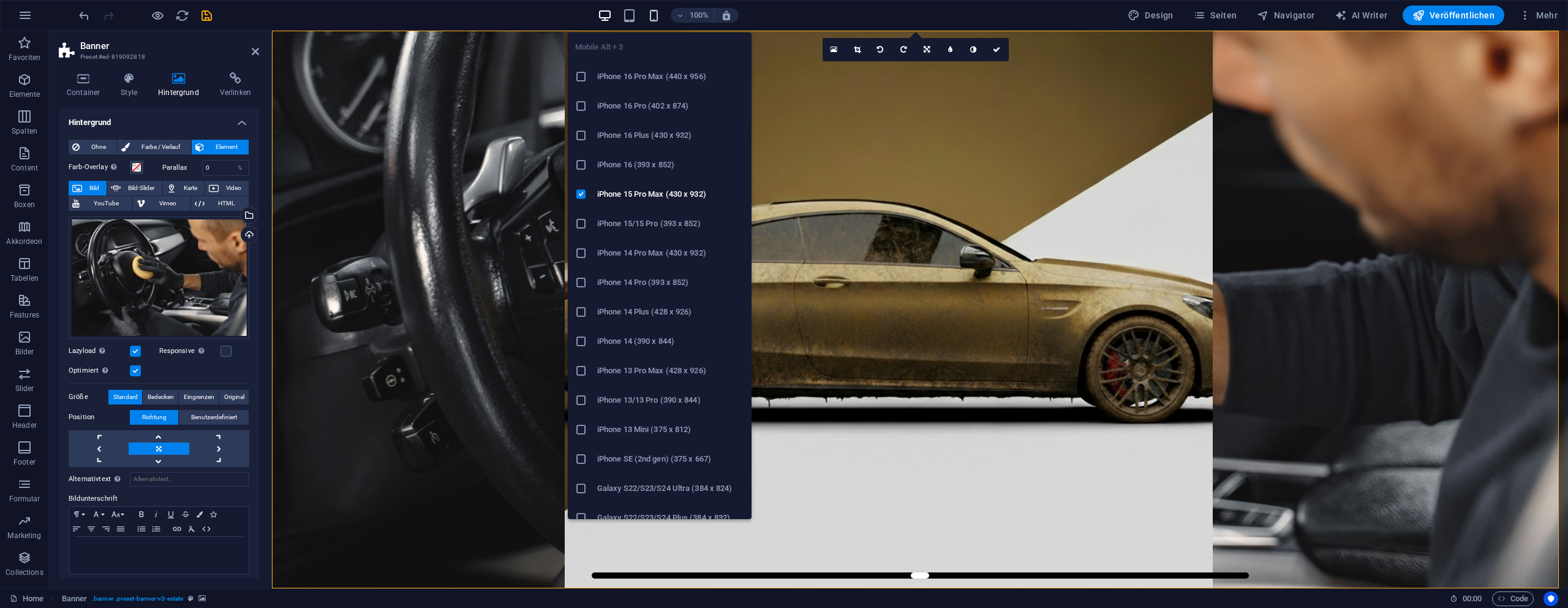
click at [659, 20] on icon "button" at bounding box center [654, 15] width 14 height 14
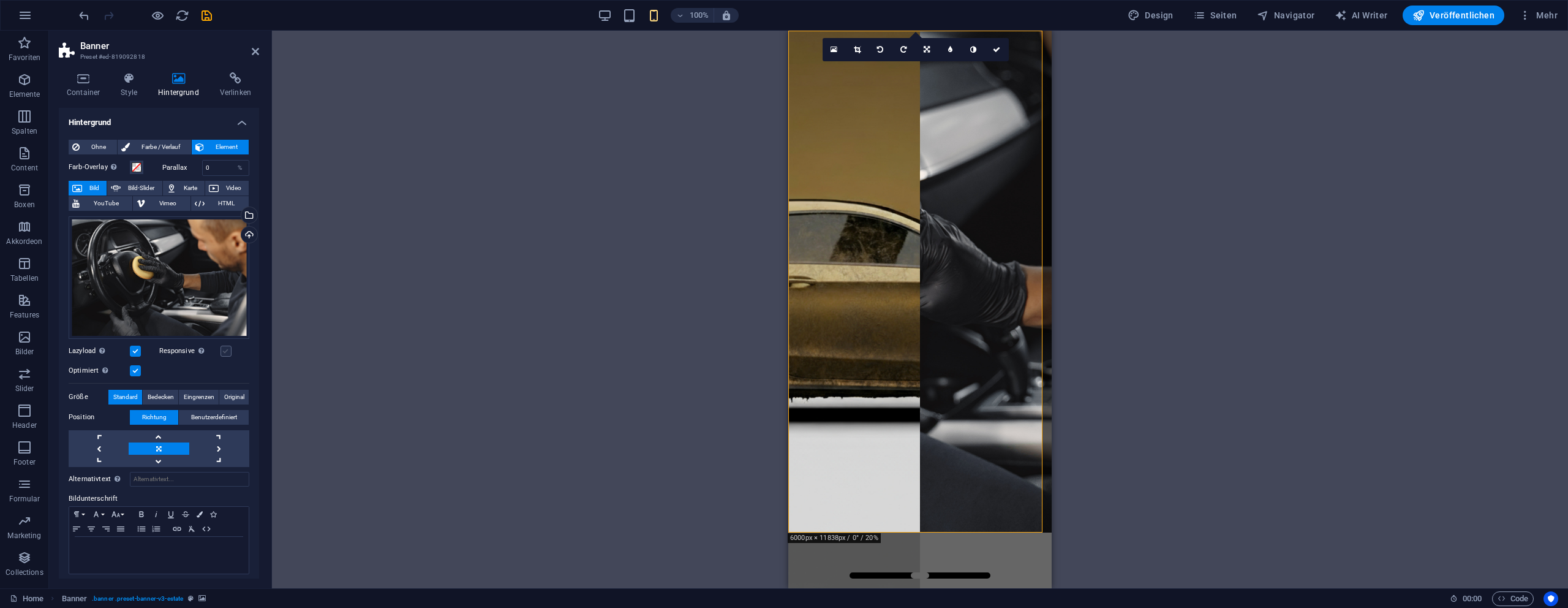
click at [226, 348] on label at bounding box center [226, 351] width 11 height 11
click at [0, 0] on input "Responsive Automatisch Retina-Bilder und kleinere Bilder auf Smartphones laden" at bounding box center [0, 0] width 0 height 0
click at [680, 16] on icon "button" at bounding box center [680, 15] width 9 height 8
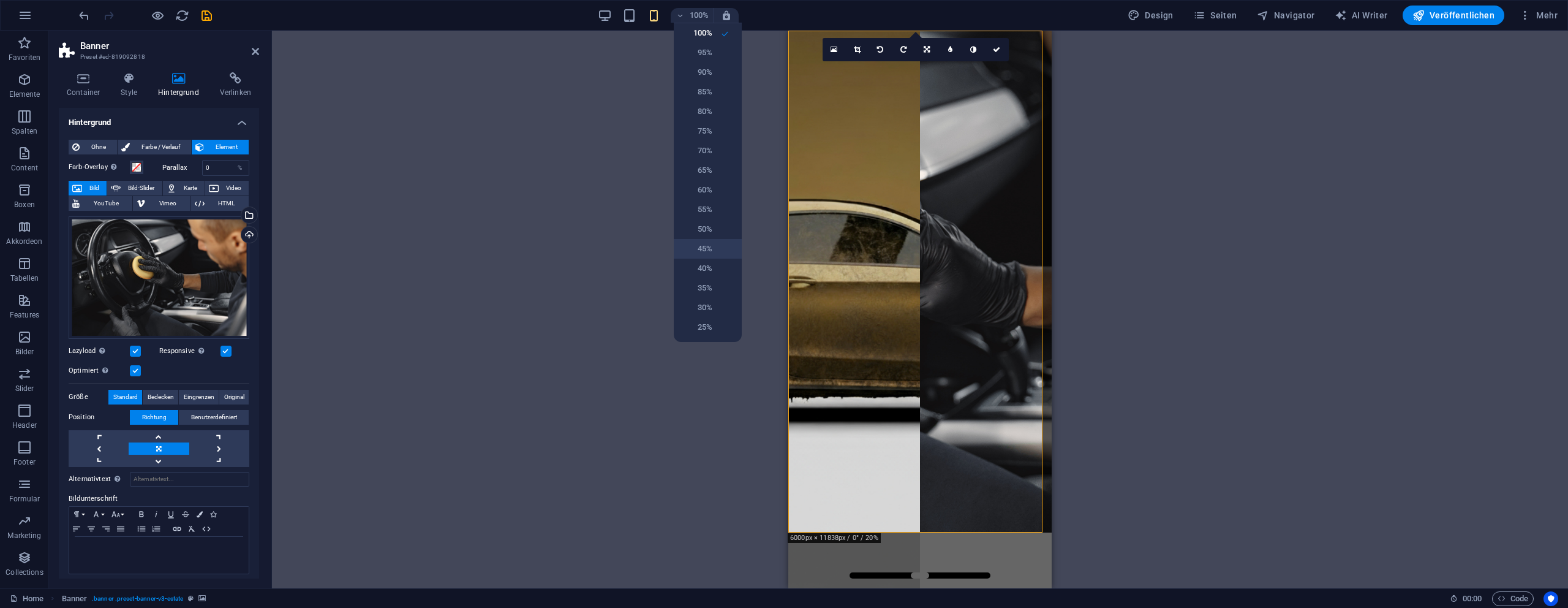
click at [709, 253] on h6 "45%" at bounding box center [697, 248] width 31 height 15
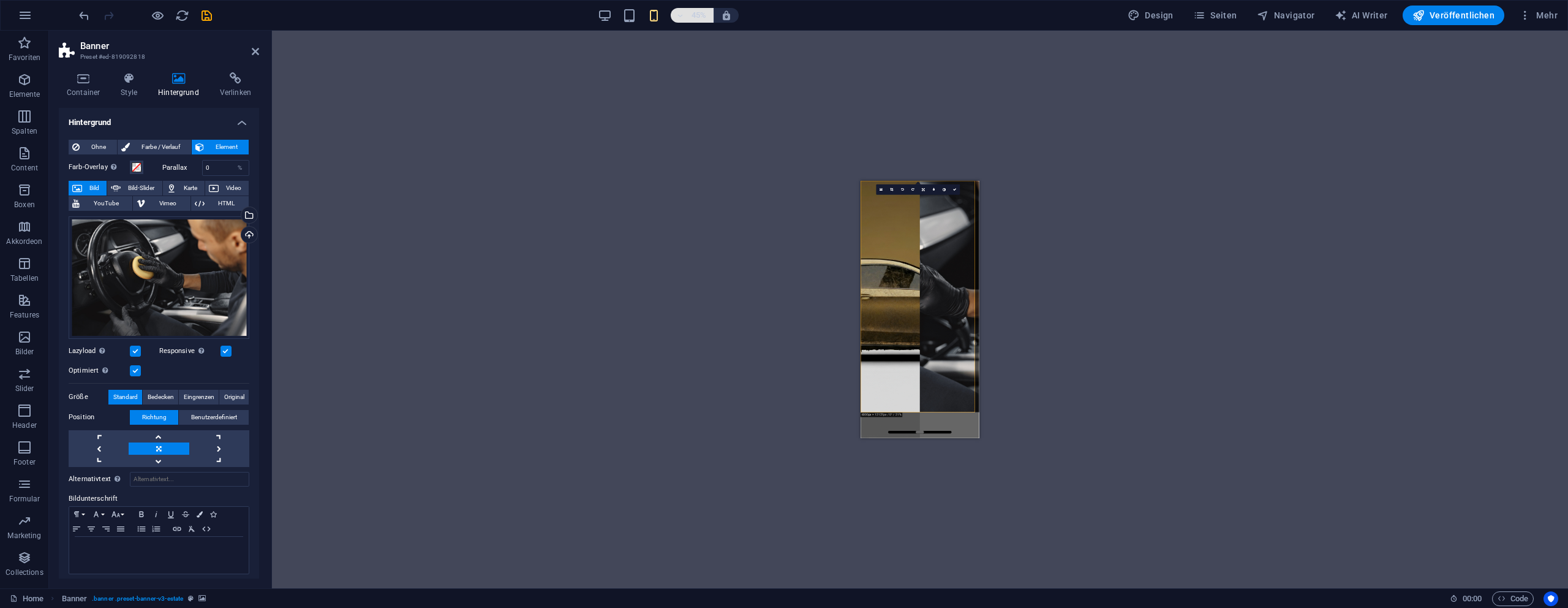
click at [707, 16] on h6 "45%" at bounding box center [698, 15] width 20 height 15
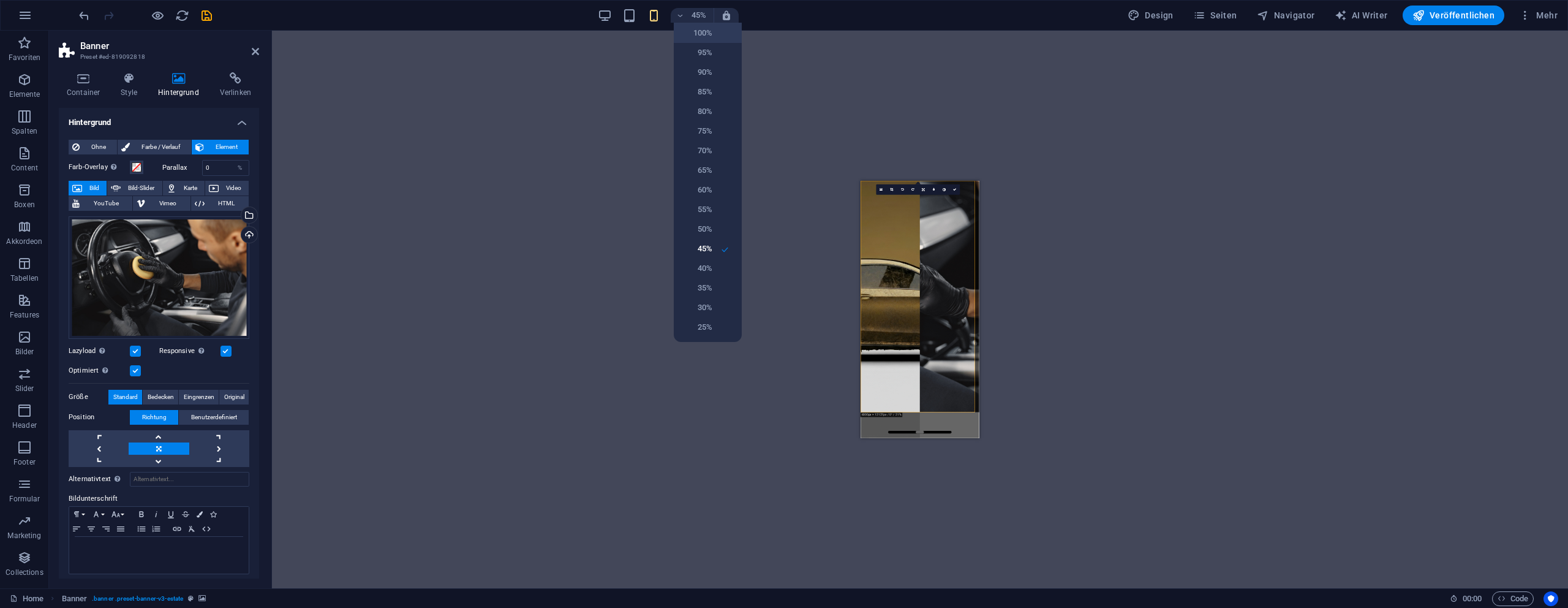
click at [700, 32] on h6 "100%" at bounding box center [697, 33] width 31 height 15
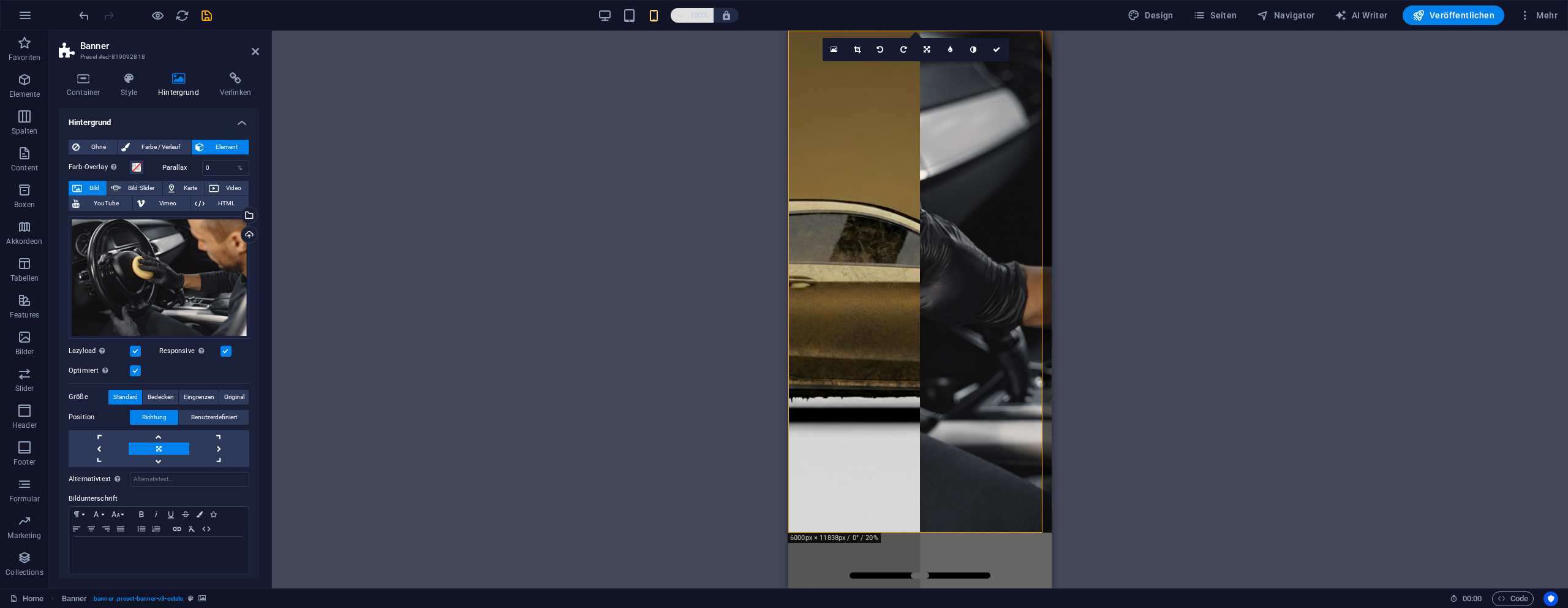
click at [701, 13] on h6 "100%" at bounding box center [698, 15] width 20 height 15
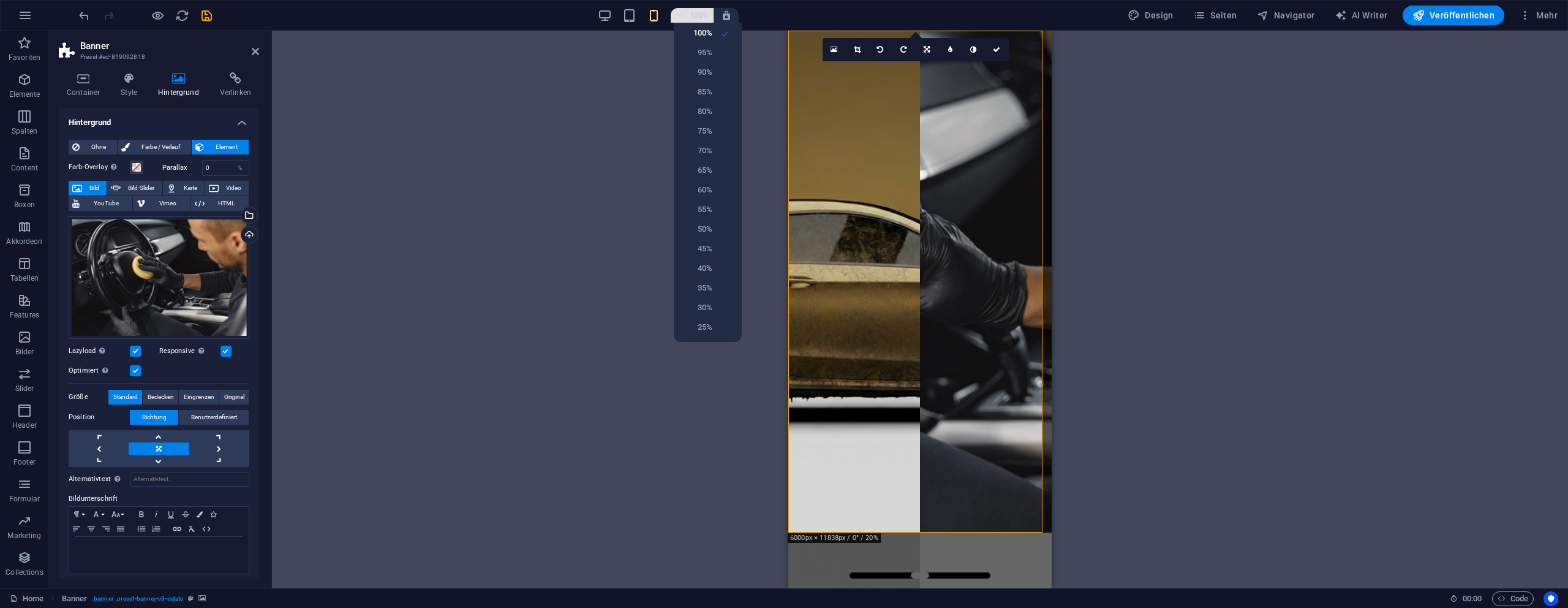
click at [701, 13] on div at bounding box center [784, 304] width 1568 height 608
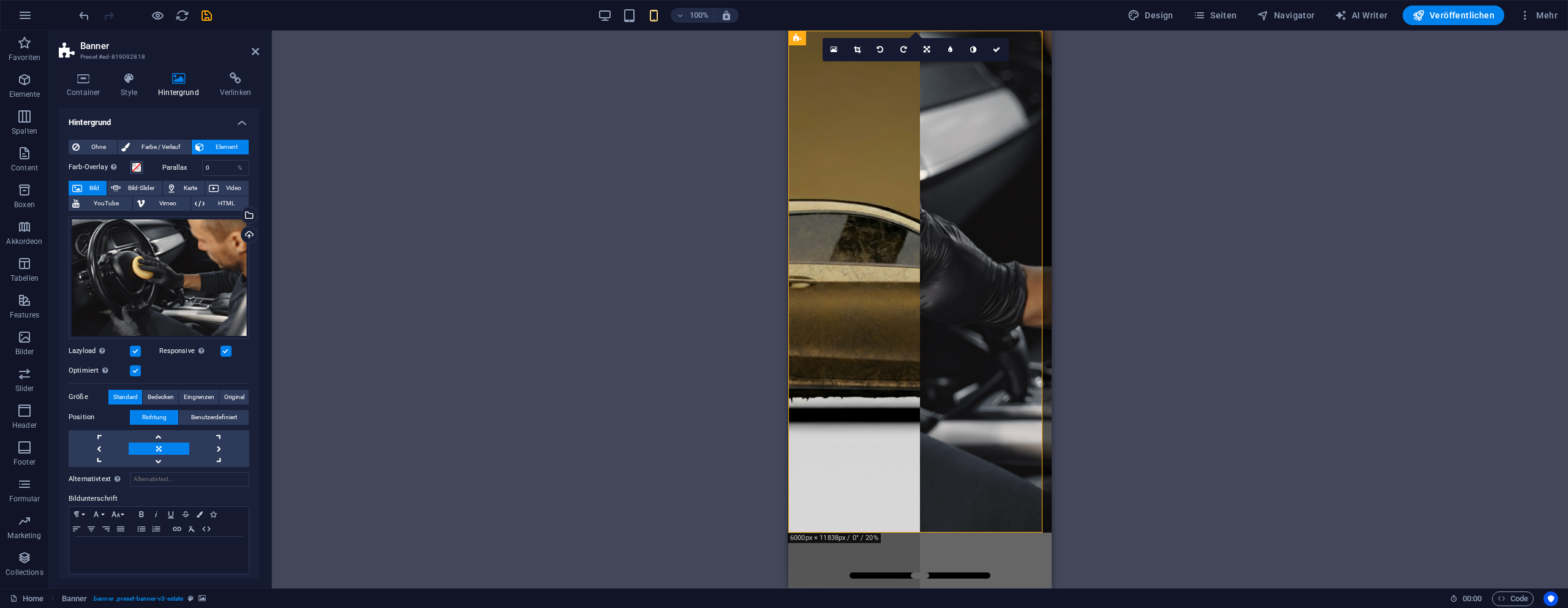
click at [1304, 132] on div "Ziehe hier rein, um den vorhandenen Inhalt zu ersetzen. Drücke "Strg", wenn du …" at bounding box center [920, 310] width 1296 height 557
click at [995, 49] on icon at bounding box center [997, 49] width 7 height 7
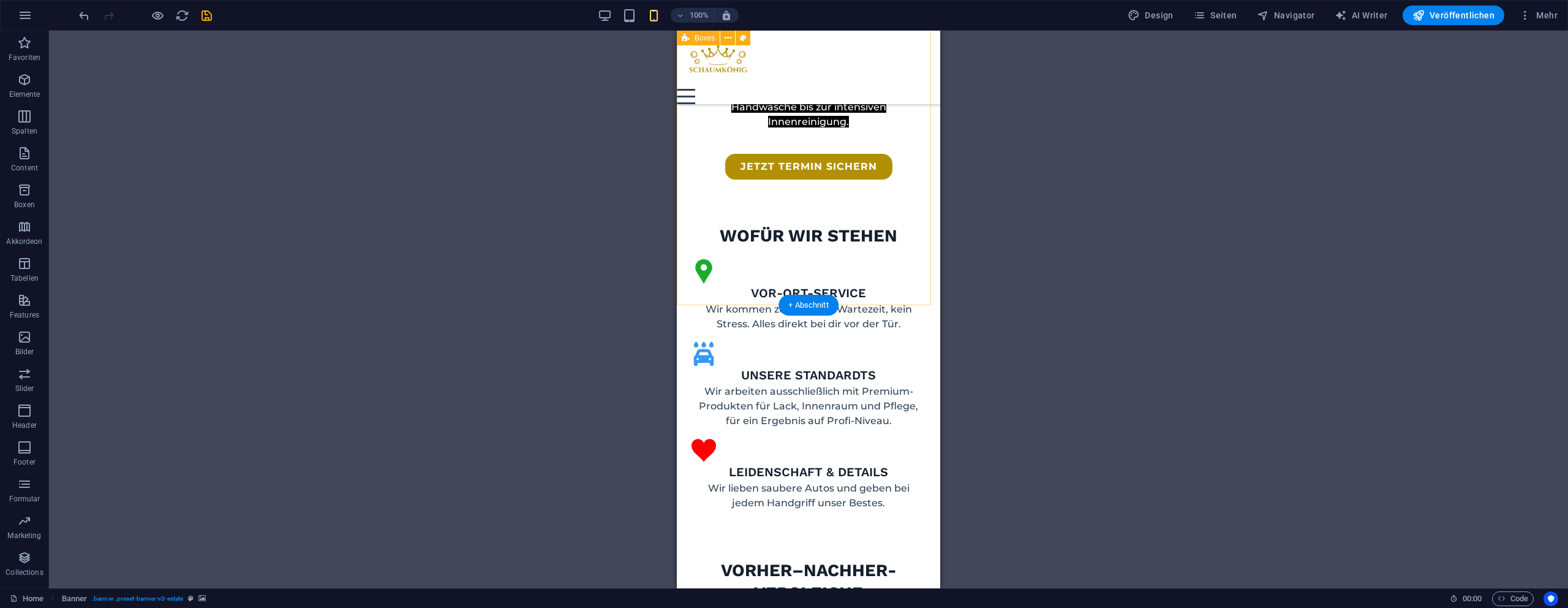
scroll to position [663, 0]
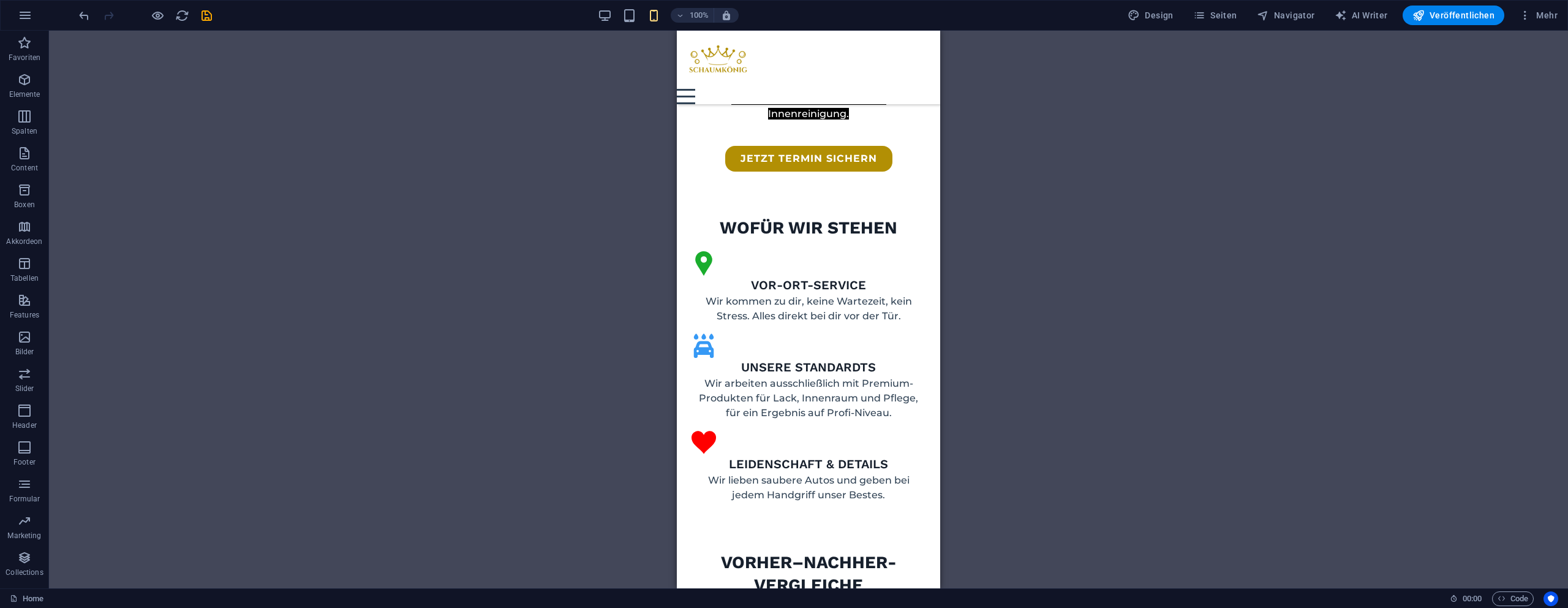
select select "vh"
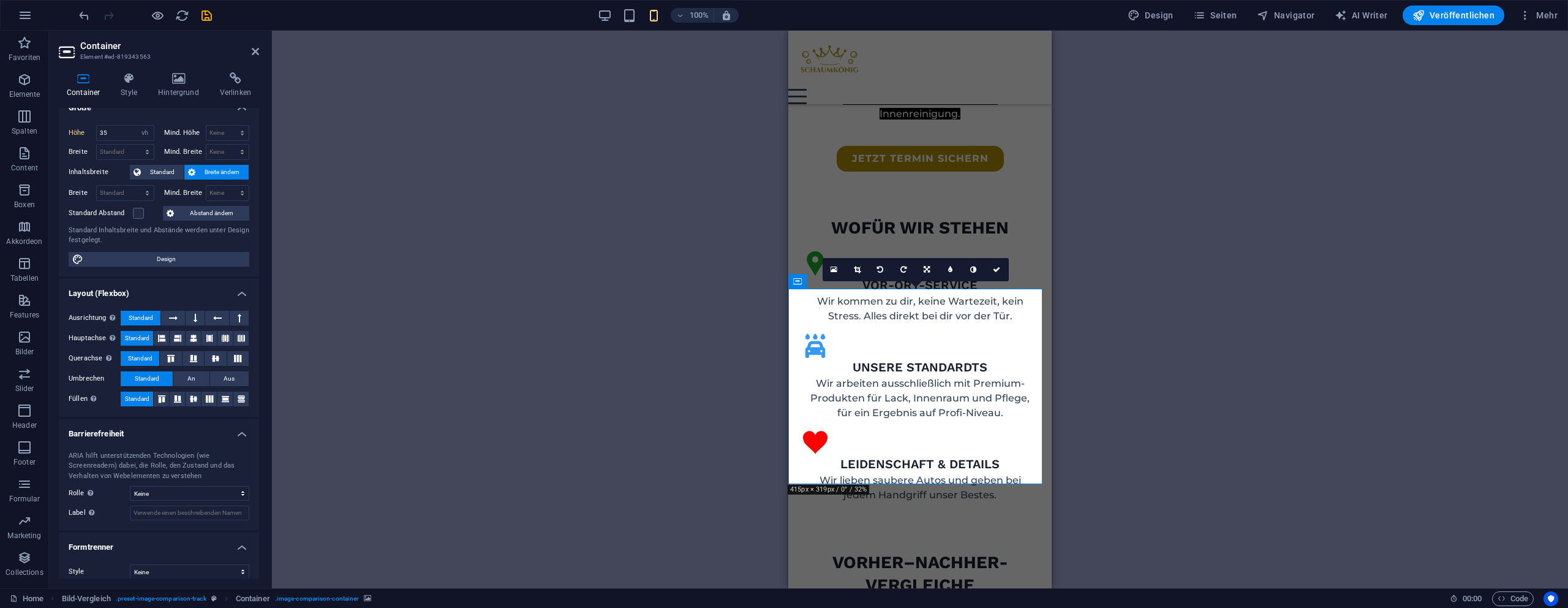
scroll to position [25, 0]
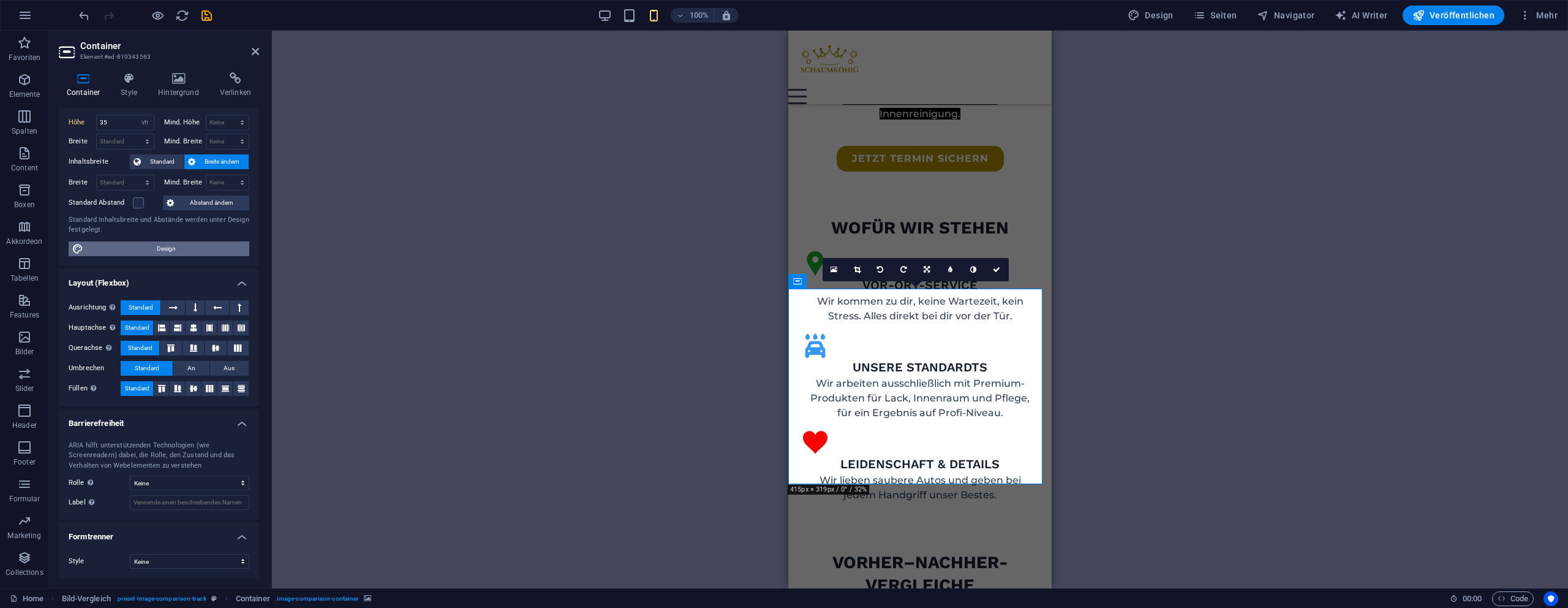
click at [148, 244] on span "Design" at bounding box center [166, 248] width 159 height 15
select select "px"
select select "500"
select select "px"
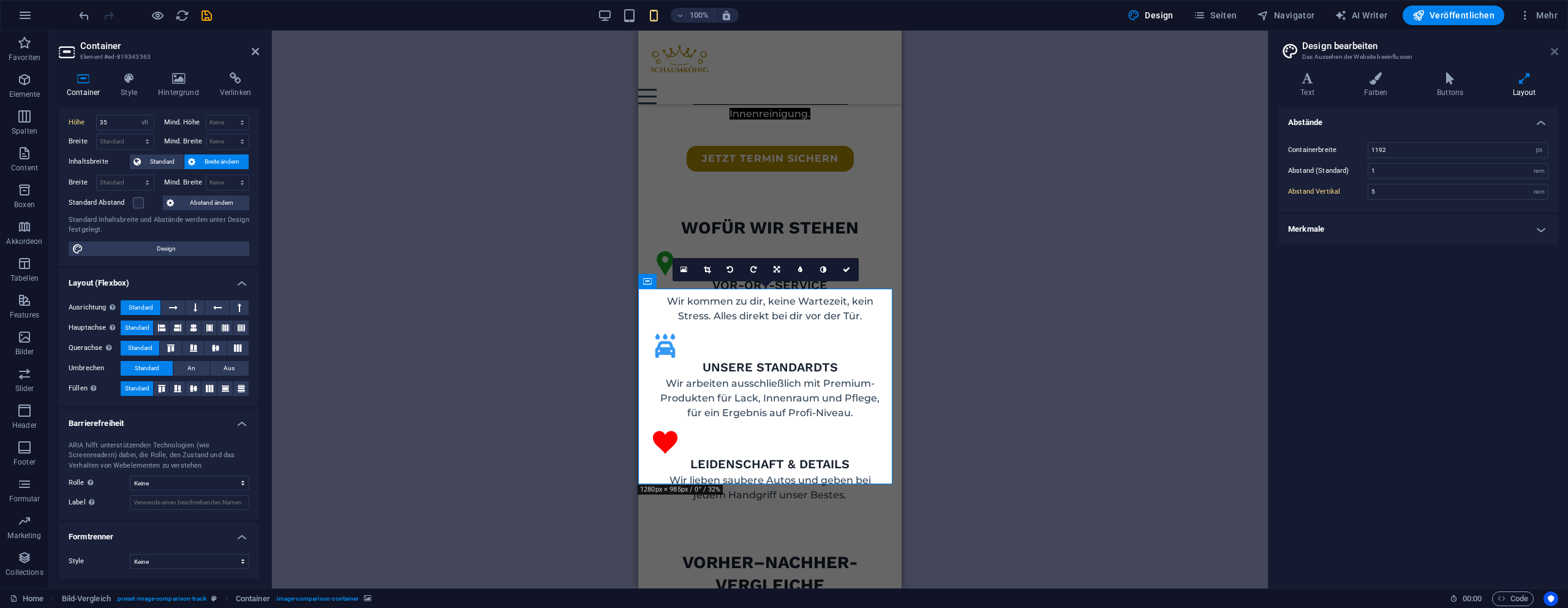
click at [1553, 51] on icon at bounding box center [1555, 51] width 7 height 10
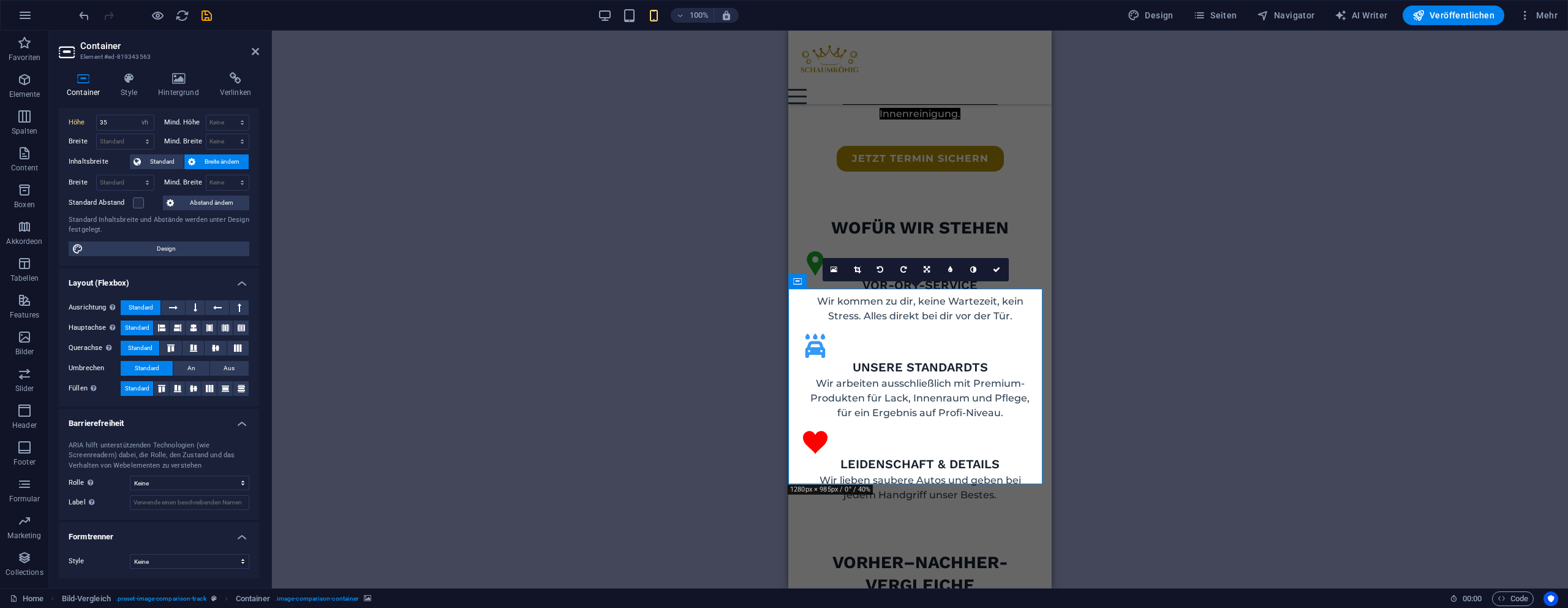
click at [604, 25] on div "100% Design Seiten Navigator AI Writer Veröffentlichen Mehr" at bounding box center [784, 15] width 1567 height 29
click at [604, 24] on div "100%" at bounding box center [667, 15] width 141 height 20
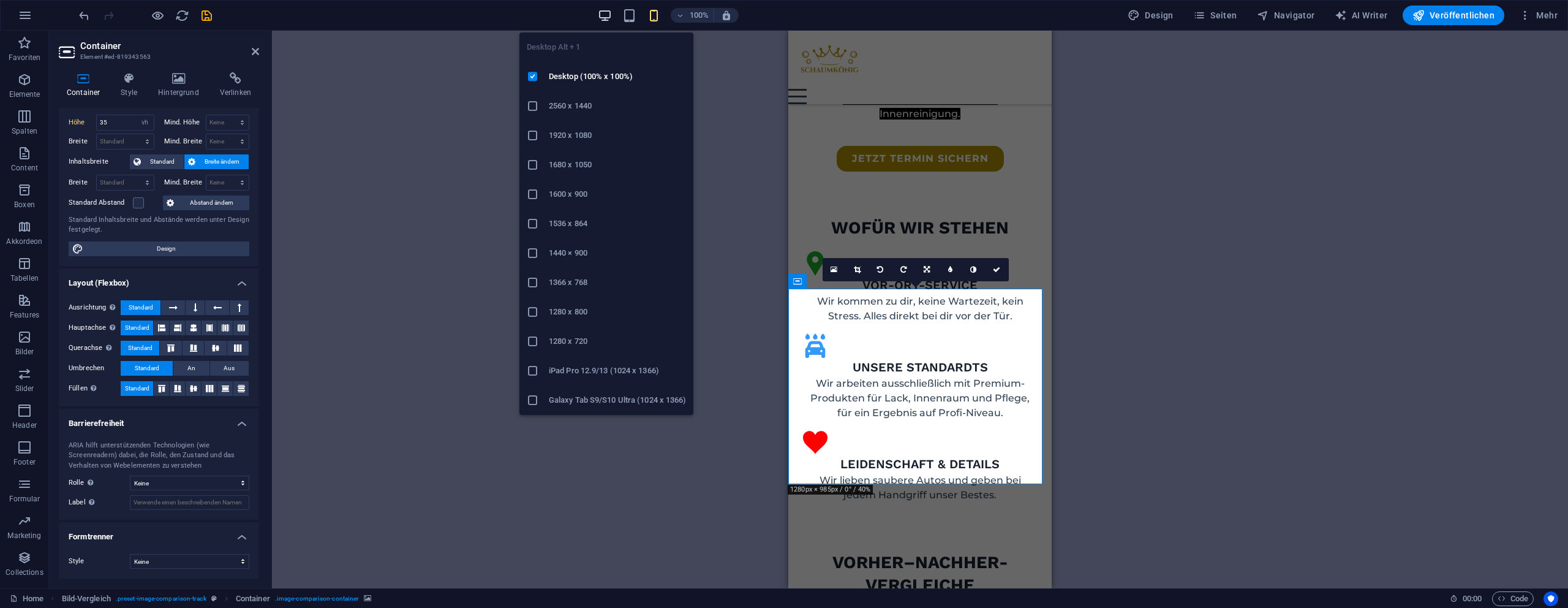
click at [601, 15] on icon "button" at bounding box center [604, 15] width 14 height 14
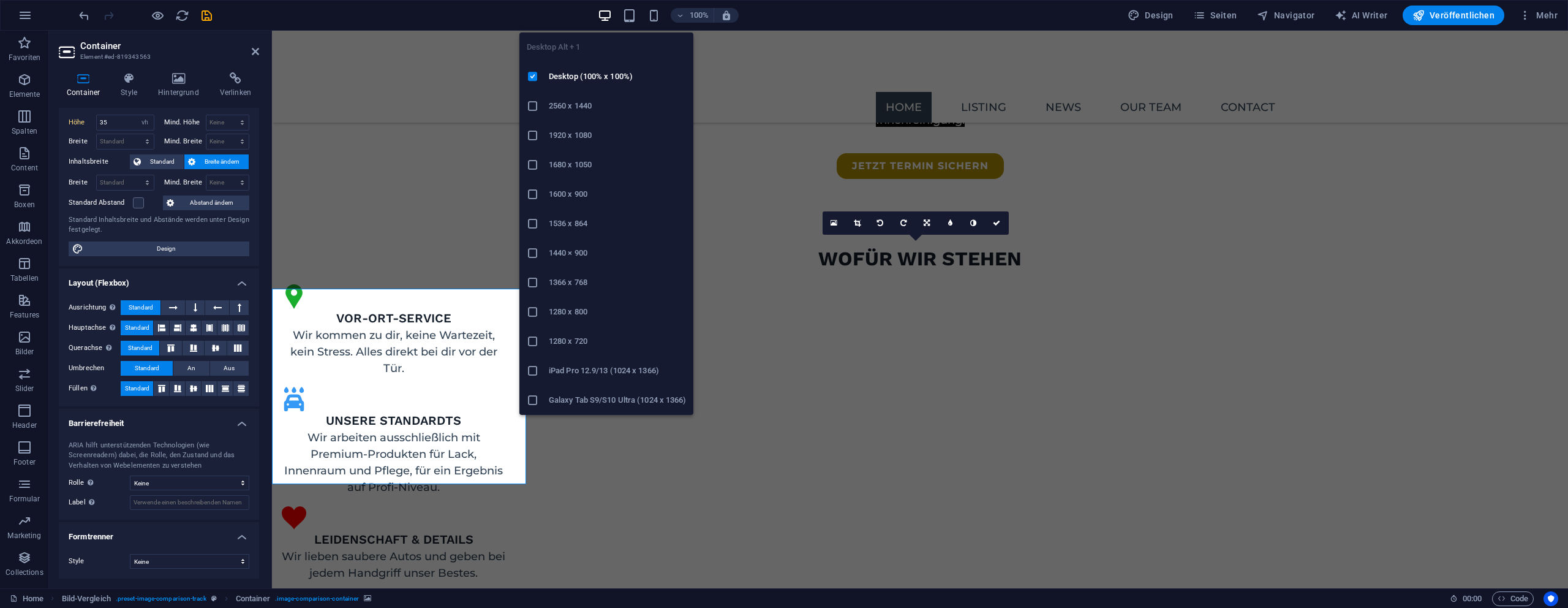
type input "70"
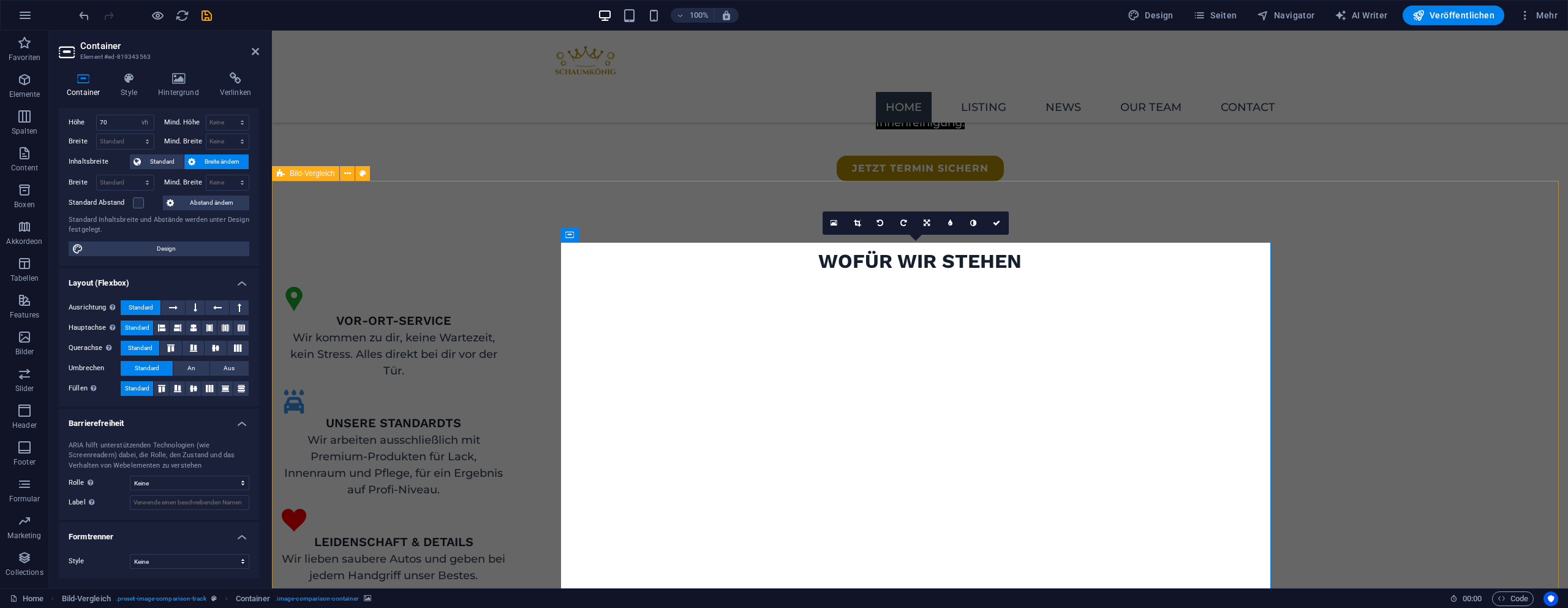
drag, startPoint x: 506, startPoint y: 317, endPoint x: 730, endPoint y: 316, distance: 224.0
